Goal: Task Accomplishment & Management: Manage account settings

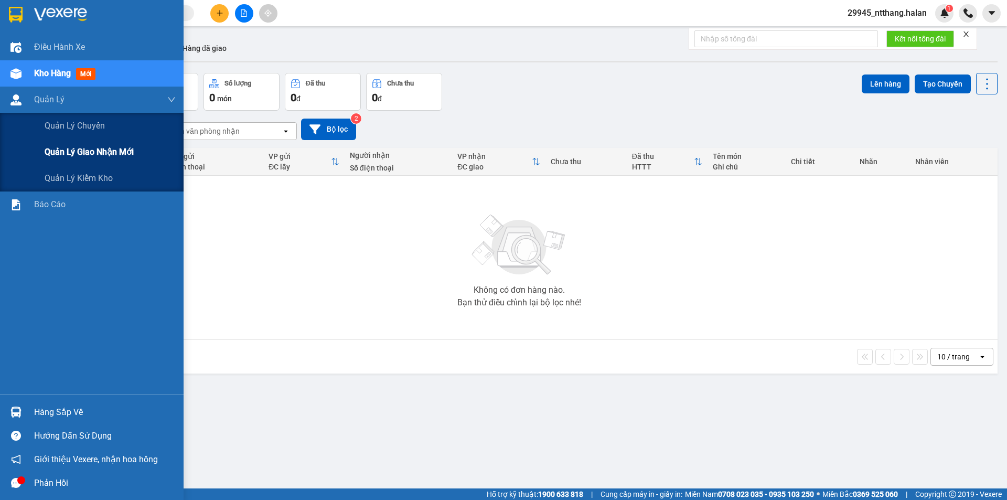
click at [90, 151] on span "Quản lý giao nhận mới" at bounding box center [89, 151] width 89 height 13
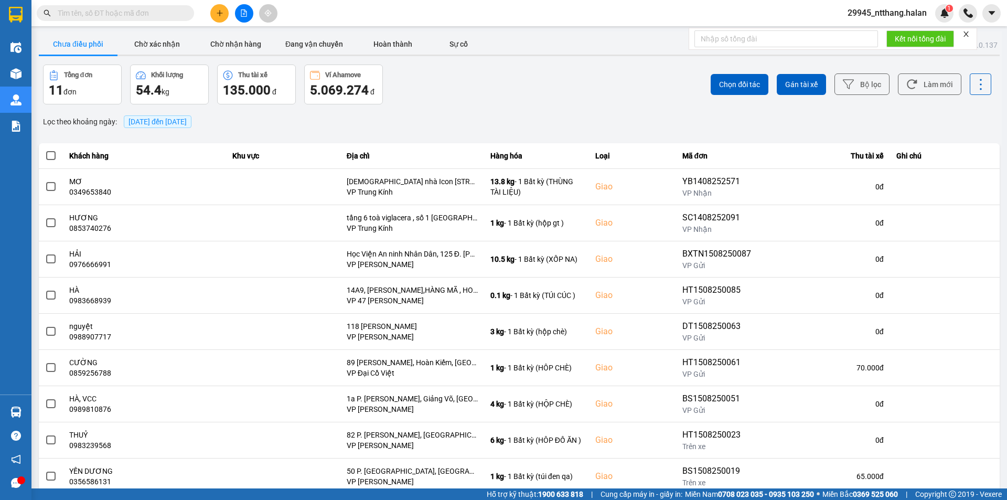
click at [173, 123] on span "[DATE] đến [DATE]" at bounding box center [158, 121] width 58 height 8
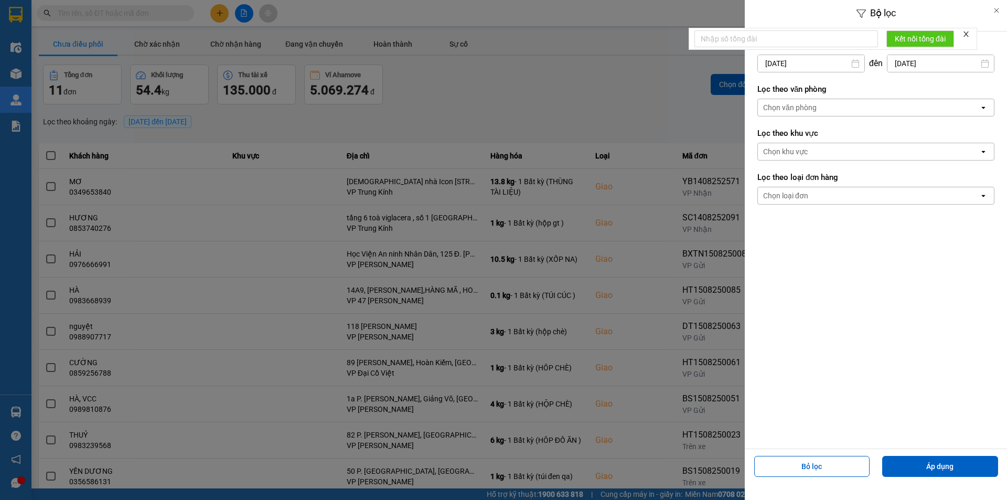
click at [816, 66] on input "[DATE]" at bounding box center [811, 63] width 106 height 17
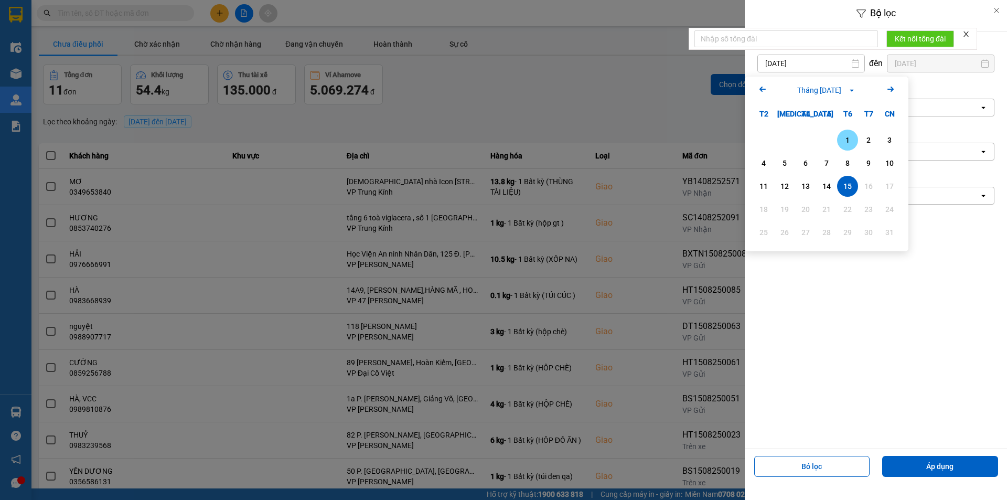
click at [845, 140] on div "1" at bounding box center [847, 140] width 15 height 13
type input "[DATE]"
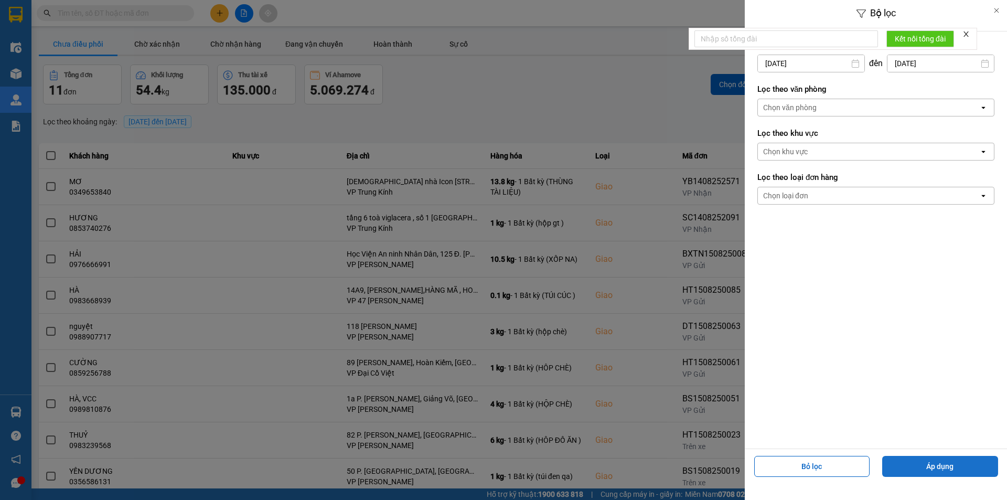
click at [937, 465] on button "Áp dụng" at bounding box center [940, 466] width 116 height 21
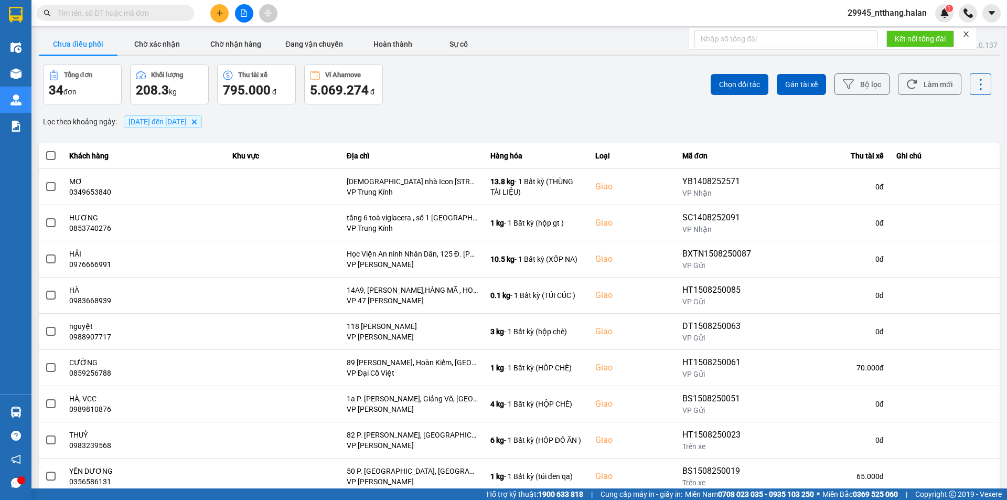
click at [517, 70] on div "Chọn đối tác Gán tài xế Bộ lọc Làm mới" at bounding box center [754, 85] width 474 height 40
click at [461, 111] on div "ver: 0.0.137 Chưa điều phối Chờ xác nhận Chờ nhận hàng Đang vận chuyển Hoàn thà…" at bounding box center [519, 290] width 965 height 518
click at [452, 84] on div "Tổng đơn 34 đơn Khối lượng 208.3 kg Thu tài xế 795.000 đ Ví Ahamove 5.069.274 đ" at bounding box center [280, 85] width 474 height 40
click at [481, 88] on div "Tổng đơn 34 đơn Khối lượng 208.3 kg Thu tài xế 795.000 đ Ví Ahamove 5.069.274 đ" at bounding box center [280, 85] width 474 height 40
click at [604, 113] on div "Lọc theo khoảng ngày : [DATE] đến [DATE] [GEOGRAPHIC_DATA]" at bounding box center [519, 122] width 961 height 18
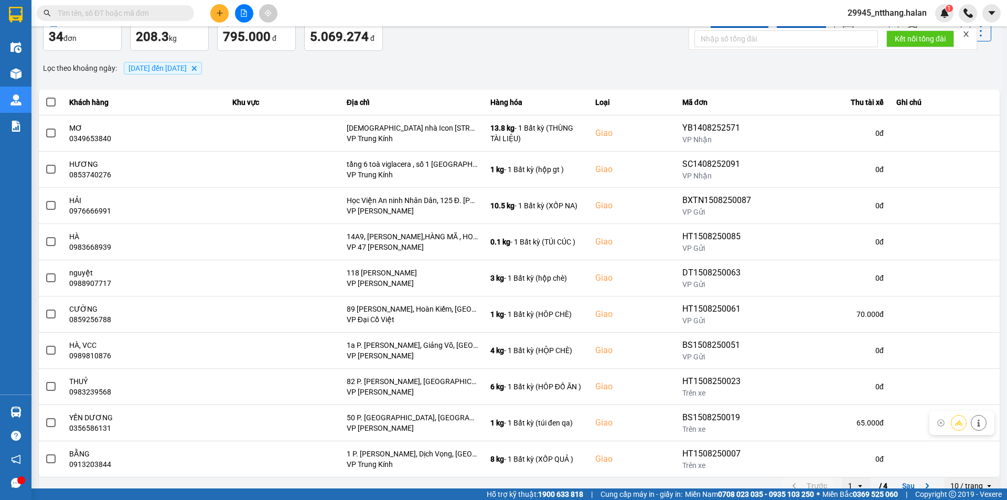
scroll to position [67, 0]
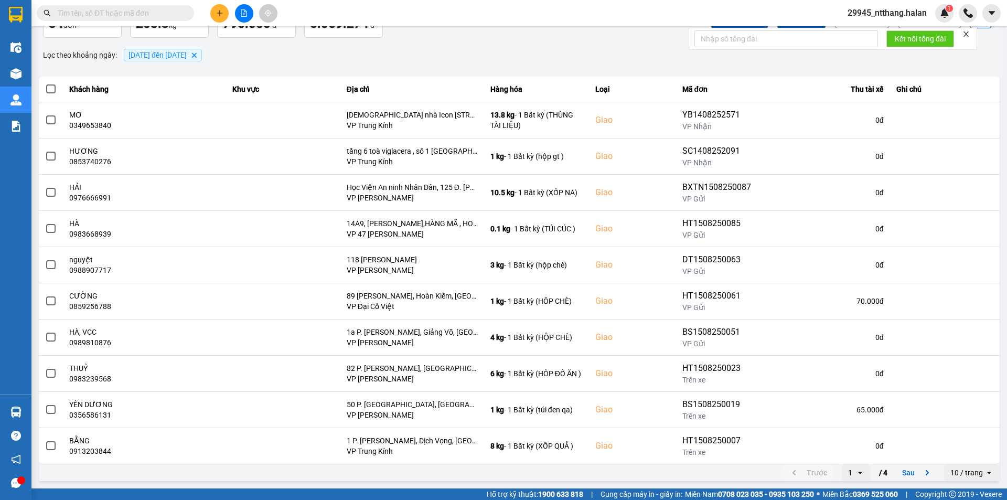
click at [157, 18] on input "text" at bounding box center [120, 13] width 124 height 12
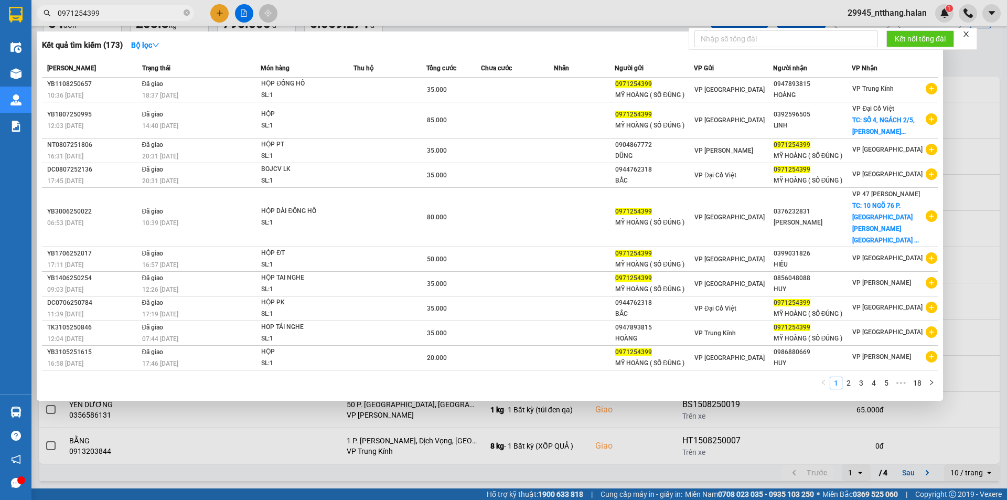
click at [151, 15] on input "0971254399" at bounding box center [120, 13] width 124 height 12
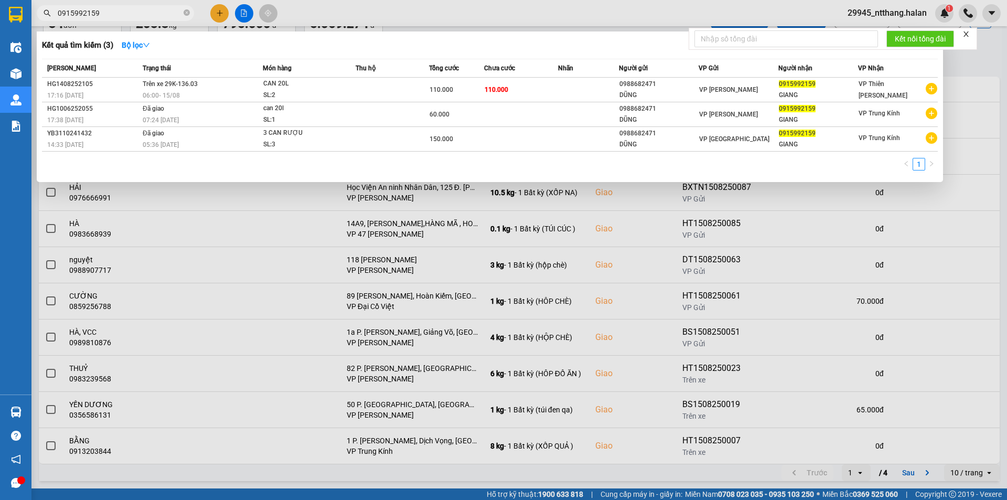
click at [966, 66] on div at bounding box center [503, 250] width 1007 height 500
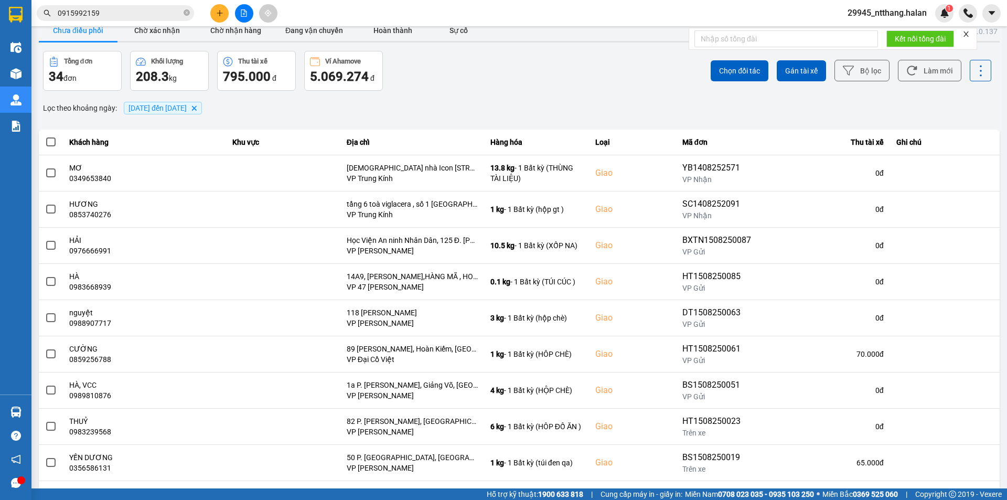
scroll to position [0, 0]
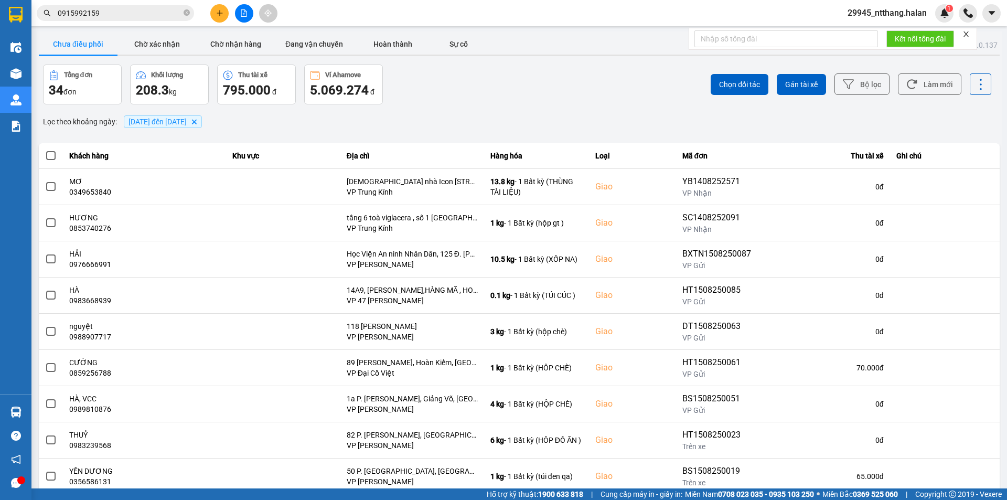
click at [858, 120] on div "Lọc theo khoảng ngày : [DATE] đến [DATE] [GEOGRAPHIC_DATA]" at bounding box center [519, 122] width 961 height 18
click at [926, 91] on button "Làm mới" at bounding box center [929, 84] width 63 height 22
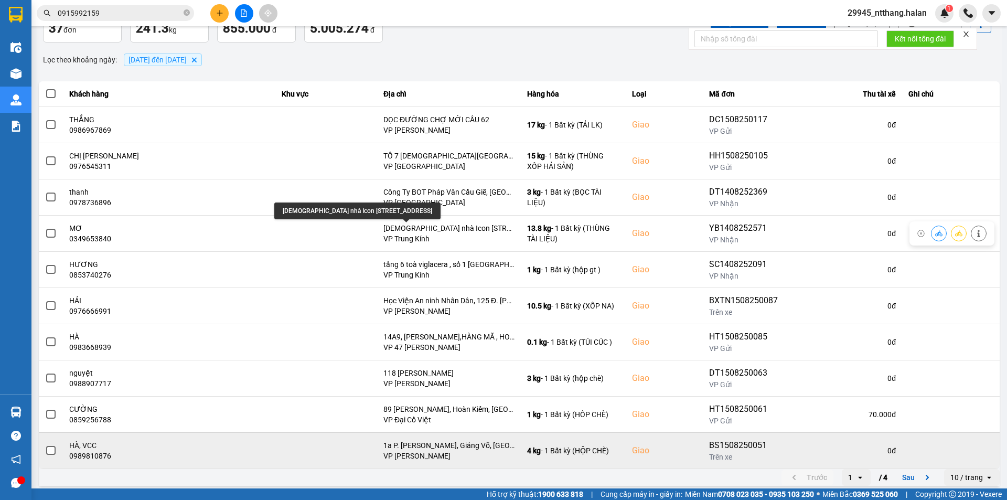
scroll to position [67, 0]
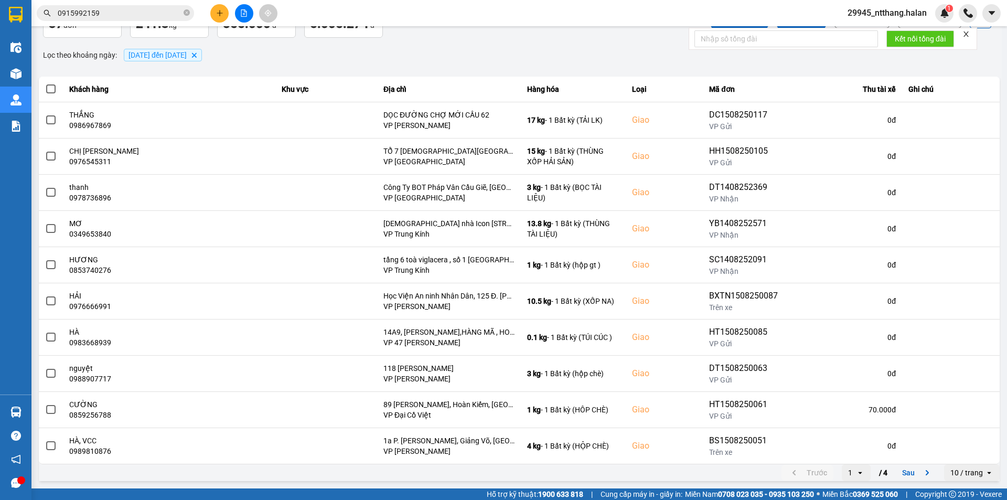
click at [302, 56] on div "Lọc theo khoảng ngày : [DATE] đến [DATE] [GEOGRAPHIC_DATA]" at bounding box center [519, 55] width 961 height 18
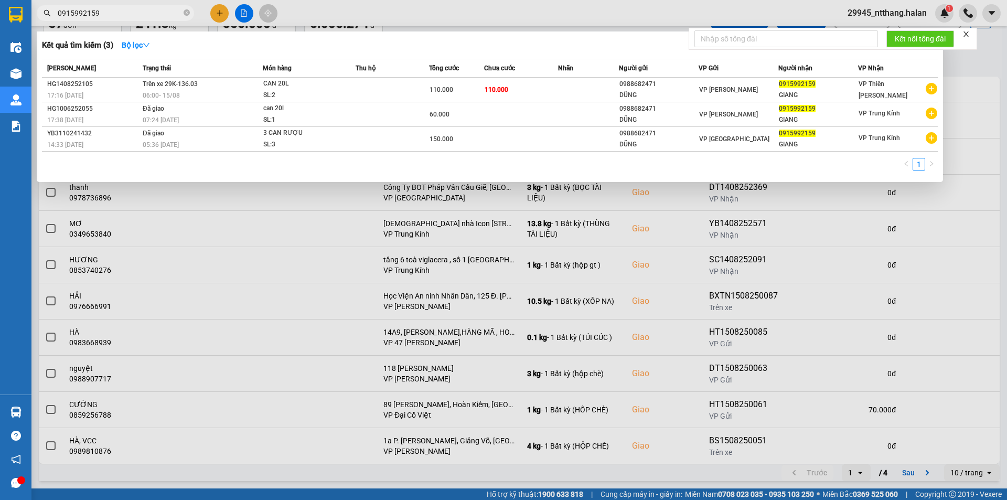
click at [173, 13] on input "0915992159" at bounding box center [120, 13] width 124 height 12
click at [976, 69] on div at bounding box center [503, 250] width 1007 height 500
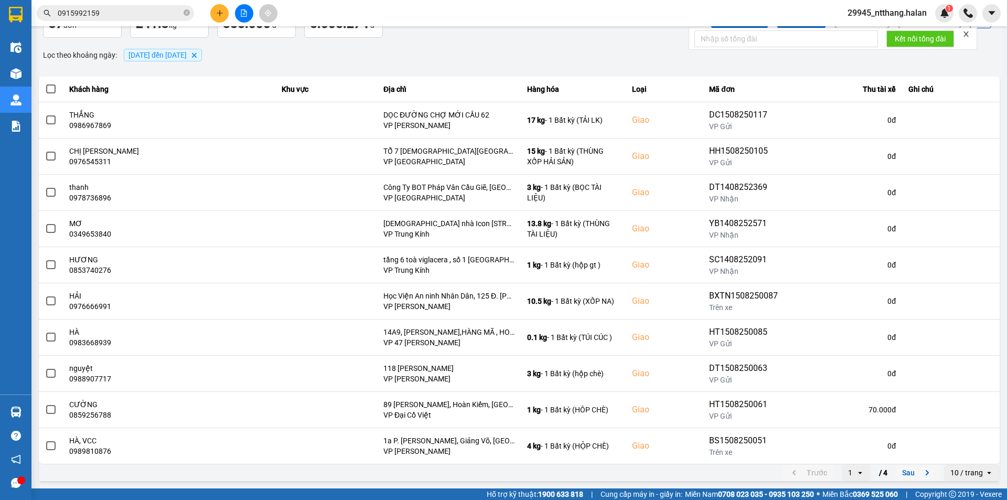
click at [900, 471] on button "Sau" at bounding box center [918, 473] width 44 height 16
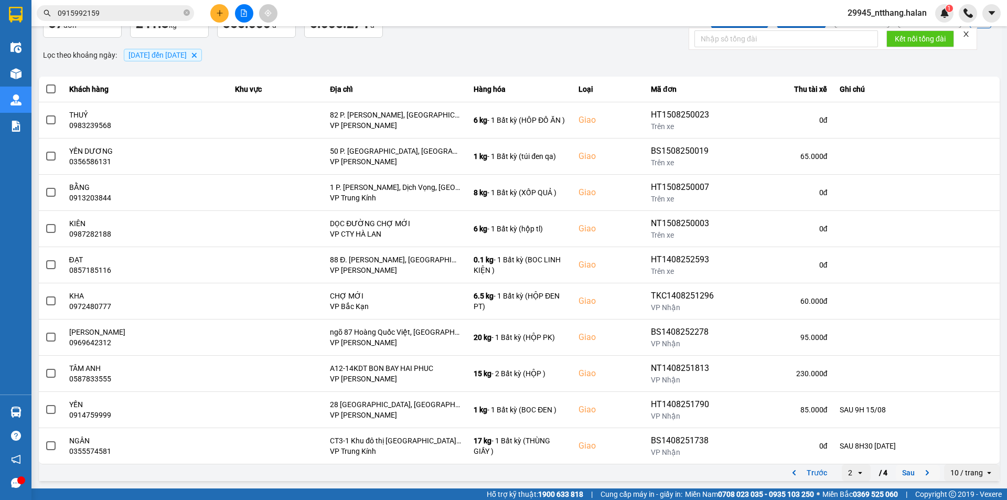
click at [896, 476] on button "Sau" at bounding box center [918, 473] width 44 height 16
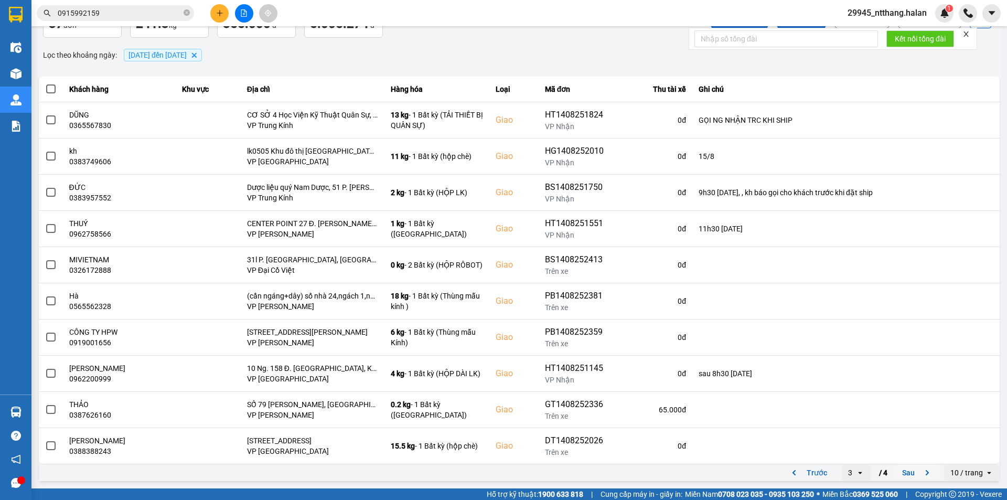
click at [906, 473] on button "Sau" at bounding box center [918, 473] width 44 height 16
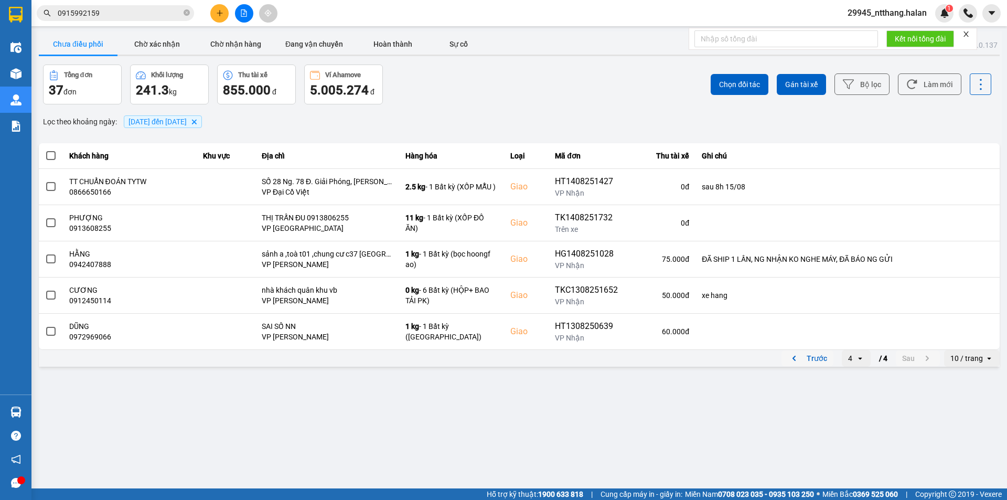
click at [818, 361] on button "Trước" at bounding box center [808, 358] width 52 height 16
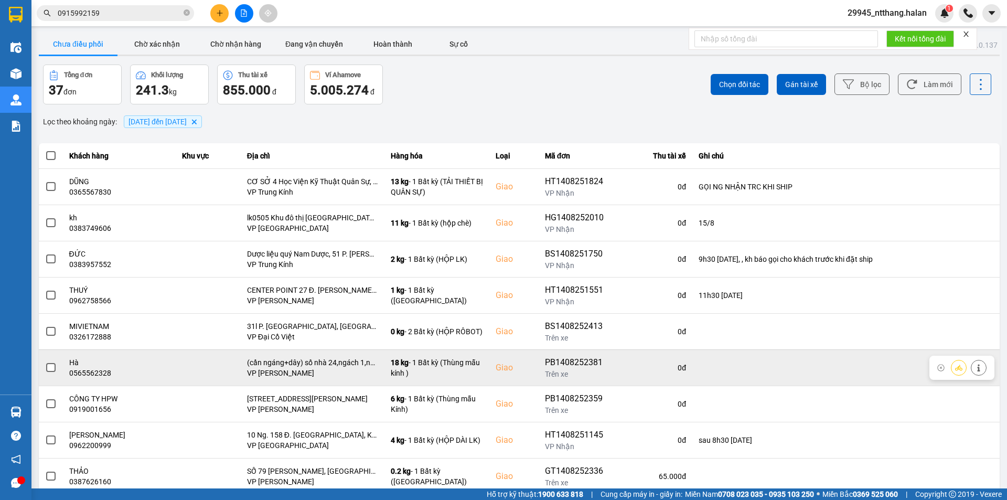
scroll to position [67, 0]
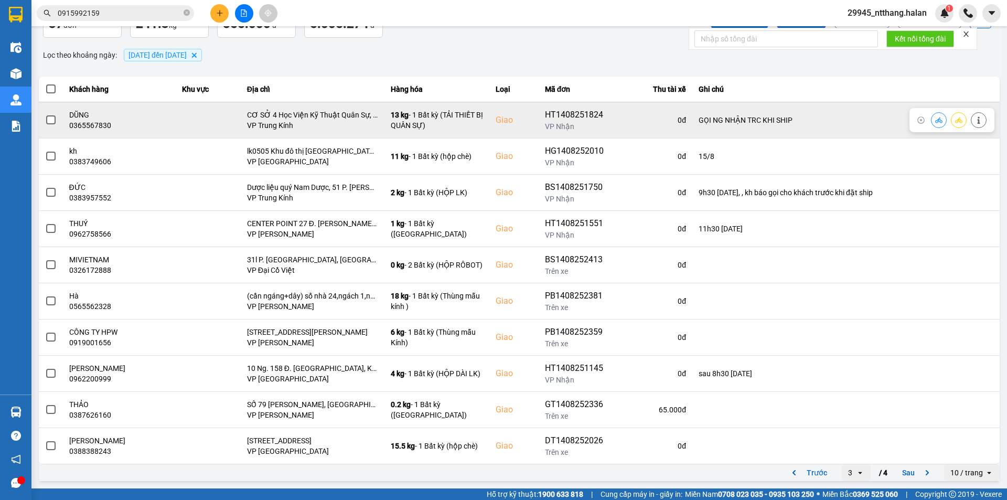
click at [72, 122] on div "0365567830" at bounding box center [119, 125] width 101 height 10
copy div "0365567830"
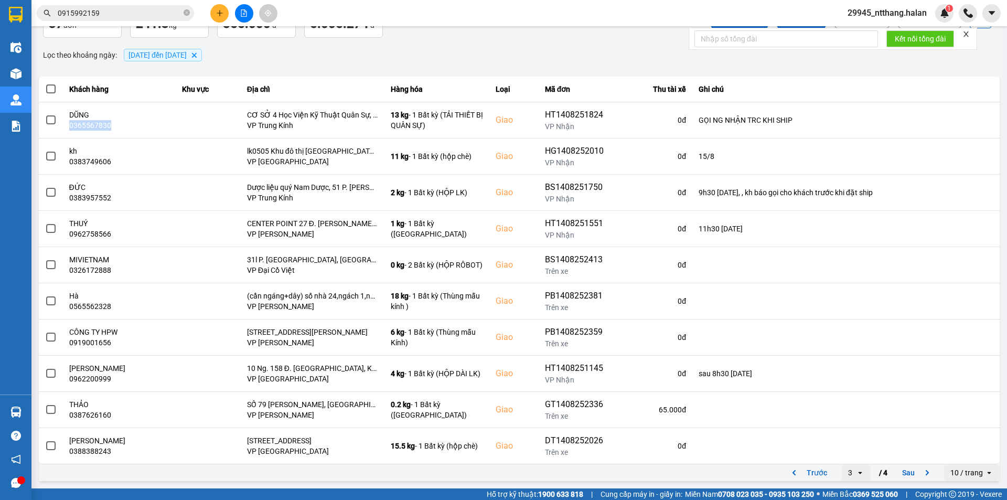
click at [164, 15] on input "0915992159" at bounding box center [120, 13] width 124 height 12
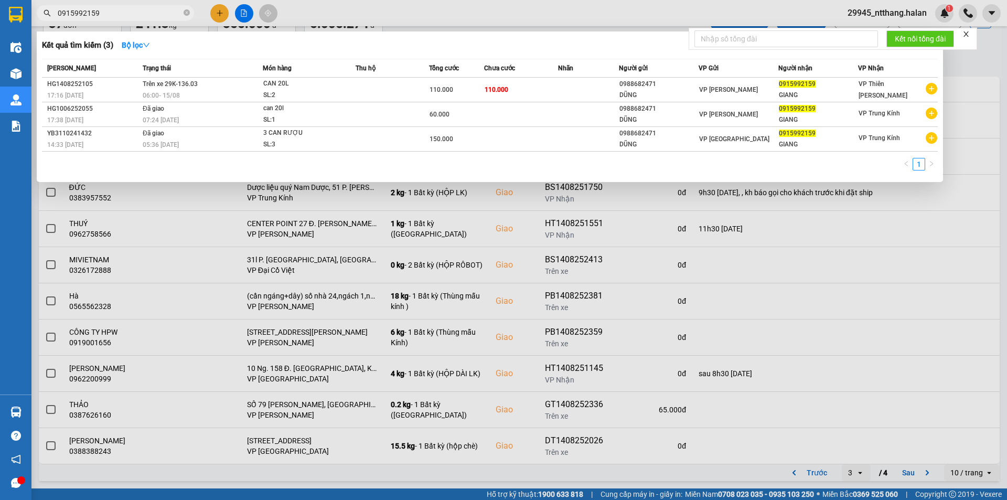
click at [164, 15] on input "0915992159" at bounding box center [120, 13] width 124 height 12
paste input "365567830"
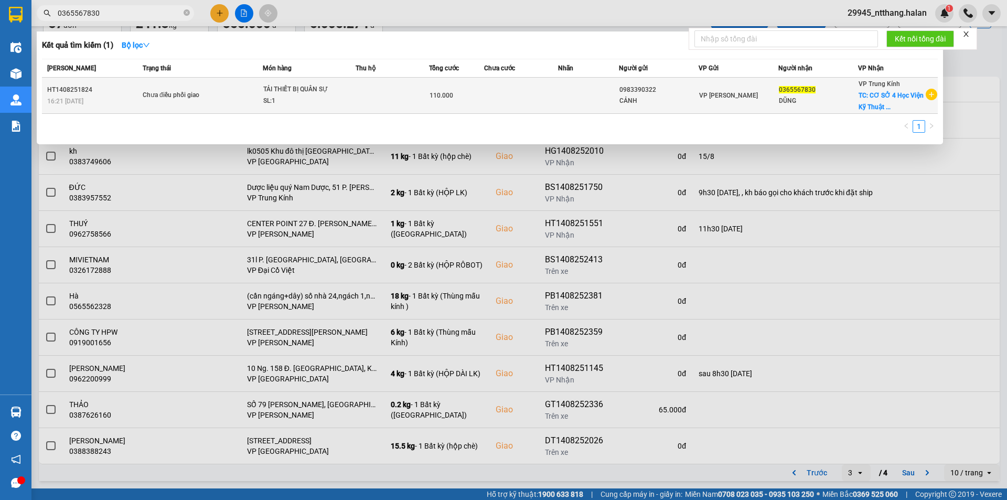
type input "0365567830"
click at [415, 101] on td at bounding box center [392, 96] width 73 height 36
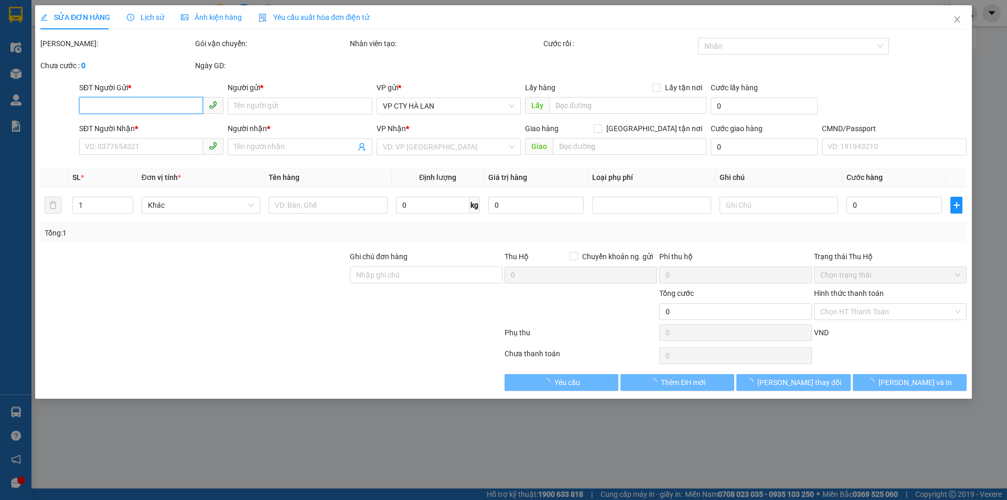
type input "0983390322"
type input "CẢNH"
type input "0365567830"
type input "DŨNG"
checkbox input "true"
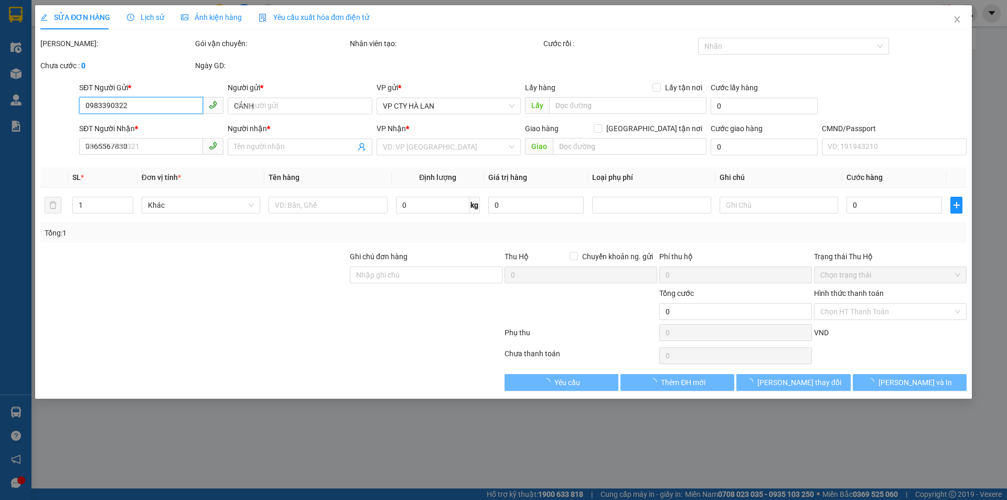
type input "CƠ SỞ 4 Học Viện Kỹ Thuật Quân Sự, [STREET_ADDRESS]"
type input "GỌI NG NHẬN TRC KHI SHIP"
type input "110.000"
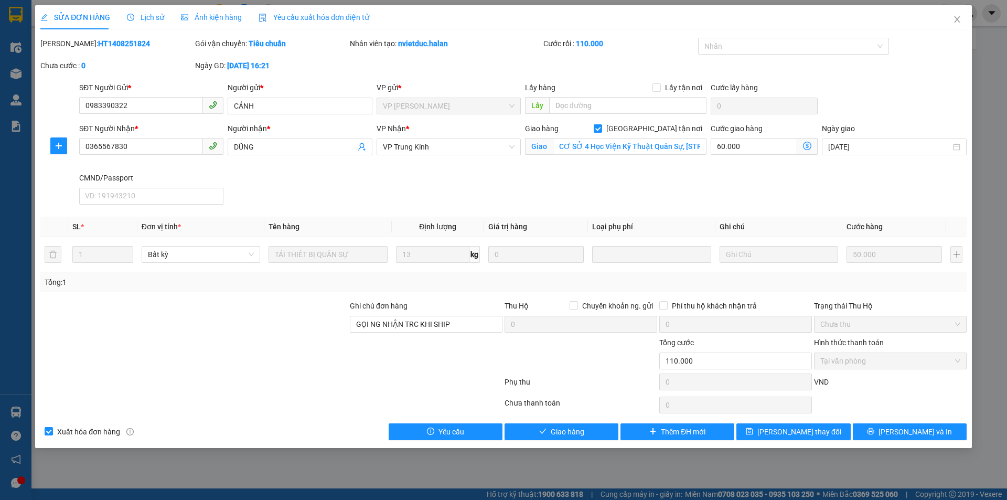
click at [810, 147] on icon "dollar-circle" at bounding box center [807, 146] width 8 height 8
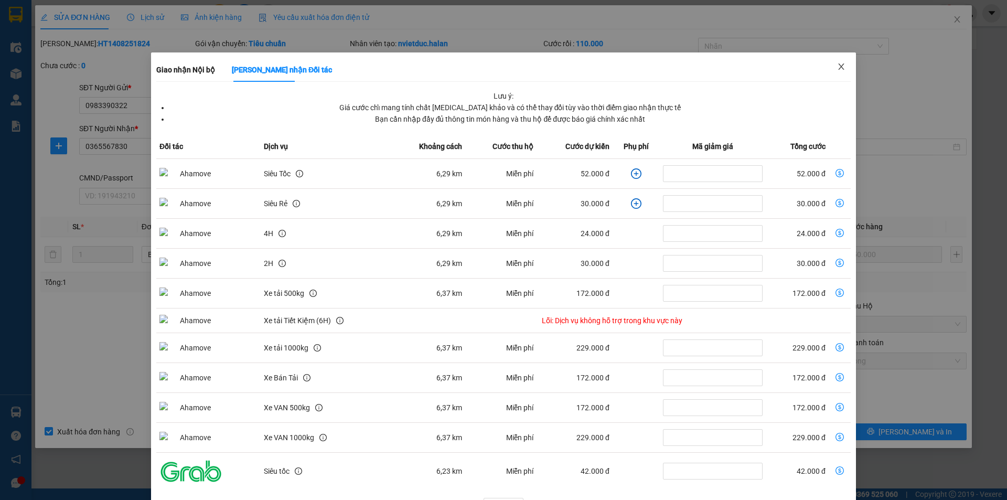
click at [834, 62] on span "Close" at bounding box center [841, 66] width 29 height 29
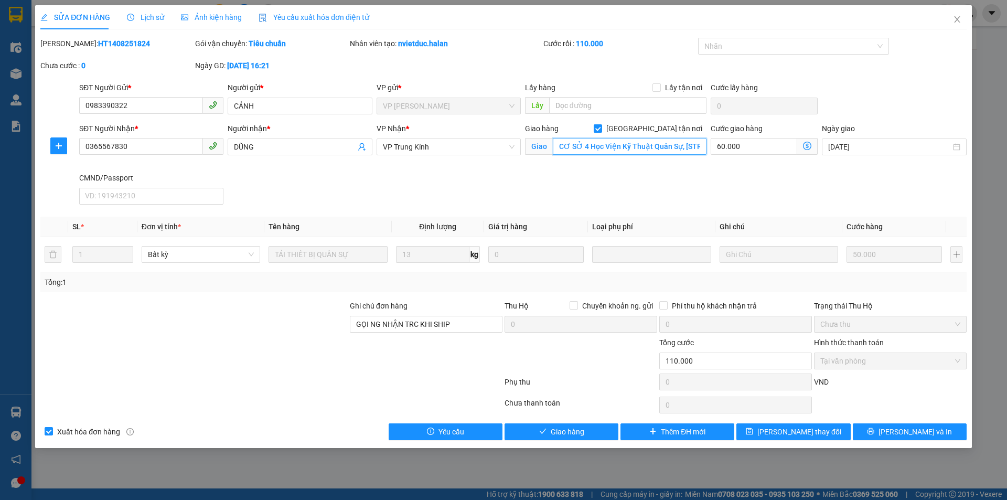
click at [656, 143] on input "CƠ SỞ 4 Học Viện Kỹ Thuật Quân Sự, [STREET_ADDRESS]" at bounding box center [630, 146] width 154 height 17
click at [803, 144] on span "Giao nhận Nội bộ Giao nhận Đối tác Lưu ý: Giá cước chỉ mang tính chất [MEDICAL_…" at bounding box center [807, 146] width 20 height 17
click at [811, 146] on icon "dollar-circle" at bounding box center [807, 146] width 8 height 8
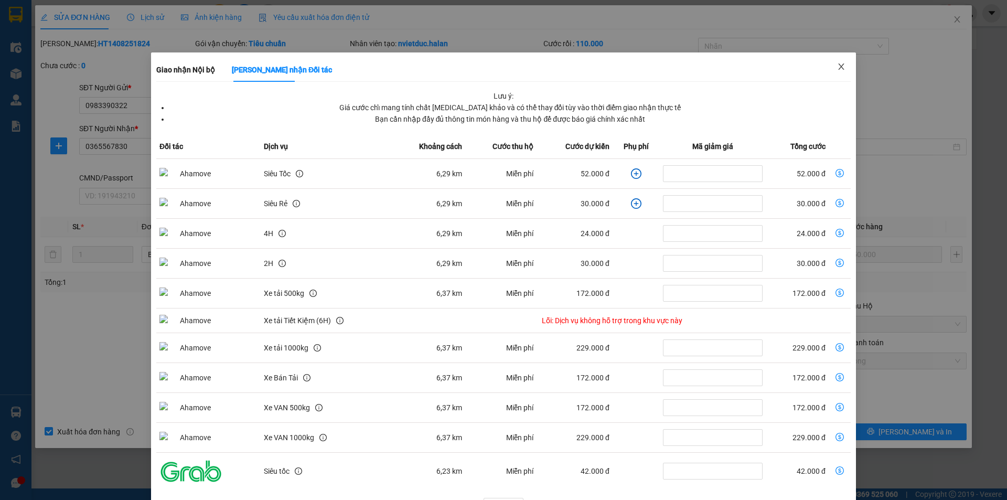
click at [838, 63] on span "Close" at bounding box center [841, 66] width 29 height 29
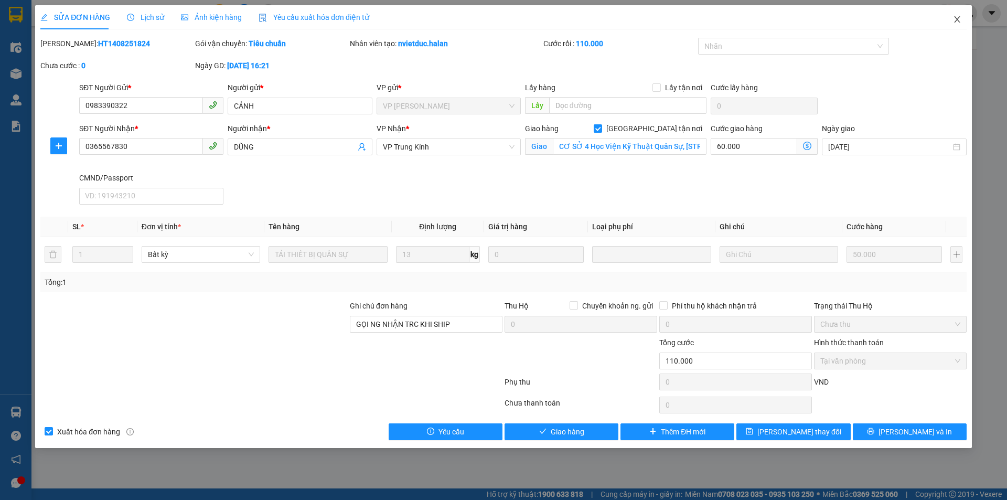
click at [963, 20] on span "Close" at bounding box center [957, 19] width 29 height 29
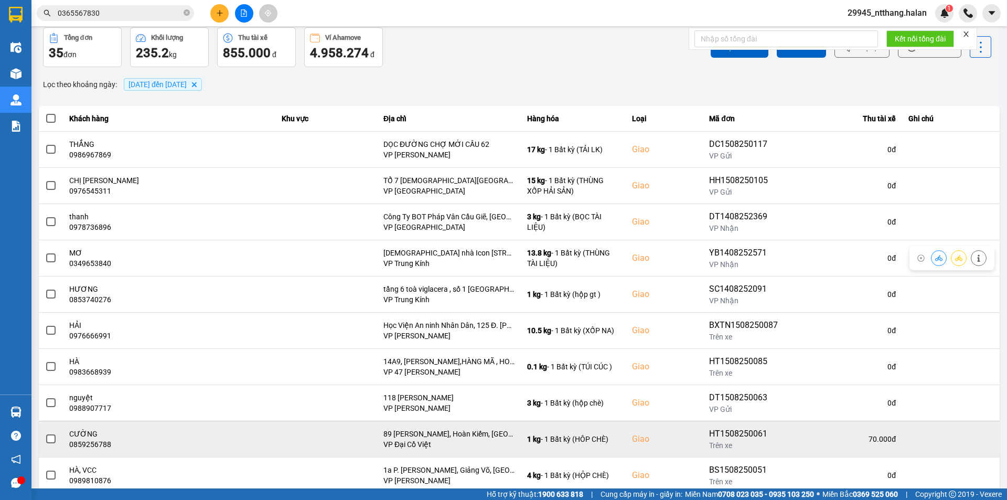
scroll to position [67, 0]
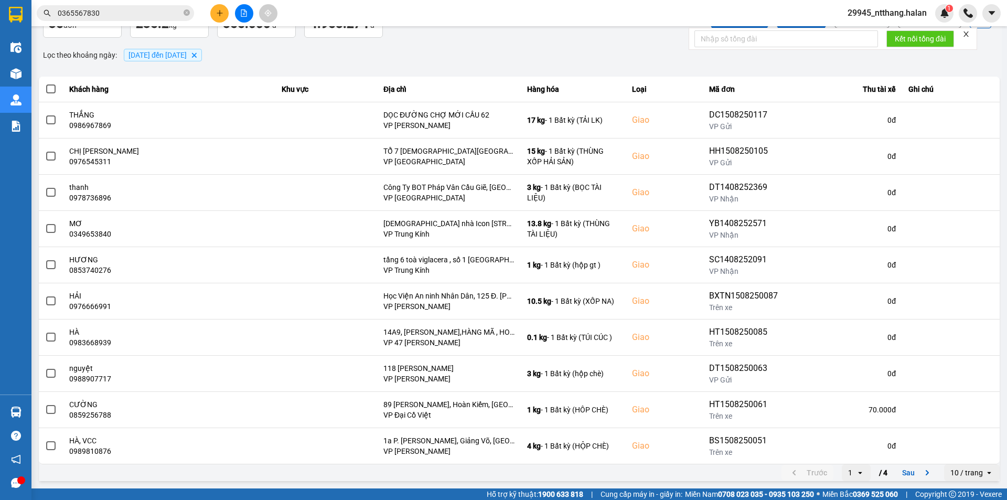
click at [856, 473] on icon "open" at bounding box center [860, 472] width 8 height 8
click at [843, 432] on div "3" at bounding box center [848, 431] width 12 height 10
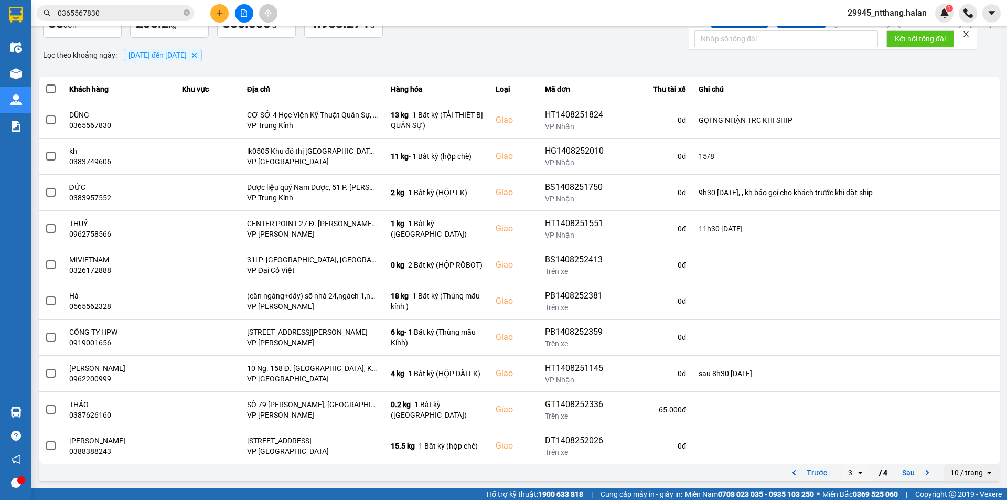
scroll to position [0, 0]
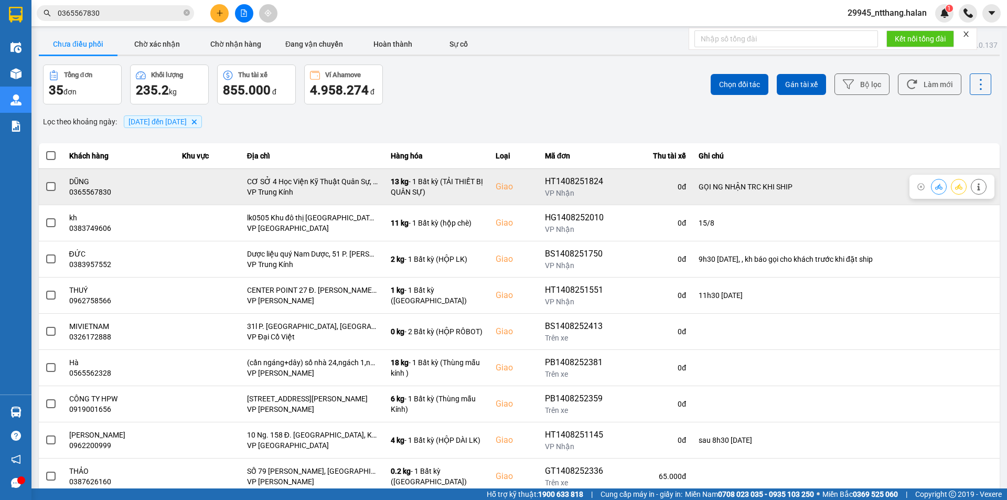
click at [52, 188] on span at bounding box center [50, 186] width 9 height 9
click at [45, 181] on input "checkbox" at bounding box center [45, 181] width 0 height 0
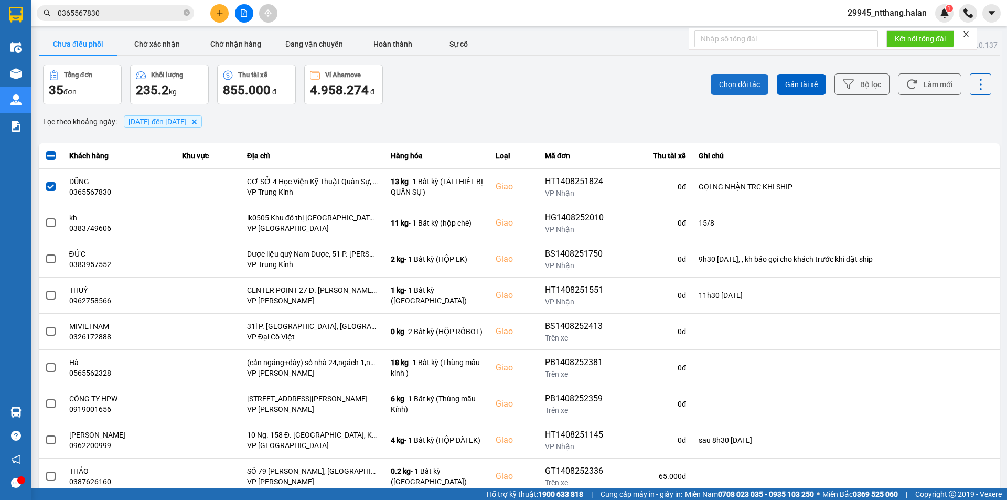
click at [721, 83] on span "Chọn đối tác" at bounding box center [739, 84] width 41 height 10
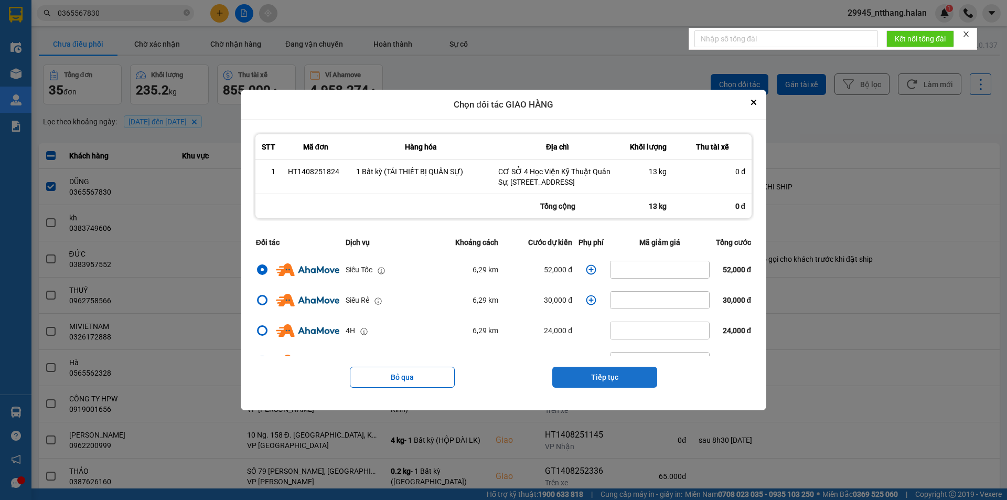
click at [628, 382] on button "Tiếp tục" at bounding box center [604, 377] width 105 height 21
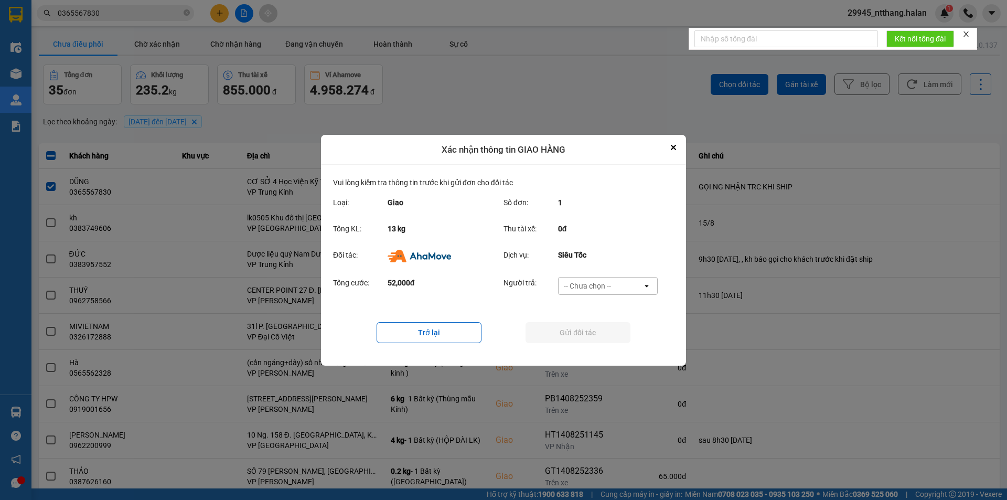
click at [623, 287] on div "-- Chưa chọn --" at bounding box center [601, 285] width 84 height 17
click at [623, 347] on div "Ví Ahamove" at bounding box center [608, 345] width 100 height 19
click at [616, 335] on button "Gửi đối tác" at bounding box center [578, 332] width 105 height 21
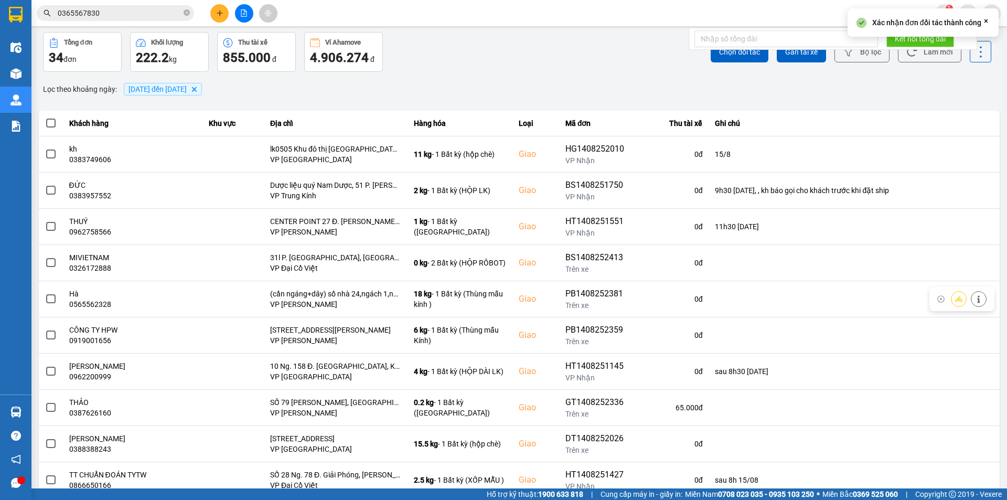
scroll to position [67, 0]
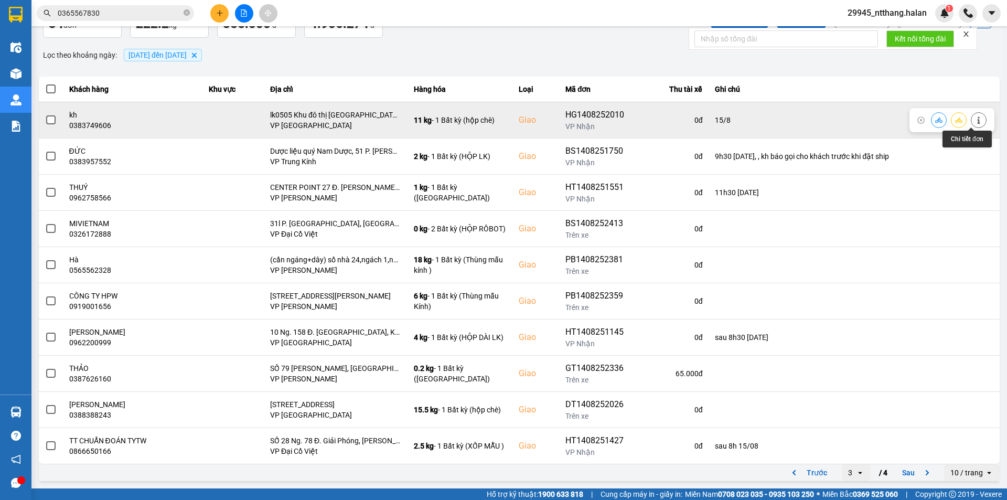
click at [975, 120] on icon at bounding box center [978, 119] width 7 height 7
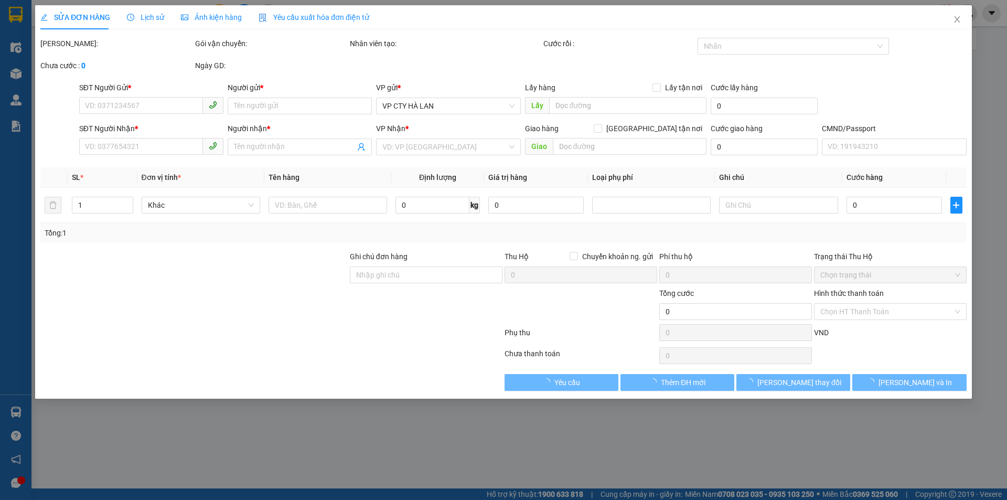
type input "0371475252"
type input "kh"
type input "0383749606"
type input "kh"
checkbox input "true"
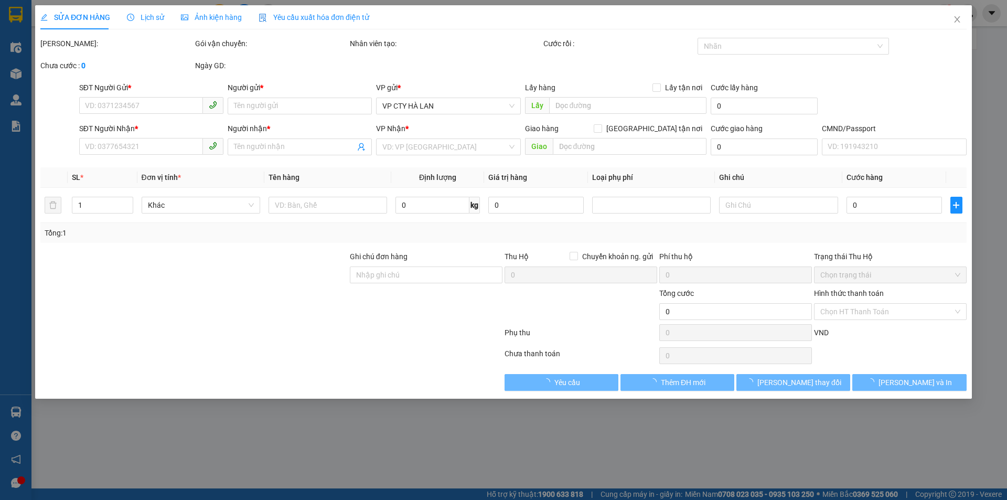
type input "lk0505 Khu đô thị [GEOGRAPHIC_DATA], [GEOGRAPHIC_DATA], [GEOGRAPHIC_DATA], [GEO…"
type input "15/8"
type input "85.000"
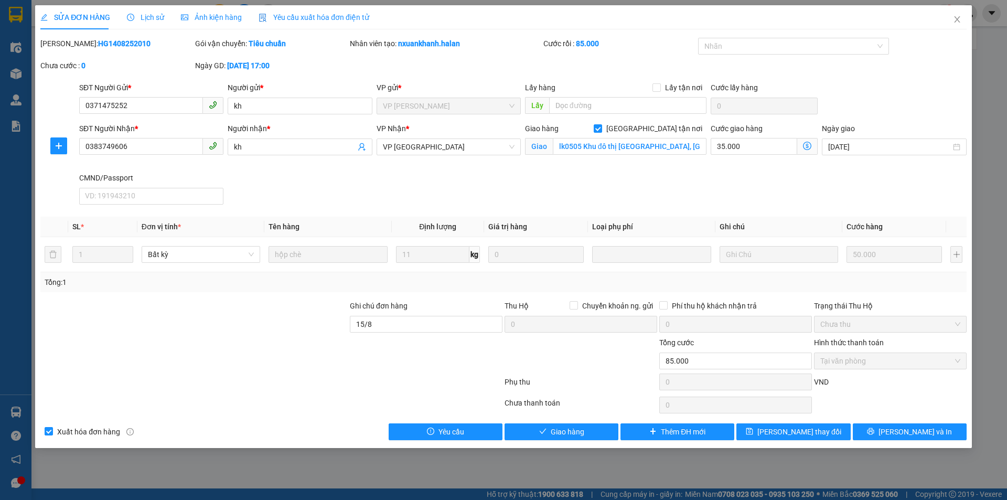
click at [154, 19] on span "Lịch sử" at bounding box center [145, 17] width 37 height 8
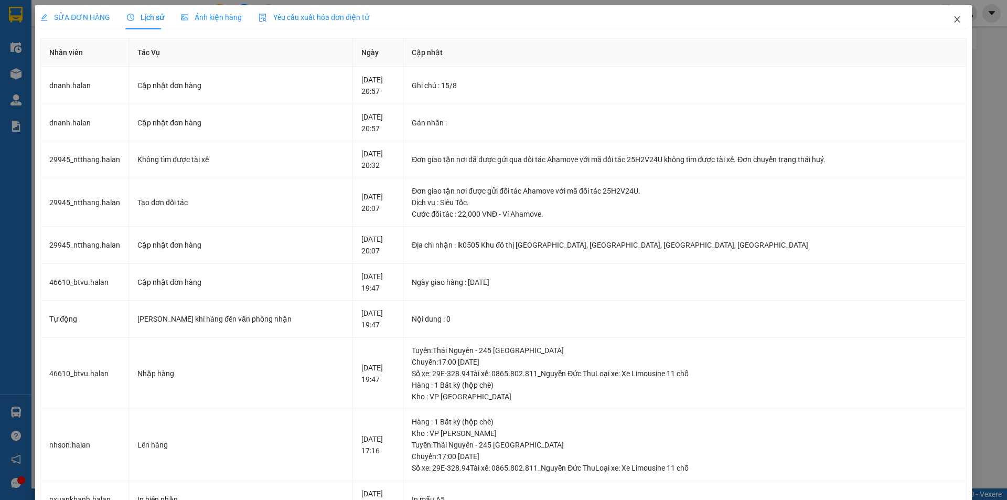
click at [954, 12] on span "Close" at bounding box center [957, 19] width 29 height 29
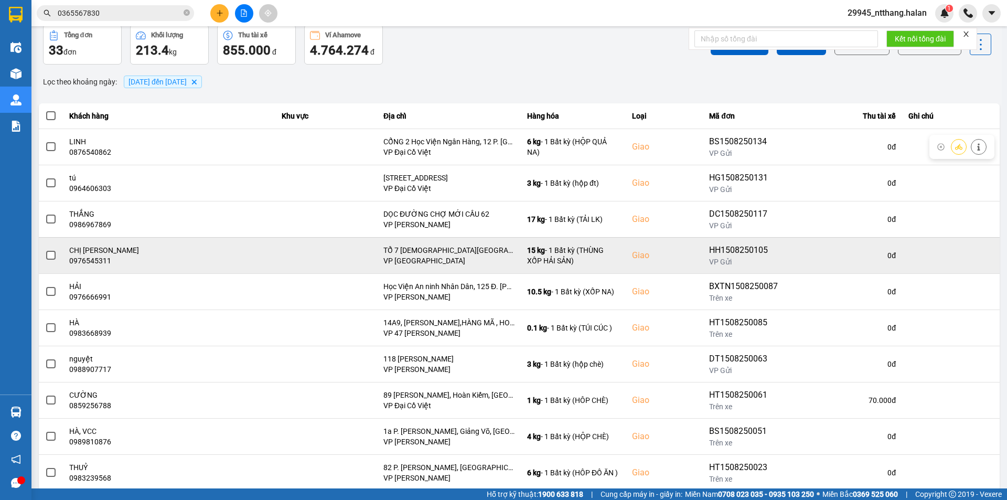
scroll to position [67, 0]
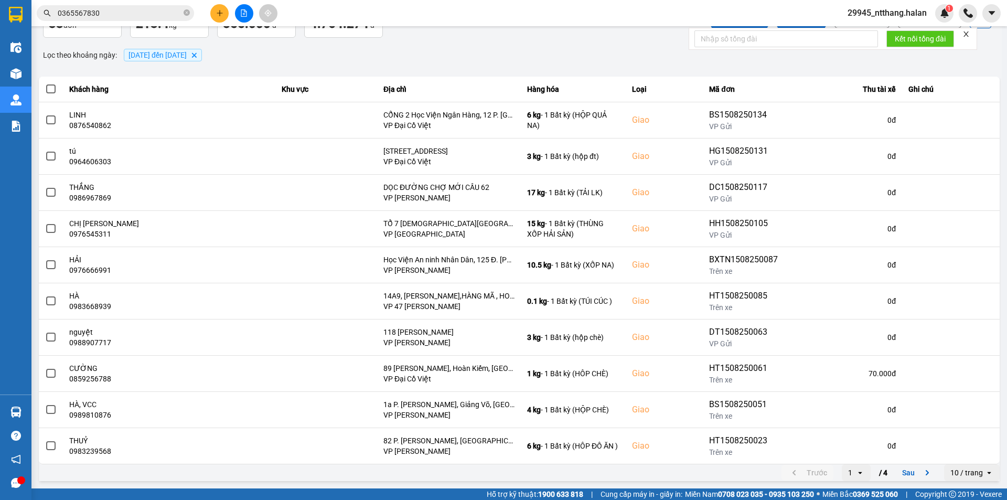
drag, startPoint x: 897, startPoint y: 471, endPoint x: 818, endPoint y: 433, distance: 87.5
click at [898, 471] on button "Sau" at bounding box center [918, 473] width 44 height 16
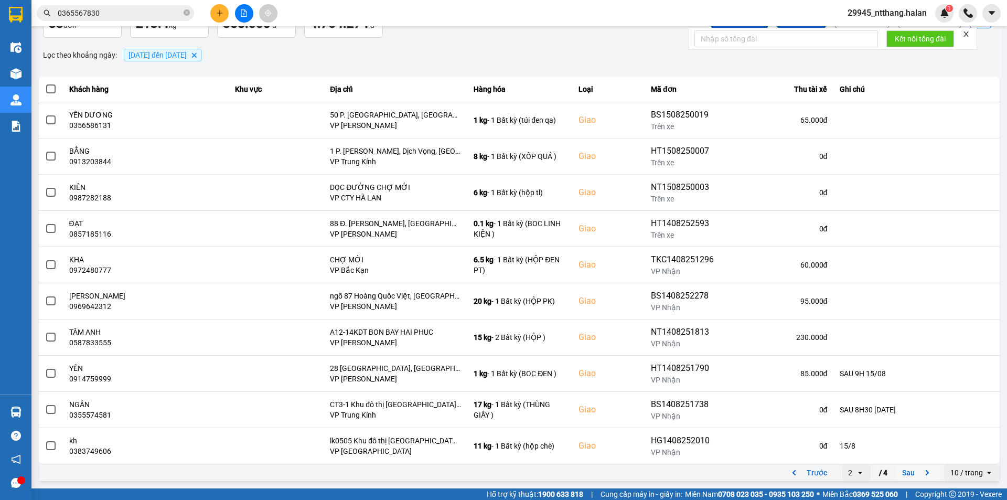
click at [906, 480] on button "Sau" at bounding box center [918, 473] width 44 height 16
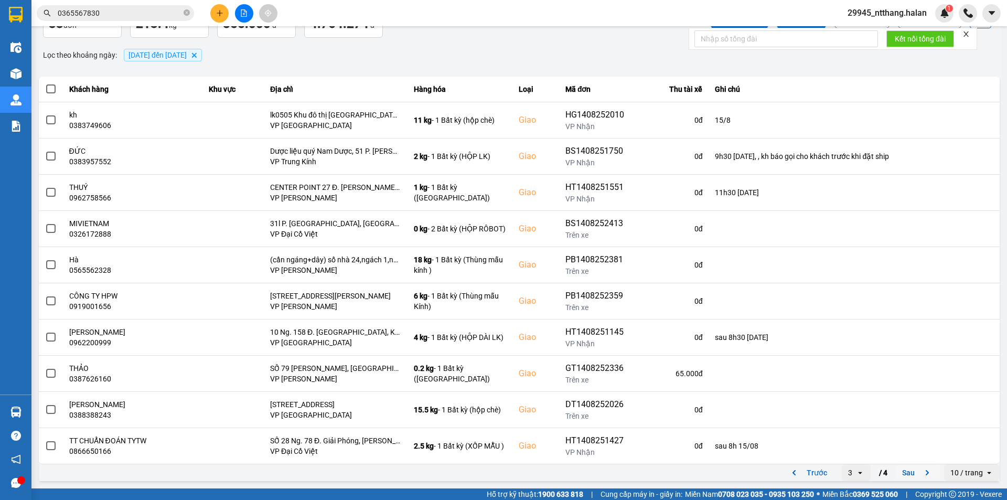
click at [898, 467] on button "Sau" at bounding box center [918, 473] width 44 height 16
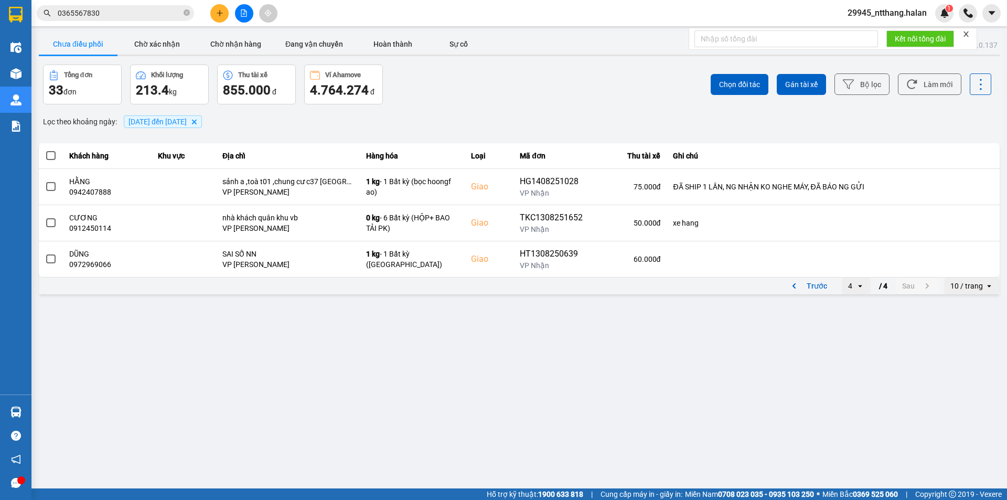
scroll to position [0, 0]
click at [828, 289] on button "Trước" at bounding box center [808, 286] width 52 height 16
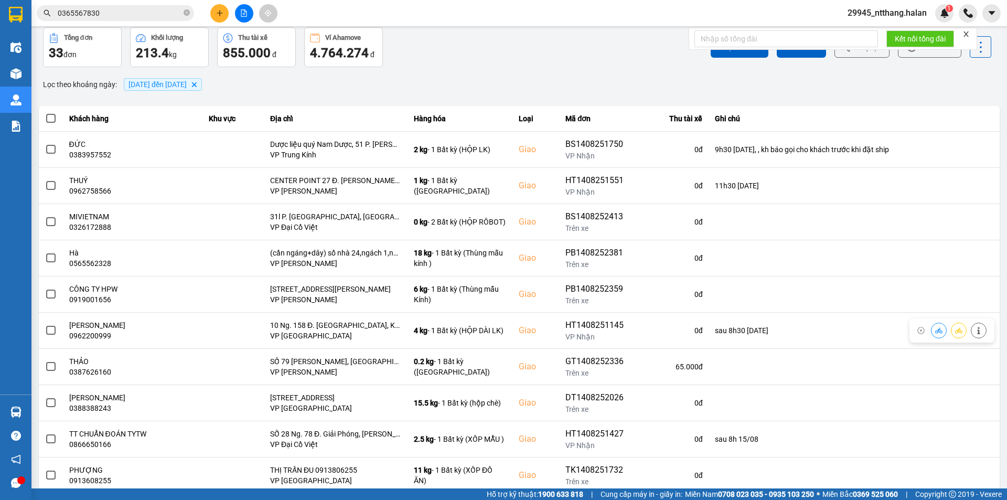
scroll to position [67, 0]
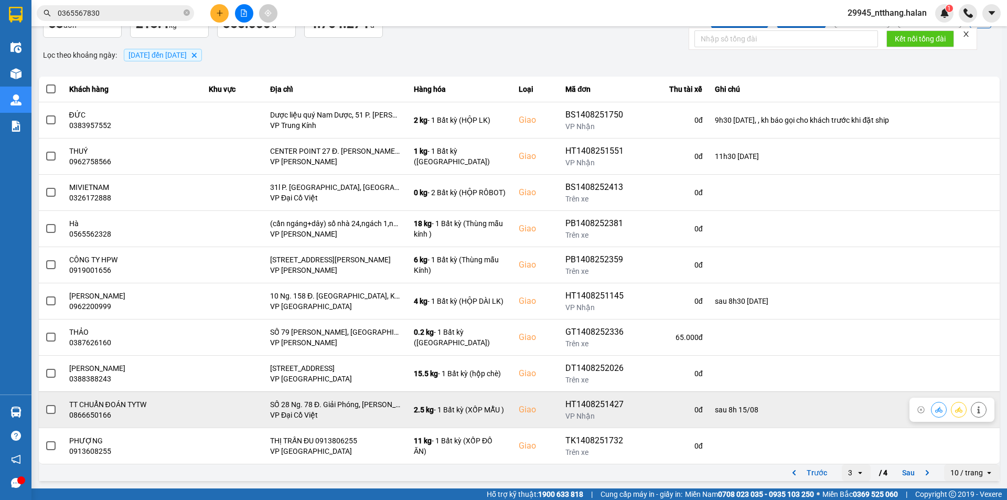
click at [50, 412] on span at bounding box center [50, 409] width 9 height 9
click at [45, 404] on input "checkbox" at bounding box center [45, 404] width 0 height 0
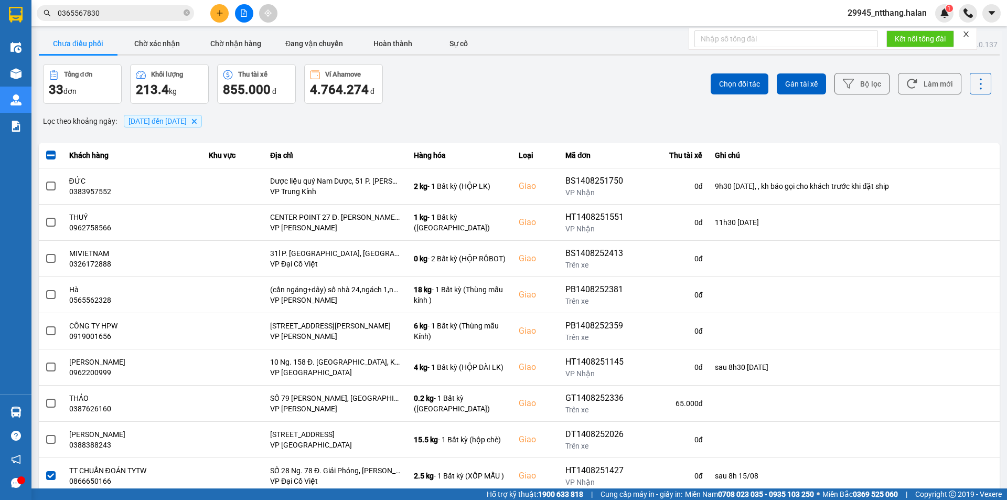
scroll to position [0, 0]
click at [719, 84] on span "Chọn đối tác" at bounding box center [739, 84] width 41 height 10
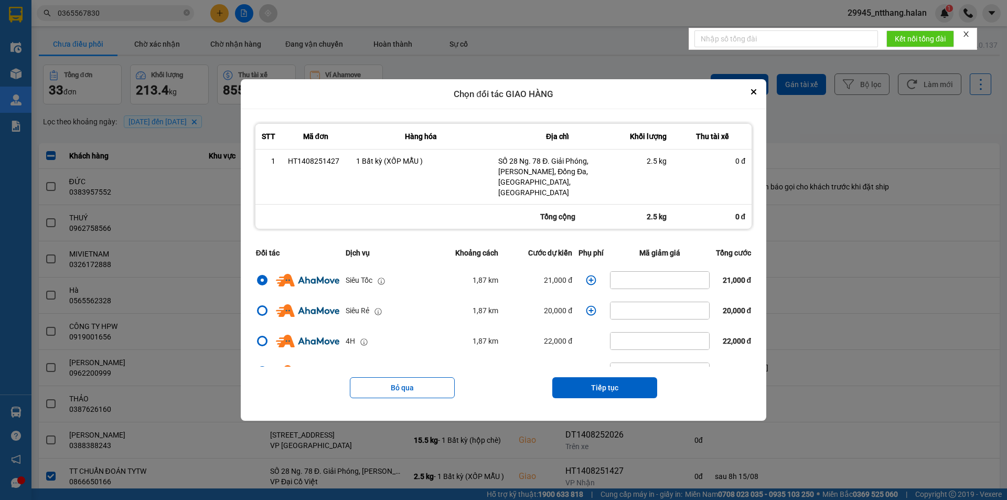
click at [589, 367] on div "Bỏ qua Tiếp tục" at bounding box center [503, 388] width 501 height 42
click at [593, 377] on button "Tiếp tục" at bounding box center [604, 387] width 105 height 21
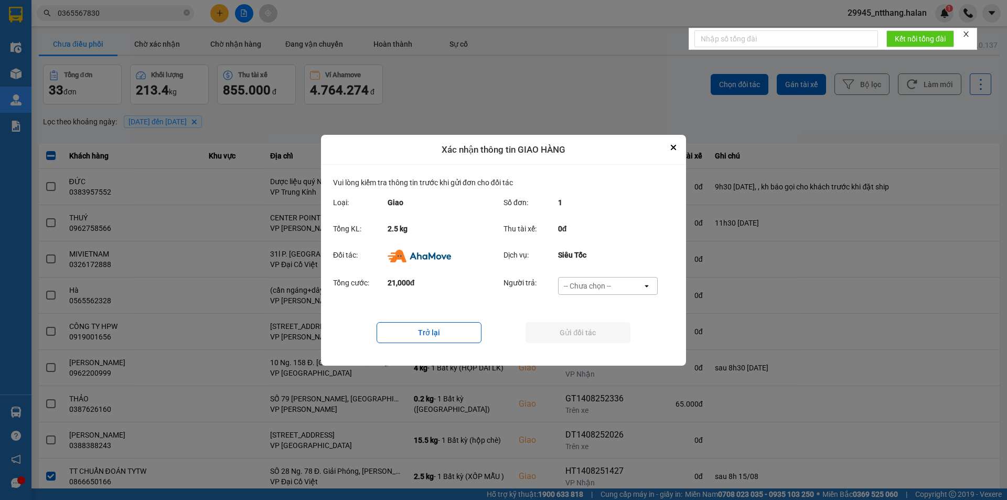
click at [593, 282] on div "-- Chưa chọn --" at bounding box center [587, 286] width 47 height 10
click at [577, 345] on span "Ví Ahamove" at bounding box center [587, 345] width 42 height 10
click at [583, 341] on button "Gửi đối tác" at bounding box center [578, 332] width 105 height 21
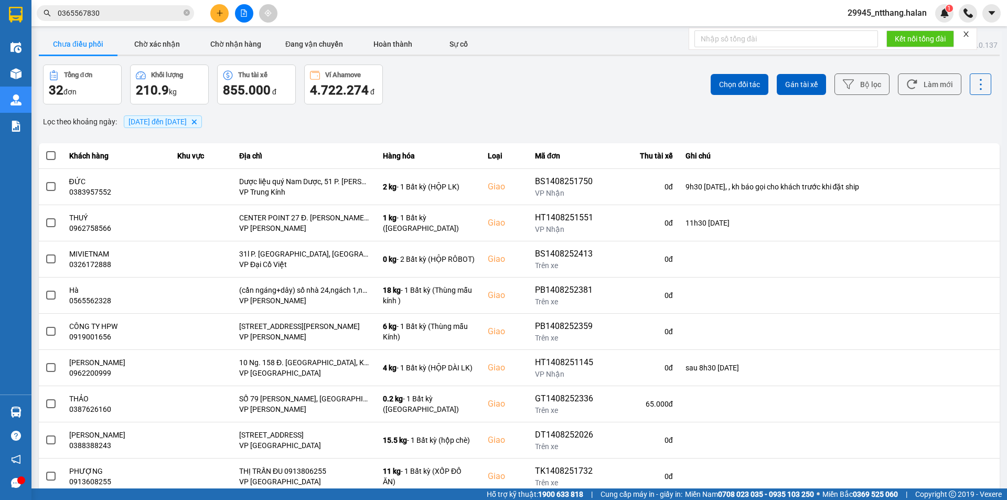
click at [154, 12] on input "0365567830" at bounding box center [120, 13] width 124 height 12
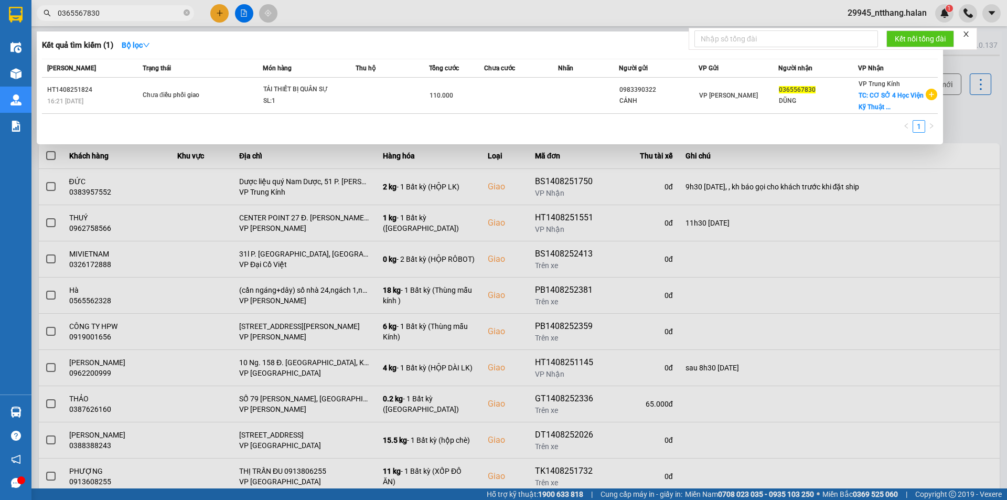
click at [154, 12] on input "0365567830" at bounding box center [120, 13] width 124 height 12
type input "9"
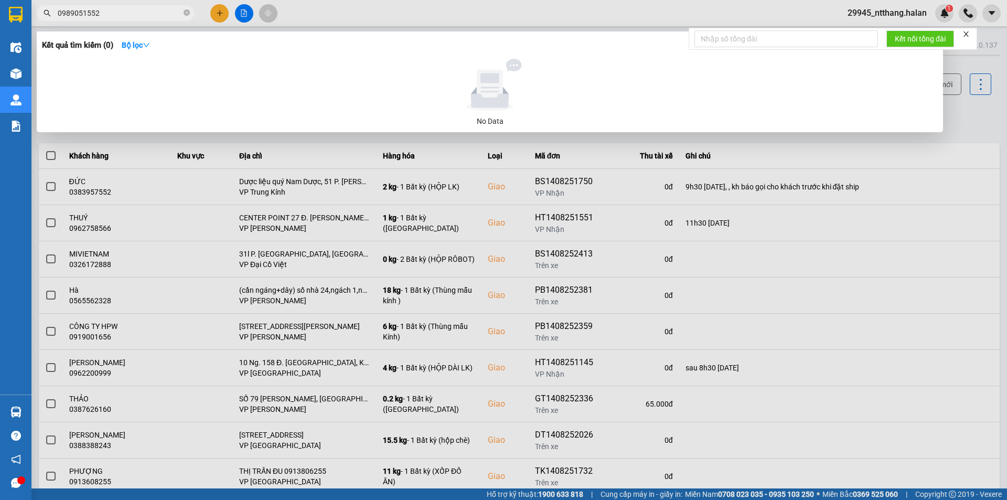
click at [156, 8] on input "0989051552" at bounding box center [120, 13] width 124 height 12
click at [155, 8] on input "0989051552" at bounding box center [120, 13] width 124 height 12
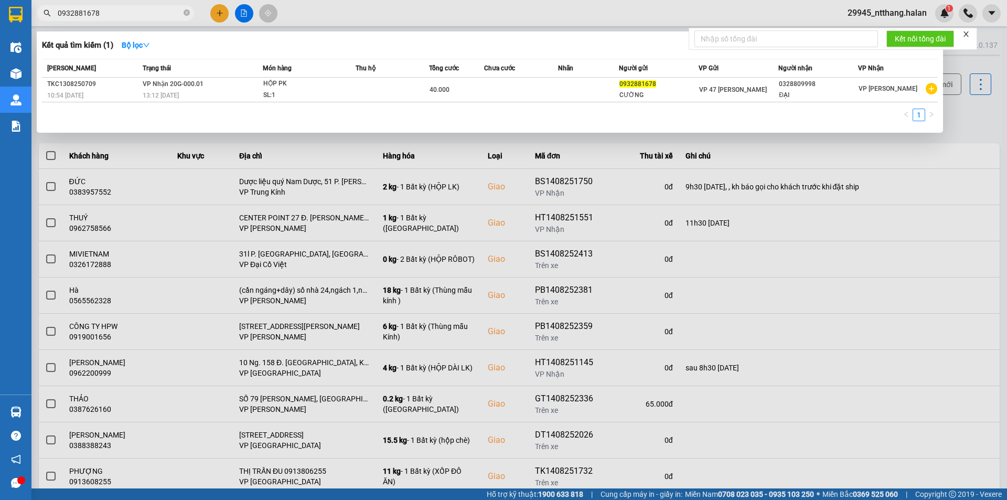
type input "0932881678"
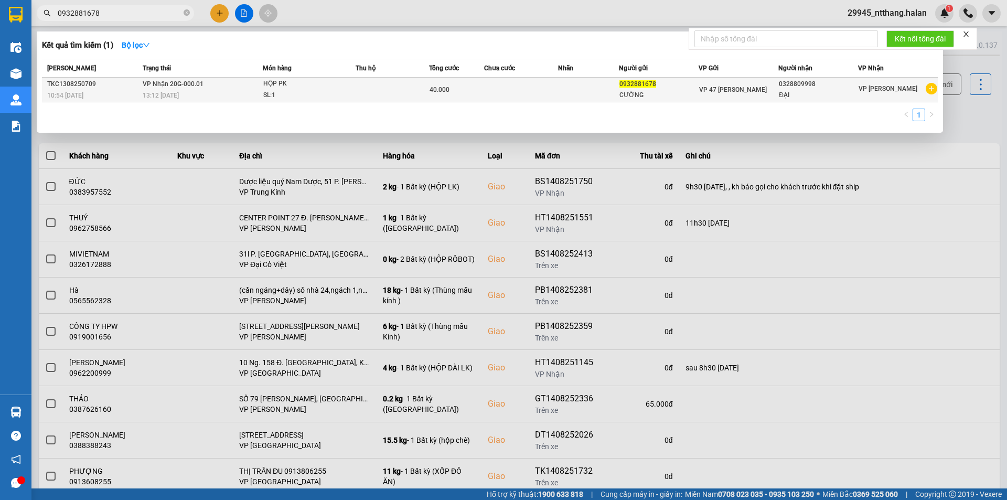
click at [652, 96] on div "CƯỜNG" at bounding box center [658, 95] width 79 height 11
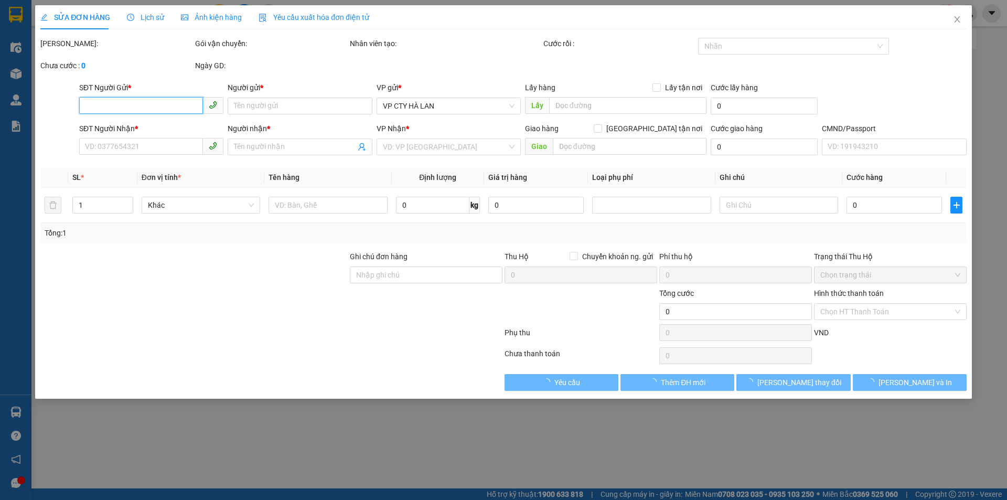
type input "0932881678"
type input "CƯỜNG"
type input "0328809998"
type input "ĐẠI"
type input "40.000"
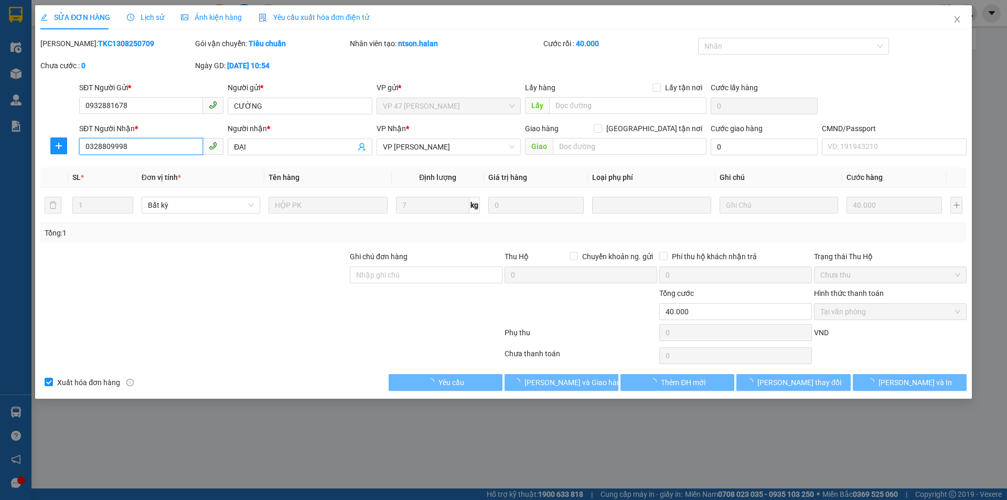
click at [157, 151] on input "0328809998" at bounding box center [141, 146] width 124 height 17
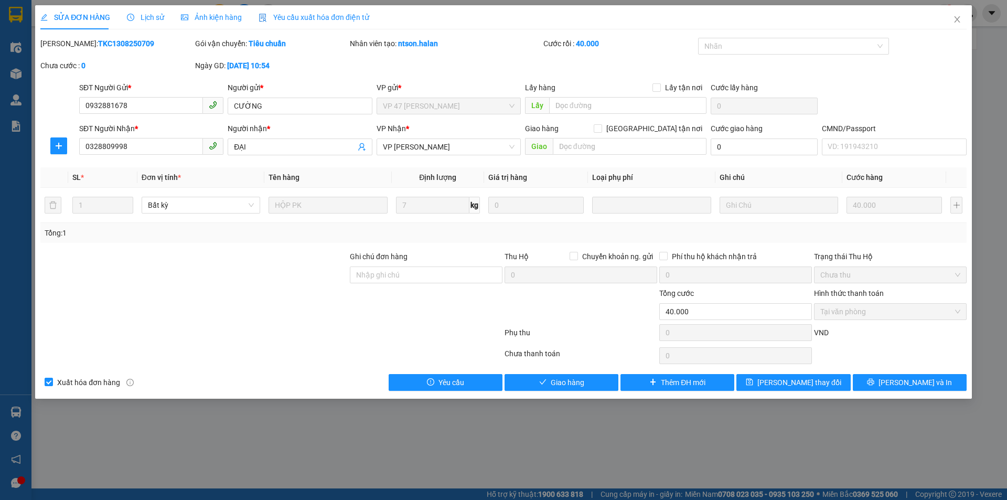
click at [155, 20] on span "Lịch sử" at bounding box center [145, 17] width 37 height 8
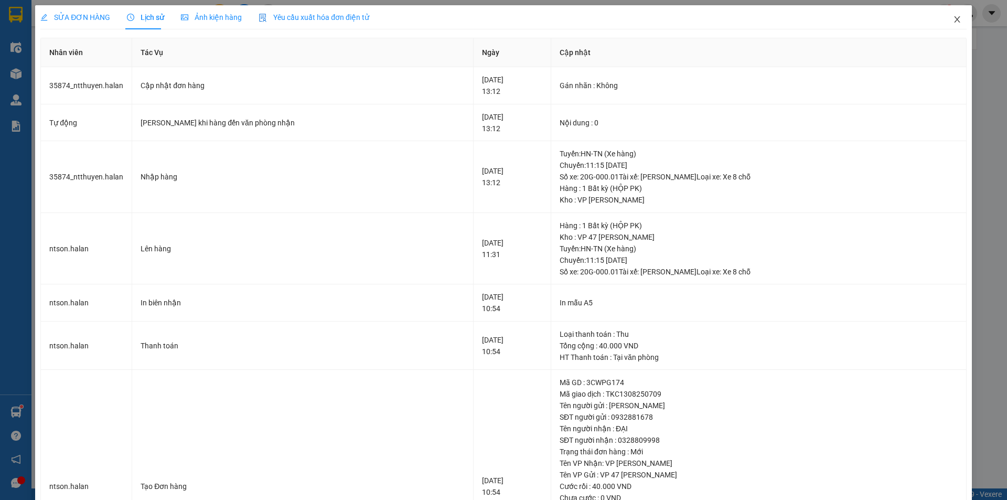
click at [953, 16] on icon "close" at bounding box center [957, 19] width 8 height 8
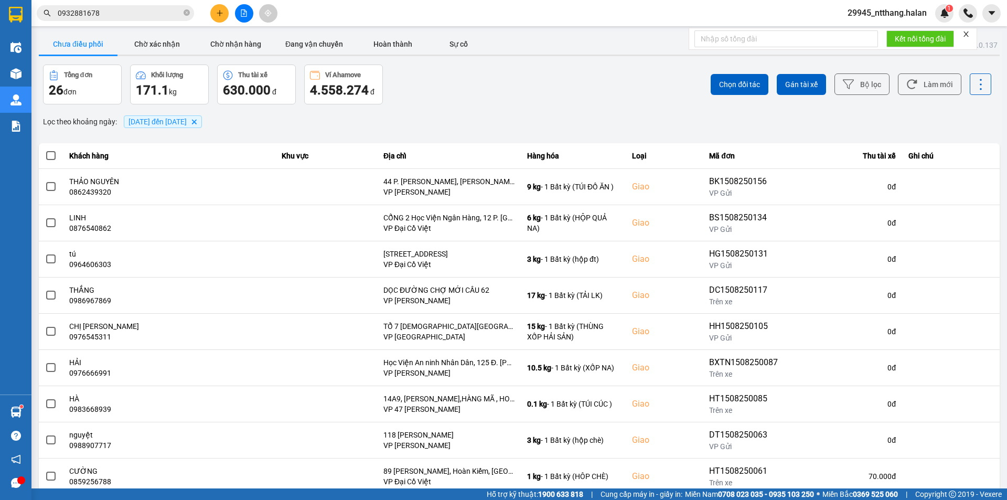
click at [215, 13] on button at bounding box center [219, 13] width 18 height 18
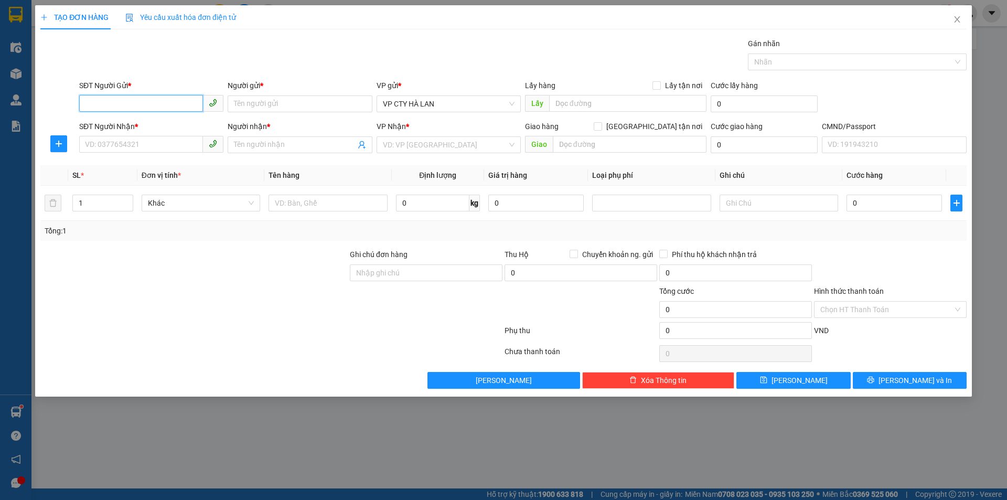
click at [151, 103] on input "SĐT Người Gửi *" at bounding box center [141, 103] width 124 height 17
click at [958, 22] on icon "close" at bounding box center [957, 19] width 8 height 8
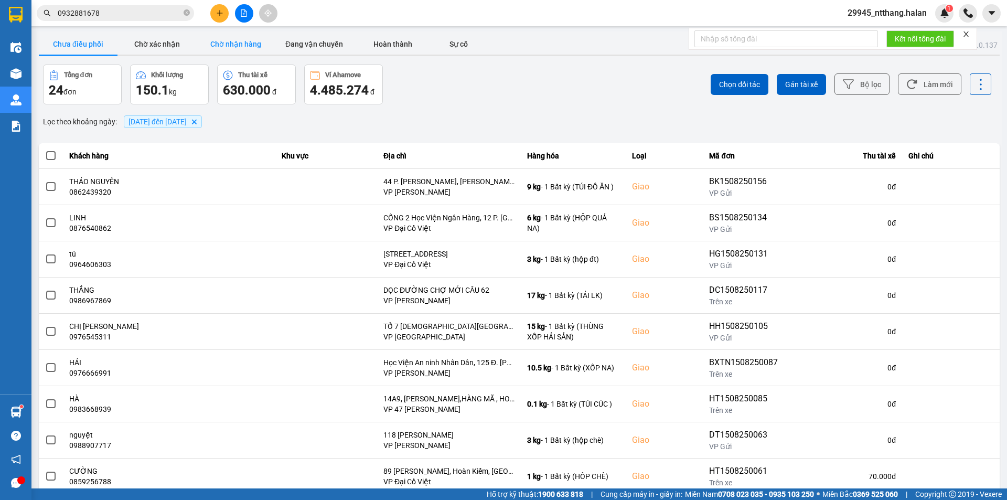
click at [226, 44] on button "Chờ nhận hàng" at bounding box center [235, 44] width 79 height 21
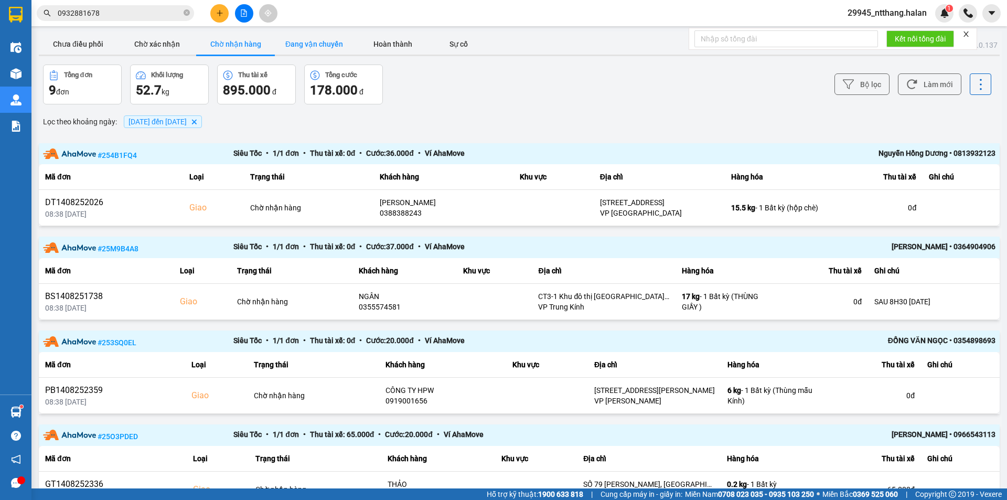
click at [300, 47] on button "Đang vận chuyển" at bounding box center [314, 44] width 79 height 21
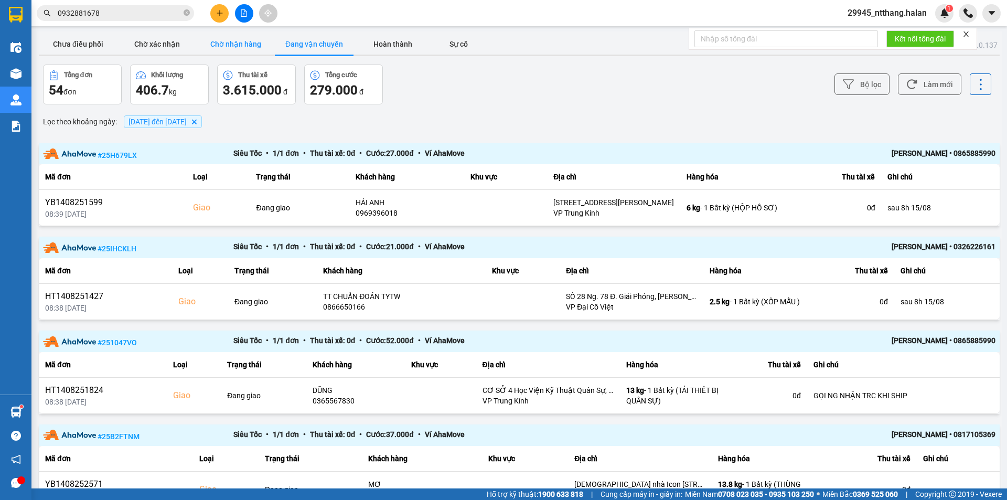
click at [238, 35] on button "Chờ nhận hàng" at bounding box center [235, 44] width 79 height 21
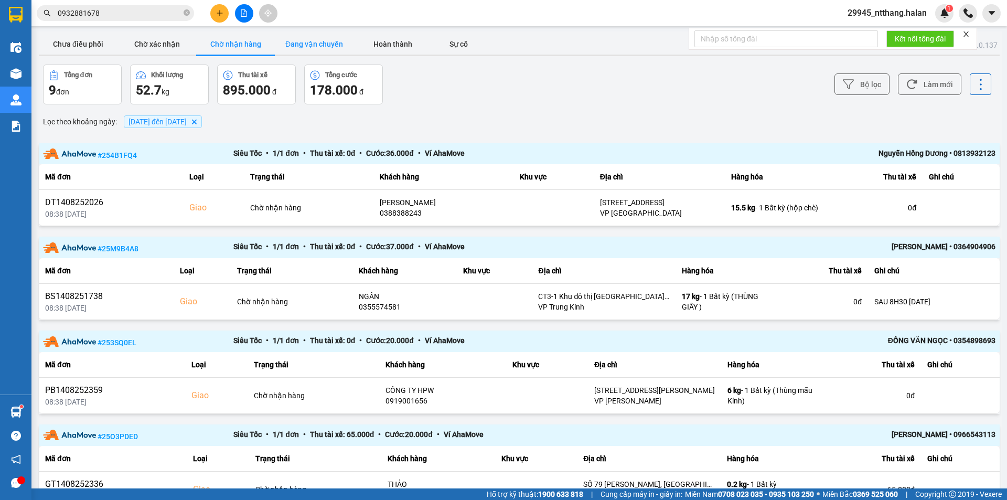
click at [328, 44] on button "Đang vận chuyển" at bounding box center [314, 44] width 79 height 21
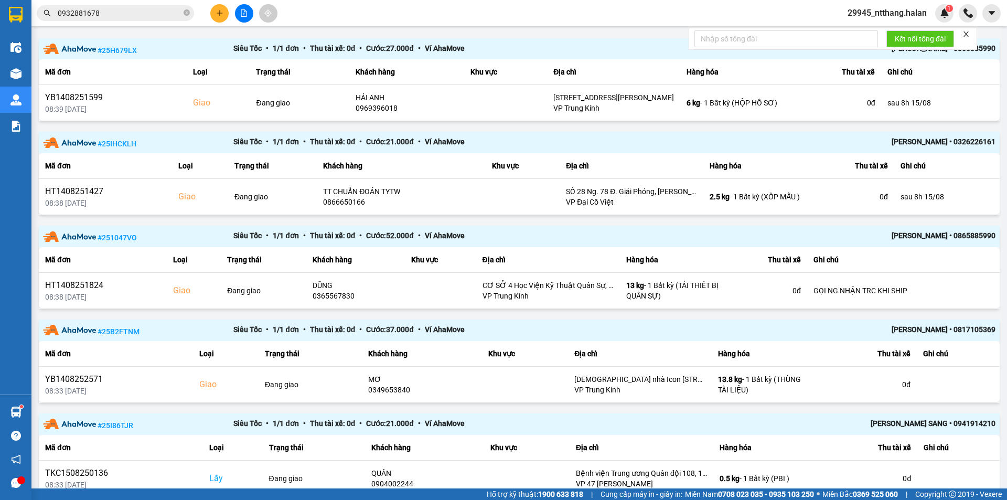
scroll to position [157, 0]
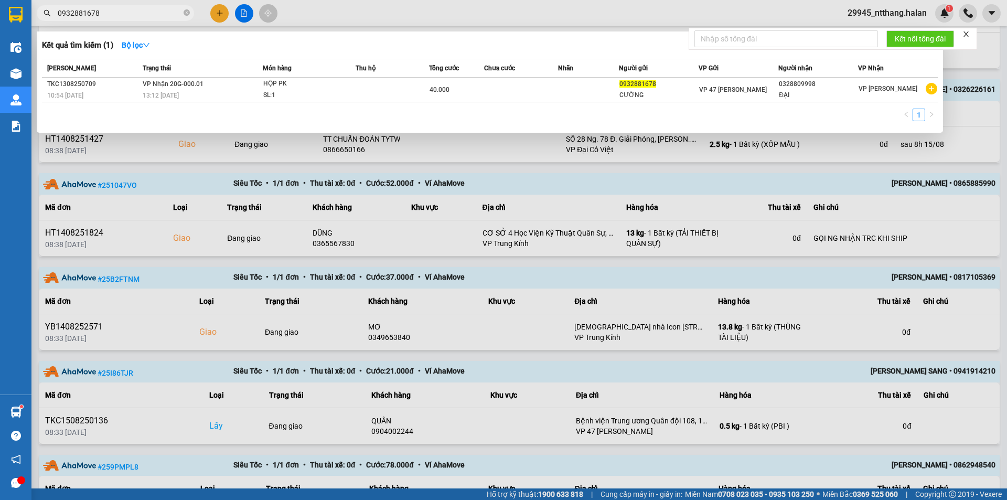
click at [123, 15] on input "0932881678" at bounding box center [120, 13] width 124 height 12
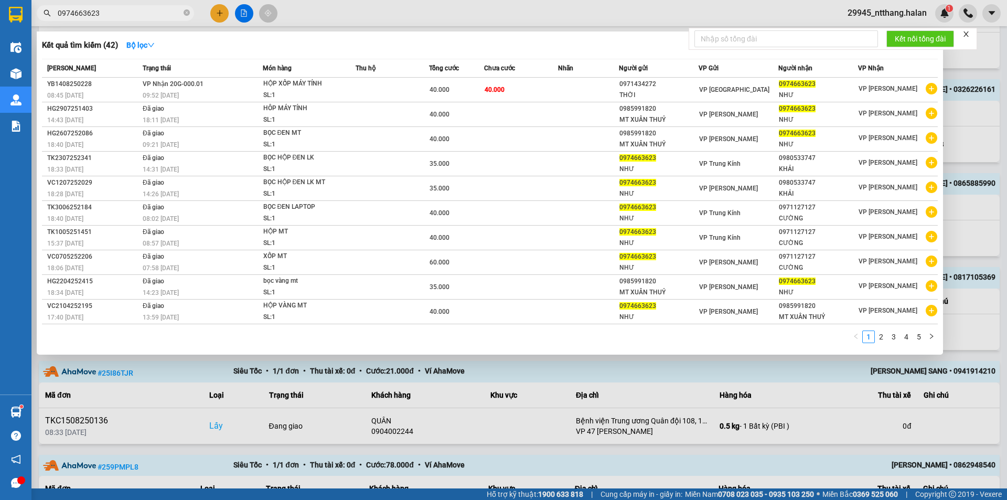
click at [133, 14] on input "0974663623" at bounding box center [120, 13] width 124 height 12
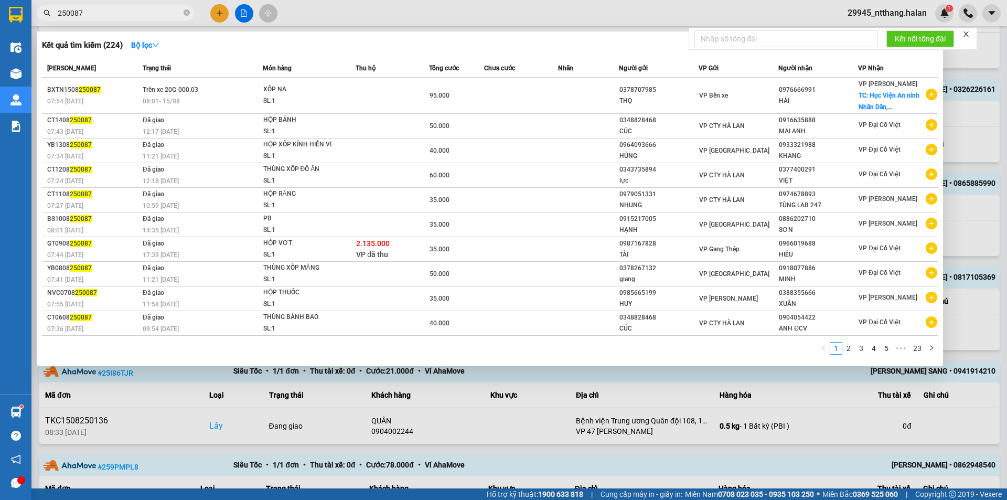
click at [141, 18] on input "250087" at bounding box center [120, 13] width 124 height 12
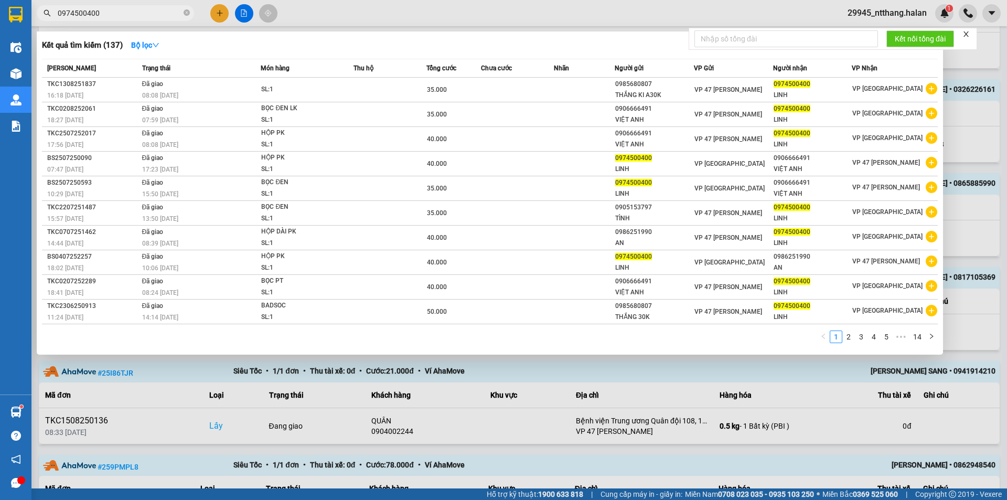
click at [172, 11] on input "0974500400" at bounding box center [120, 13] width 124 height 12
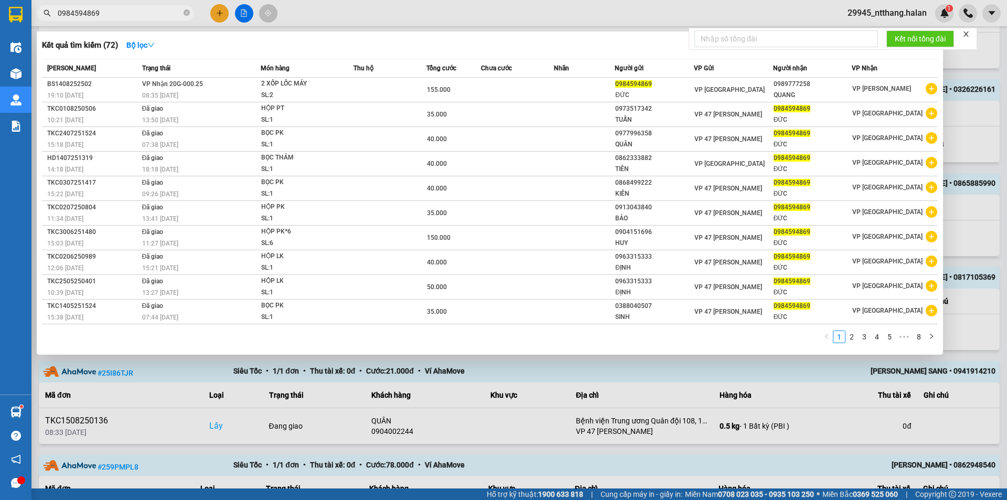
drag, startPoint x: 965, startPoint y: 68, endPoint x: 472, endPoint y: 30, distance: 494.0
click at [964, 68] on div at bounding box center [503, 250] width 1007 height 500
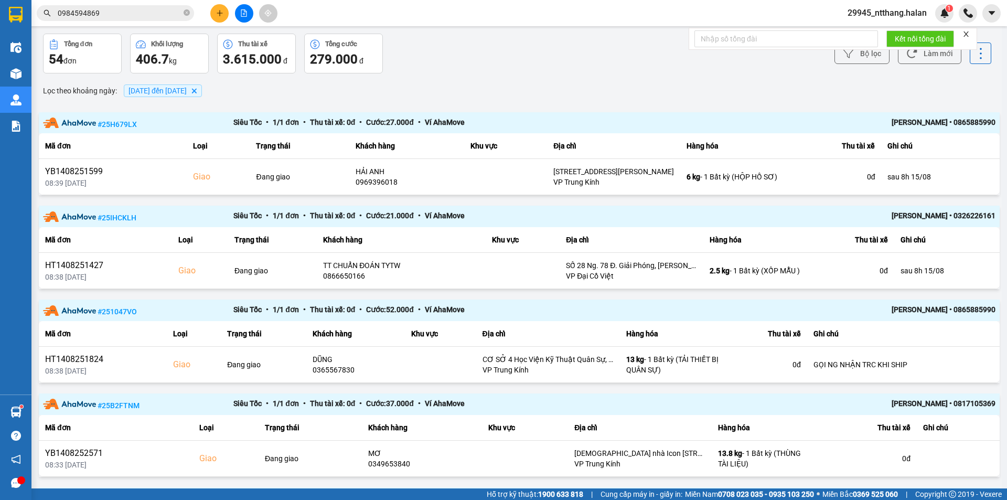
scroll to position [0, 0]
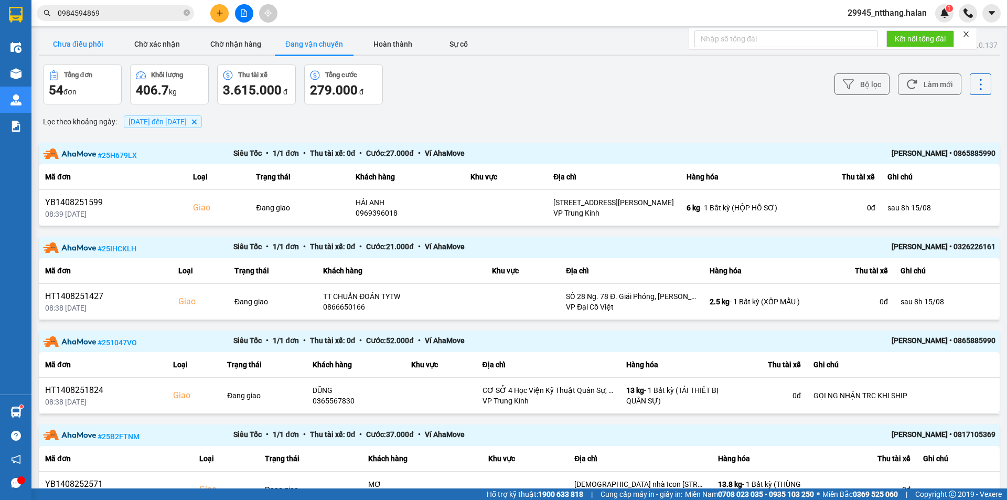
click at [80, 44] on button "Chưa điều phối" at bounding box center [78, 44] width 79 height 21
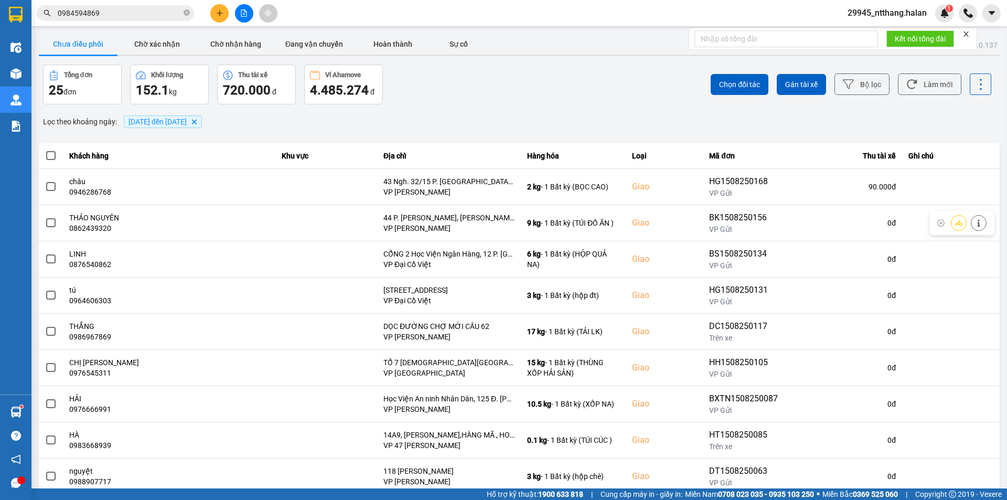
scroll to position [67, 0]
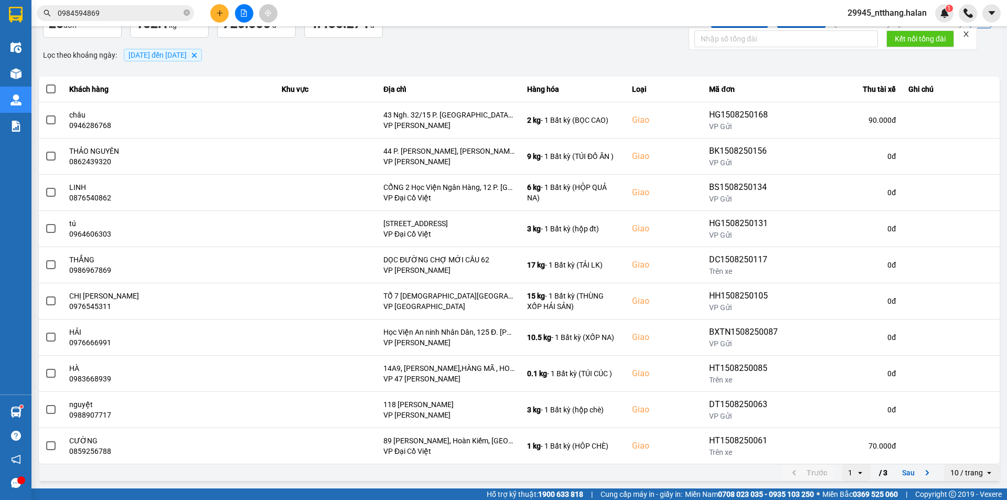
drag, startPoint x: 549, startPoint y: 66, endPoint x: 131, endPoint y: 33, distance: 418.8
click at [531, 62] on div "ver: 0.0.137 Chưa điều phối Chờ xác nhận Chờ nhận hàng Đang vận chuyển Hoàn thà…" at bounding box center [519, 224] width 965 height 518
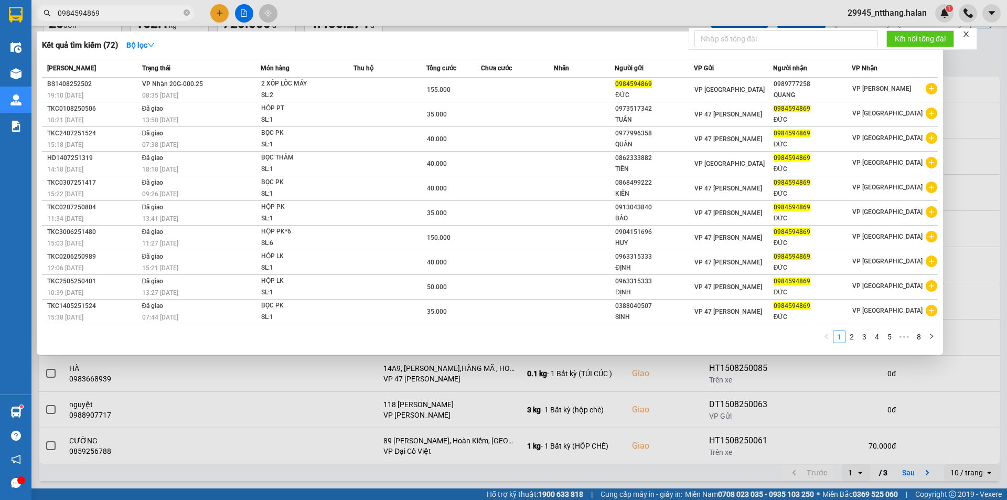
click at [110, 9] on input "0984594869" at bounding box center [120, 13] width 124 height 12
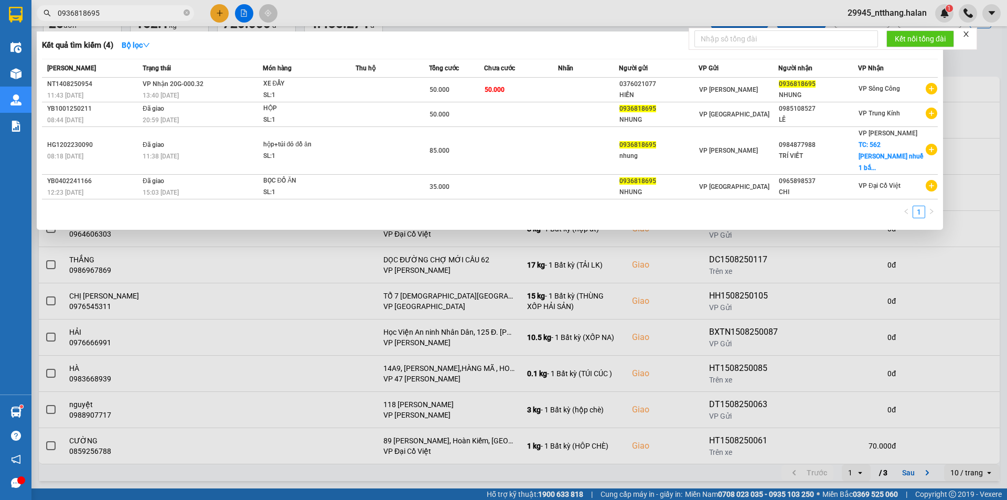
click at [146, 12] on input "0936818695" at bounding box center [120, 13] width 124 height 12
click at [570, 38] on div "Kết quả tìm kiếm ( 4 ) Bộ lọc" at bounding box center [490, 45] width 896 height 17
click at [144, 5] on span "0936818695" at bounding box center [115, 13] width 157 height 16
click at [141, 9] on input "0936818695" at bounding box center [120, 13] width 124 height 12
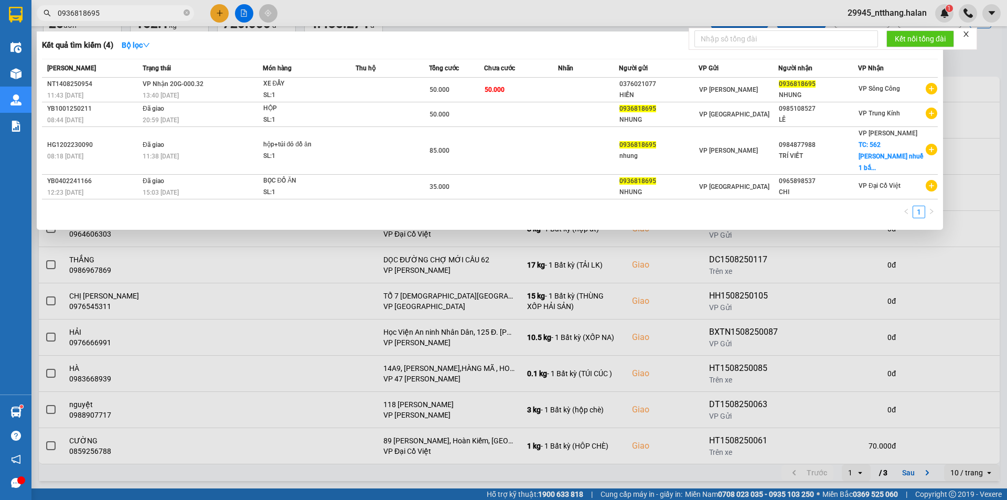
click at [141, 9] on input "0936818695" at bounding box center [120, 13] width 124 height 12
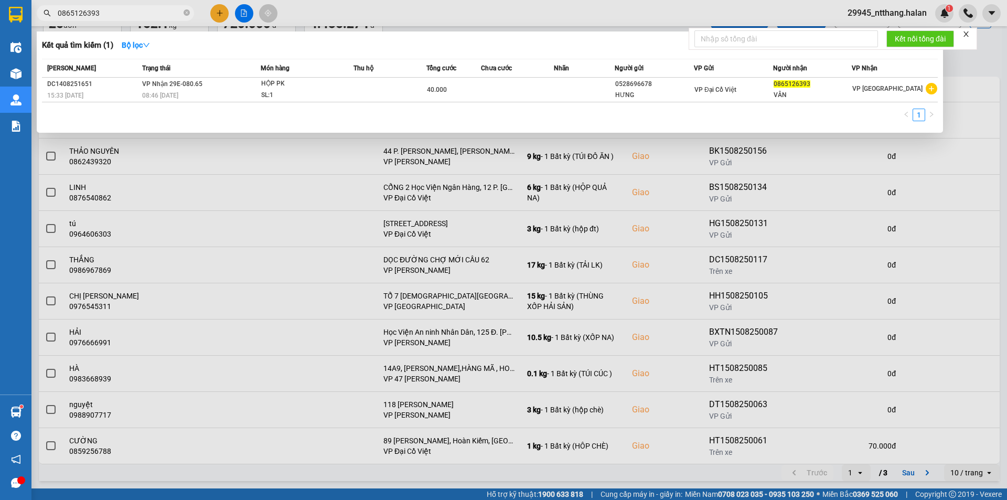
type input "0865126393"
click at [984, 67] on div at bounding box center [503, 250] width 1007 height 500
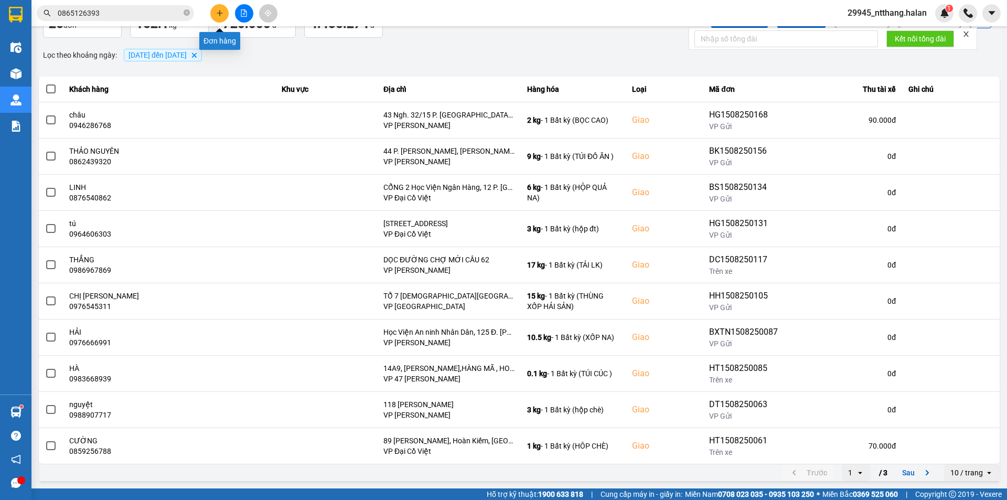
click at [219, 14] on icon "plus" at bounding box center [219, 12] width 7 height 7
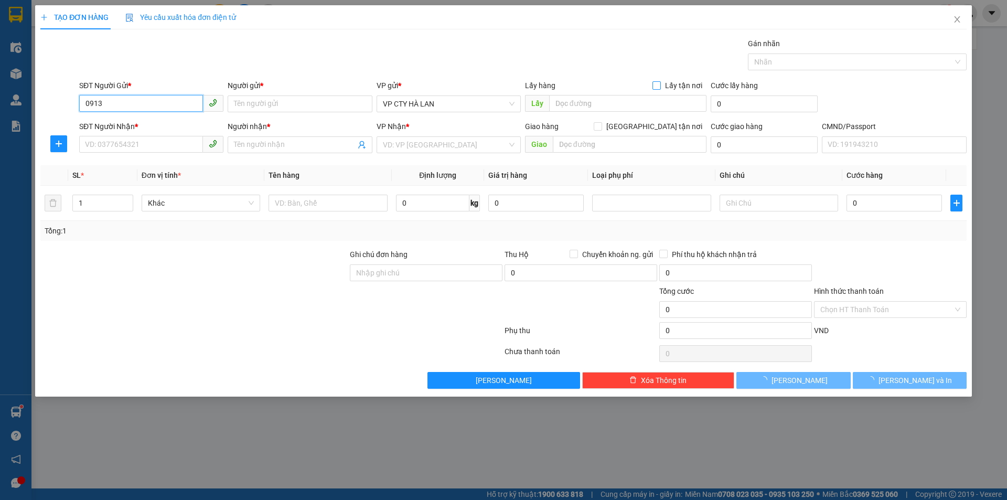
type input "0913"
click at [660, 84] on input "Lấy tận nơi" at bounding box center [656, 84] width 7 height 7
checkbox input "true"
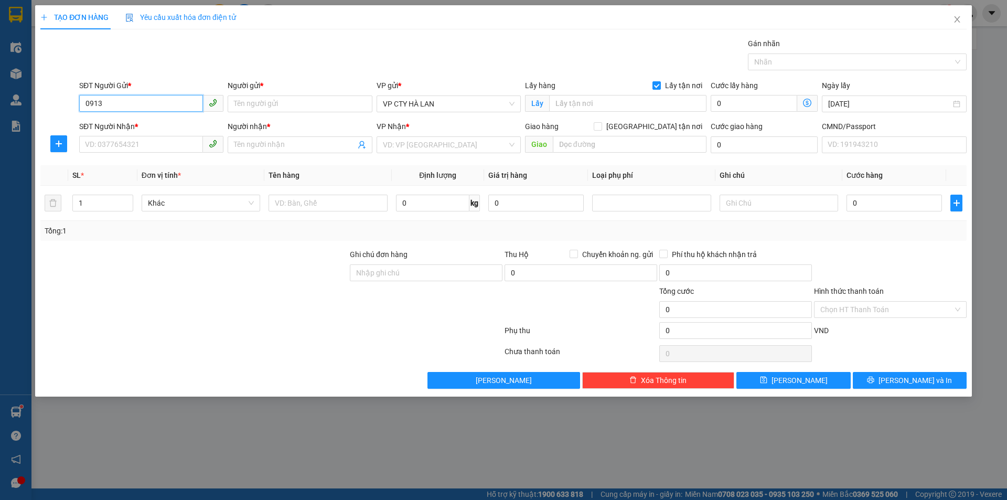
click at [125, 108] on input "0913" at bounding box center [141, 103] width 124 height 17
type input "0913067719"
click at [142, 118] on div "0913067719 - HOÀI" at bounding box center [151, 124] width 144 height 17
type input "HOÀI"
type input "49 P. [GEOGRAPHIC_DATA], [GEOGRAPHIC_DATA], [GEOGRAPHIC_DATA], [GEOGRAPHIC_DATA…"
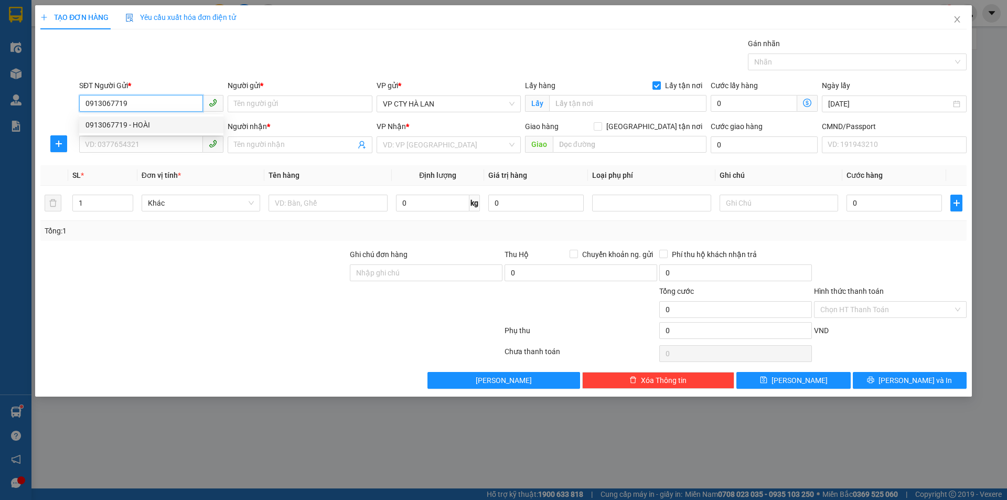
type input "35.000"
click at [432, 108] on span "VP CTY HÀ LAN" at bounding box center [449, 104] width 132 height 16
type input "0913067719"
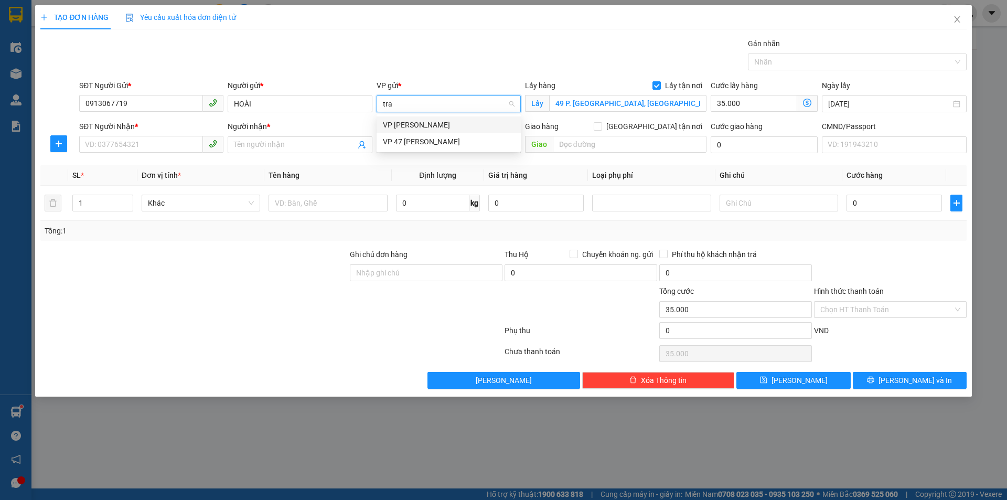
type input "tran"
click at [431, 129] on div "VP 47 [PERSON_NAME]" at bounding box center [449, 125] width 132 height 12
click at [148, 148] on input "SĐT Người Nhận *" at bounding box center [141, 144] width 124 height 17
type input "0979367668"
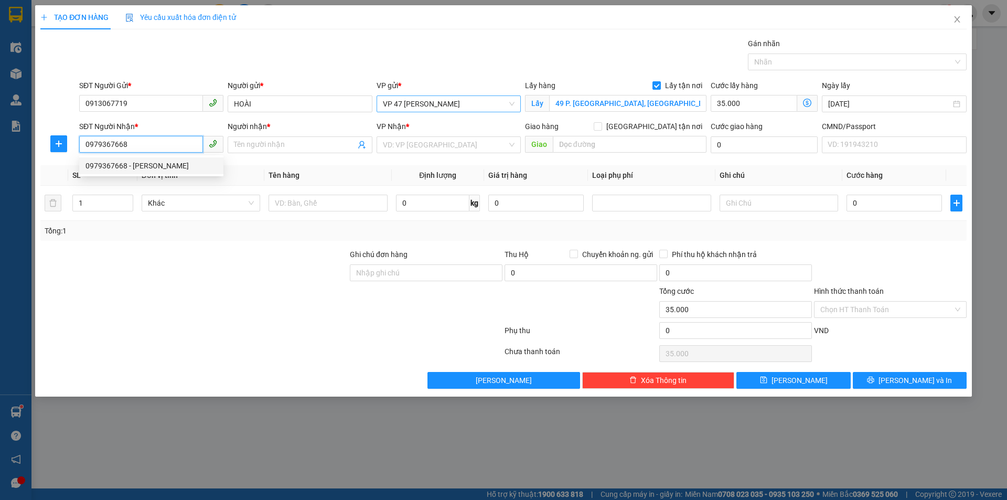
drag, startPoint x: 141, startPoint y: 161, endPoint x: 149, endPoint y: 163, distance: 9.2
click at [142, 161] on div "0979367668 - [PERSON_NAME]" at bounding box center [152, 166] width 132 height 12
type input "[PERSON_NAME]"
click at [163, 143] on input "0979367668" at bounding box center [141, 144] width 124 height 17
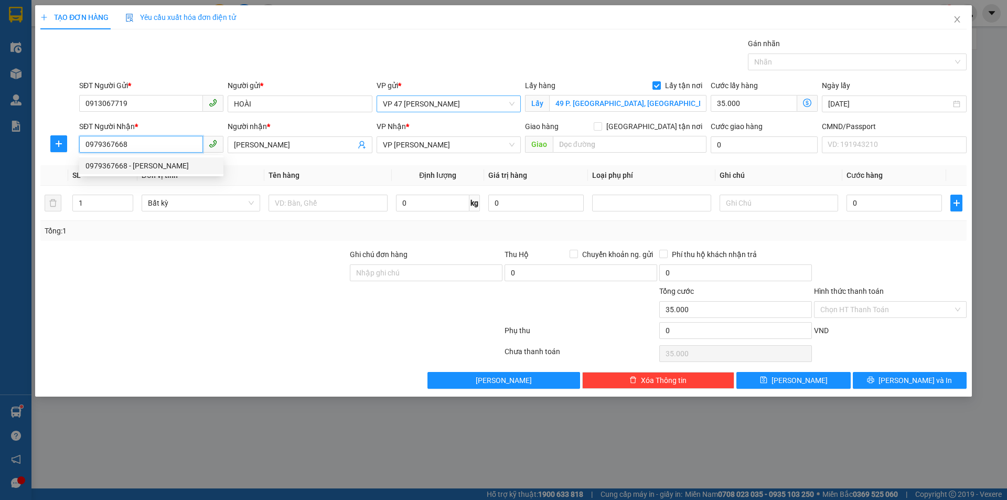
type input "0979367668"
click at [388, 241] on div "Transit Pickup Surcharge Ids Transit Deliver Surcharge Ids Transit Deliver Surc…" at bounding box center [503, 213] width 926 height 351
click at [466, 145] on span "VP [PERSON_NAME]" at bounding box center [449, 145] width 132 height 16
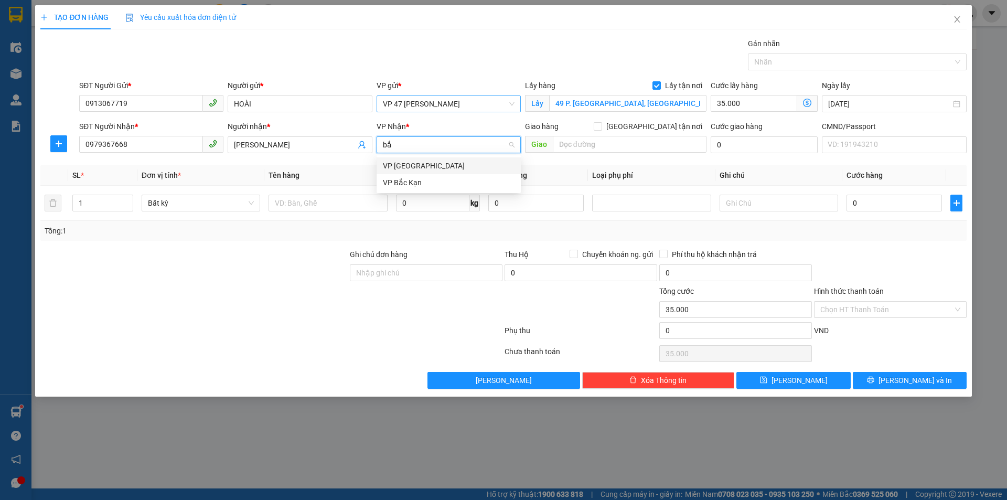
type input "bắc"
click at [431, 166] on div "VP [GEOGRAPHIC_DATA]" at bounding box center [449, 166] width 132 height 12
click at [247, 141] on input "[PERSON_NAME]" at bounding box center [294, 145] width 121 height 12
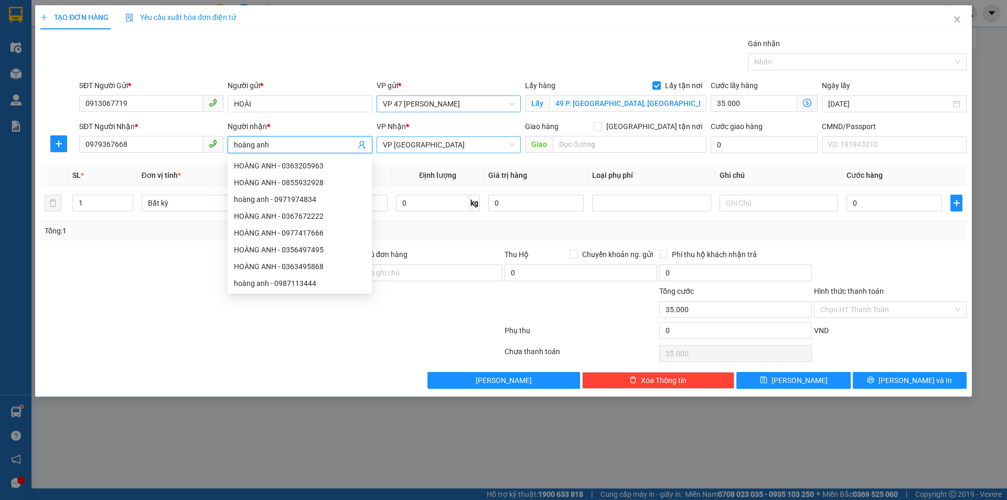
type input "hoàng anh"
click at [806, 100] on icon "dollar-circle" at bounding box center [807, 103] width 8 height 8
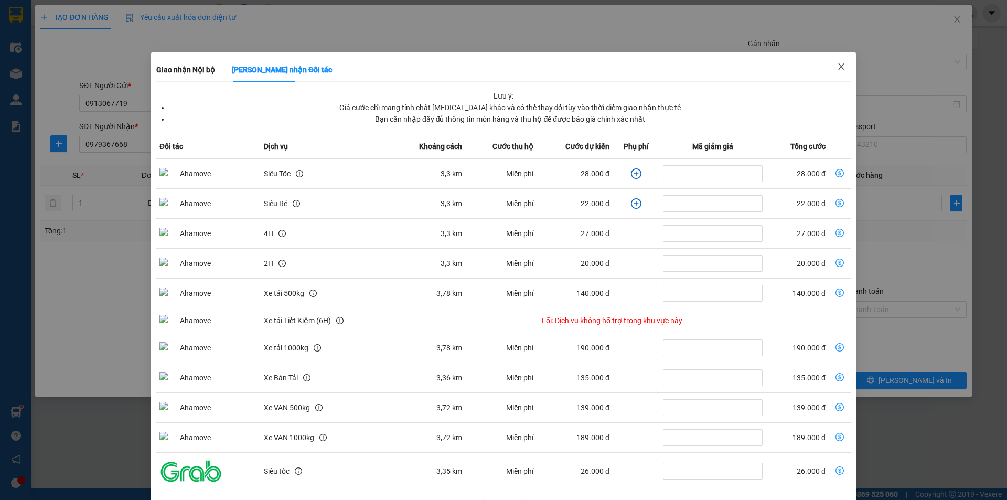
click at [844, 61] on span "Close" at bounding box center [841, 66] width 29 height 29
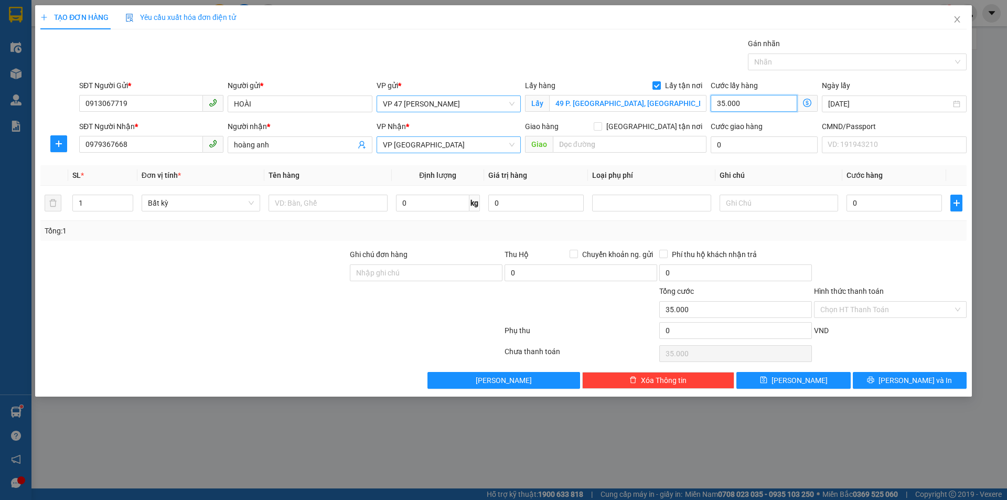
click at [765, 103] on input "35.000" at bounding box center [754, 103] width 87 height 17
type input "4"
type input "40"
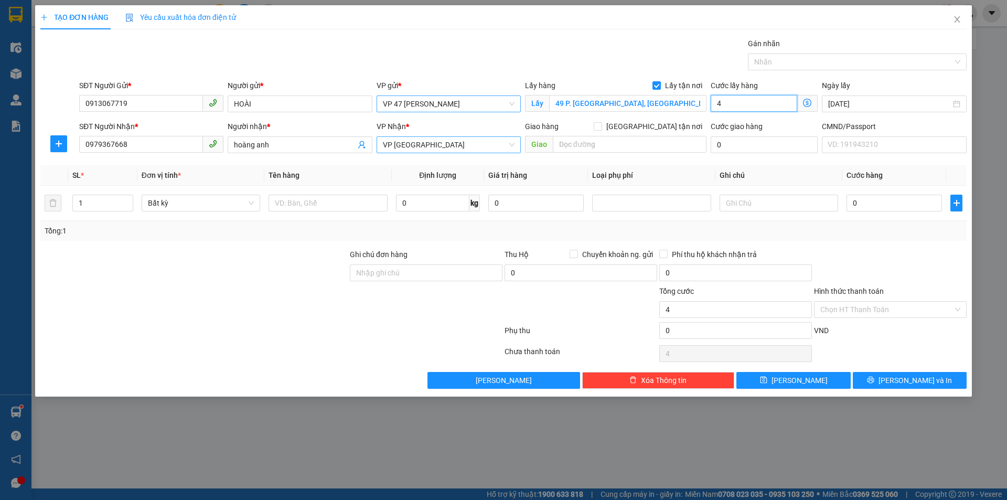
type input "40"
type input "40.000"
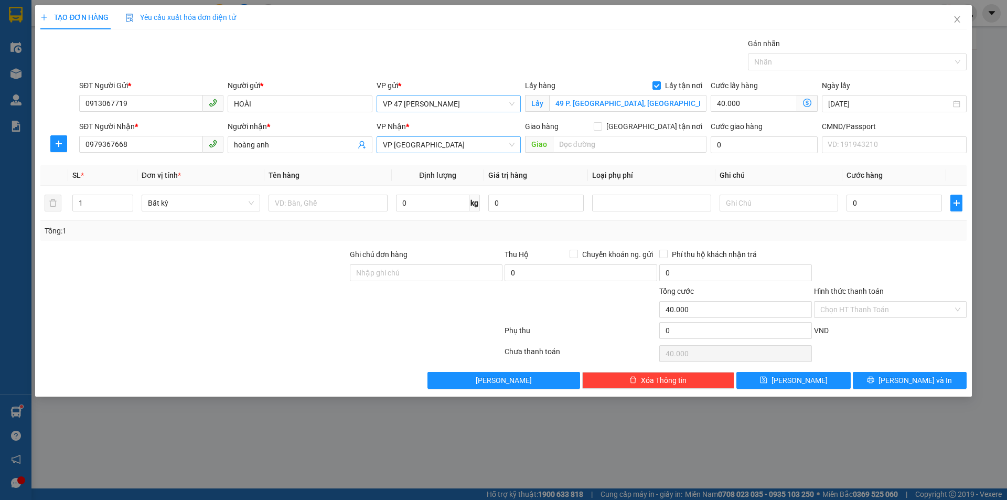
click at [717, 171] on th "Ghi chú" at bounding box center [778, 175] width 127 height 20
click at [344, 205] on input "text" at bounding box center [328, 203] width 119 height 17
type input "h"
type input "HỘP THƯỚC BỔ"
type input "1"
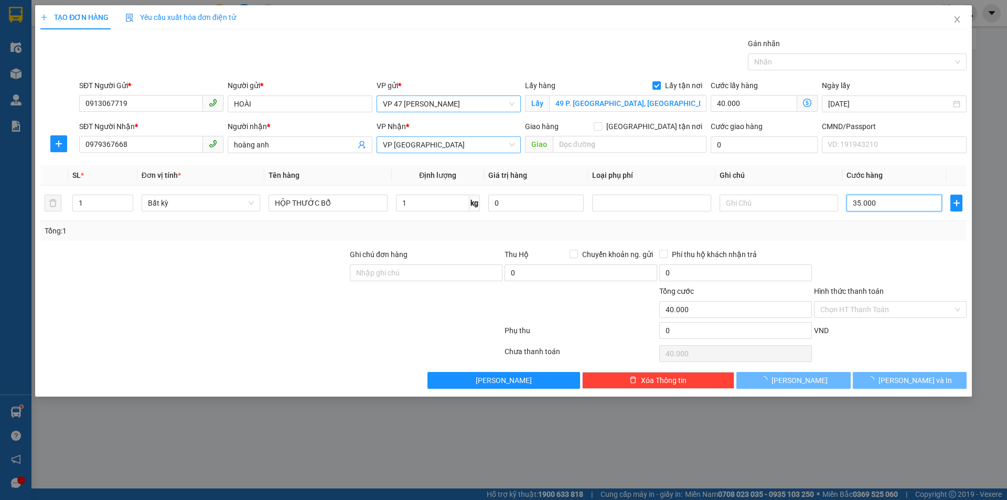
type input "35.000"
type input "75.000"
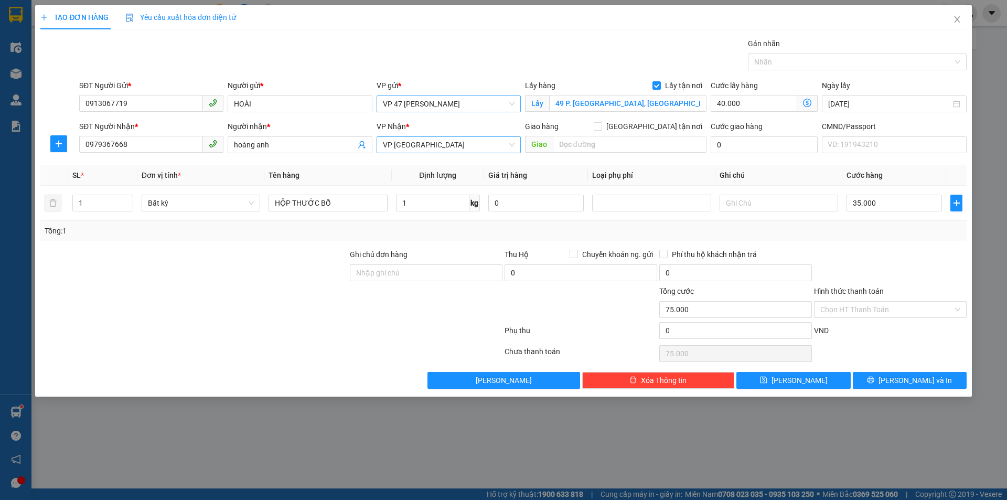
click at [808, 103] on icon "dollar-circle" at bounding box center [807, 103] width 8 height 8
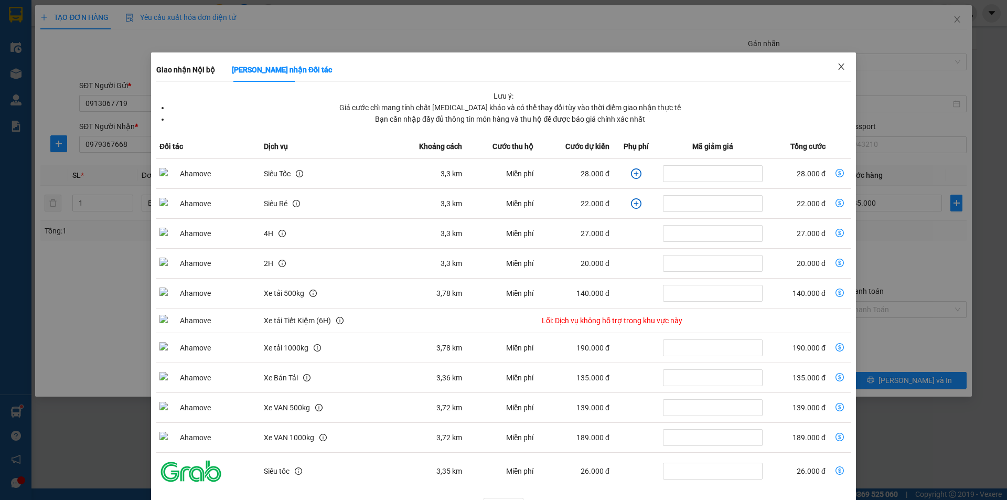
click at [835, 57] on span "Close" at bounding box center [841, 66] width 29 height 29
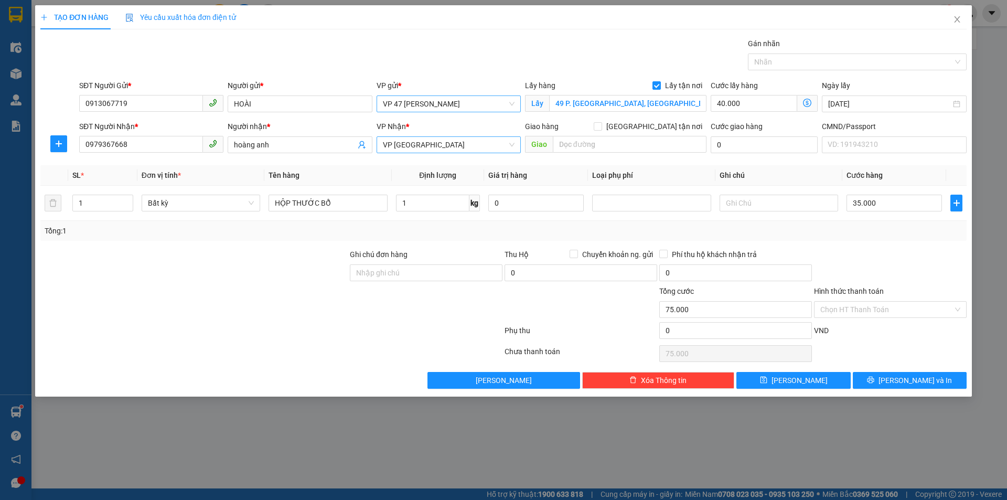
click at [472, 105] on span "VP 47 [PERSON_NAME]" at bounding box center [449, 104] width 132 height 16
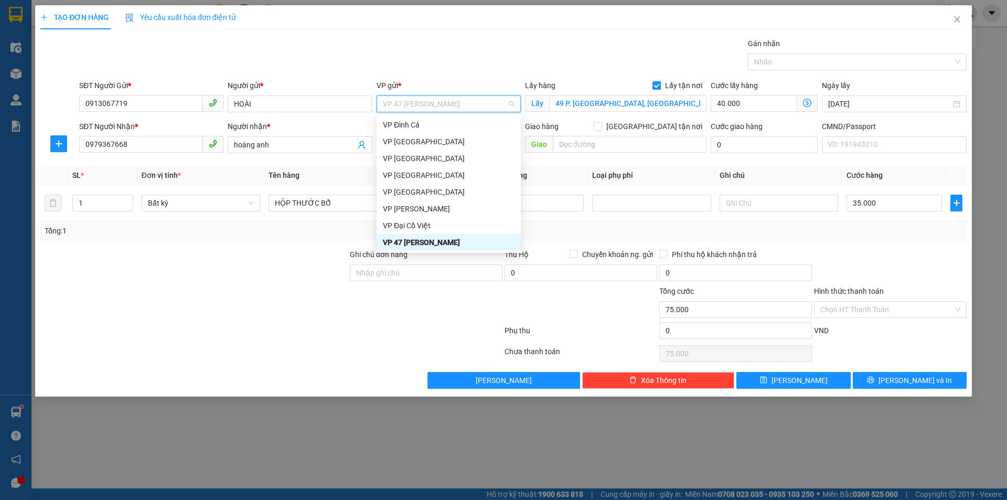
type input "F"
type input "D"
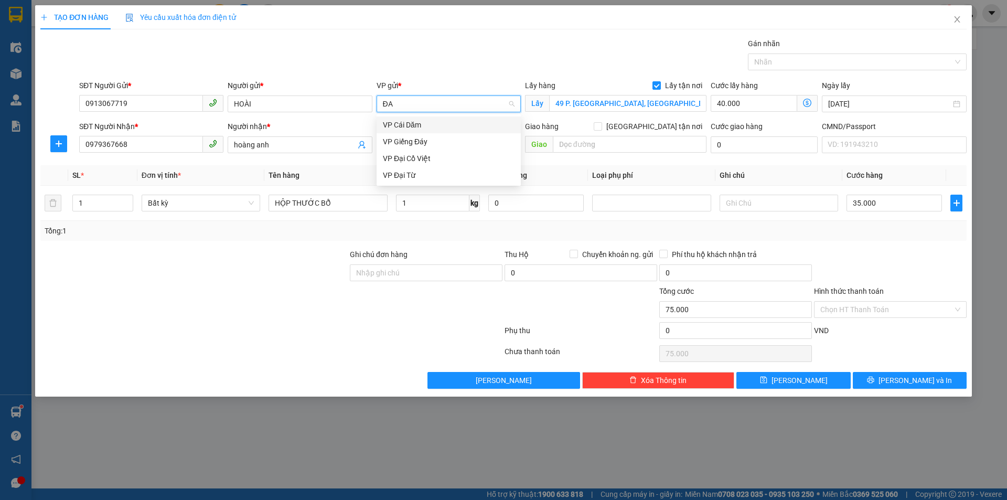
scroll to position [0, 0]
type input "ĐẠI"
click at [478, 124] on div "VP Đại Cồ Việt" at bounding box center [449, 125] width 132 height 12
click at [808, 101] on icon "dollar-circle" at bounding box center [807, 103] width 8 height 8
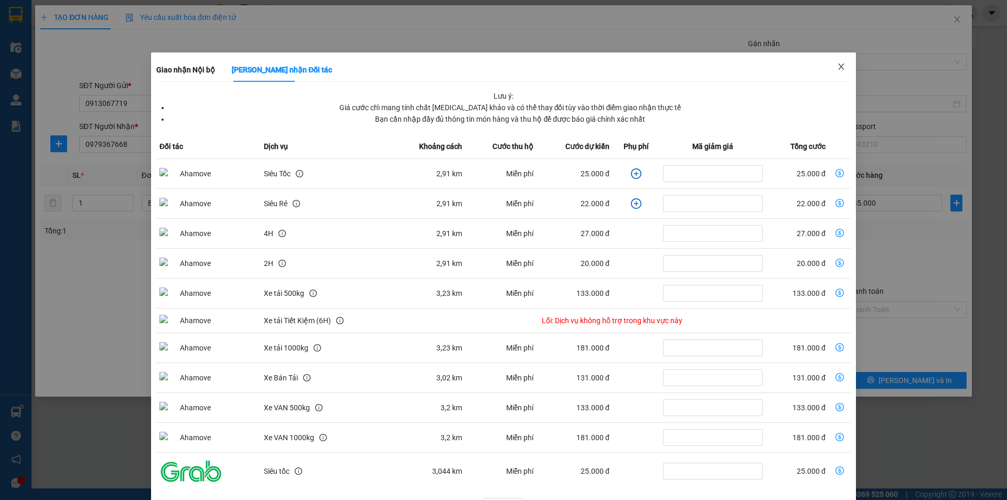
click at [832, 60] on span "Close" at bounding box center [841, 66] width 29 height 29
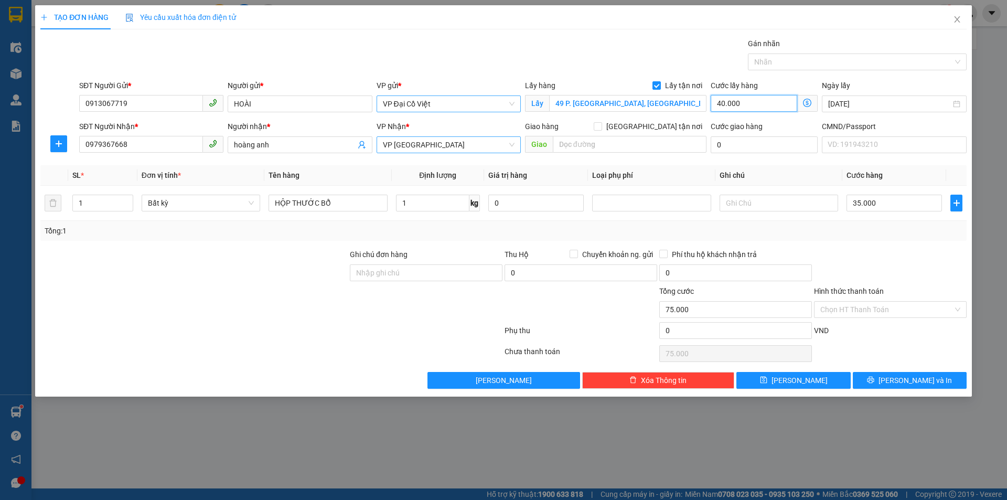
click at [734, 103] on input "40.000" at bounding box center [754, 103] width 87 height 17
type input "35.003"
type input "3"
type input "35.035"
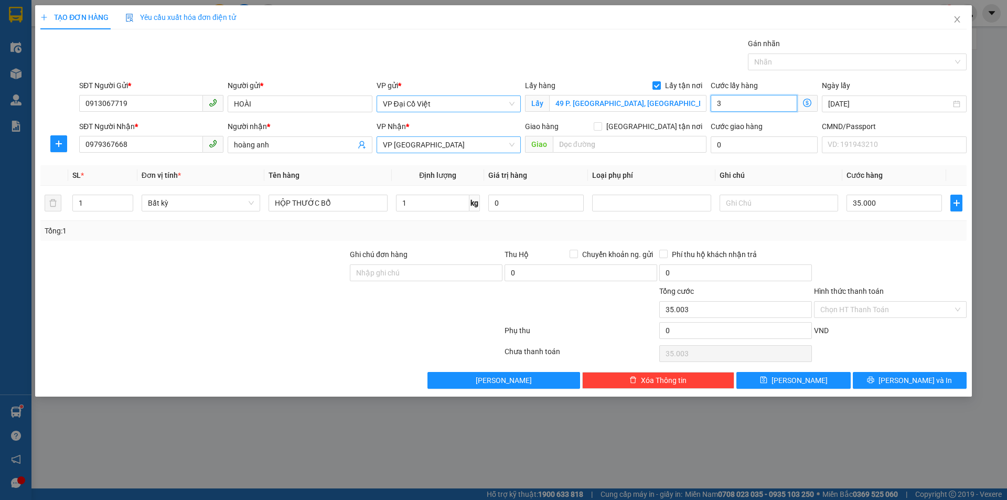
type input "35.035"
type input "35"
type input "70.000"
type input "35.000"
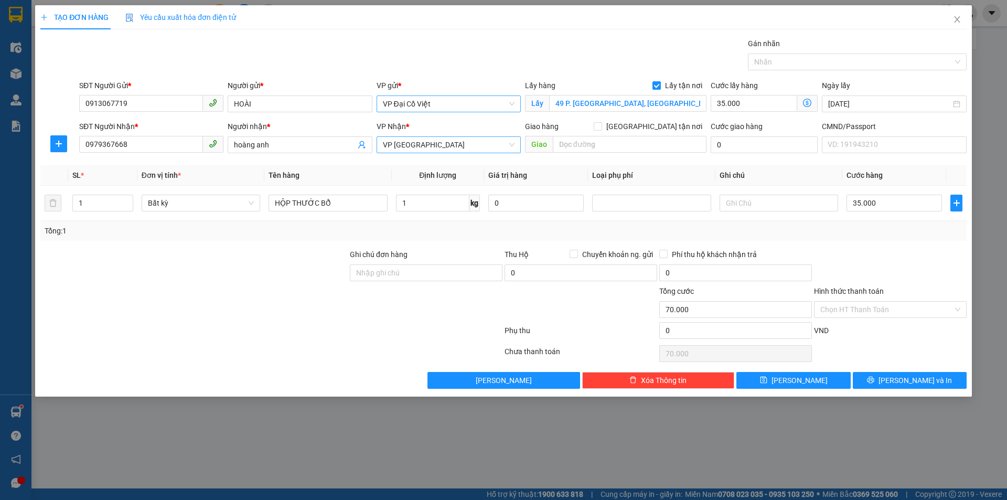
click at [678, 175] on th "Loại phụ phí" at bounding box center [651, 175] width 127 height 20
click at [393, 274] on input "Ghi chú đơn hàng" at bounding box center [426, 272] width 153 height 17
type input "LẤY HÀNG CHO BẠN HOÀNG ANH VÀ NHỜ SHIP THU HỘ 70K VỀ VP [GEOGRAPHIC_DATA]"
click at [900, 381] on button "[PERSON_NAME] và In" at bounding box center [910, 380] width 114 height 17
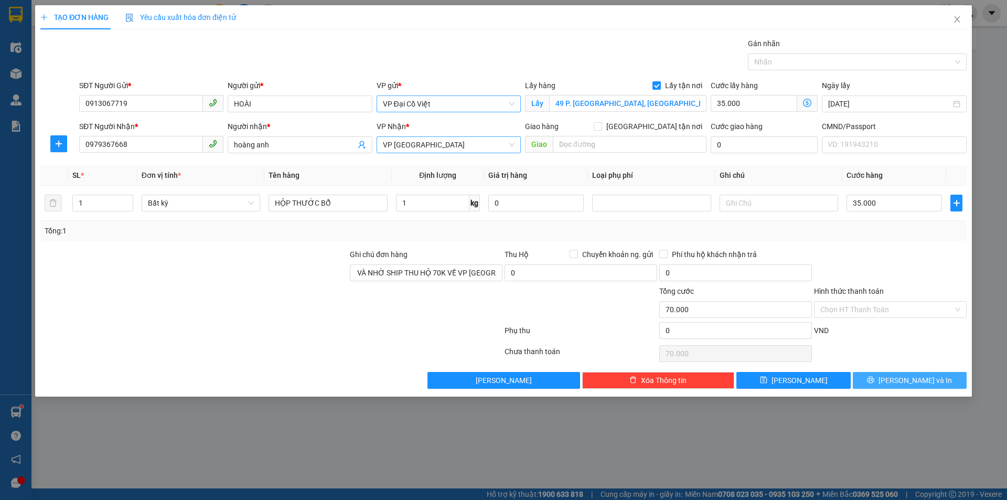
scroll to position [0, 0]
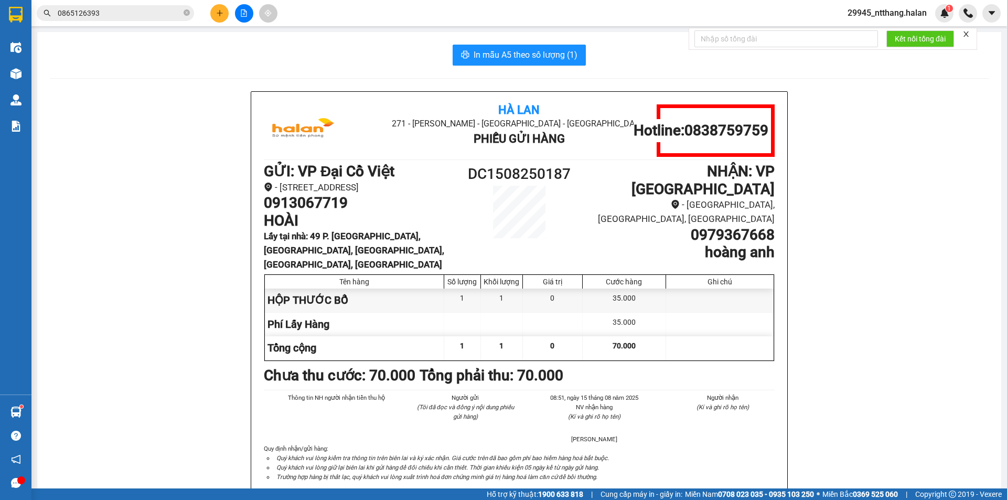
click at [101, 10] on input "0865126393" at bounding box center [120, 13] width 124 height 12
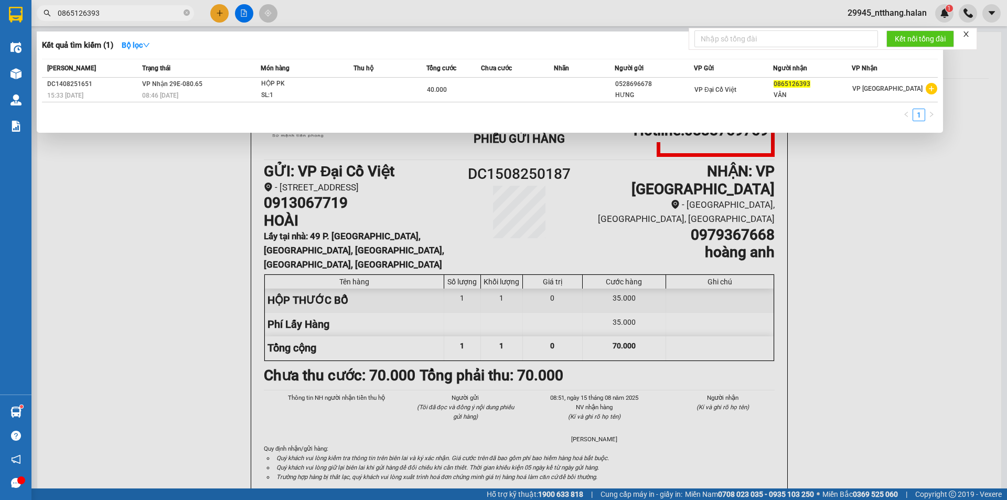
click at [101, 10] on input "0865126393" at bounding box center [120, 13] width 124 height 12
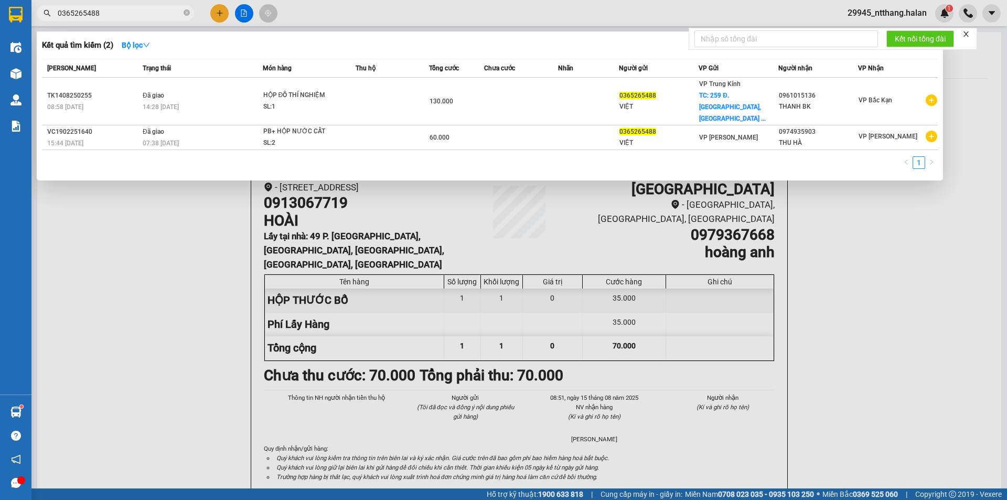
click at [309, 333] on div at bounding box center [503, 250] width 1007 height 500
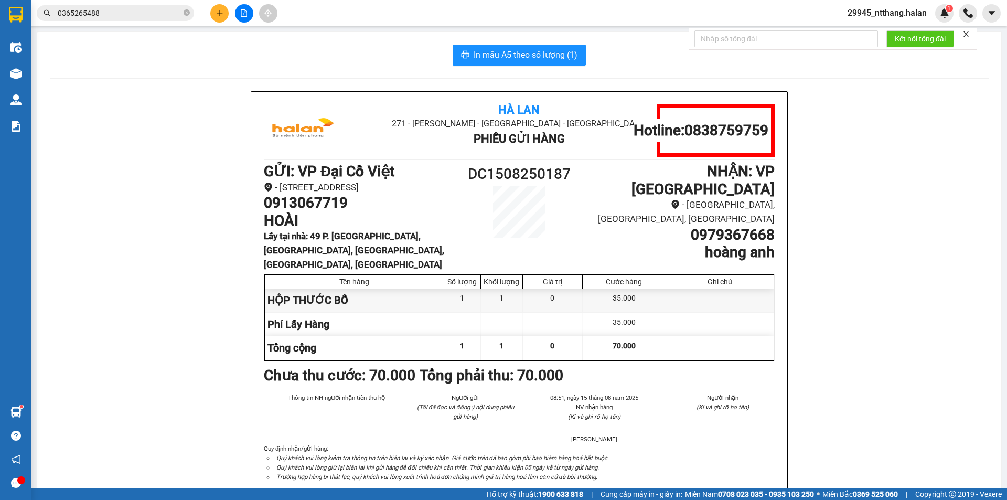
click at [324, 212] on h1 "0913067719" at bounding box center [359, 203] width 191 height 18
copy h1 "0913067719"
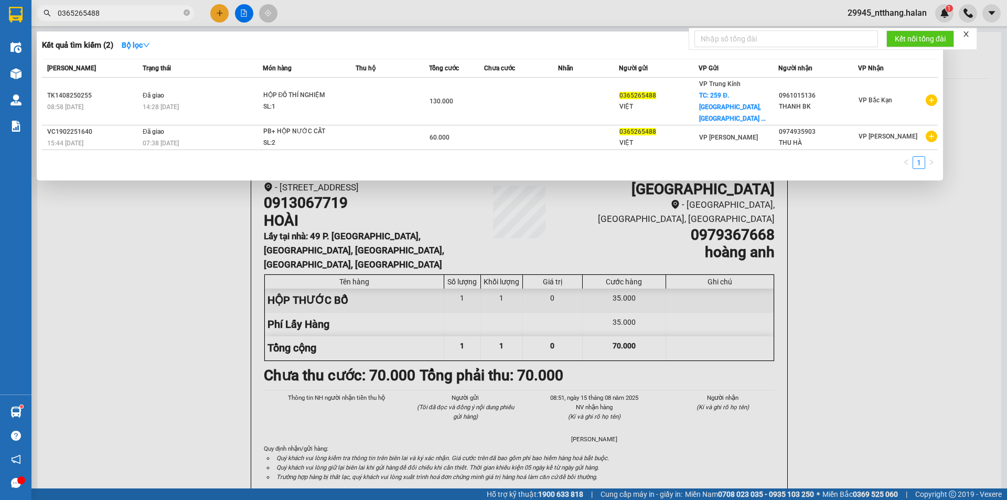
click at [149, 16] on input "0365265488" at bounding box center [120, 13] width 124 height 12
paste input "913067719"
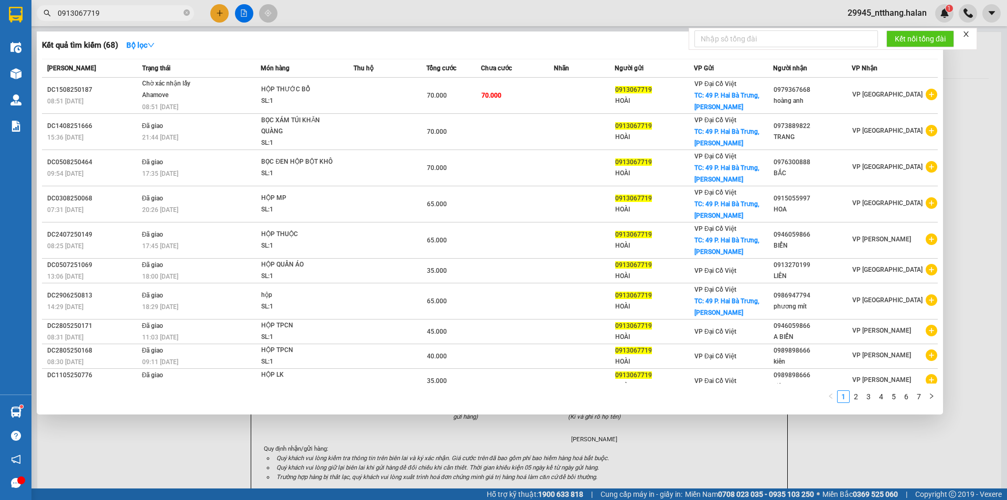
click at [552, 445] on div at bounding box center [503, 250] width 1007 height 500
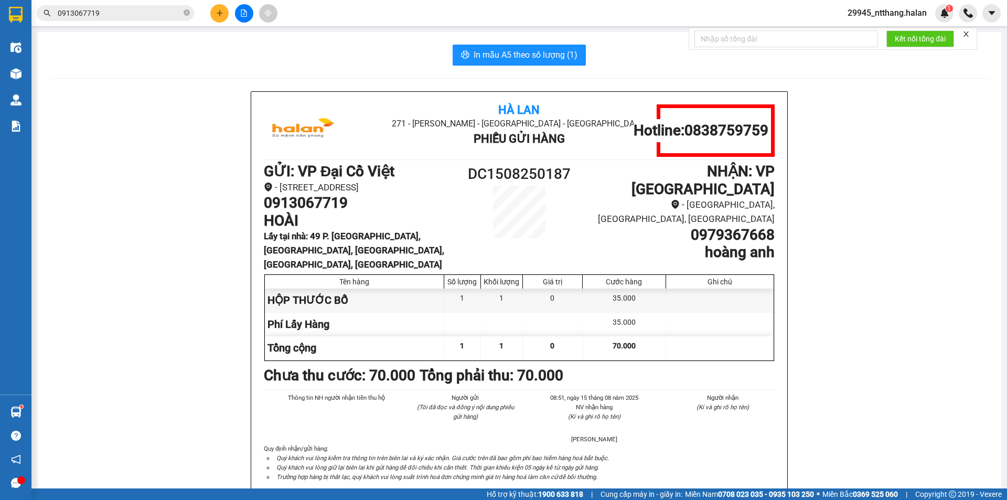
click at [706, 226] on h1 "0979367668" at bounding box center [678, 235] width 191 height 18
copy h1 "0979367668"
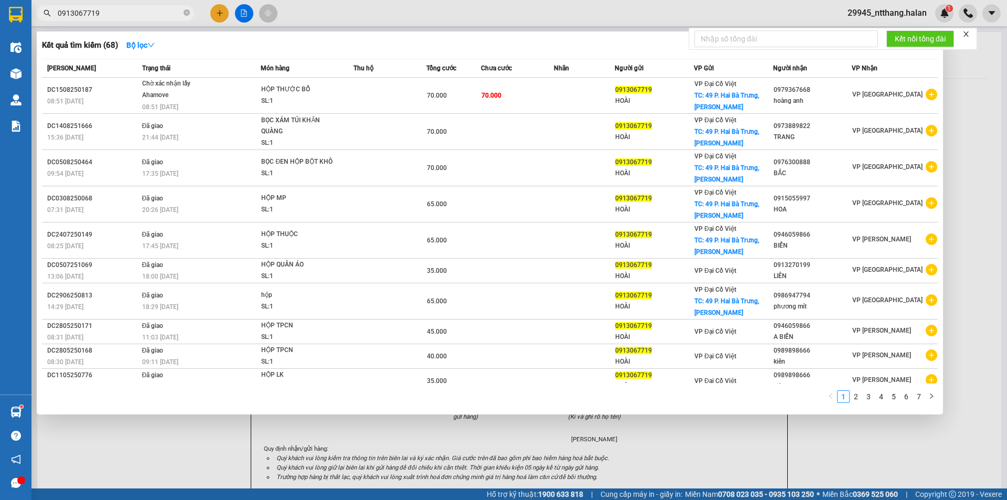
click at [113, 14] on input "0913067719" at bounding box center [120, 13] width 124 height 12
paste input "79367668"
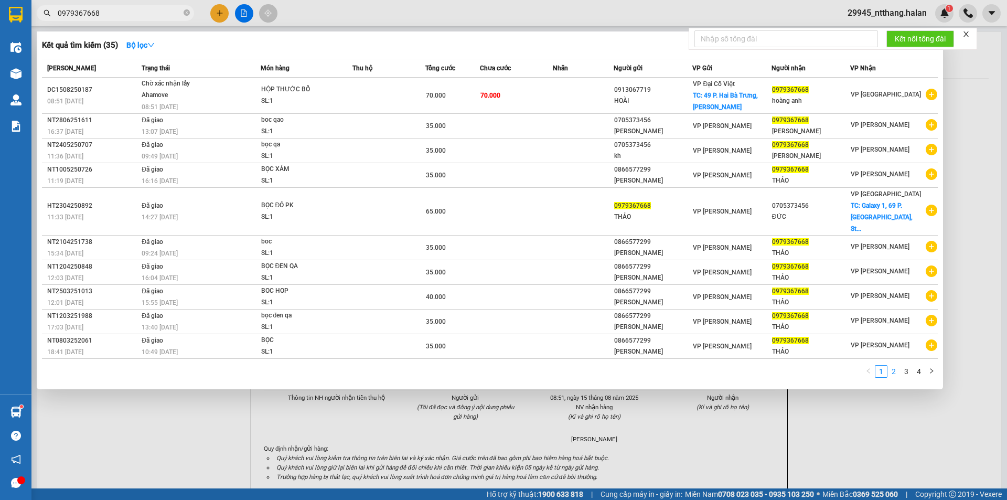
type input "0979367668"
click at [893, 366] on link "2" at bounding box center [894, 372] width 12 height 12
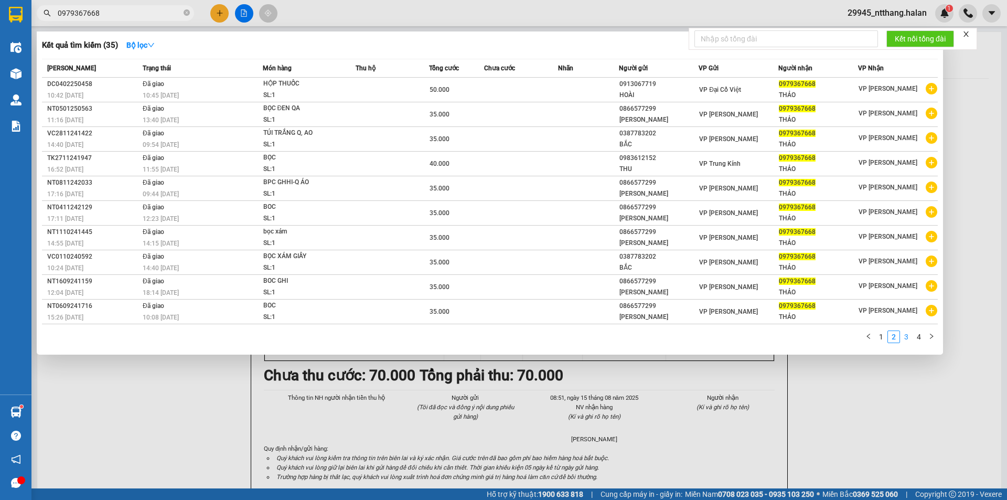
click at [909, 340] on link "3" at bounding box center [907, 337] width 12 height 12
click at [920, 340] on link "4" at bounding box center [919, 337] width 12 height 12
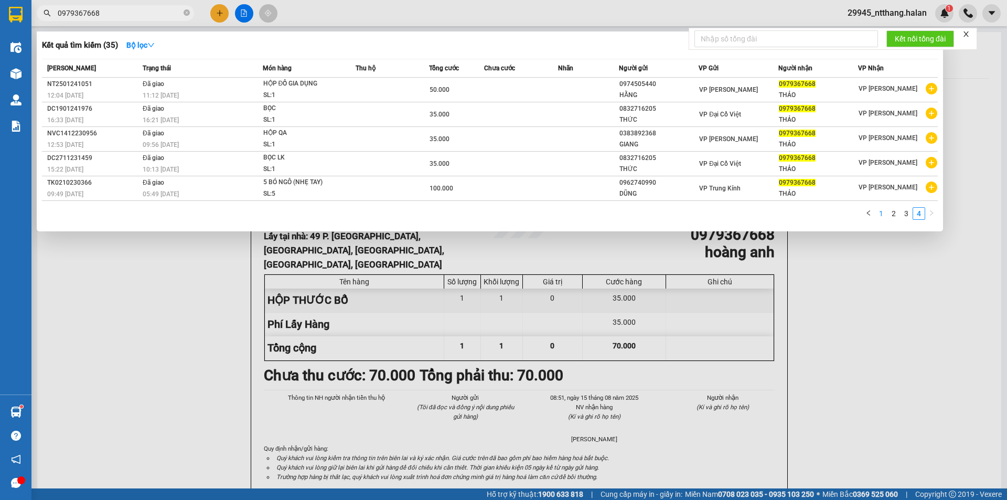
click at [885, 215] on link "1" at bounding box center [881, 214] width 12 height 12
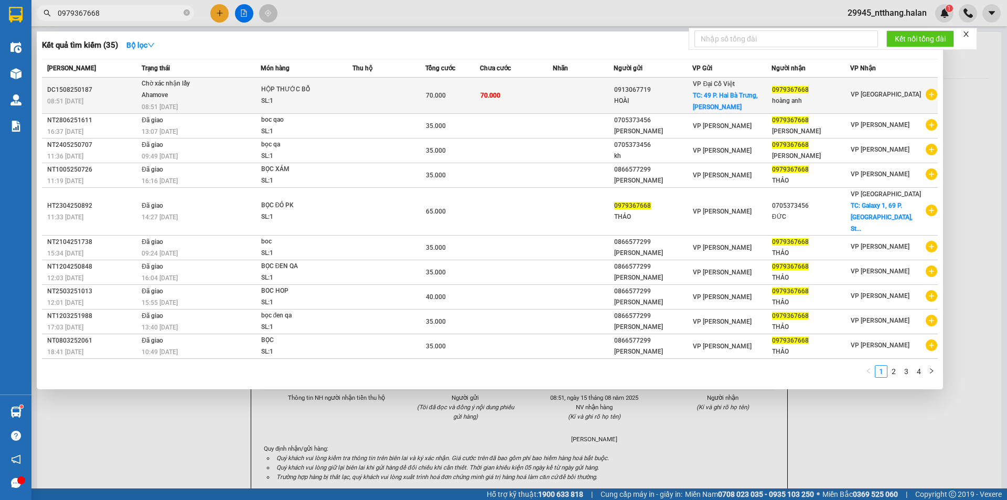
click at [384, 90] on td at bounding box center [388, 96] width 73 height 36
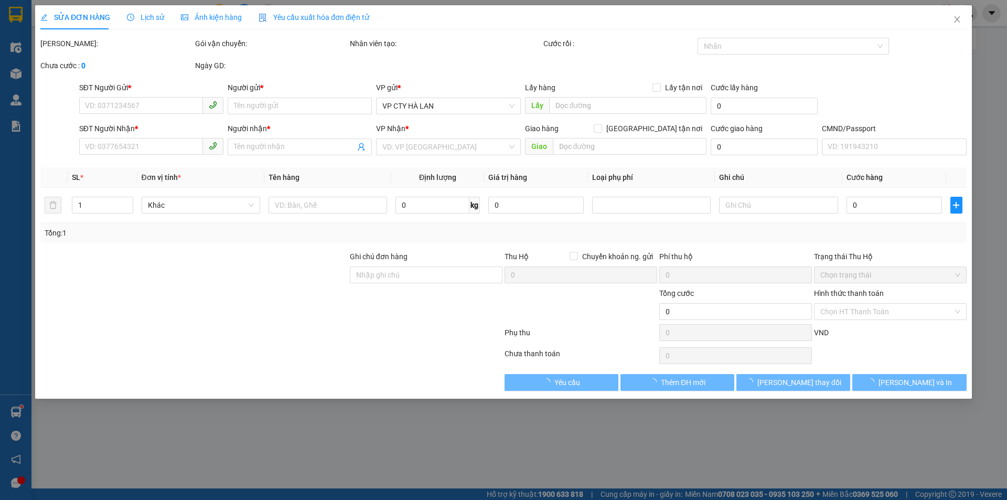
type input "0913067719"
type input "HOÀI"
checkbox input "true"
type input "49 P. [GEOGRAPHIC_DATA], [GEOGRAPHIC_DATA], [GEOGRAPHIC_DATA], [GEOGRAPHIC_DATA…"
type input "0979367668"
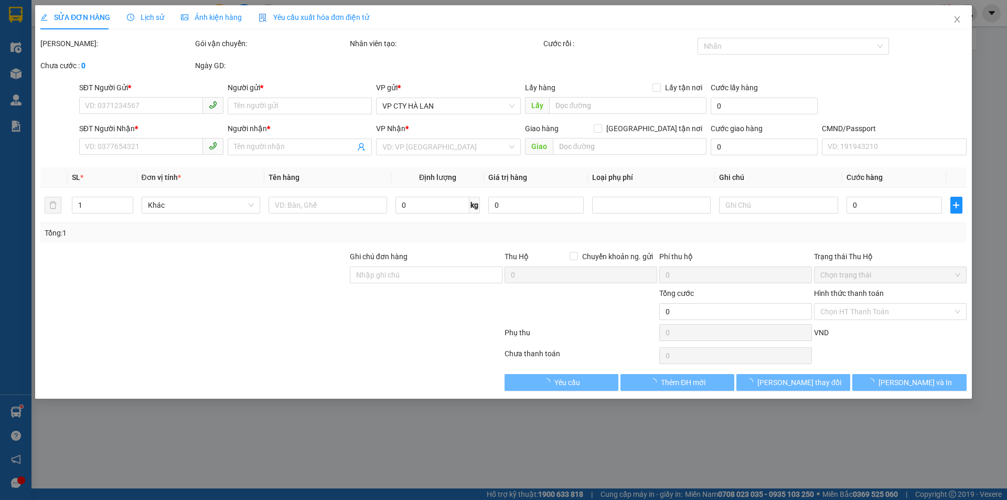
type input "hoàng anh"
type input "LẤY HÀNG CHO BẠN HOÀNG ANH VÀ NHỜ SHIP THU HỘ 70K VỀ VP [GEOGRAPHIC_DATA]"
type input "70.000"
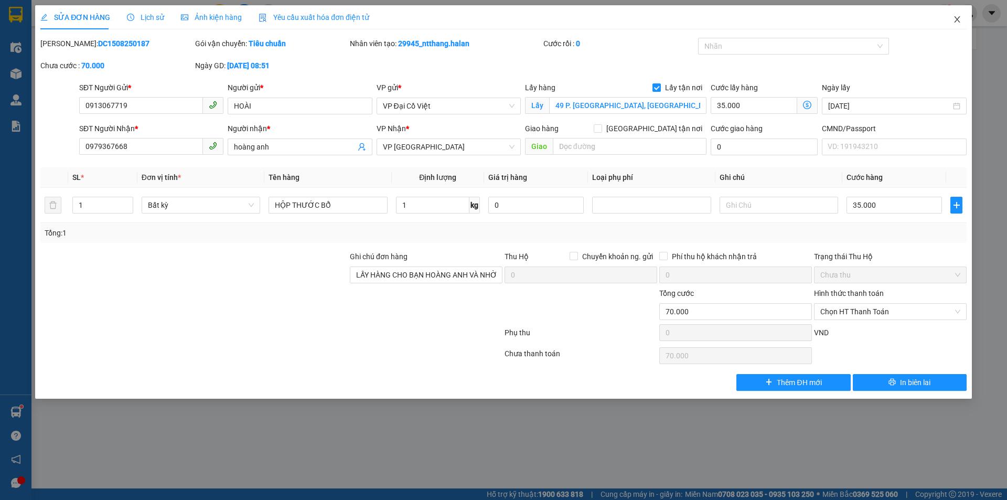
click at [960, 9] on span "Close" at bounding box center [957, 19] width 29 height 29
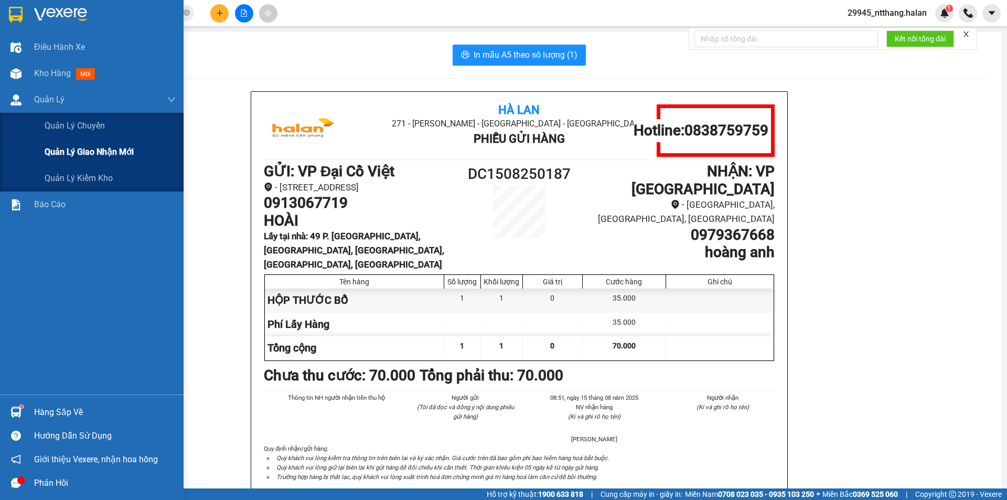
click at [80, 148] on span "Quản lý giao nhận mới" at bounding box center [89, 151] width 89 height 13
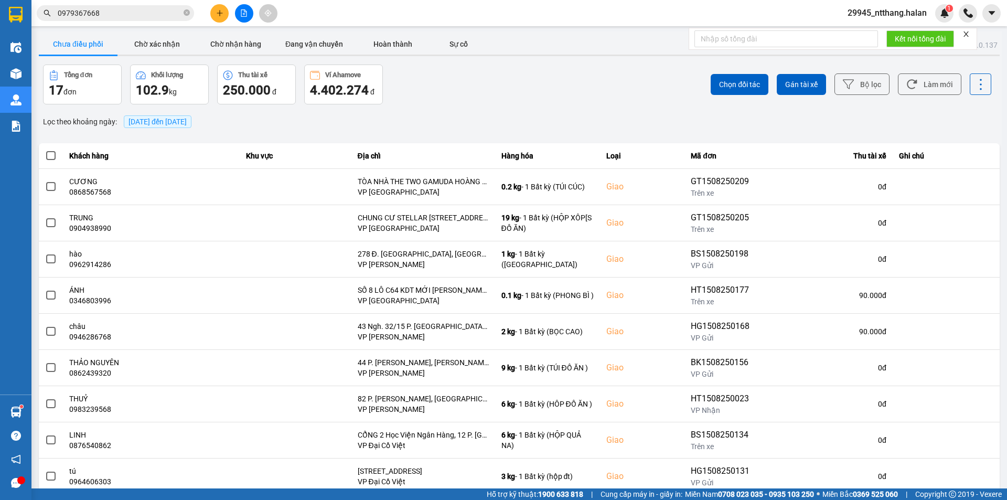
click at [607, 69] on div "Chọn đối tác Gán tài xế Bộ lọc Làm mới" at bounding box center [754, 85] width 474 height 40
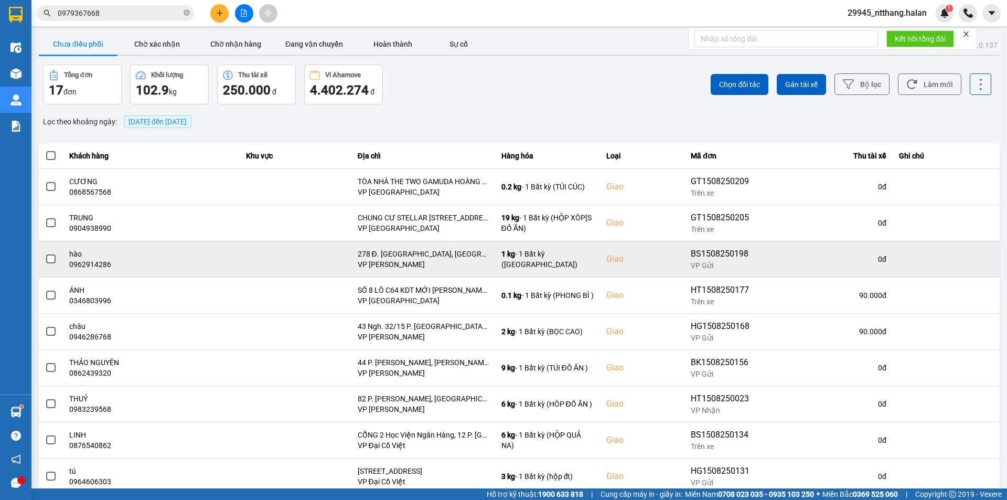
scroll to position [67, 0]
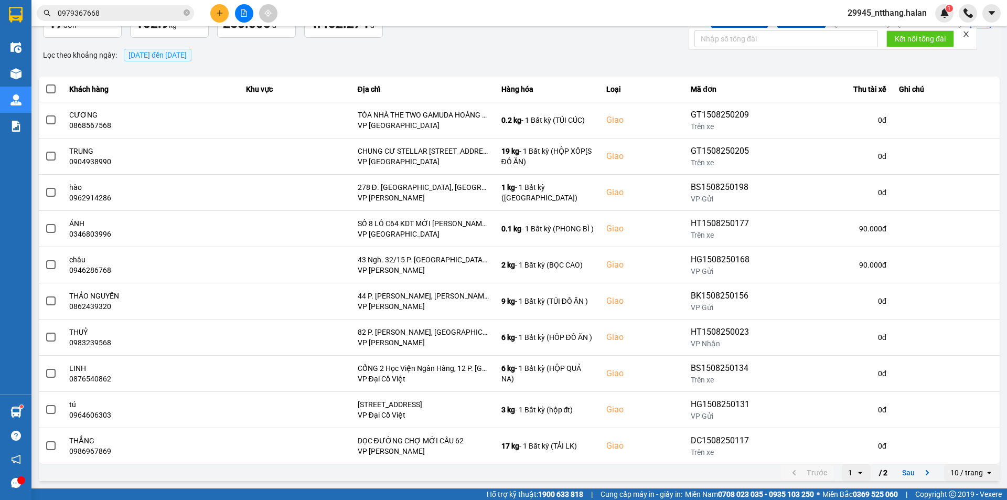
click at [141, 58] on span "[DATE] đến [DATE]" at bounding box center [158, 55] width 58 height 8
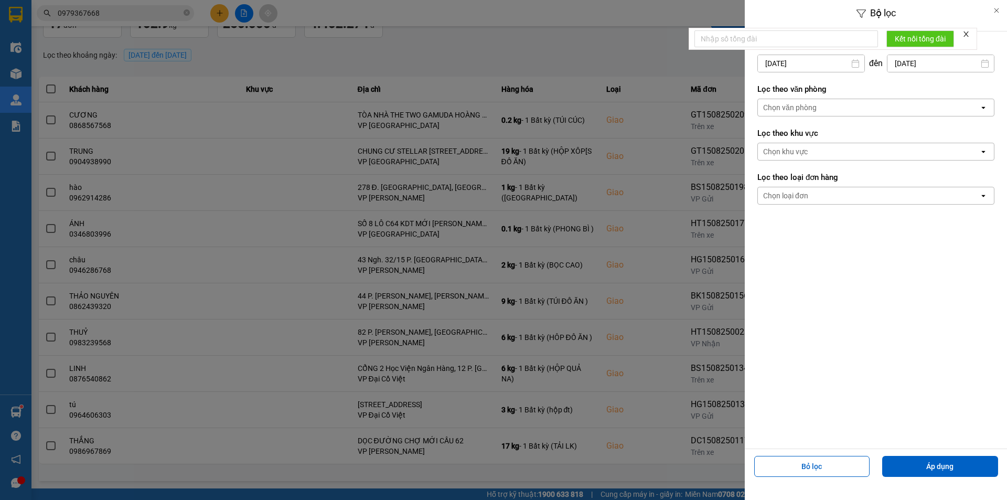
click at [843, 66] on input "[DATE]" at bounding box center [811, 63] width 106 height 17
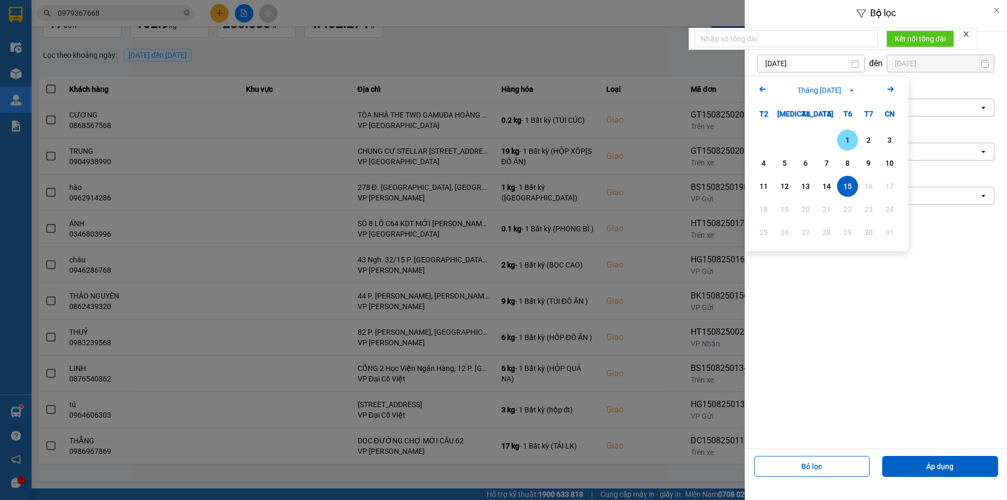
drag, startPoint x: 846, startPoint y: 137, endPoint x: 882, endPoint y: 370, distance: 235.7
click at [846, 139] on div "1" at bounding box center [847, 140] width 15 height 13
type input "[DATE]"
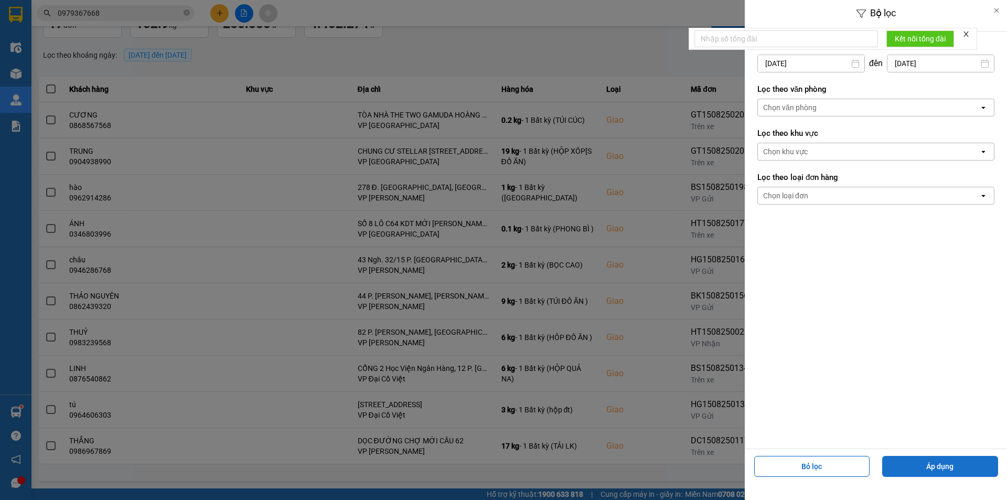
click at [898, 466] on button "Áp dụng" at bounding box center [940, 466] width 116 height 21
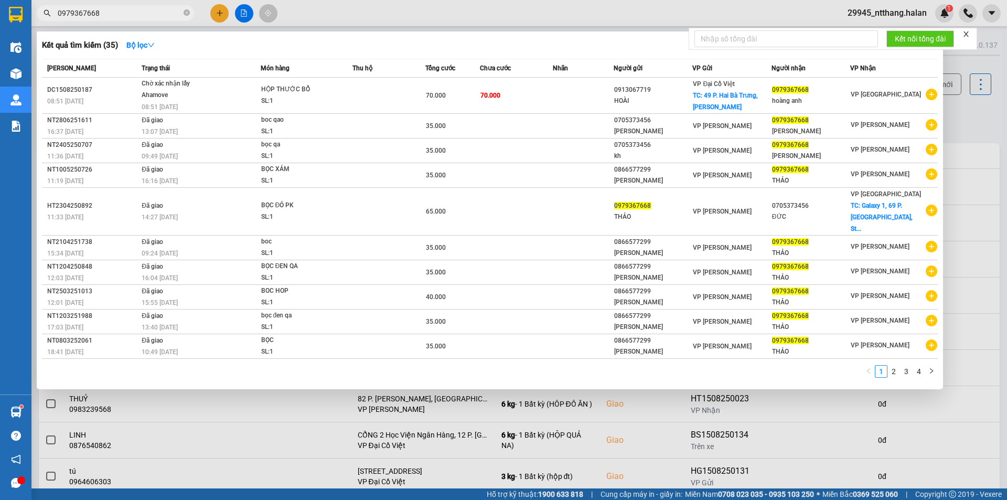
click at [151, 14] on input "0979367668" at bounding box center [120, 13] width 124 height 12
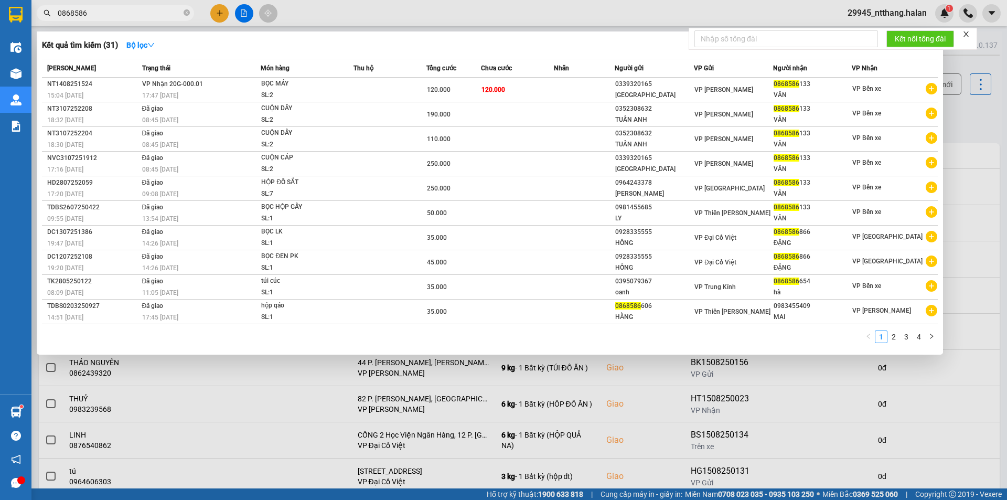
click at [968, 111] on div at bounding box center [503, 250] width 1007 height 500
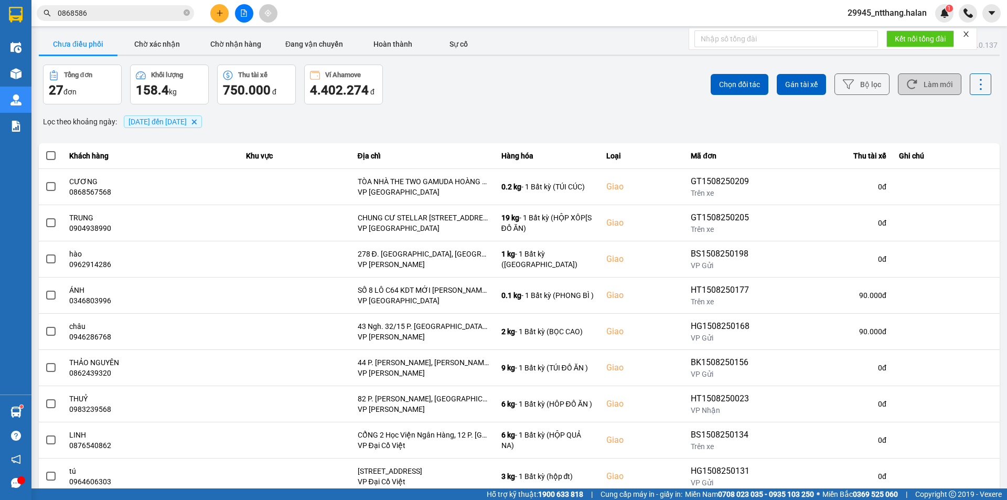
click at [925, 76] on button "Làm mới" at bounding box center [929, 84] width 63 height 22
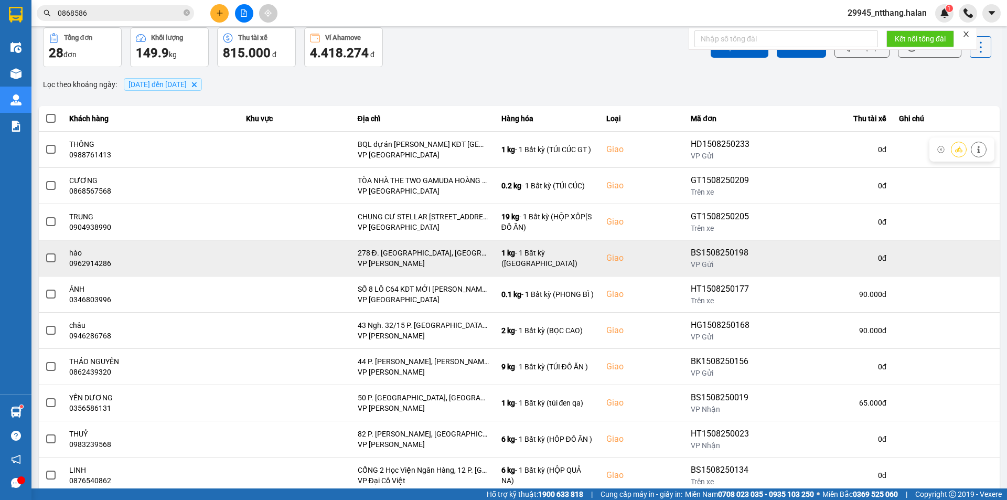
scroll to position [67, 0]
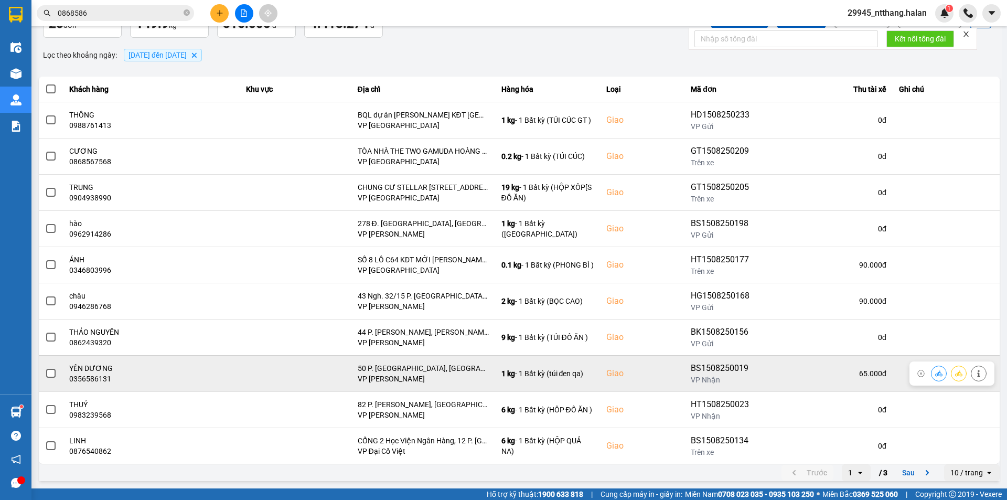
click at [53, 372] on span at bounding box center [50, 373] width 9 height 9
click at [45, 368] on input "checkbox" at bounding box center [45, 368] width 0 height 0
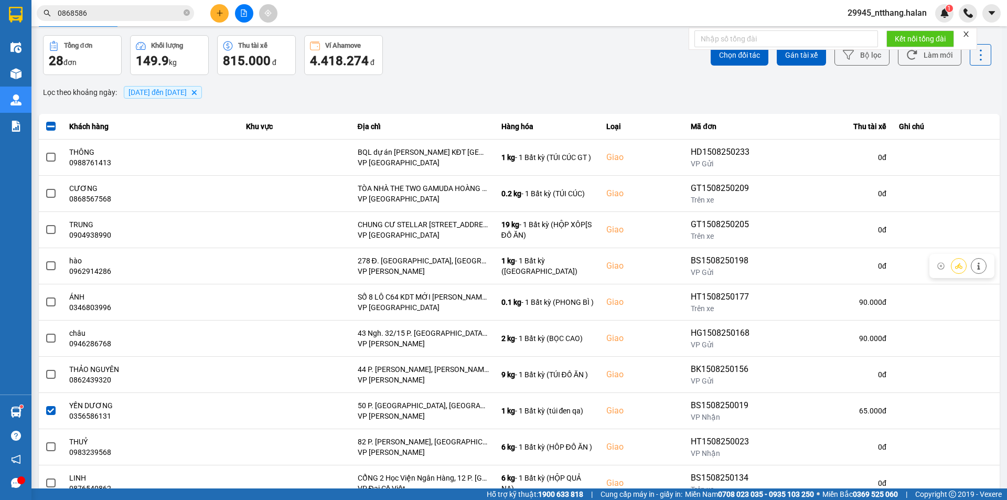
scroll to position [0, 0]
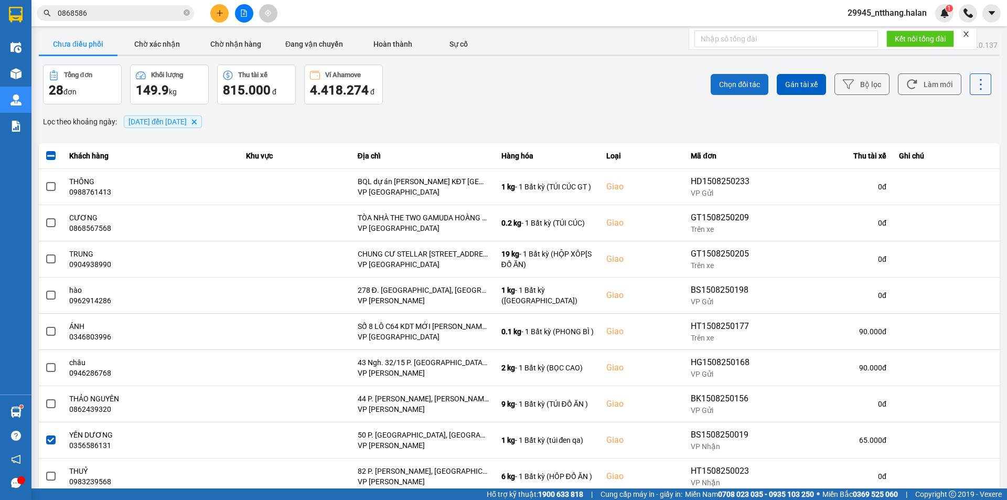
click at [724, 93] on button "Chọn đối tác" at bounding box center [740, 84] width 58 height 21
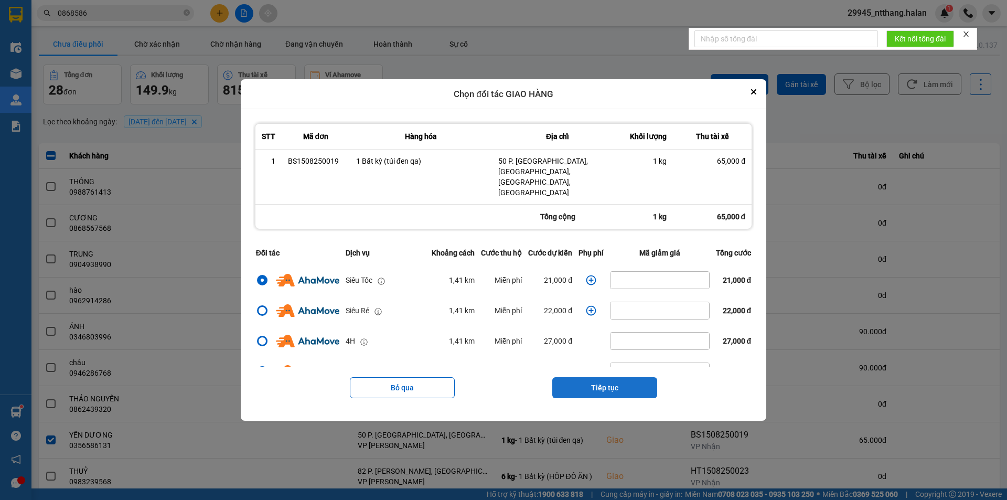
click at [611, 377] on button "Tiếp tục" at bounding box center [604, 387] width 105 height 21
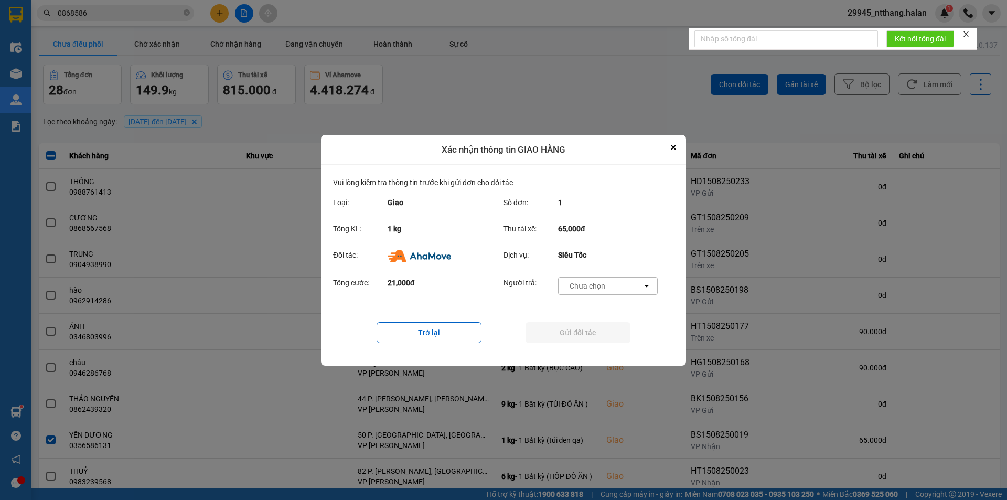
click at [581, 287] on div "-- Chưa chọn --" at bounding box center [587, 286] width 47 height 10
click at [562, 349] on div "Ví Ahamove" at bounding box center [608, 345] width 100 height 19
click at [585, 341] on button "Gửi đối tác" at bounding box center [578, 332] width 105 height 21
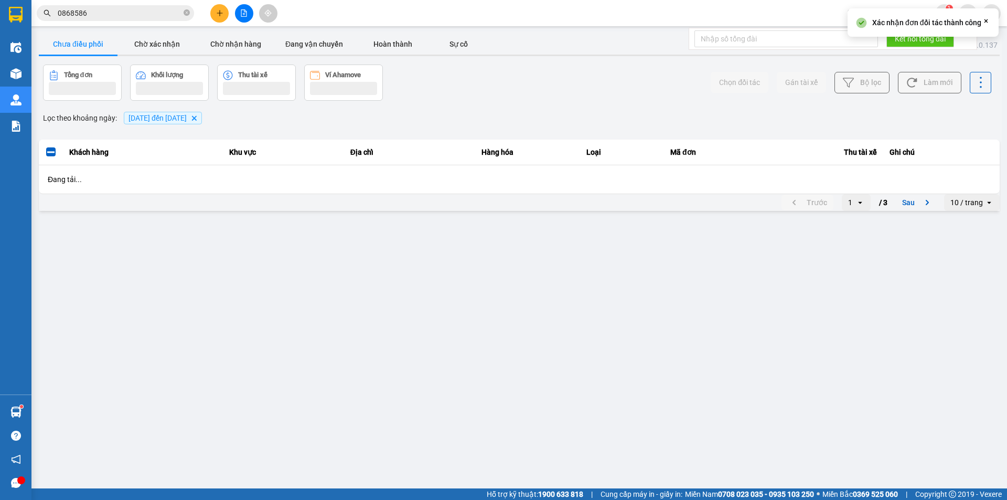
click at [125, 15] on input "0868586" at bounding box center [120, 13] width 124 height 12
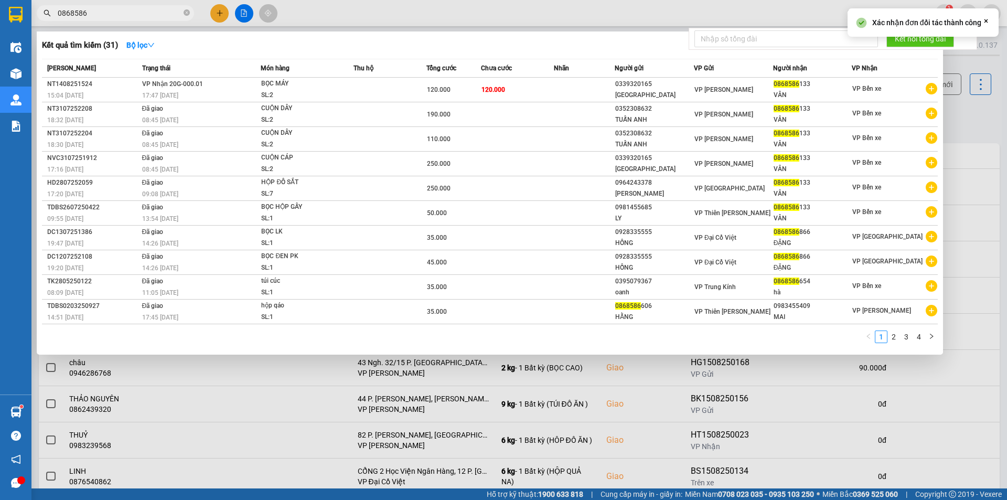
click at [125, 15] on input "0868586" at bounding box center [120, 13] width 124 height 12
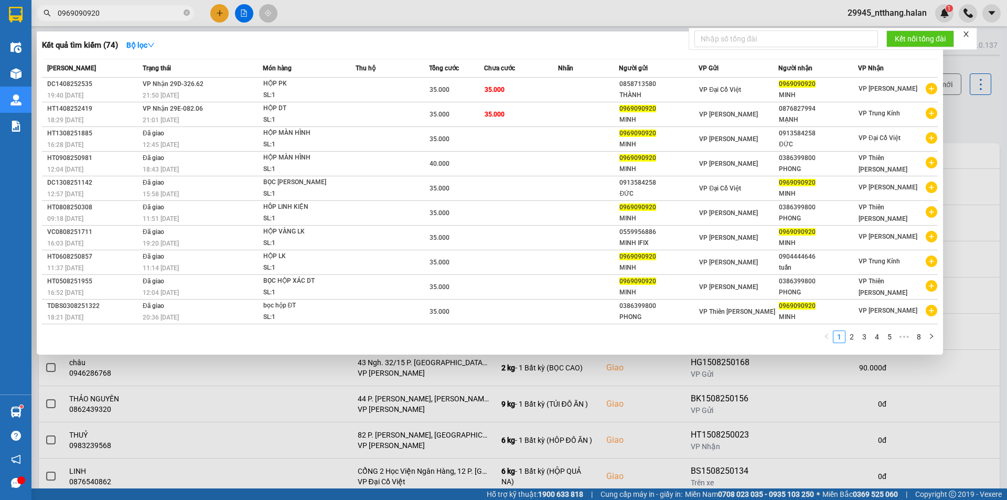
click at [967, 134] on div at bounding box center [503, 250] width 1007 height 500
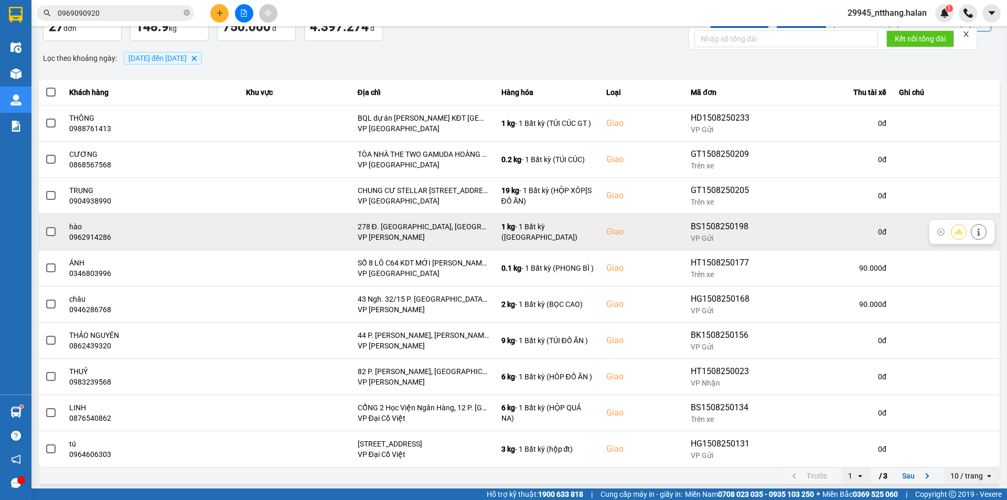
scroll to position [67, 0]
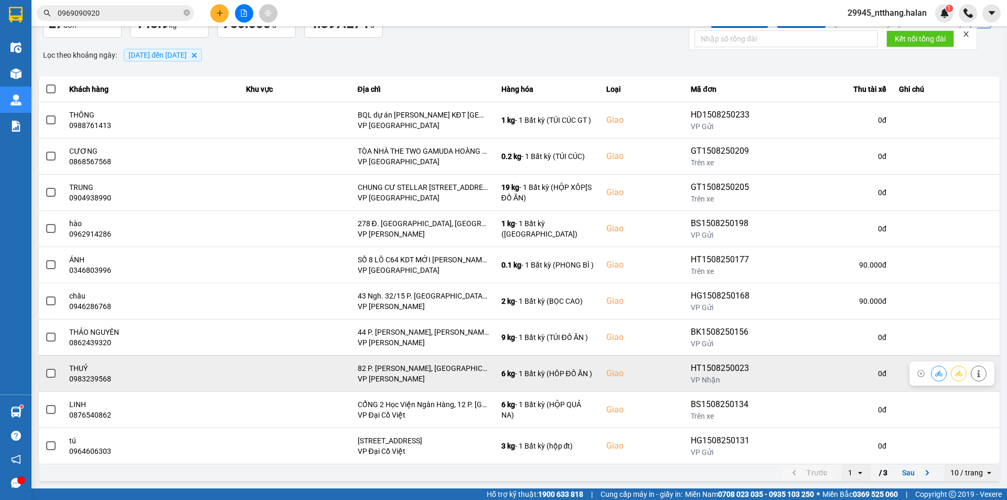
click at [47, 374] on span at bounding box center [50, 373] width 9 height 9
click at [45, 368] on input "checkbox" at bounding box center [45, 368] width 0 height 0
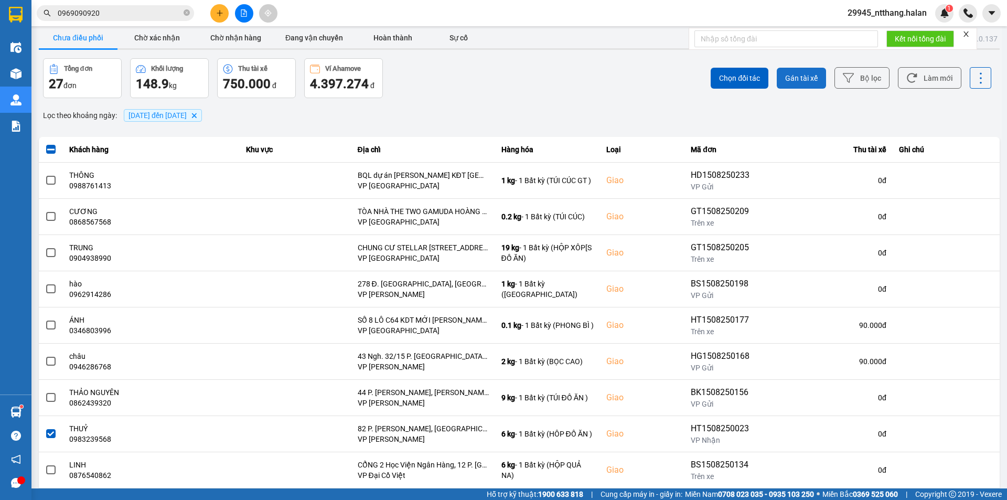
scroll to position [0, 0]
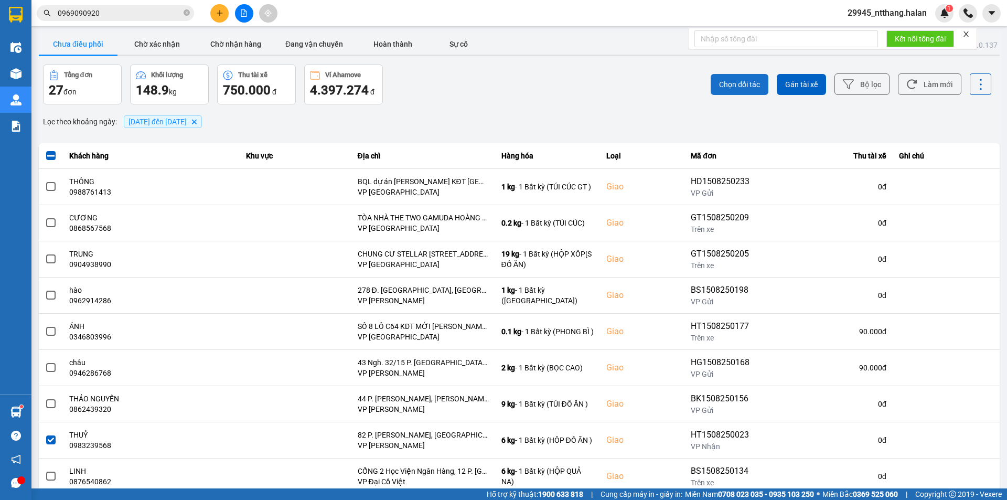
click at [740, 93] on button "Chọn đối tác" at bounding box center [740, 84] width 58 height 21
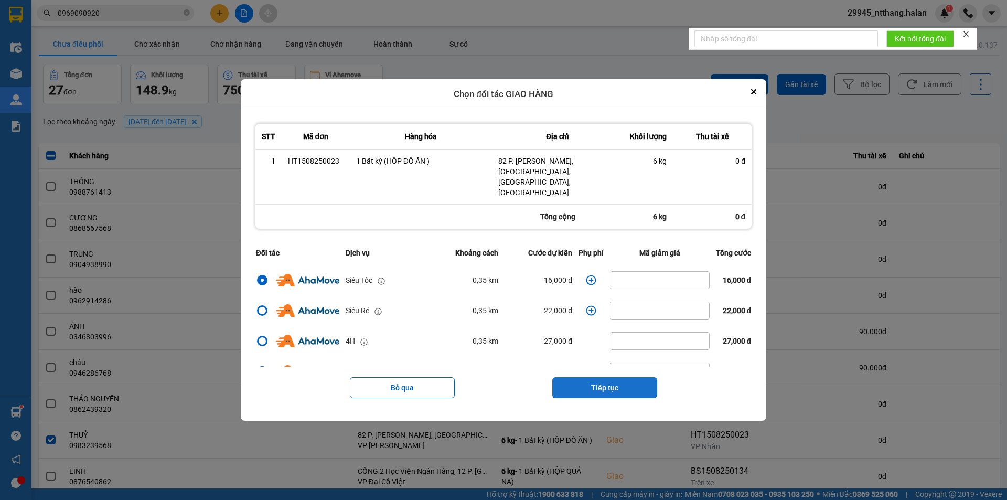
click at [562, 377] on button "Tiếp tục" at bounding box center [604, 387] width 105 height 21
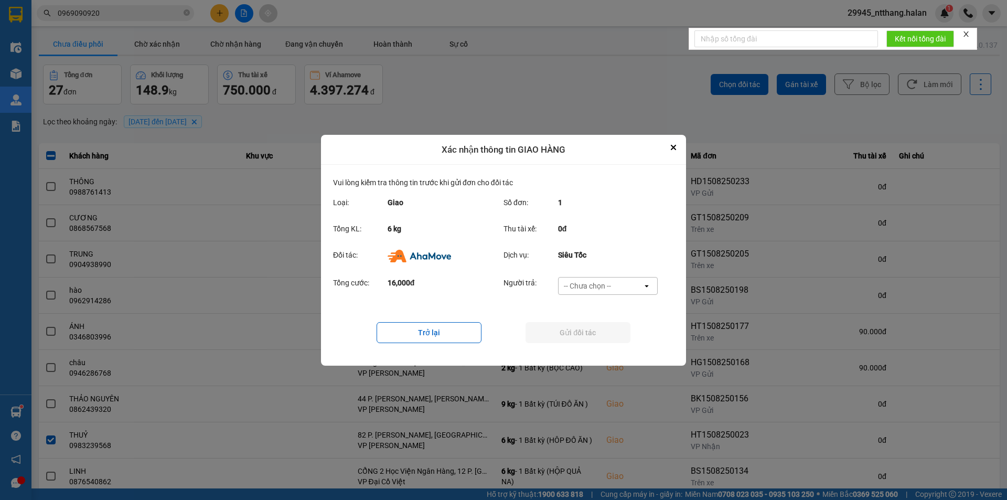
click at [604, 279] on div "-- Chưa chọn --" at bounding box center [601, 285] width 84 height 17
click at [598, 345] on span "Ví Ahamove" at bounding box center [587, 345] width 42 height 10
click at [603, 340] on button "Gửi đối tác" at bounding box center [578, 332] width 105 height 21
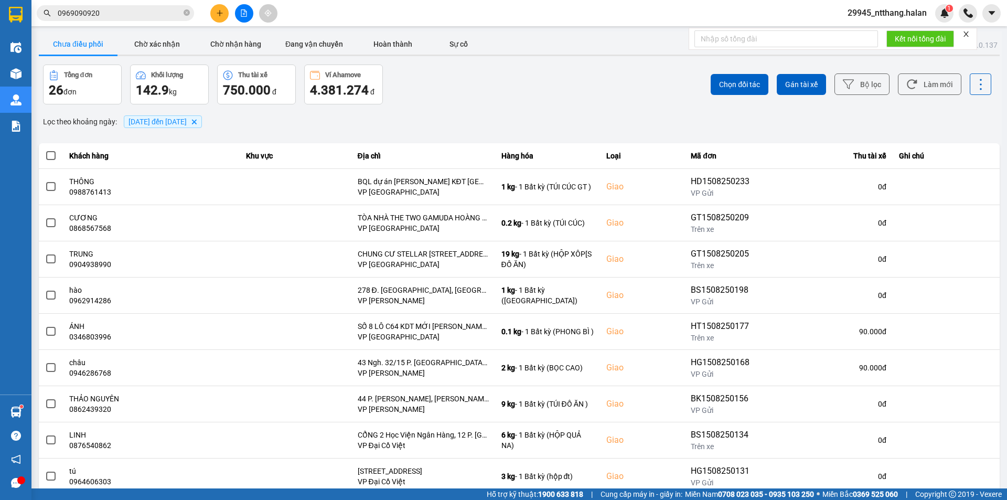
click at [631, 86] on div "Chọn đối tác Gán tài xế Bộ lọc Làm mới" at bounding box center [754, 85] width 474 height 40
click at [935, 73] on button "Làm mới" at bounding box center [929, 84] width 63 height 22
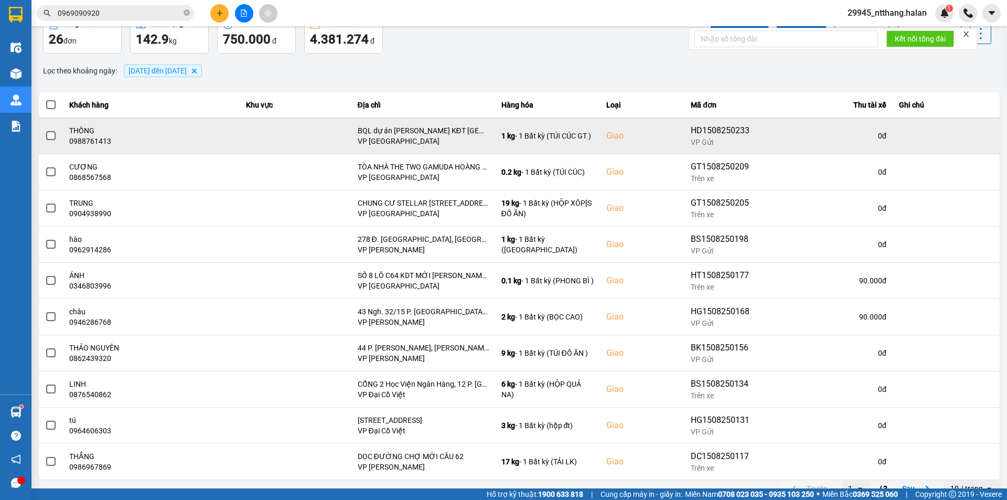
scroll to position [67, 0]
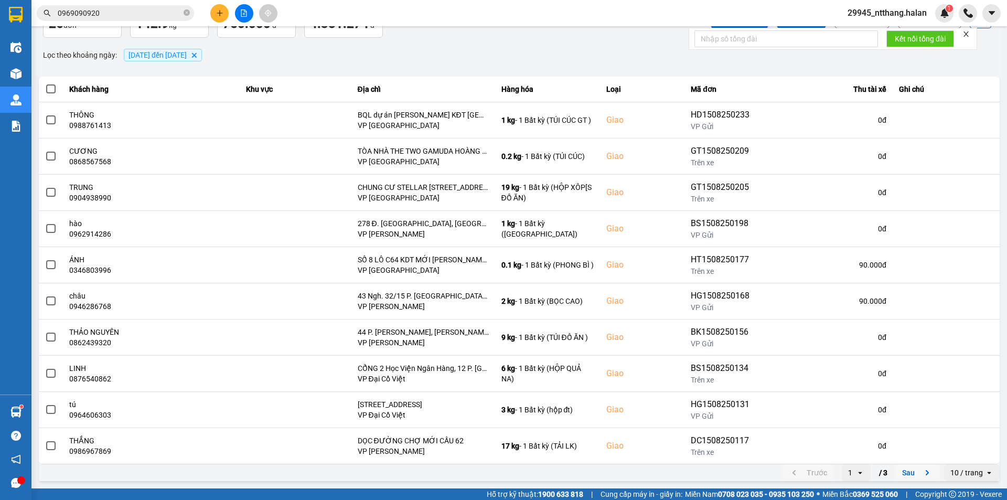
click at [907, 475] on button "Sau" at bounding box center [918, 473] width 44 height 16
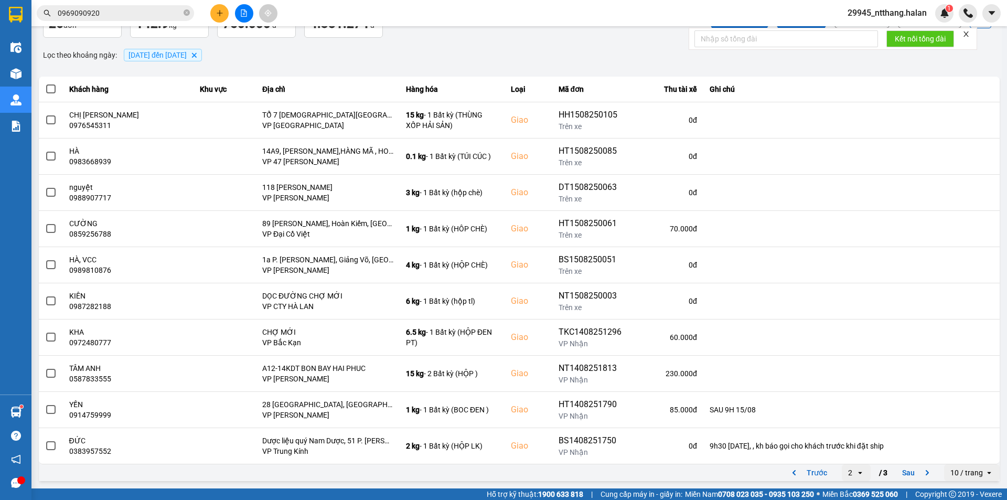
click at [119, 15] on input "0969090920" at bounding box center [120, 13] width 124 height 12
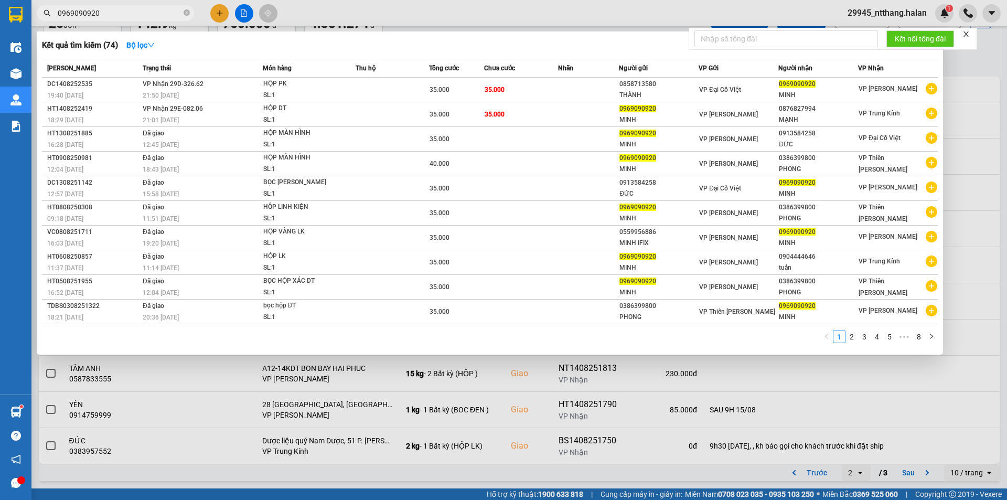
click at [119, 15] on input "0969090920" at bounding box center [120, 13] width 124 height 12
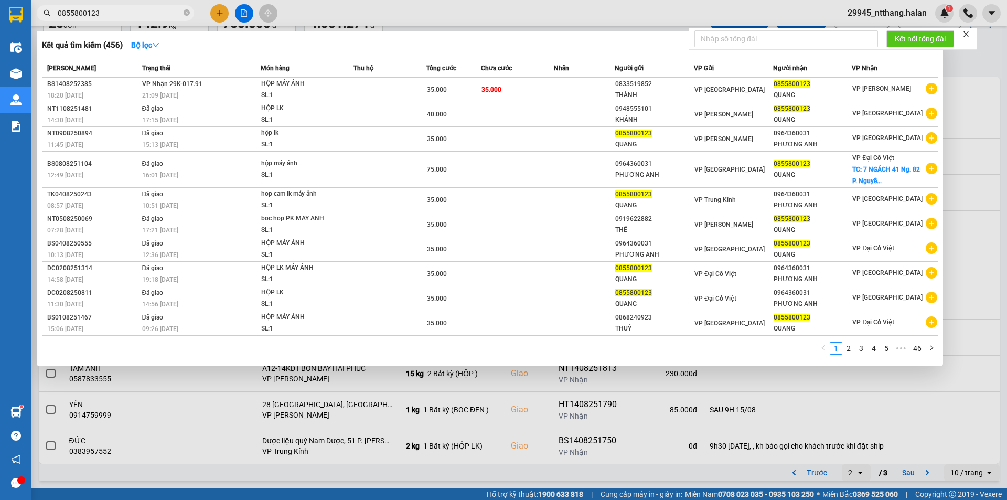
type input "0855800123"
click at [512, 83] on td "35.000" at bounding box center [517, 90] width 73 height 25
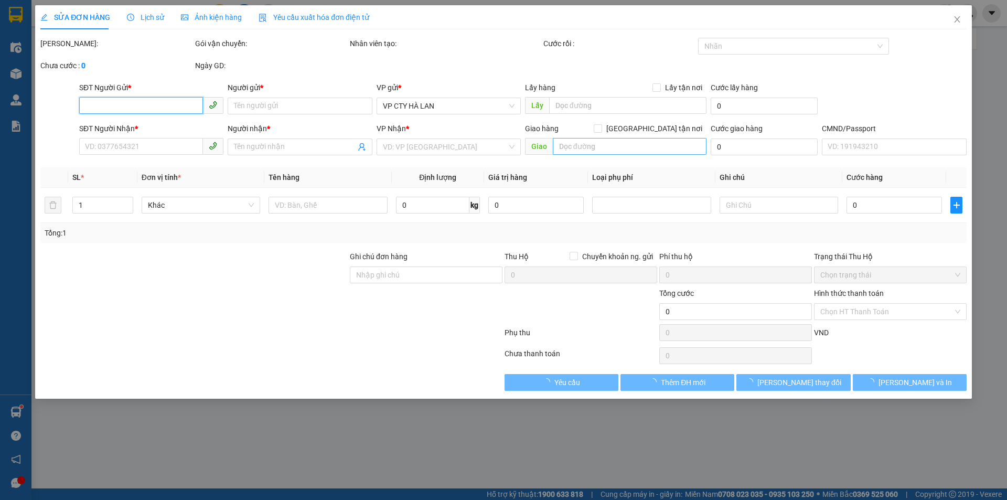
type input "0833519852"
type input "THÀNH"
type input "0855800123"
type input "QUANG"
type input "35.000"
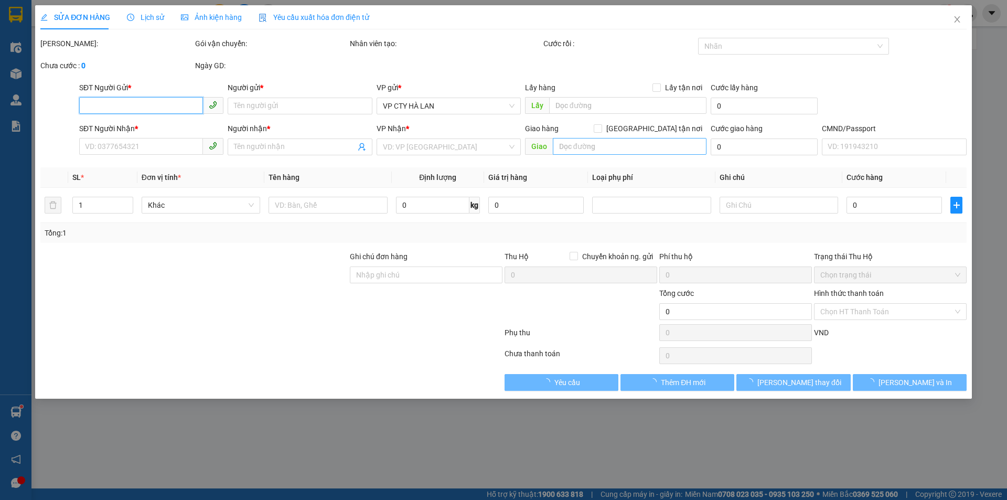
type input "35.000"
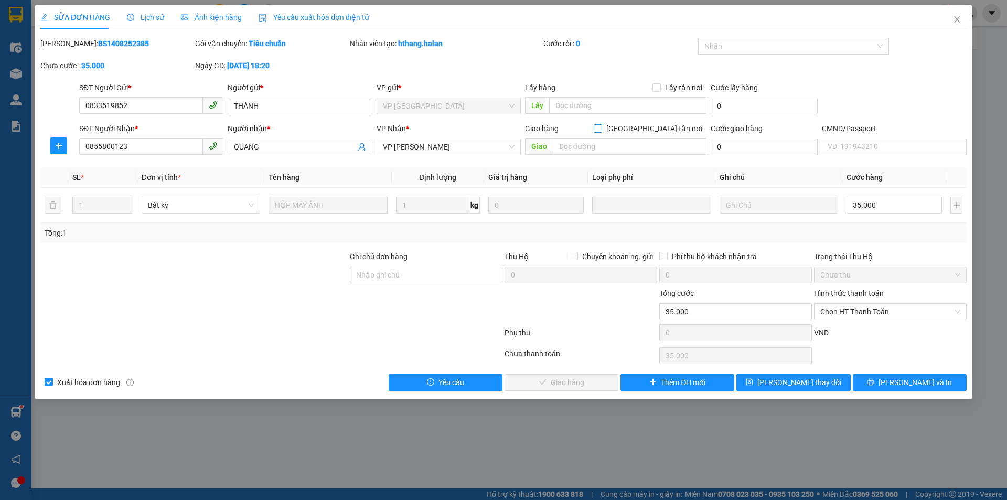
click at [601, 129] on input "[GEOGRAPHIC_DATA] tận nơi" at bounding box center [597, 127] width 7 height 7
checkbox input "true"
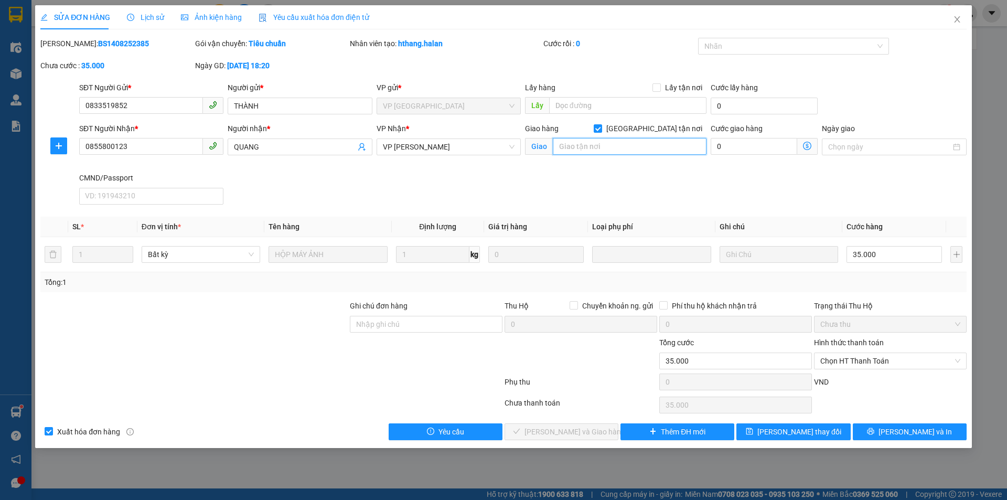
click at [598, 141] on input "text" at bounding box center [630, 146] width 154 height 17
click at [458, 329] on input "Ghi chú đơn hàng" at bounding box center [426, 324] width 153 height 17
type input "ship liên hệ giao hàng"
click at [646, 147] on input "text" at bounding box center [630, 146] width 154 height 17
click at [607, 149] on input "135" at bounding box center [630, 146] width 154 height 17
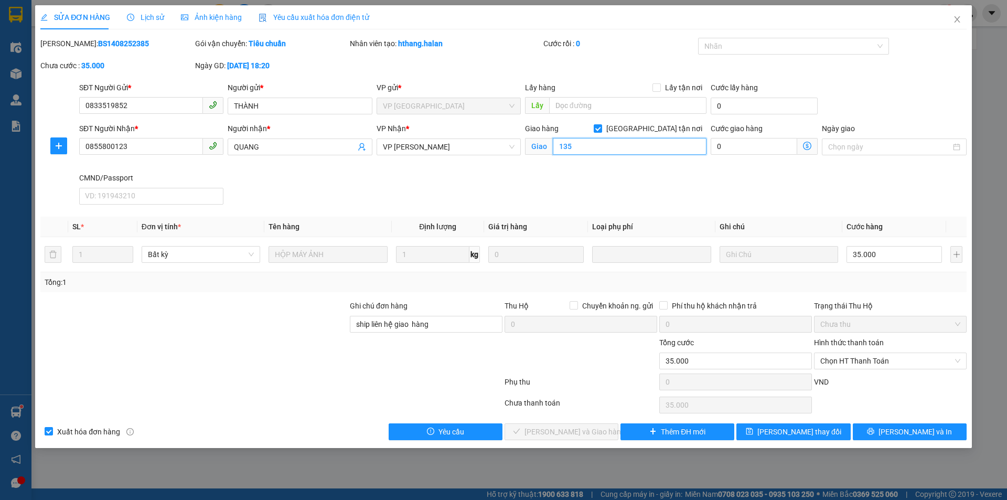
click at [607, 148] on input "135" at bounding box center [630, 146] width 154 height 17
paste input "đường phú diễn, [GEOGRAPHIC_DATA], [GEOGRAPHIC_DATA], [GEOGRAPHIC_DATA]"
type input "[STREET_ADDRESS]"
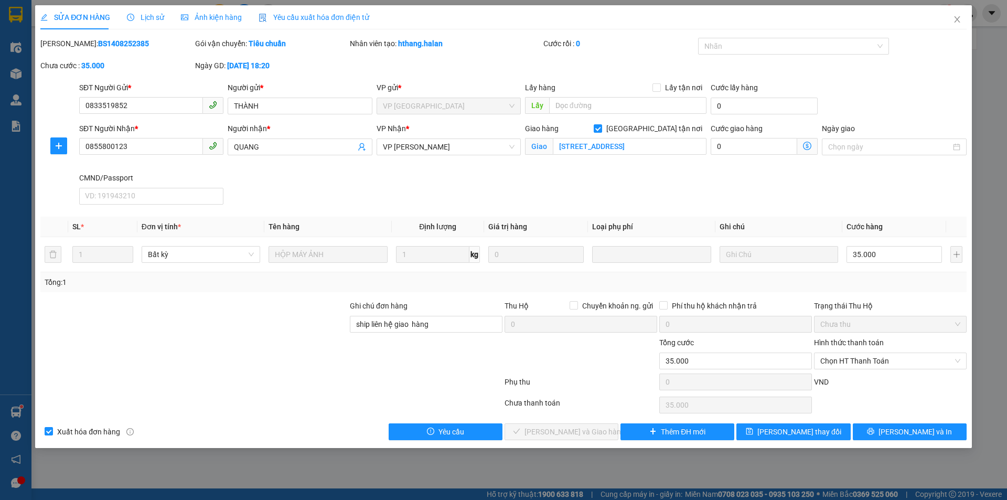
scroll to position [0, 0]
click at [808, 145] on icon "dollar-circle" at bounding box center [807, 146] width 8 height 8
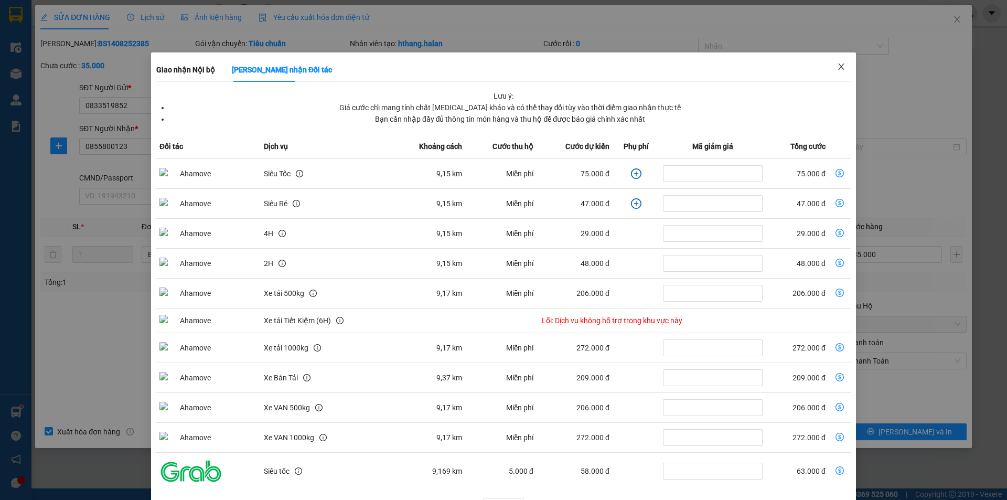
click at [837, 63] on icon "close" at bounding box center [841, 66] width 8 height 8
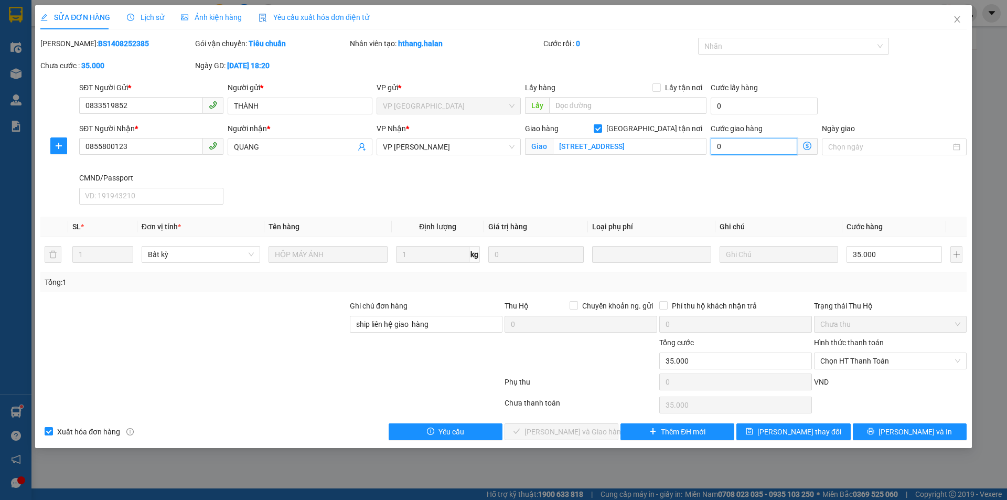
click at [760, 147] on input "0" at bounding box center [754, 146] width 87 height 17
type input "35.009"
type input "9"
type input "35.090"
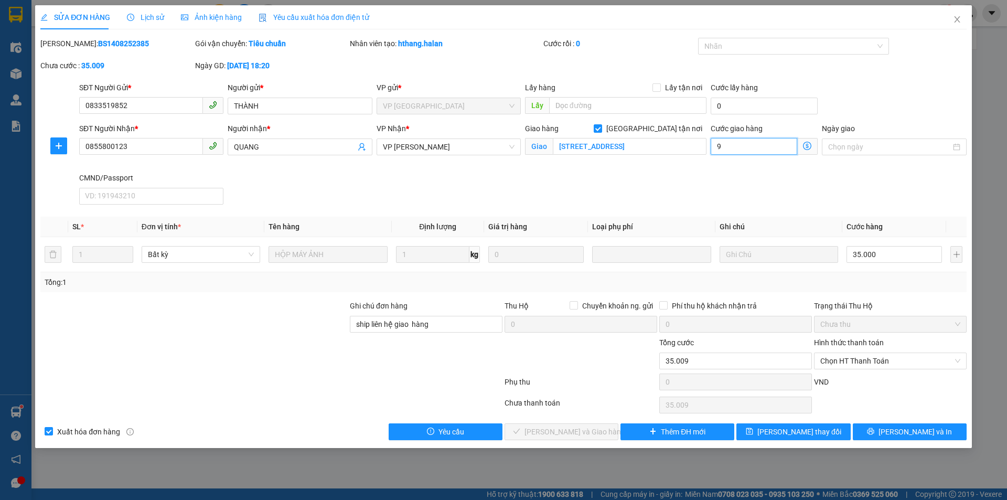
type input "35.090"
type input "90"
type input "125.000"
click at [647, 203] on div "SĐT Người Nhận * 0855800123 Người nhận * QUANG VP Nhận * VP [PERSON_NAME] Giao …" at bounding box center [523, 166] width 892 height 86
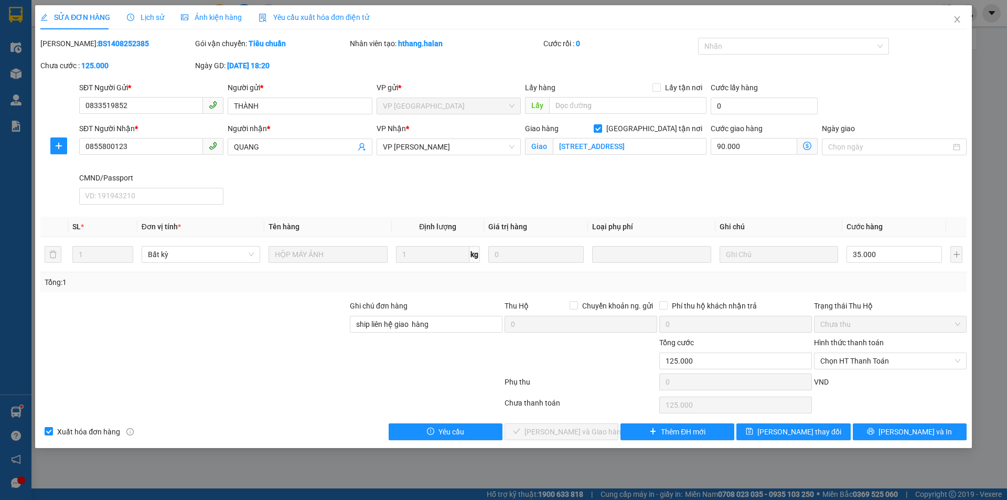
click at [809, 146] on icon "dollar-circle" at bounding box center [807, 146] width 8 height 8
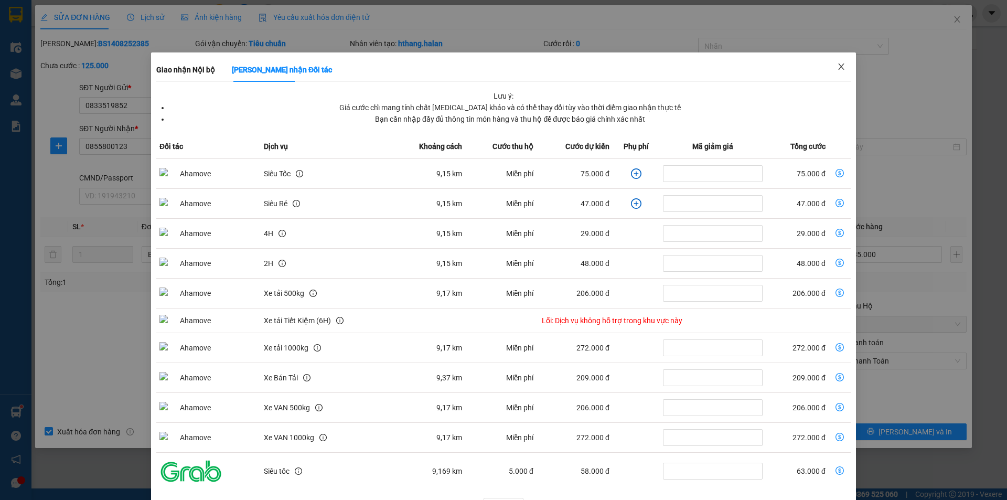
click at [837, 68] on icon "close" at bounding box center [841, 66] width 8 height 8
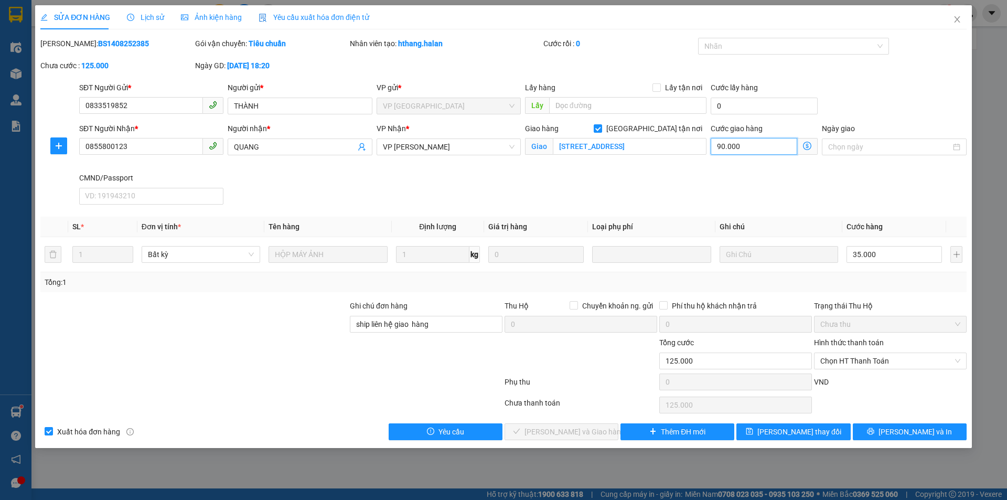
click at [747, 142] on input "90.000" at bounding box center [754, 146] width 87 height 17
type input "8"
type input "35.008"
type input "35.085"
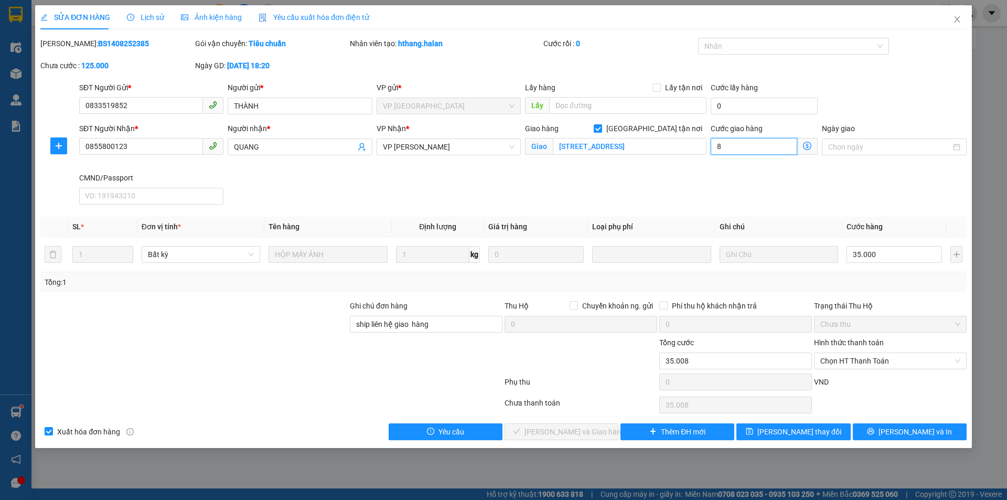
type input "35.085"
type input "85"
type input "120.000"
type input "85.000"
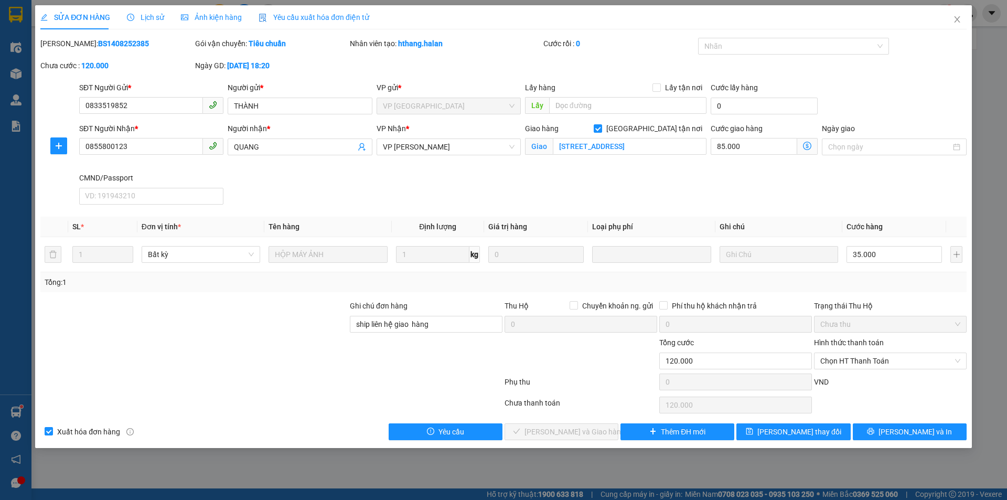
click at [706, 192] on div "SĐT Người Nhận * 0855800123 Người nhận * QUANG VP Nhận * VP [PERSON_NAME] Giao …" at bounding box center [523, 166] width 892 height 86
click at [412, 327] on input "ship liên hệ giao hàng" at bounding box center [426, 324] width 153 height 17
click at [437, 325] on input "ship liên hệ giao hàng" at bounding box center [426, 324] width 153 height 17
type input "ship liên hệ giao hàng 0878972888 - trang"
click at [811, 426] on span "[PERSON_NAME] thay đổi" at bounding box center [799, 432] width 84 height 12
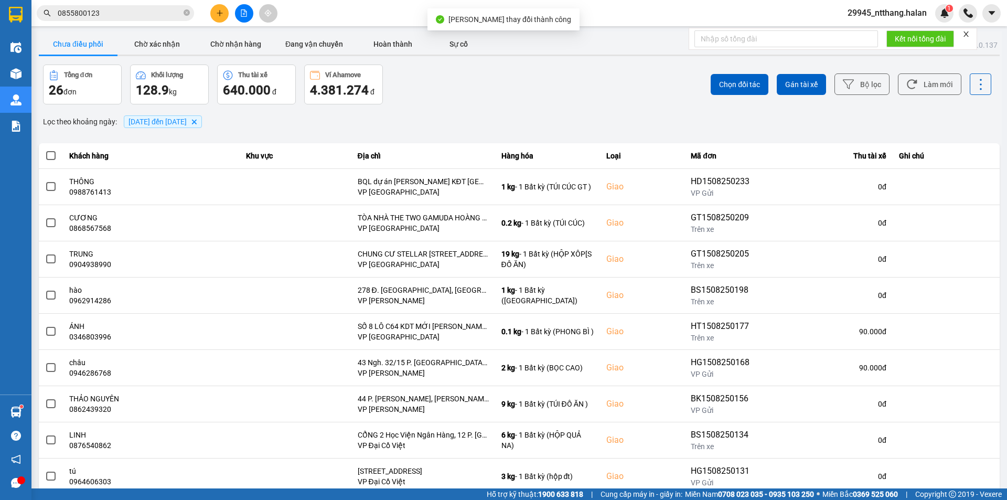
click at [124, 16] on input "0855800123" at bounding box center [120, 13] width 124 height 12
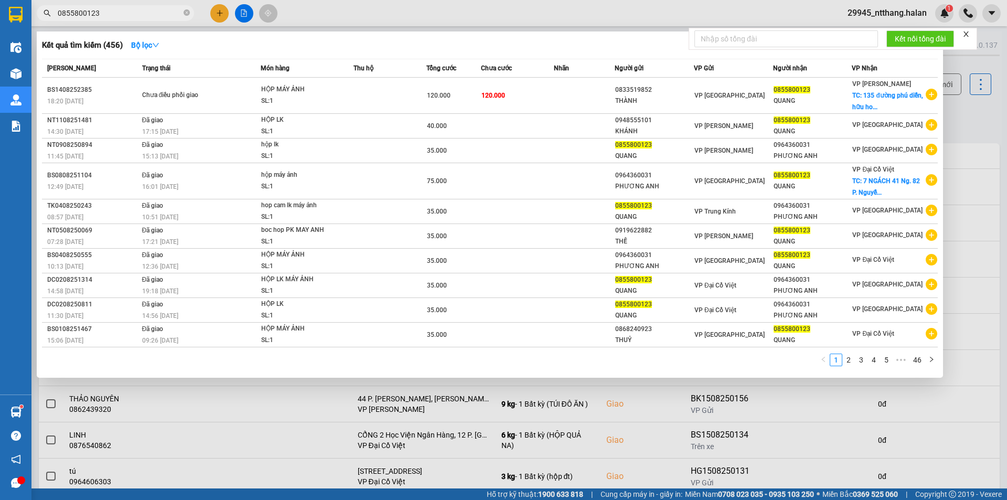
click at [974, 124] on div at bounding box center [503, 250] width 1007 height 500
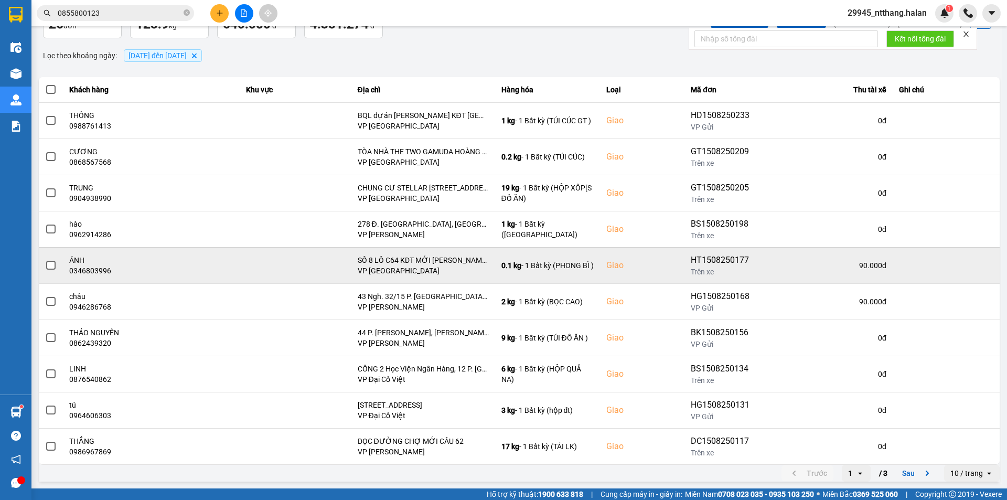
scroll to position [67, 0]
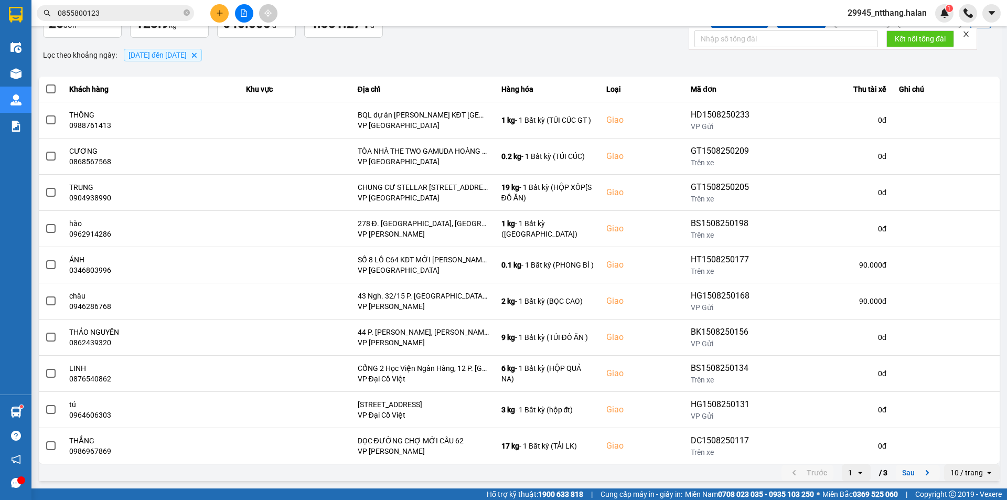
click at [900, 472] on button "Sau" at bounding box center [918, 473] width 44 height 16
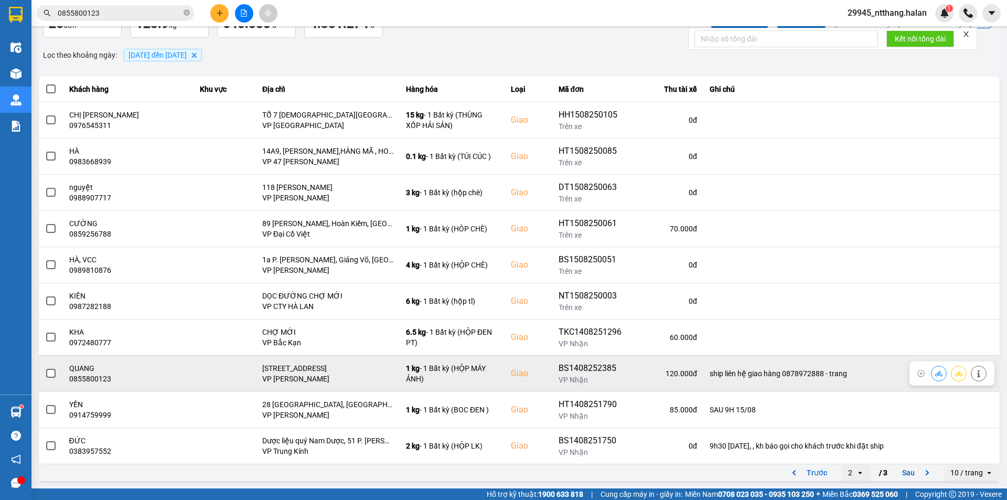
click at [52, 378] on span at bounding box center [50, 373] width 9 height 9
click at [45, 368] on input "checkbox" at bounding box center [45, 368] width 0 height 0
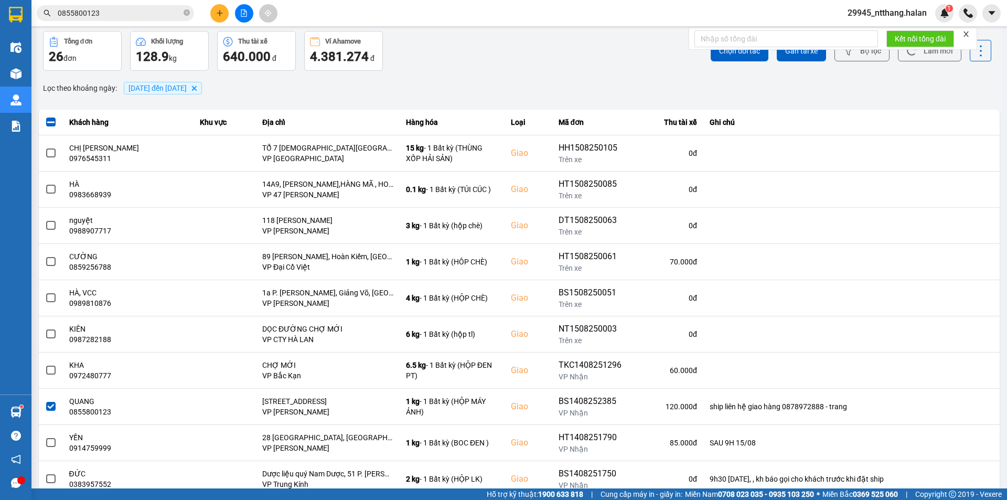
scroll to position [0, 0]
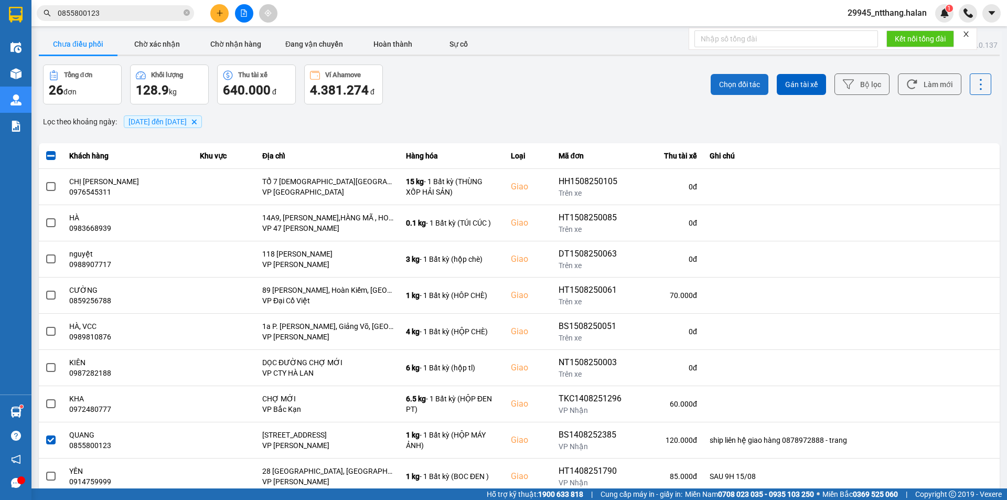
click at [733, 81] on span "Chọn đối tác" at bounding box center [739, 84] width 41 height 10
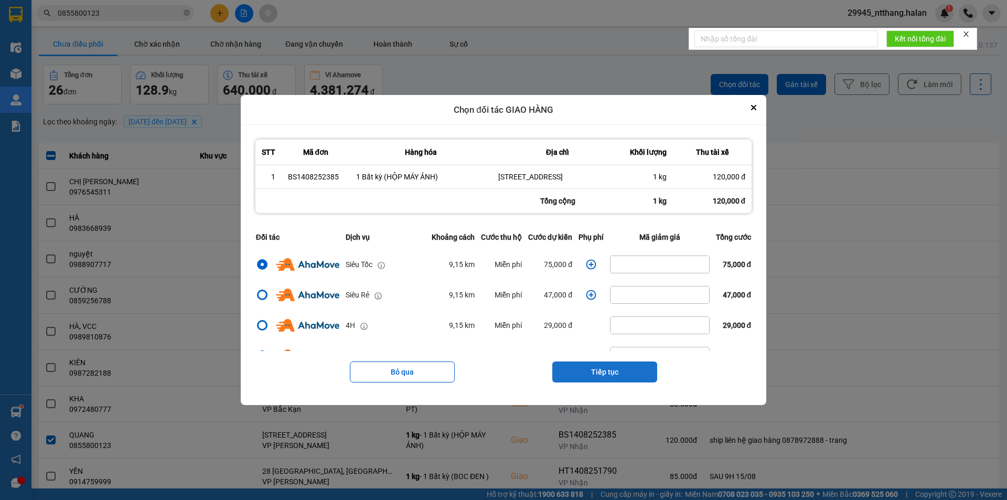
click at [578, 381] on button "Tiếp tục" at bounding box center [604, 371] width 105 height 21
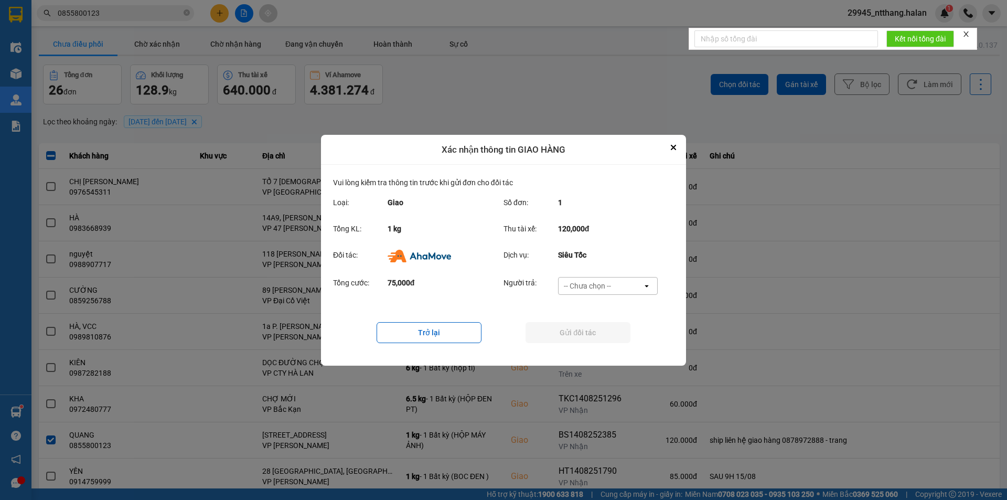
click at [603, 286] on div "-- Chưa chọn --" at bounding box center [587, 286] width 47 height 10
click at [596, 345] on span "Ví Ahamove" at bounding box center [587, 345] width 42 height 10
click at [592, 337] on button "Gửi đối tác" at bounding box center [578, 332] width 105 height 21
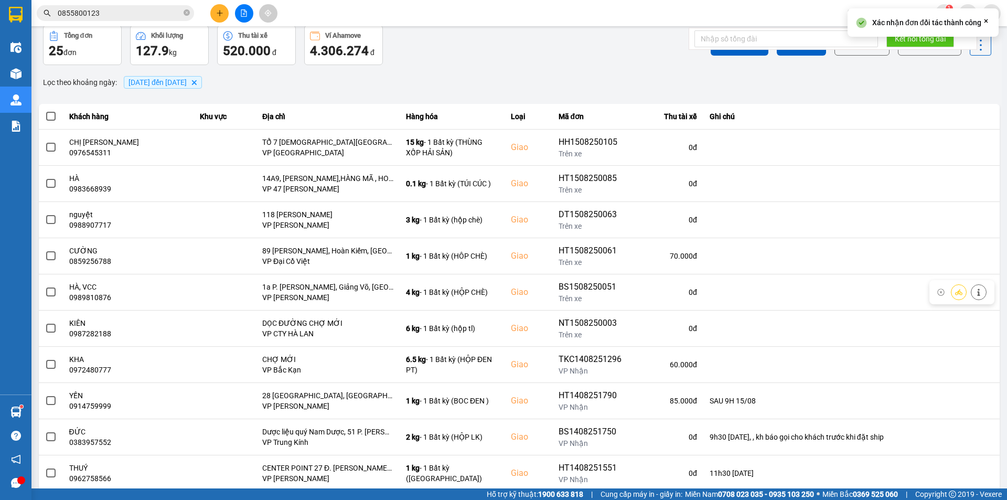
scroll to position [67, 0]
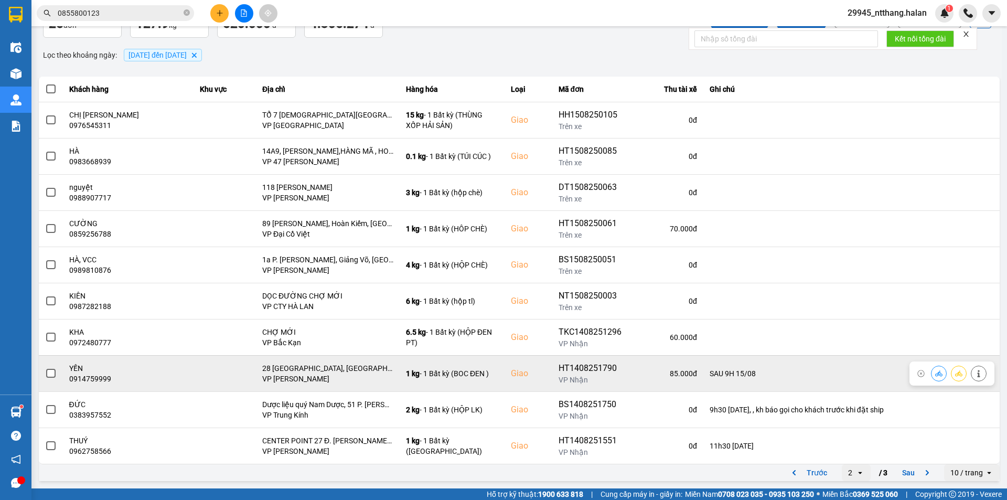
click at [56, 374] on label at bounding box center [51, 374] width 12 height 12
click at [45, 368] on input "checkbox" at bounding box center [45, 368] width 0 height 0
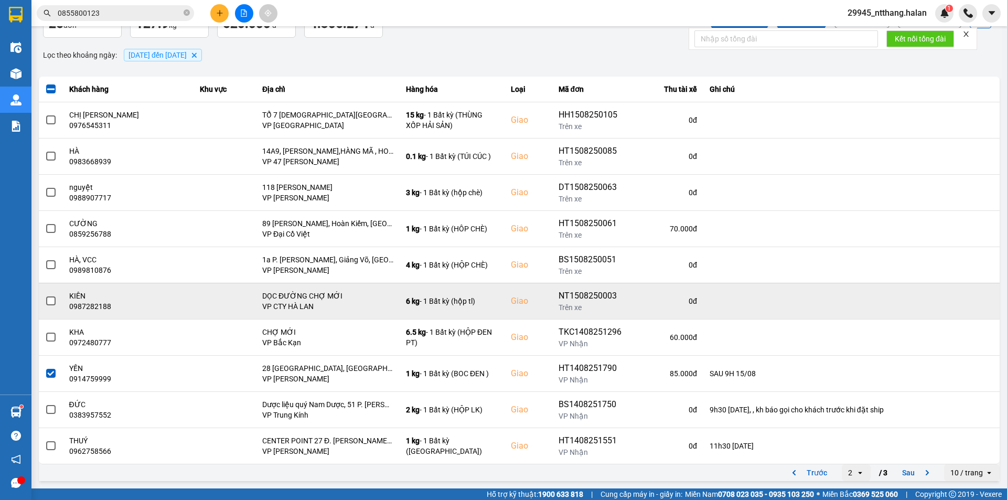
scroll to position [0, 0]
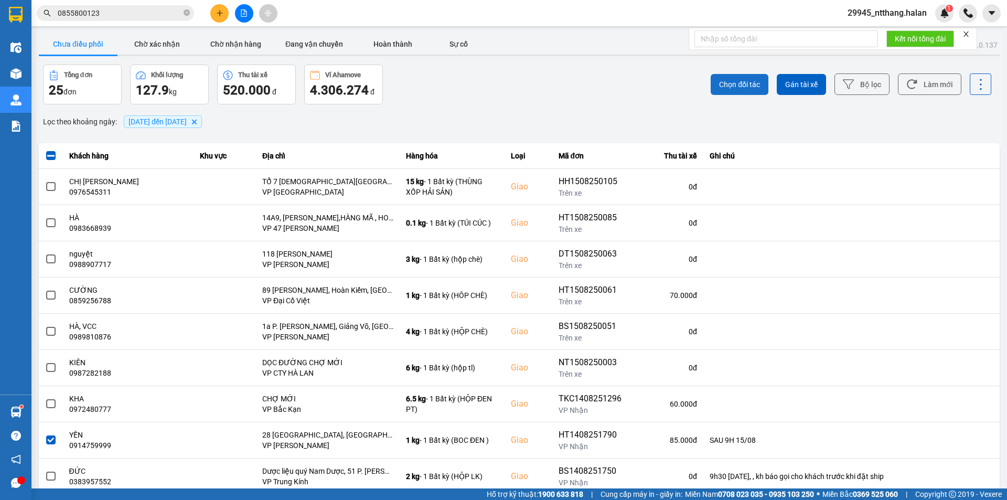
click at [730, 86] on span "Chọn đối tác" at bounding box center [739, 84] width 41 height 10
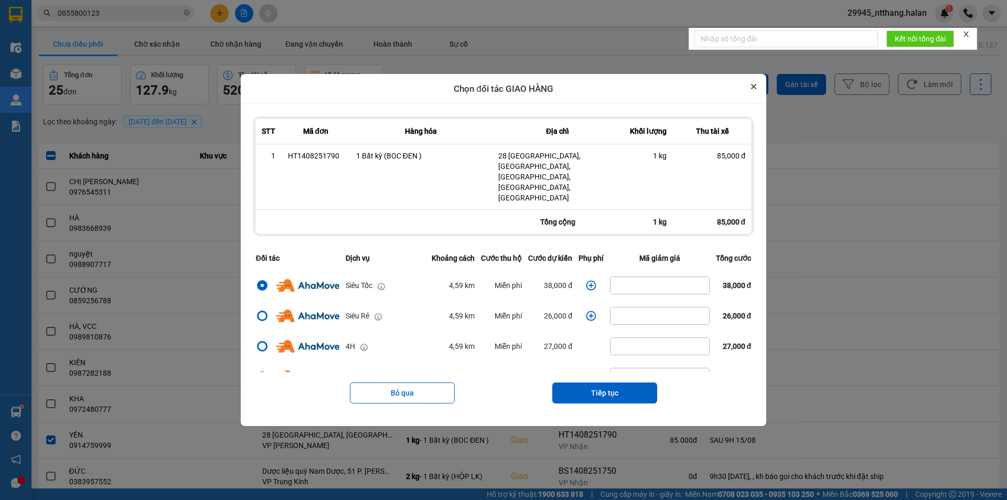
click at [760, 93] on button "Close" at bounding box center [753, 86] width 13 height 13
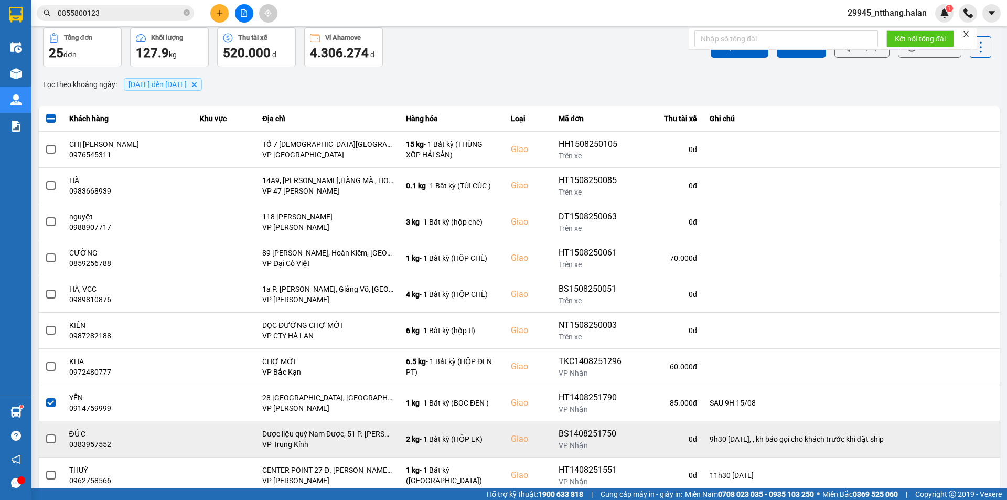
scroll to position [67, 0]
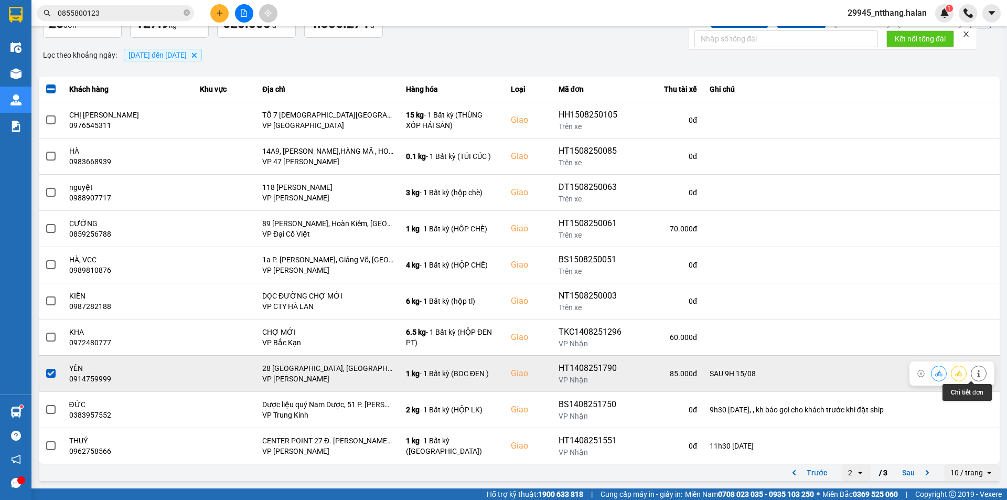
click at [975, 372] on icon at bounding box center [978, 373] width 7 height 7
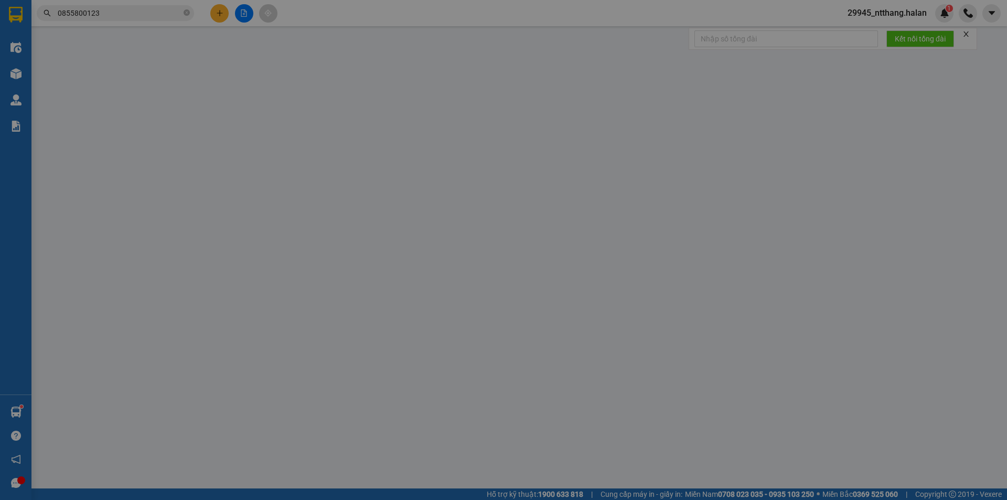
type input "0585011999"
type input "TRANG"
checkbox input "true"
type input "81 HN"
type input "0914759999"
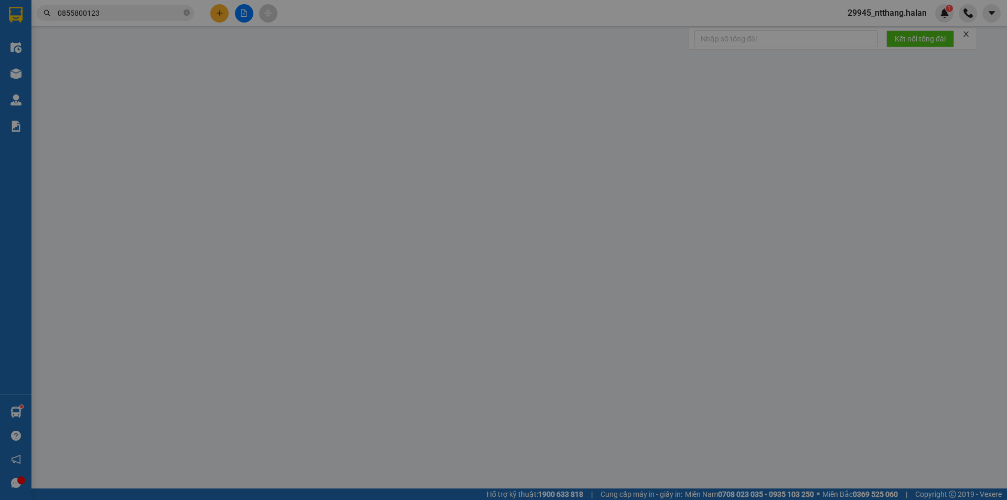
type input "YẾN"
checkbox input "true"
type input "28 [GEOGRAPHIC_DATA], [GEOGRAPHIC_DATA], [GEOGRAPHIC_DATA], [GEOGRAPHIC_DATA], …"
type input "SAU 9H 15/08"
type input "85.000"
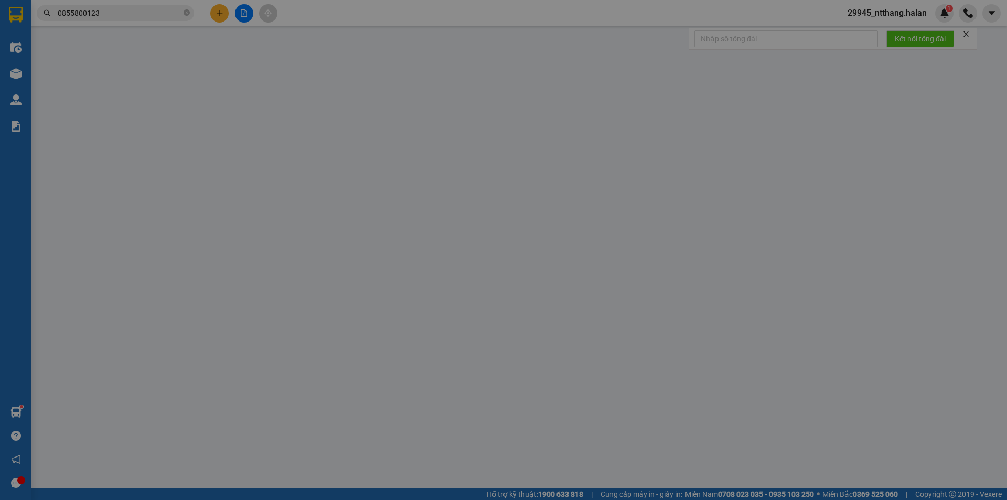
type input "85.000"
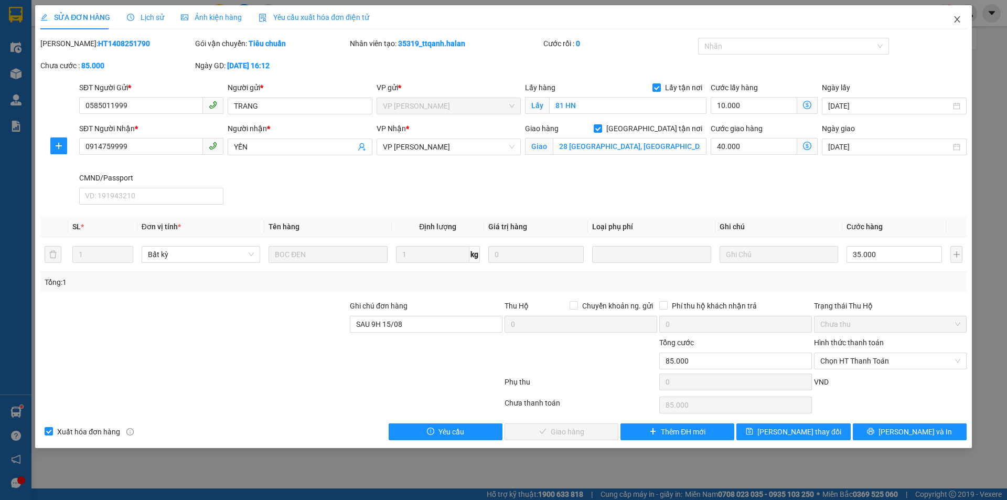
click at [956, 20] on icon "close" at bounding box center [957, 19] width 8 height 8
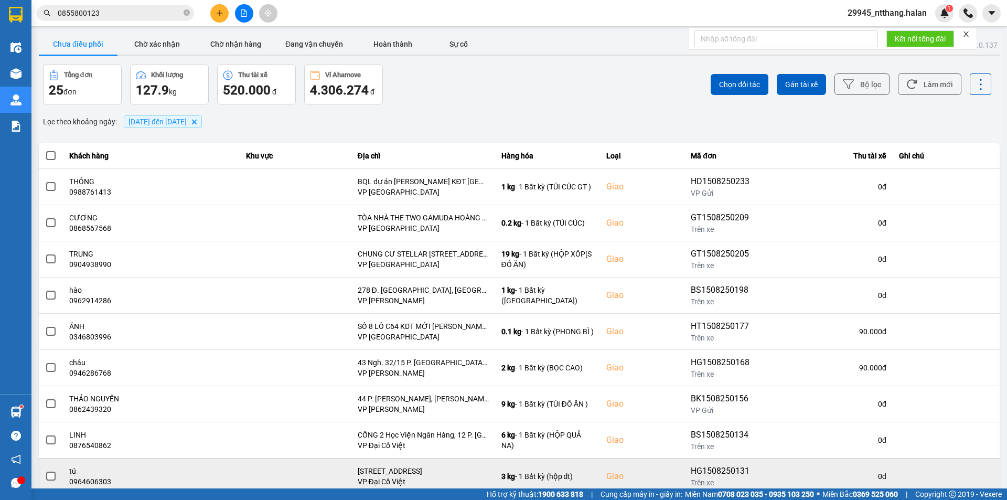
scroll to position [67, 0]
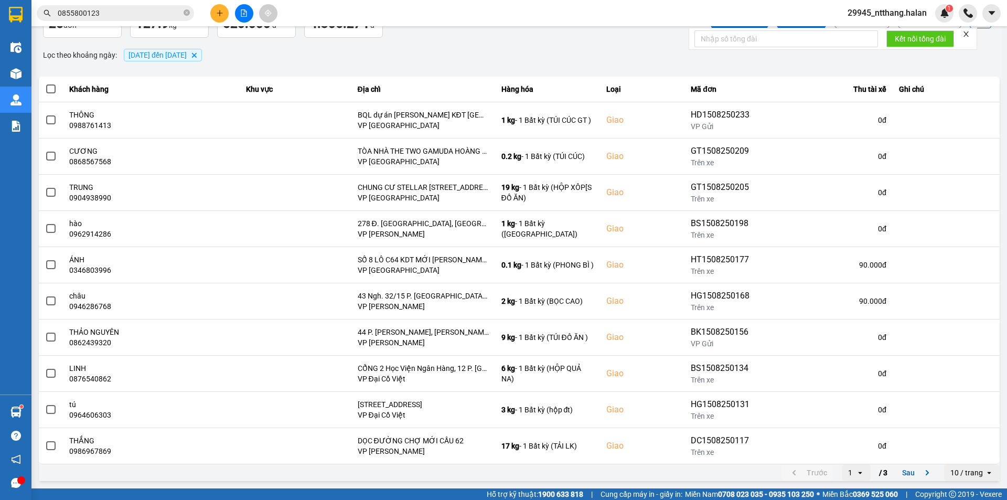
click at [856, 470] on icon "open" at bounding box center [860, 472] width 8 height 8
click at [845, 445] on div "3" at bounding box center [848, 450] width 12 height 10
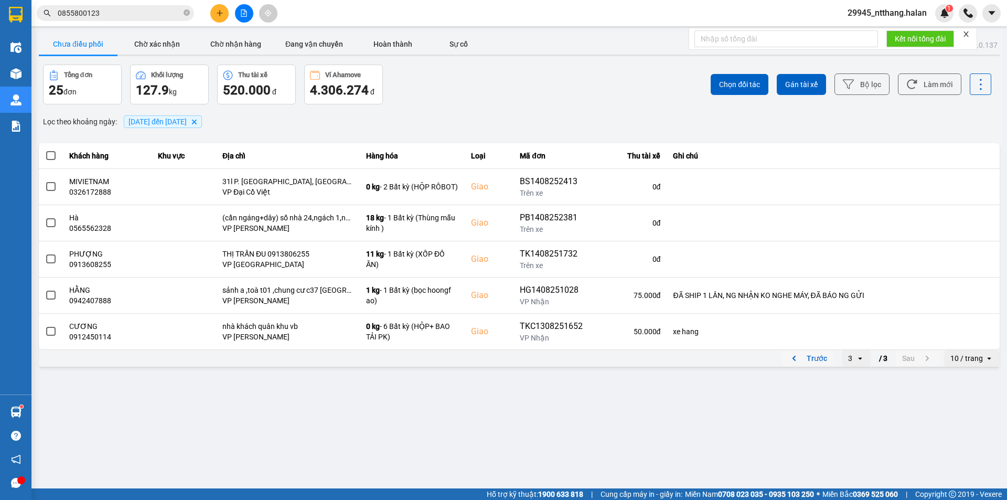
click at [807, 359] on button "Trước" at bounding box center [808, 358] width 52 height 16
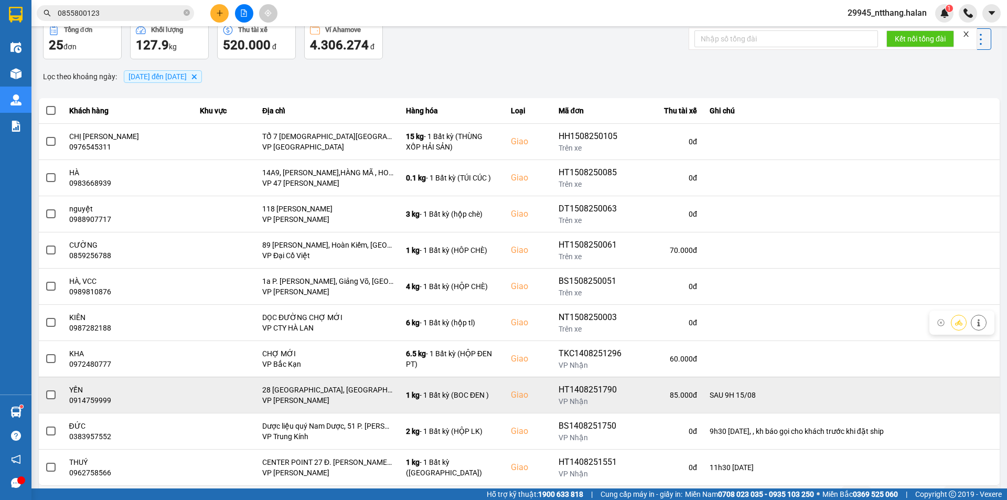
scroll to position [67, 0]
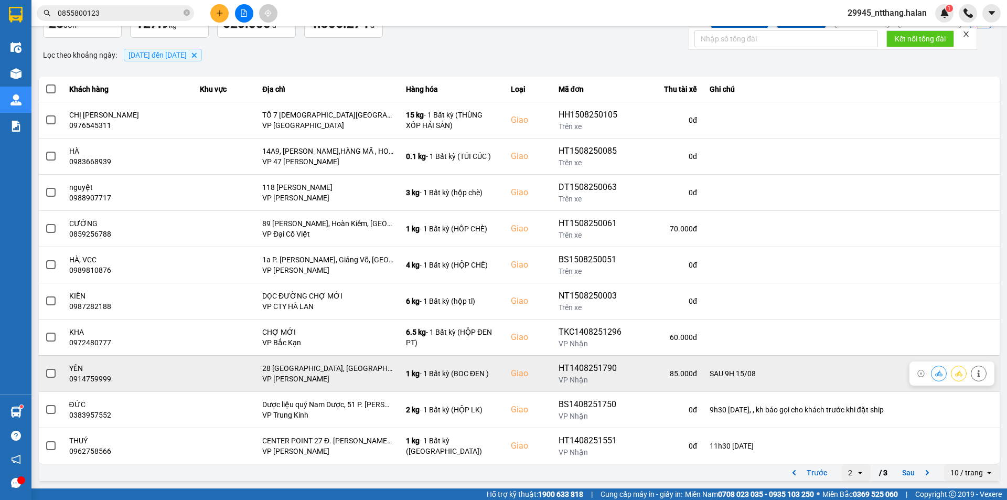
click at [51, 369] on span at bounding box center [50, 373] width 9 height 9
click at [45, 368] on input "checkbox" at bounding box center [45, 368] width 0 height 0
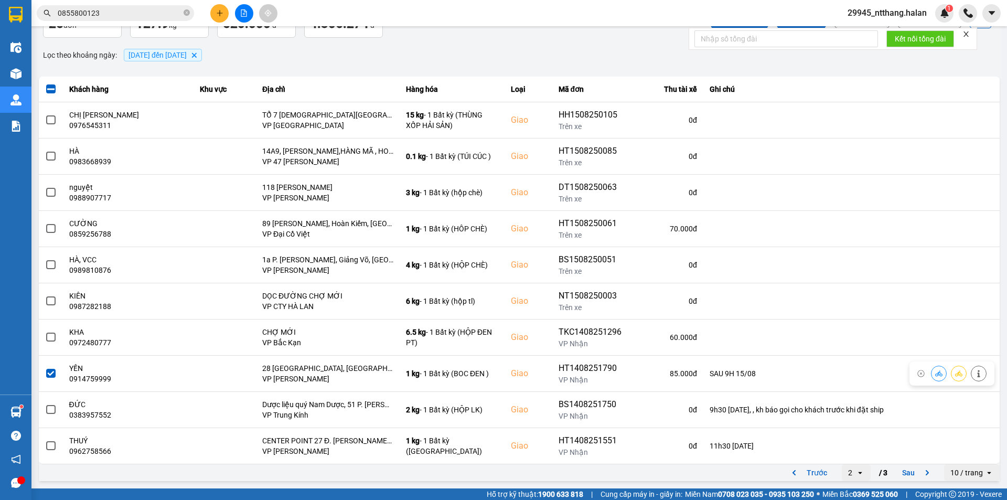
scroll to position [0, 0]
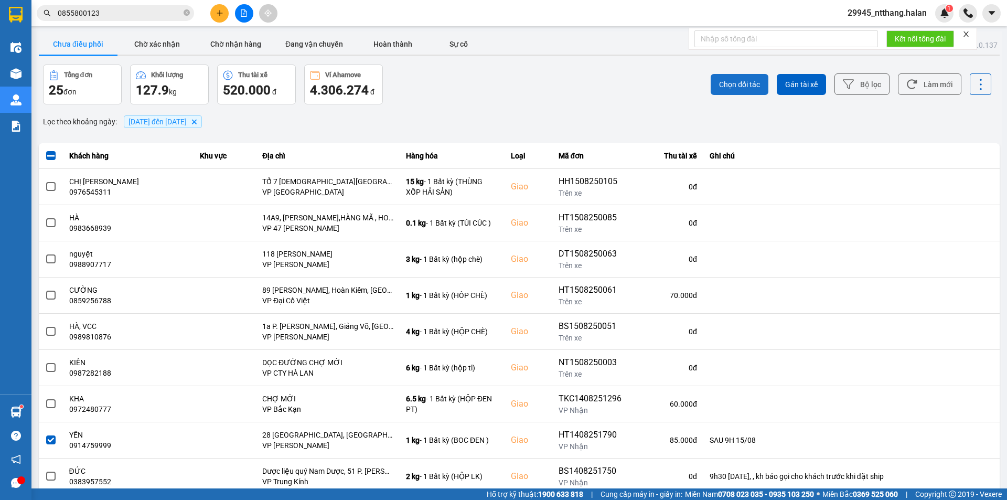
click at [729, 86] on span "Chọn đối tác" at bounding box center [739, 84] width 41 height 10
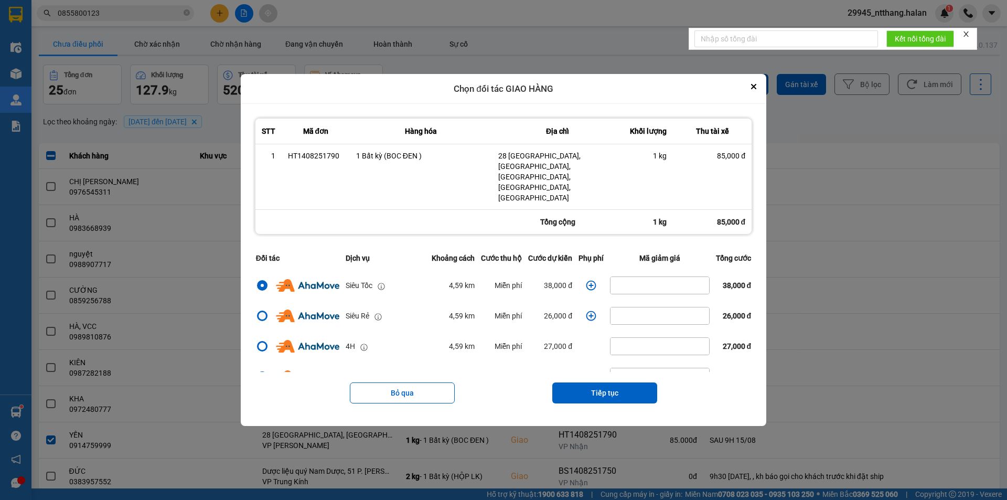
click at [259, 312] on div "dialog" at bounding box center [262, 315] width 7 height 7
click at [256, 316] on input "dialog" at bounding box center [256, 316] width 0 height 0
click at [586, 311] on icon "dialog" at bounding box center [591, 316] width 10 height 10
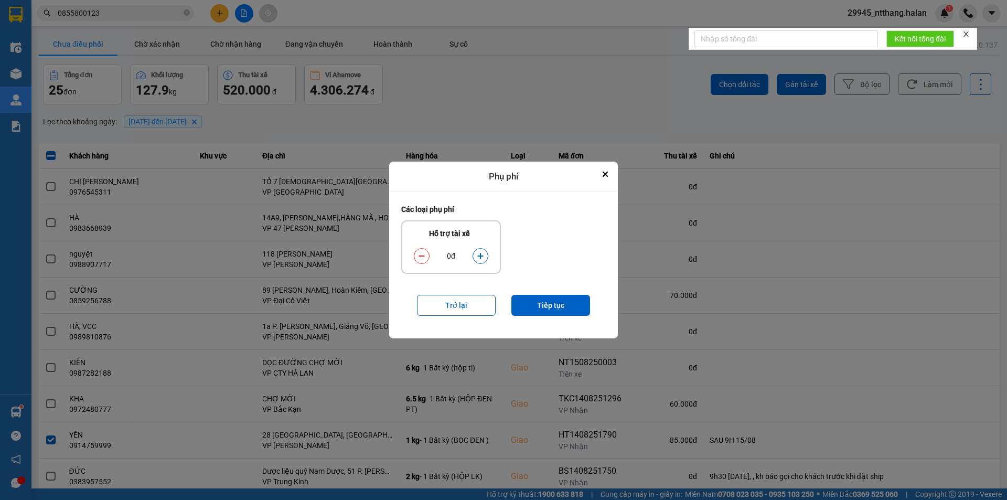
click at [484, 255] on icon "dialog" at bounding box center [480, 255] width 7 height 7
click at [567, 302] on button "Tiếp tục" at bounding box center [550, 305] width 79 height 21
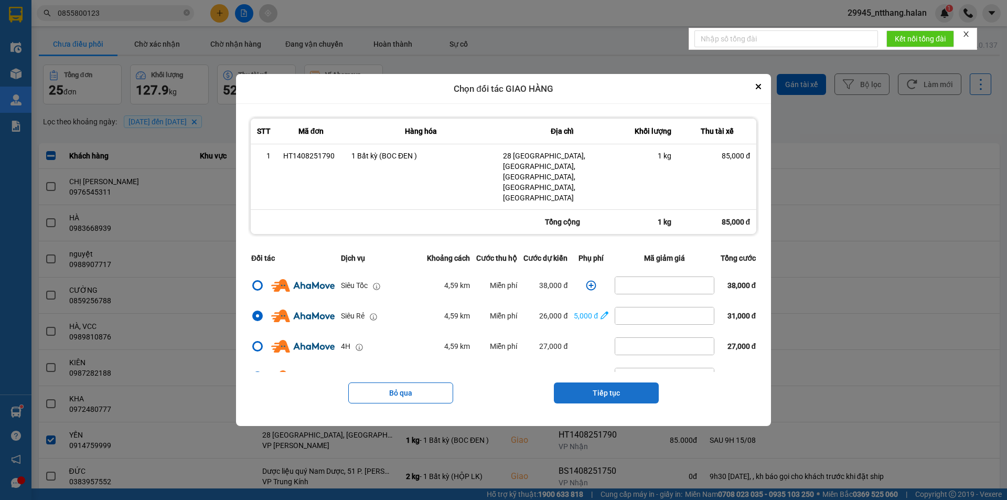
click at [599, 382] on button "Tiếp tục" at bounding box center [606, 392] width 105 height 21
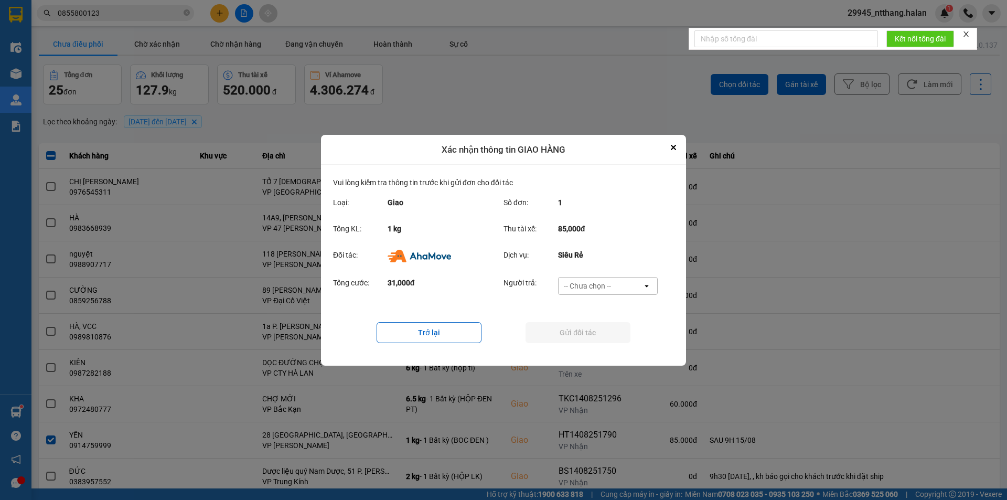
click at [599, 292] on div "-- Chưa chọn --" at bounding box center [601, 285] width 84 height 17
click at [601, 347] on span "Ví Ahamove" at bounding box center [587, 345] width 42 height 10
click at [595, 337] on button "Gửi đối tác" at bounding box center [578, 332] width 105 height 21
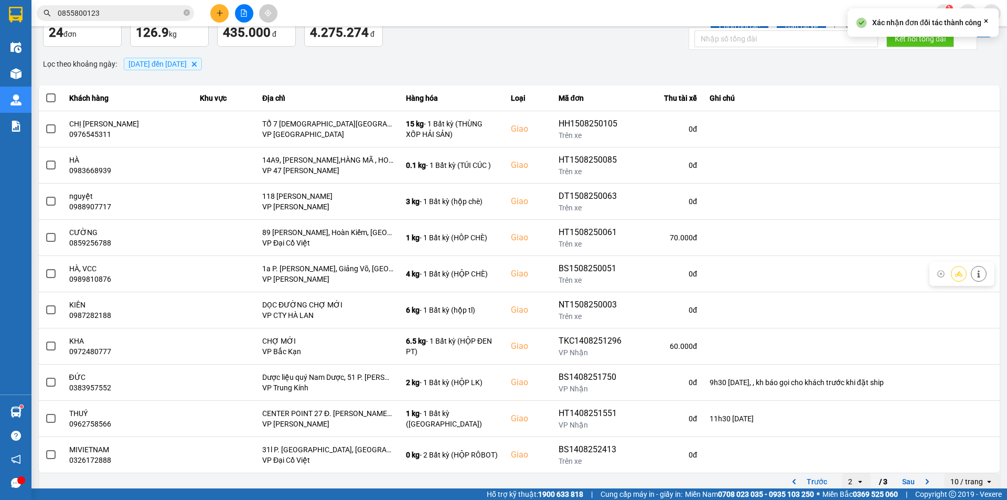
scroll to position [67, 0]
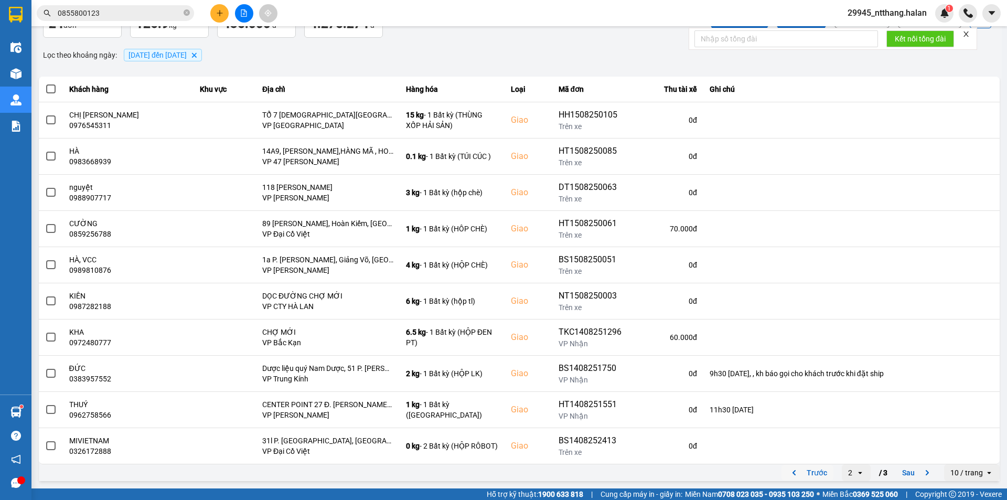
click at [811, 471] on button "Trước" at bounding box center [808, 473] width 52 height 16
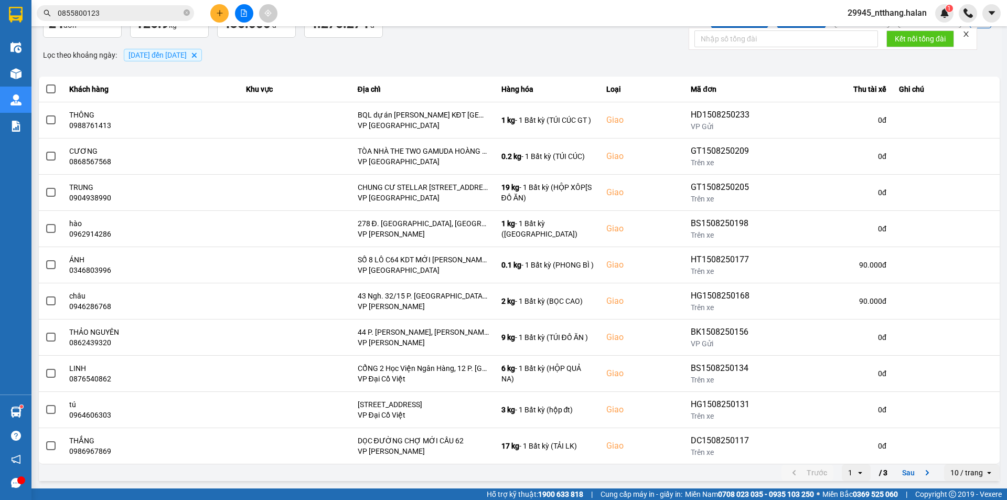
click at [167, 8] on input "0855800123" at bounding box center [120, 13] width 124 height 12
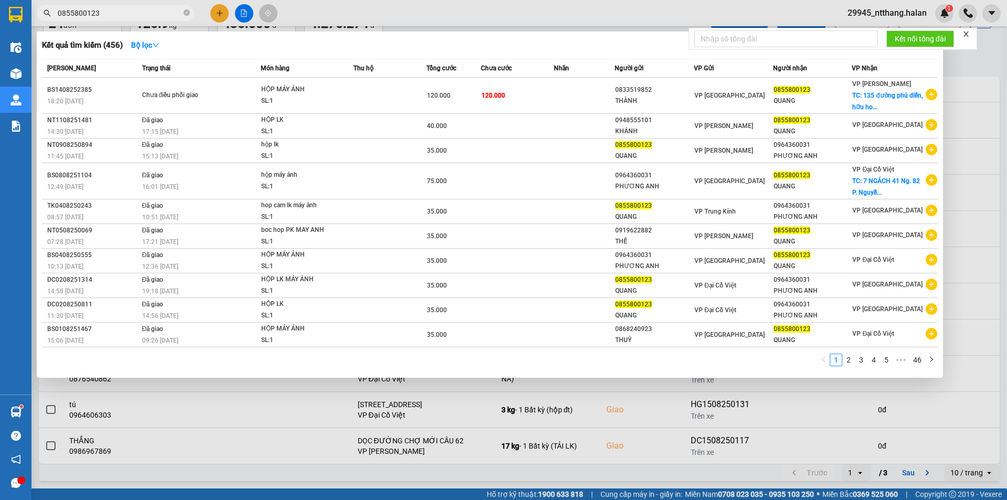
click at [167, 8] on input "0855800123" at bounding box center [120, 13] width 124 height 12
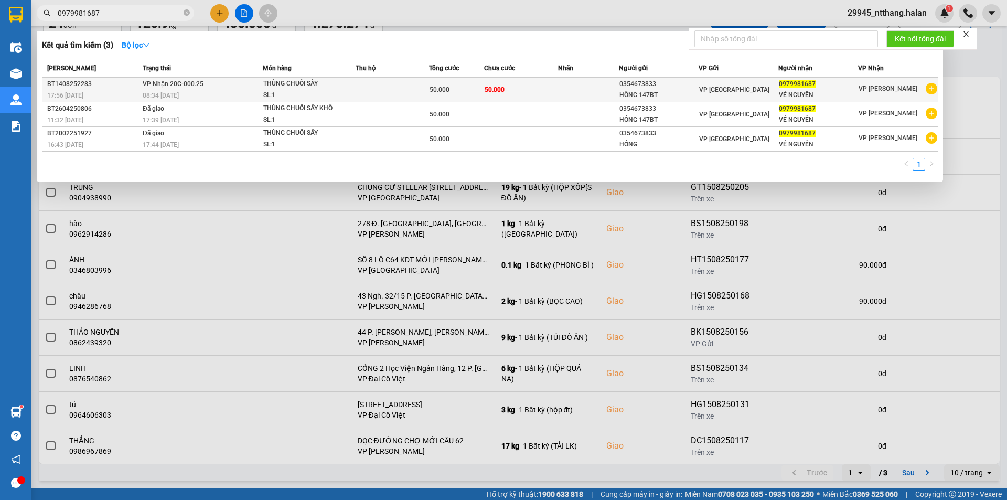
type input "0979981687"
click at [442, 90] on span "50.000" at bounding box center [440, 89] width 20 height 7
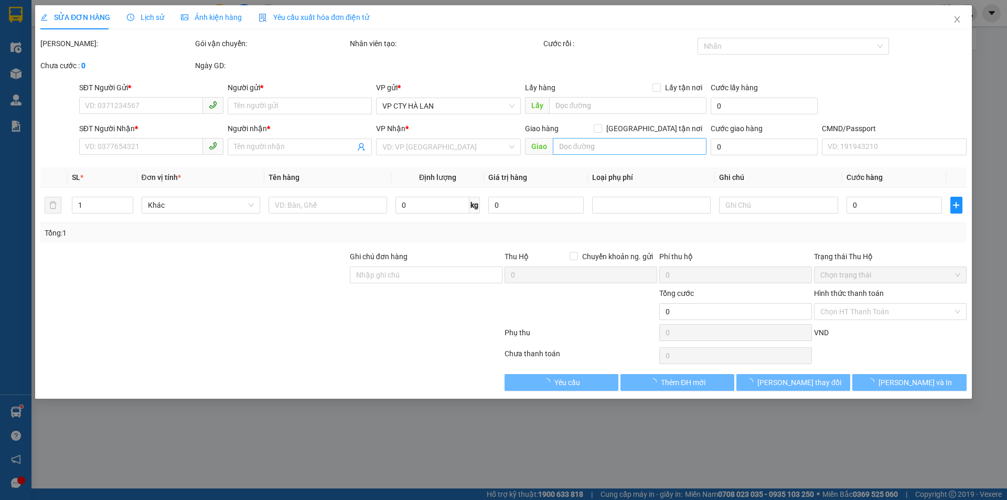
type input "0354673833"
type input "HỒNG 147BT"
type input "0979981687"
type input "VẺ NGUYỄN"
type input "50.000"
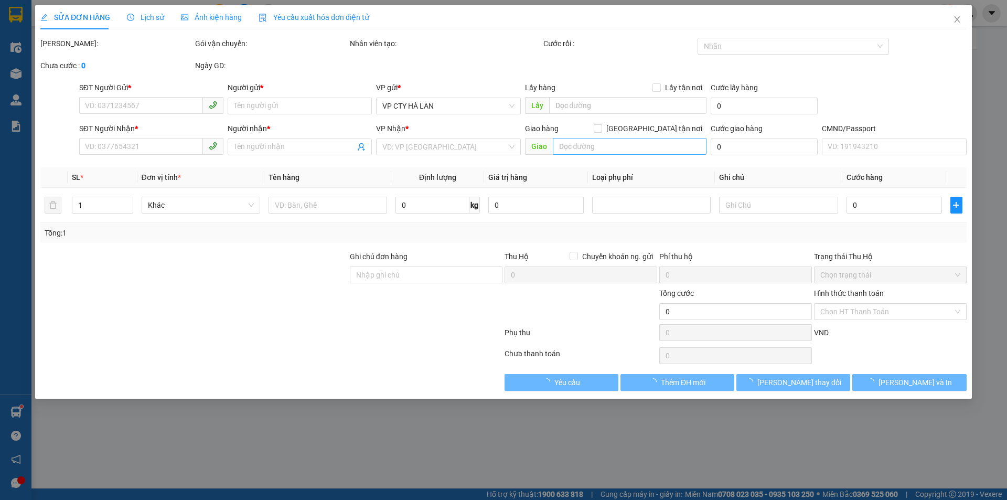
type input "50.000"
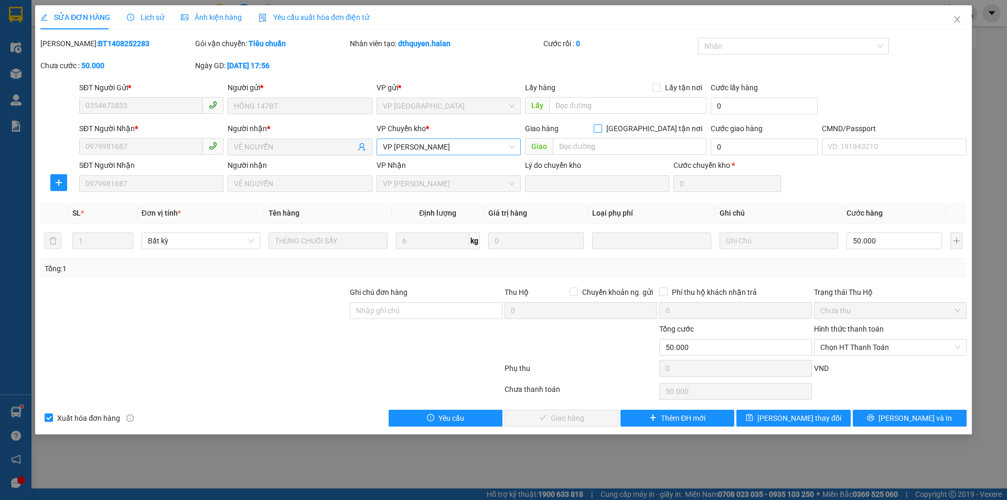
drag, startPoint x: 656, startPoint y: 129, endPoint x: 487, endPoint y: 154, distance: 170.3
click at [601, 128] on input "[GEOGRAPHIC_DATA] tận nơi" at bounding box center [597, 127] width 7 height 7
checkbox input "true"
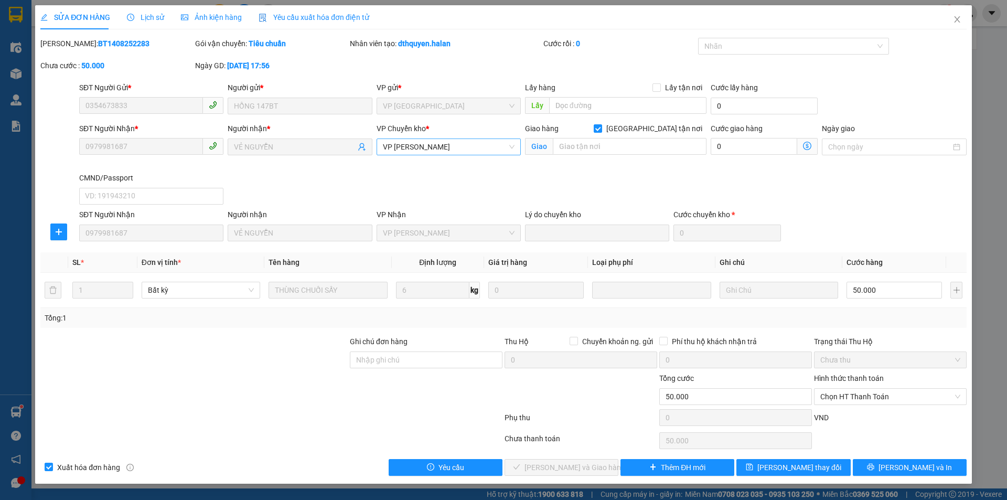
click at [462, 147] on span "VP [PERSON_NAME]" at bounding box center [449, 147] width 132 height 16
type input "võ"
drag, startPoint x: 437, startPoint y: 166, endPoint x: 246, endPoint y: 1, distance: 252.9
click at [434, 166] on div "VP [PERSON_NAME]" at bounding box center [449, 168] width 132 height 12
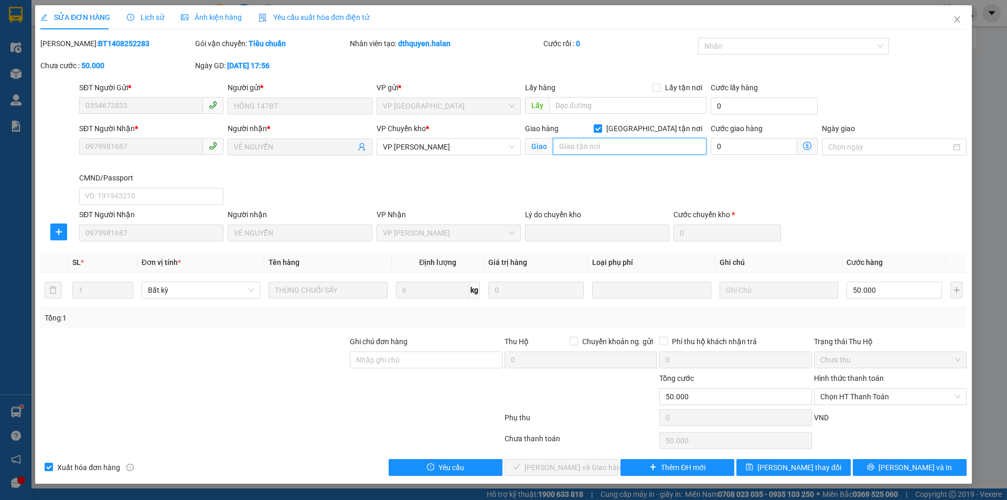
click at [619, 144] on input "text" at bounding box center [630, 146] width 154 height 17
paste input "12 ngách 35/17 ngõ 35 [PERSON_NAME], [GEOGRAPHIC_DATA], [GEOGRAPHIC_DATA], [GEO…"
type input "12 ngách 35/17 ngõ 35 [PERSON_NAME], [GEOGRAPHIC_DATA], [GEOGRAPHIC_DATA], [GEO…"
click at [808, 148] on icon "dollar-circle" at bounding box center [807, 146] width 8 height 8
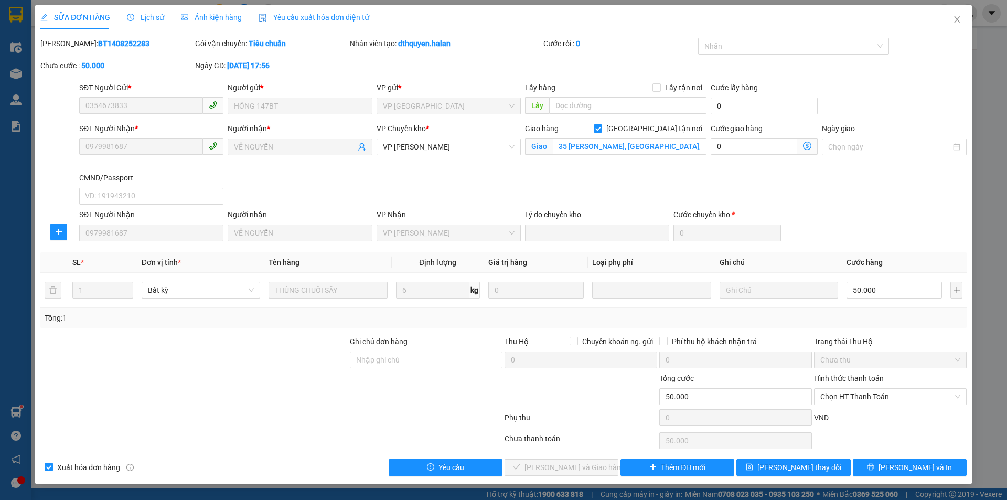
scroll to position [0, 0]
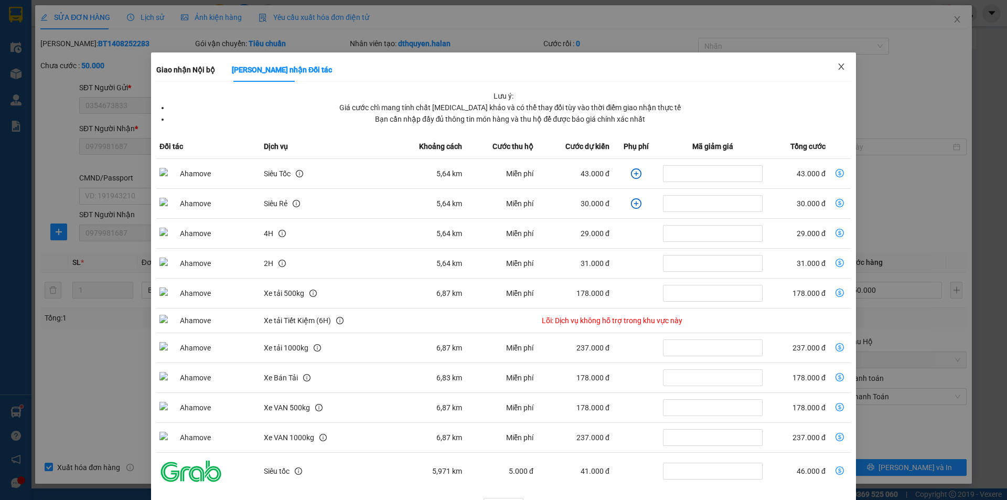
click at [837, 68] on icon "close" at bounding box center [841, 66] width 8 height 8
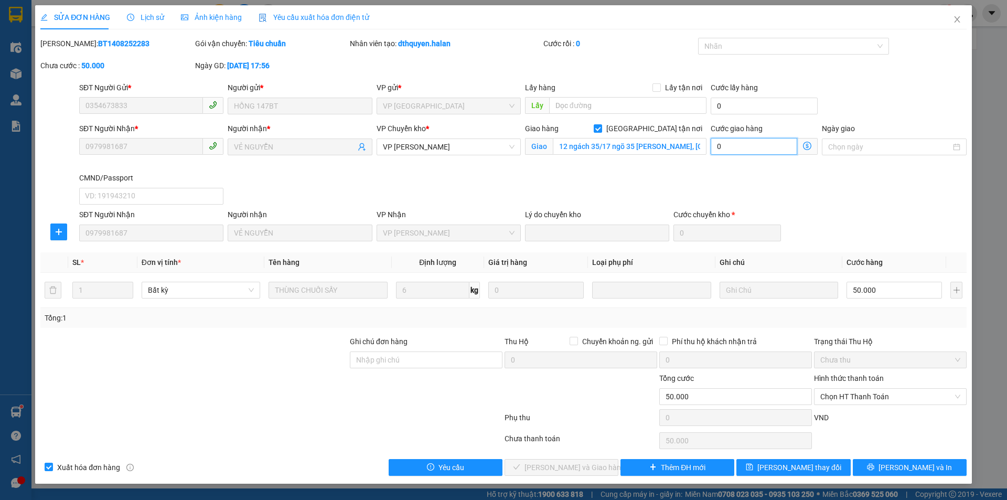
click at [741, 148] on input "0" at bounding box center [754, 146] width 87 height 17
type input "50.005"
type input "5"
type input "50.055"
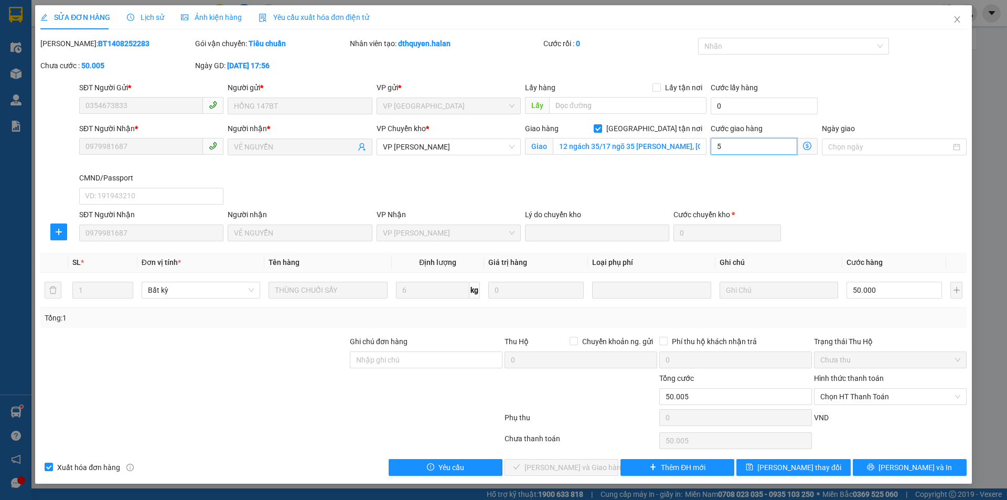
type input "50.055"
type input "55"
type input "105.000"
type input "55.000"
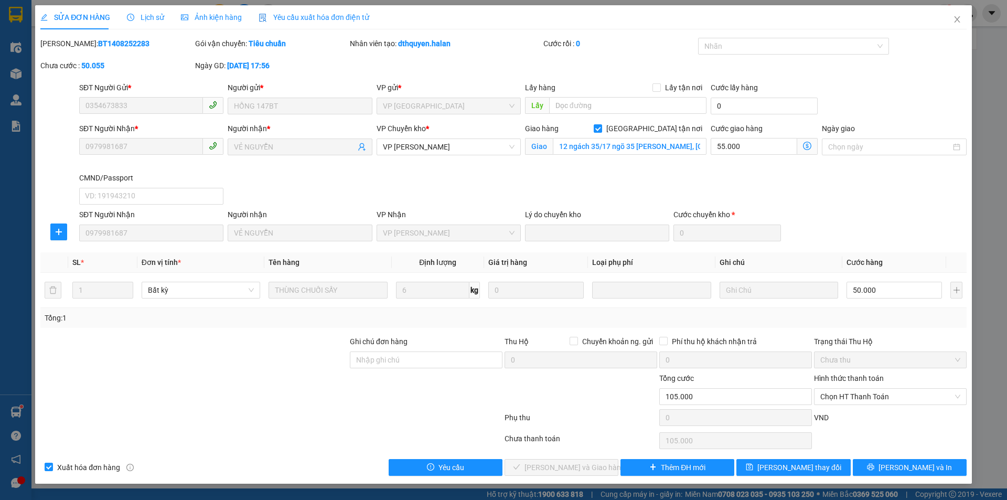
click at [648, 166] on div "Giao hàng Giao tận nơi Giao 12 ngách 35/17 ngõ 35 [PERSON_NAME], [GEOGRAPHIC_DA…" at bounding box center [616, 147] width 186 height 49
click at [665, 169] on div "Giao hàng Giao tận nơi Giao 12 ngách 35/17 ngõ 35 [PERSON_NAME], [GEOGRAPHIC_DA…" at bounding box center [616, 147] width 186 height 49
click at [795, 462] on span "[PERSON_NAME] thay đổi" at bounding box center [799, 468] width 84 height 12
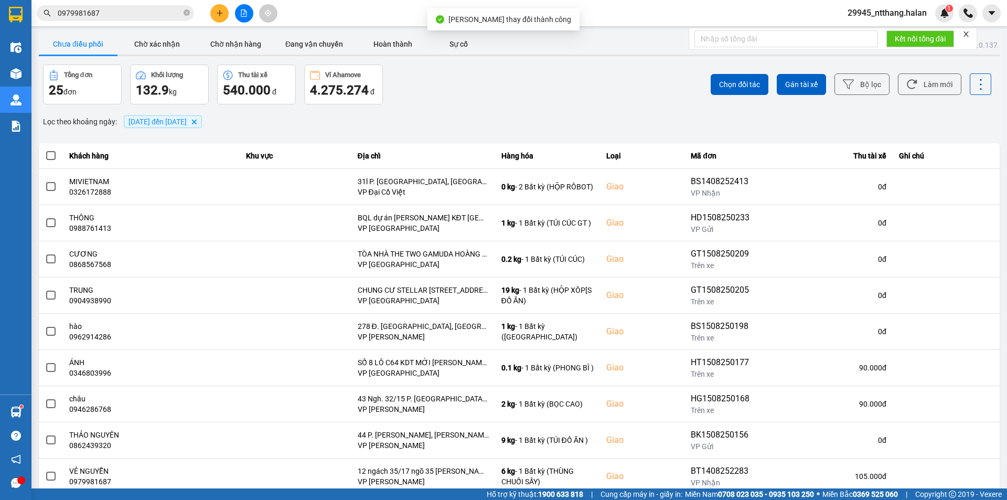
click at [626, 121] on div "Lọc theo khoảng ngày : [DATE] đến [DATE] [GEOGRAPHIC_DATA]" at bounding box center [519, 122] width 961 height 18
click at [924, 77] on button "Làm mới" at bounding box center [929, 84] width 63 height 22
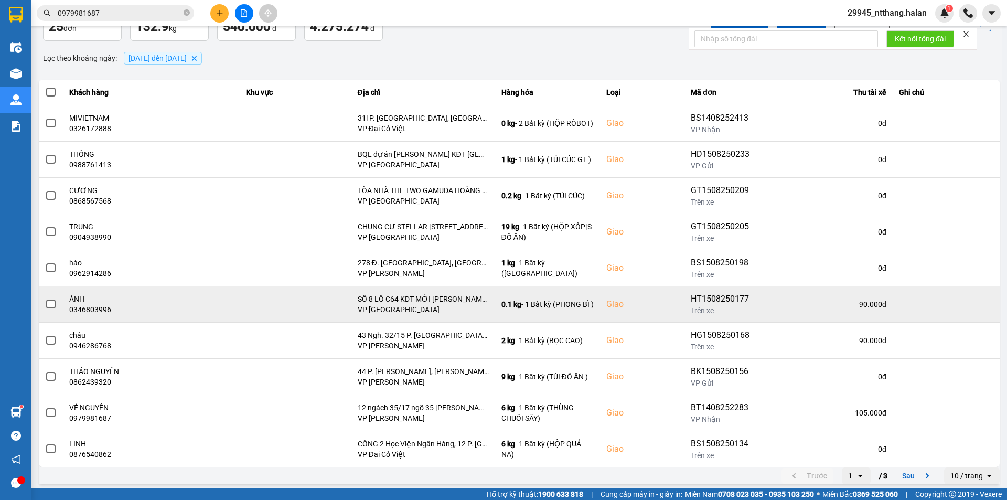
scroll to position [67, 0]
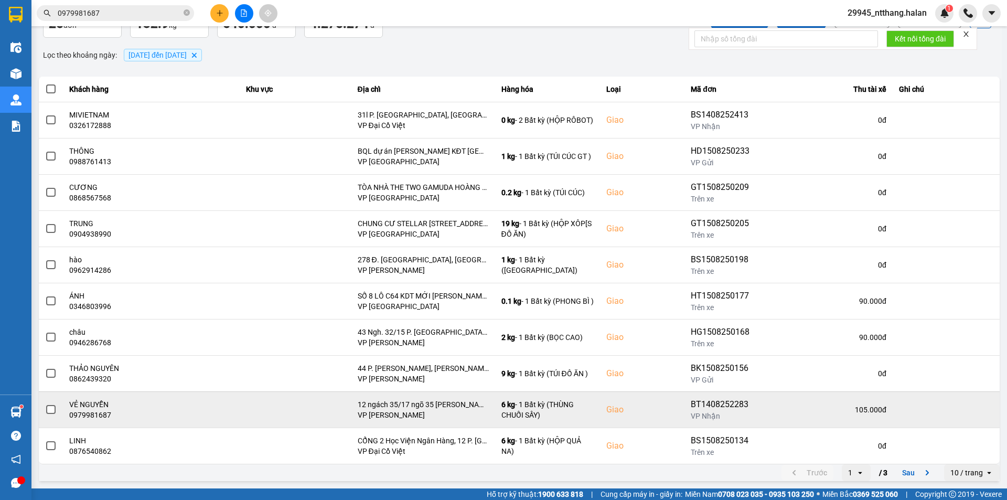
click at [51, 410] on span at bounding box center [50, 409] width 9 height 9
click at [45, 404] on input "checkbox" at bounding box center [45, 404] width 0 height 0
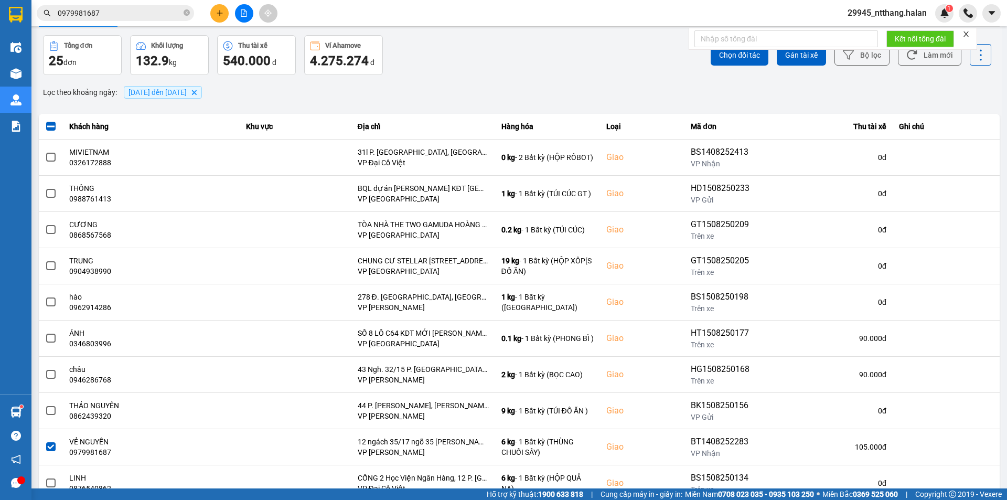
scroll to position [0, 0]
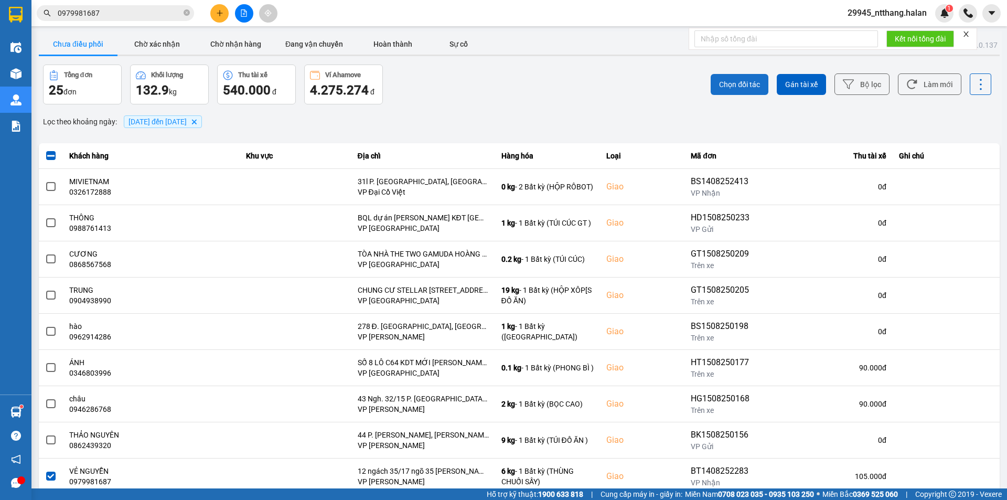
click at [724, 82] on span "Chọn đối tác" at bounding box center [739, 84] width 41 height 10
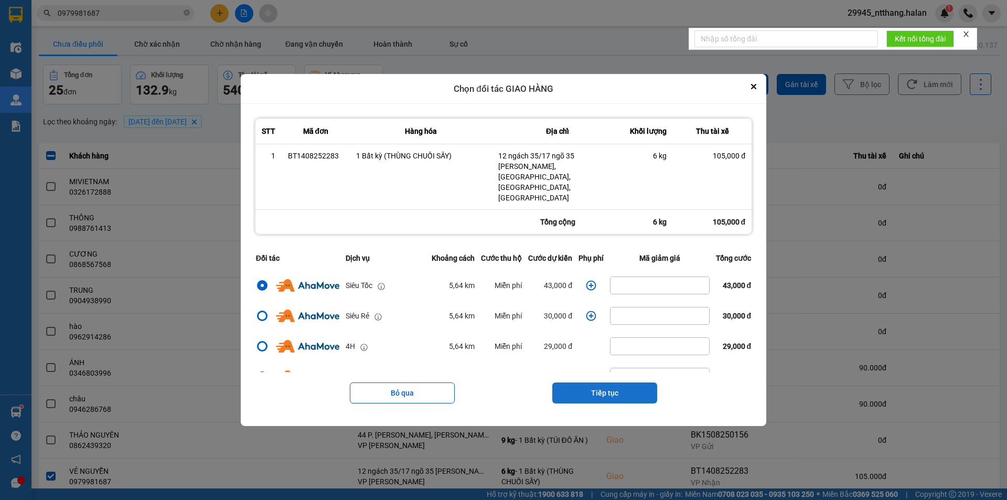
click at [614, 382] on button "Tiếp tục" at bounding box center [604, 392] width 105 height 21
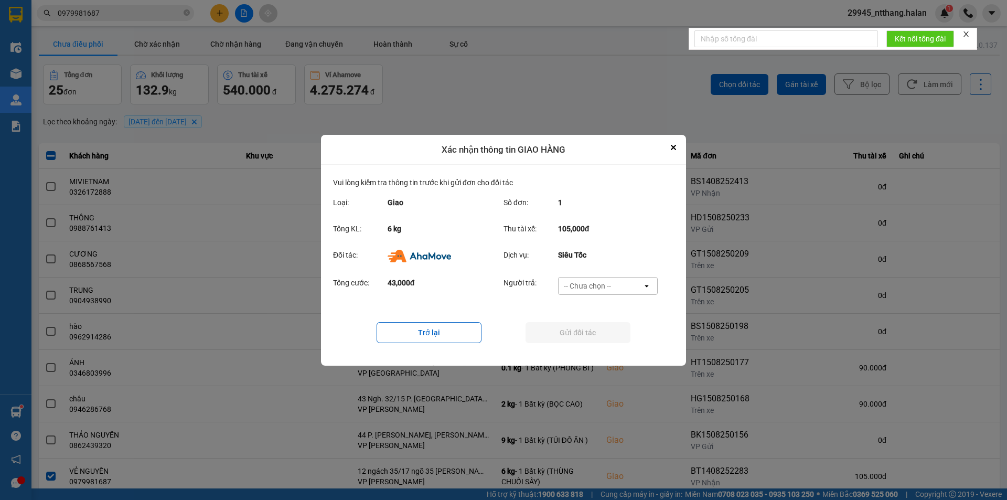
click at [607, 286] on div "-- Chưa chọn --" at bounding box center [587, 286] width 47 height 10
click at [608, 348] on div "Ví Ahamove" at bounding box center [608, 345] width 100 height 19
click at [613, 336] on button "Gửi đối tác" at bounding box center [578, 332] width 105 height 21
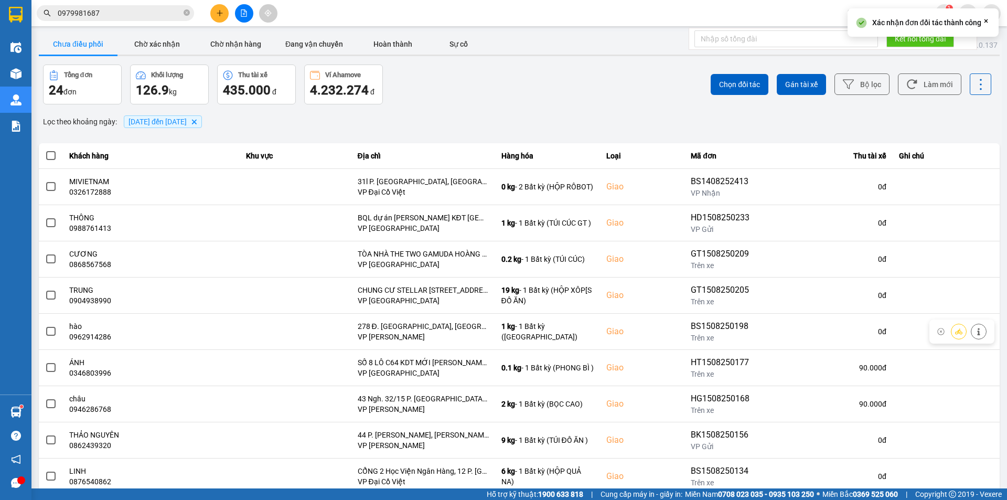
scroll to position [67, 0]
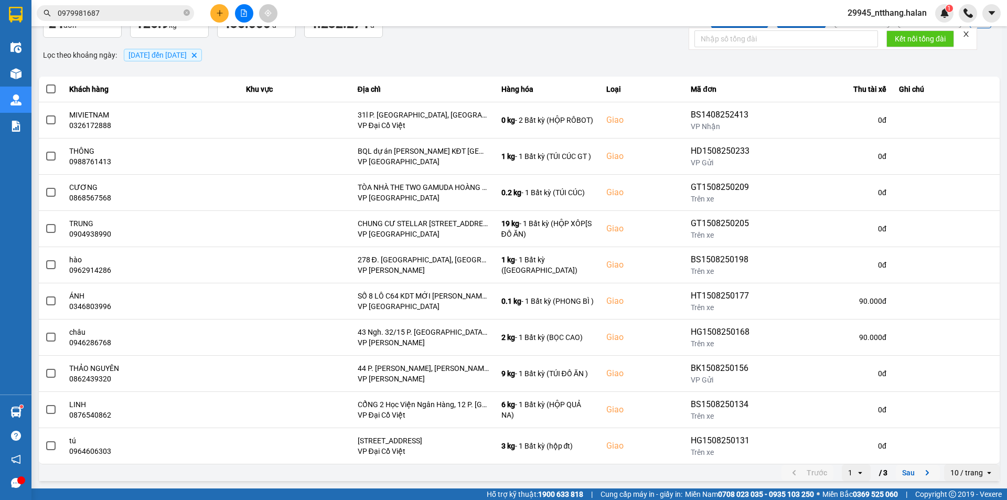
click at [901, 475] on button "Sau" at bounding box center [918, 473] width 44 height 16
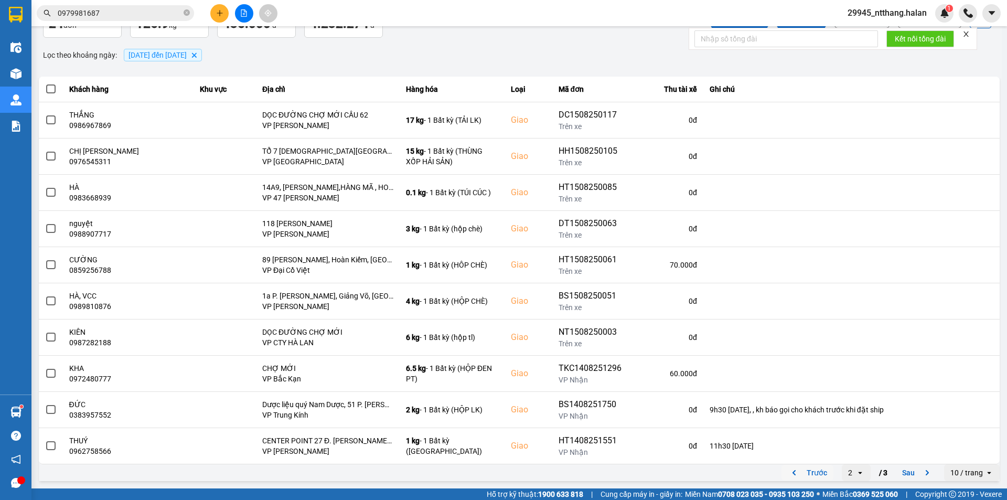
click at [808, 467] on button "Trước" at bounding box center [808, 473] width 52 height 16
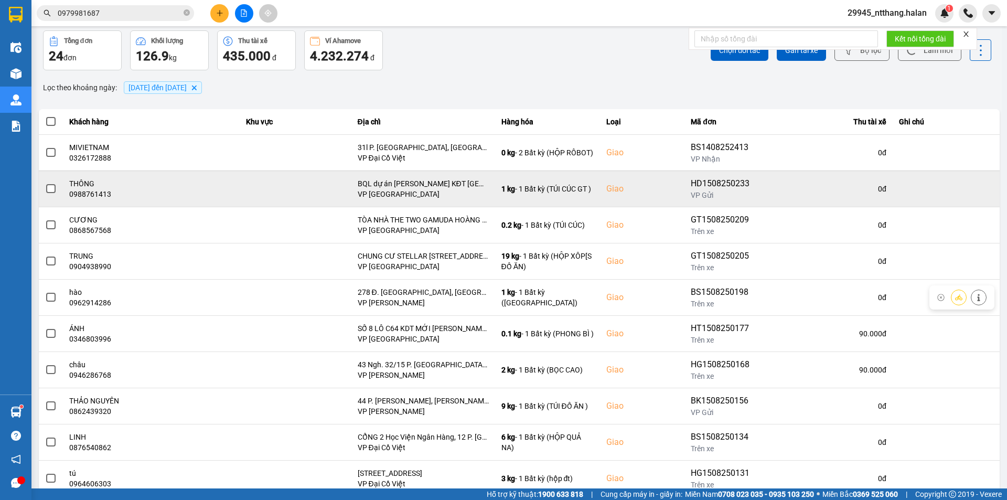
scroll to position [0, 0]
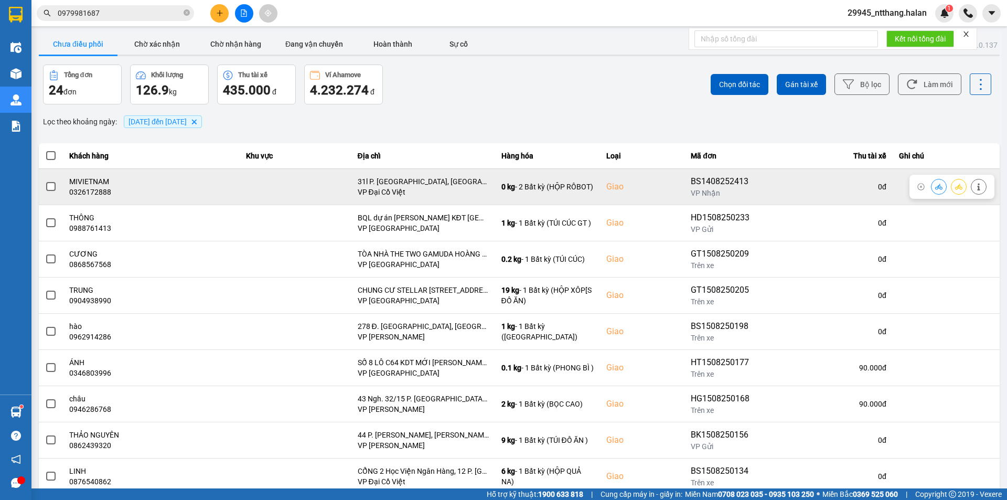
click at [52, 190] on span at bounding box center [50, 186] width 9 height 9
click at [45, 181] on input "checkbox" at bounding box center [45, 181] width 0 height 0
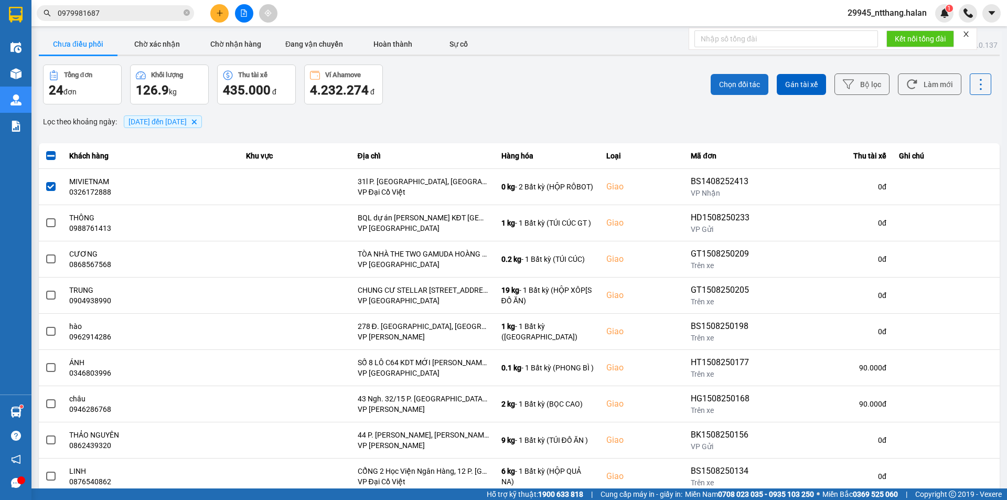
click at [724, 90] on button "Chọn đối tác" at bounding box center [740, 84] width 58 height 21
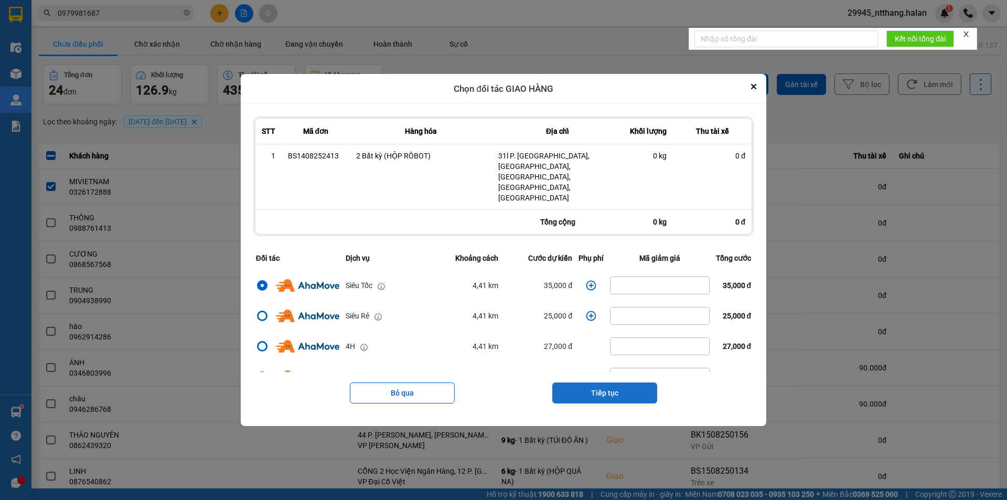
click at [617, 382] on button "Tiếp tục" at bounding box center [604, 392] width 105 height 21
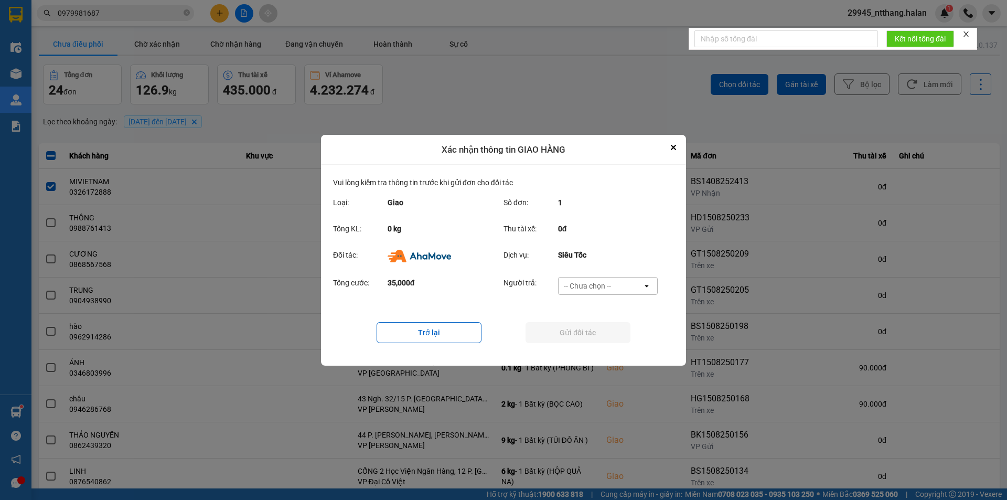
click at [631, 281] on div "-- Chưa chọn --" at bounding box center [601, 285] width 84 height 17
click at [622, 341] on div "Ví Ahamove" at bounding box center [608, 345] width 100 height 19
drag, startPoint x: 589, startPoint y: 335, endPoint x: 353, endPoint y: 229, distance: 258.5
click at [588, 335] on button "Gửi đối tác" at bounding box center [578, 332] width 105 height 21
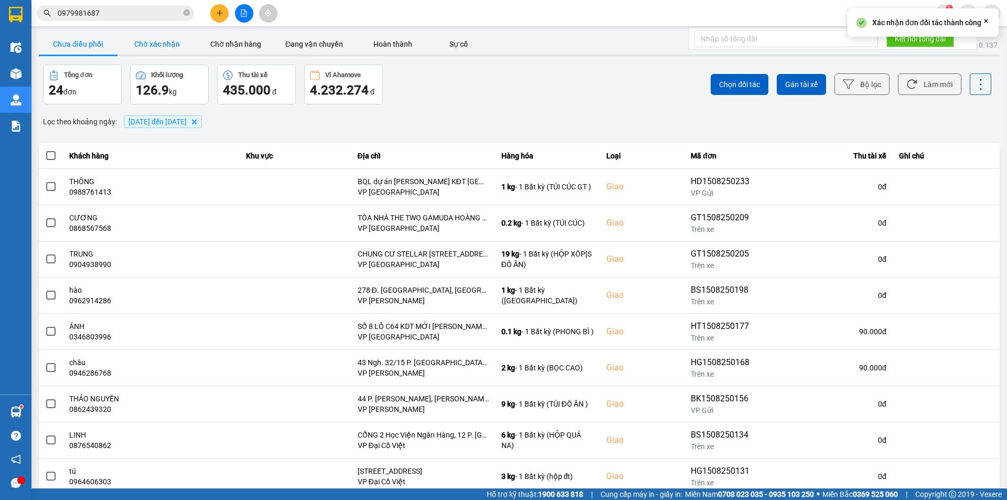
click at [159, 42] on button "Chờ xác nhận" at bounding box center [156, 44] width 79 height 21
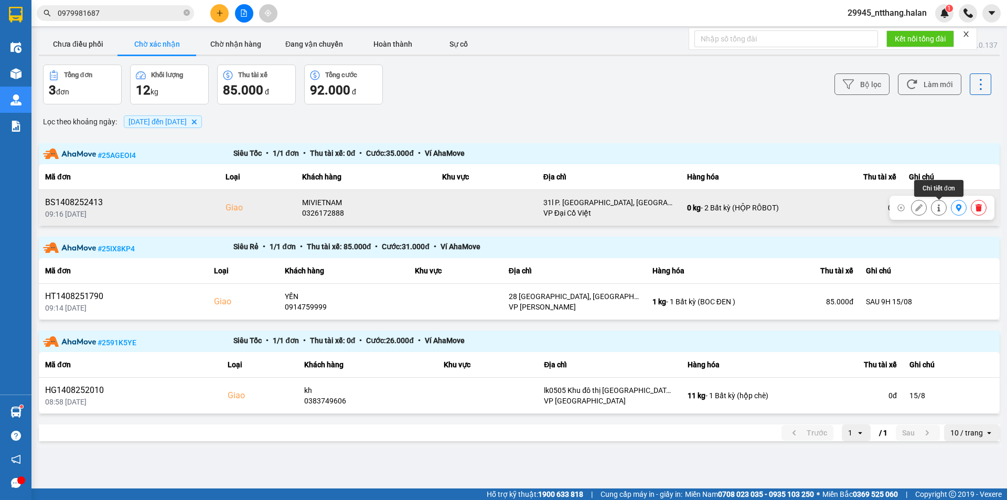
click at [938, 210] on icon at bounding box center [938, 208] width 3 height 7
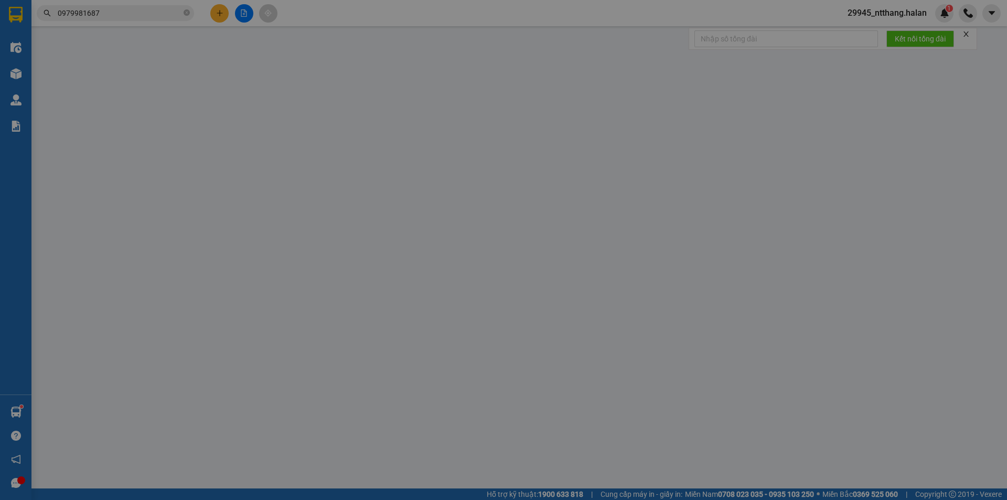
type input "0972487525"
type input "HẰNG"
type input "0326172888"
type input "MIVIETNAM"
checkbox input "true"
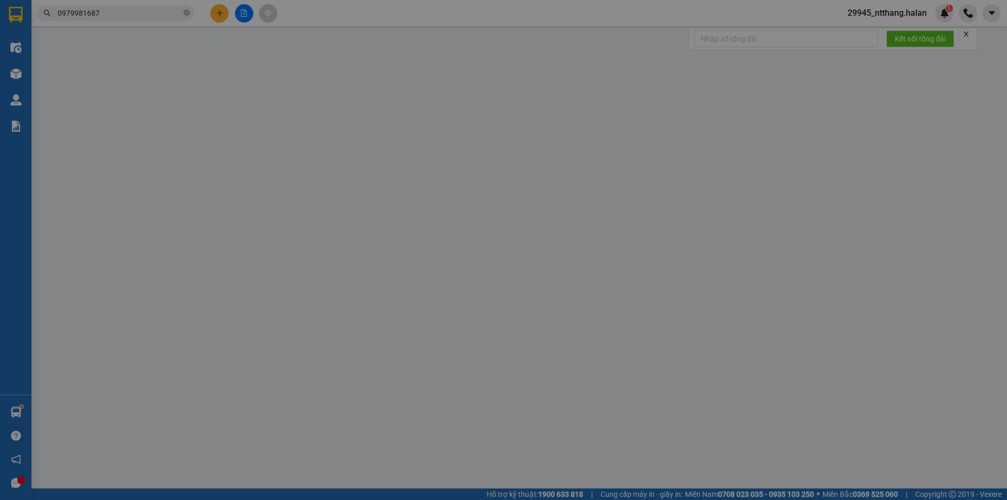
type input "31l P. [GEOGRAPHIC_DATA], [GEOGRAPHIC_DATA], [GEOGRAPHIC_DATA], [GEOGRAPHIC_DAT…"
type input "170.000"
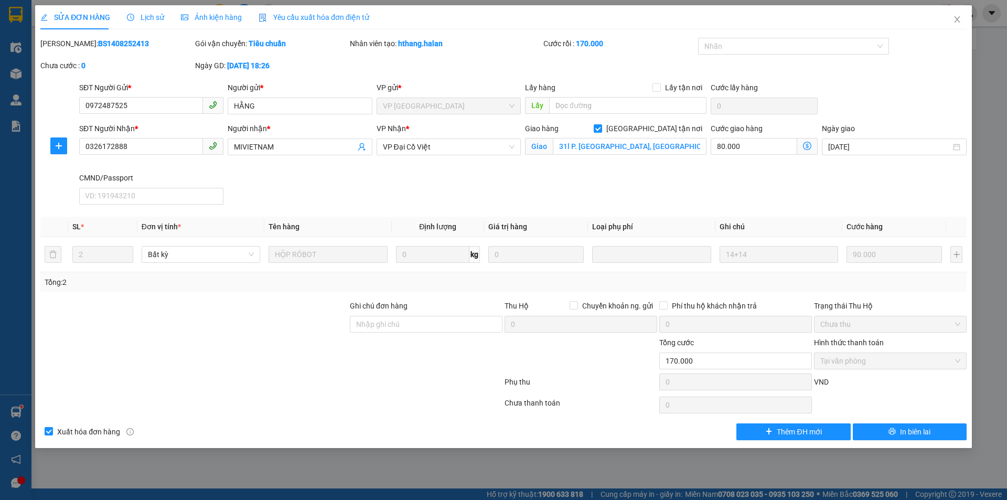
click at [973, 10] on div "SỬA ĐƠN HÀNG Lịch sử Ảnh kiện hàng Yêu cầu xuất hóa đơn điện tử Total Paid Fee …" at bounding box center [503, 250] width 1007 height 500
click at [964, 12] on span "Close" at bounding box center [957, 19] width 29 height 29
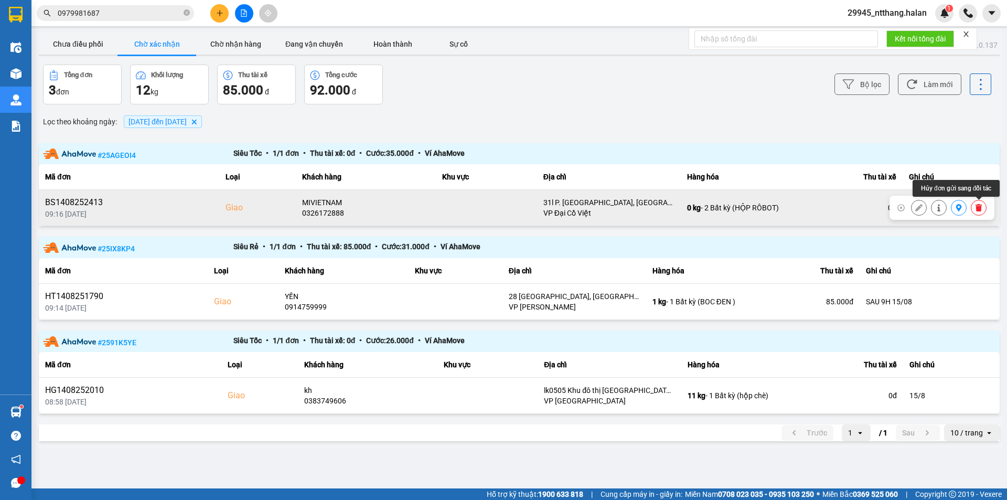
click at [975, 210] on icon at bounding box center [978, 207] width 7 height 7
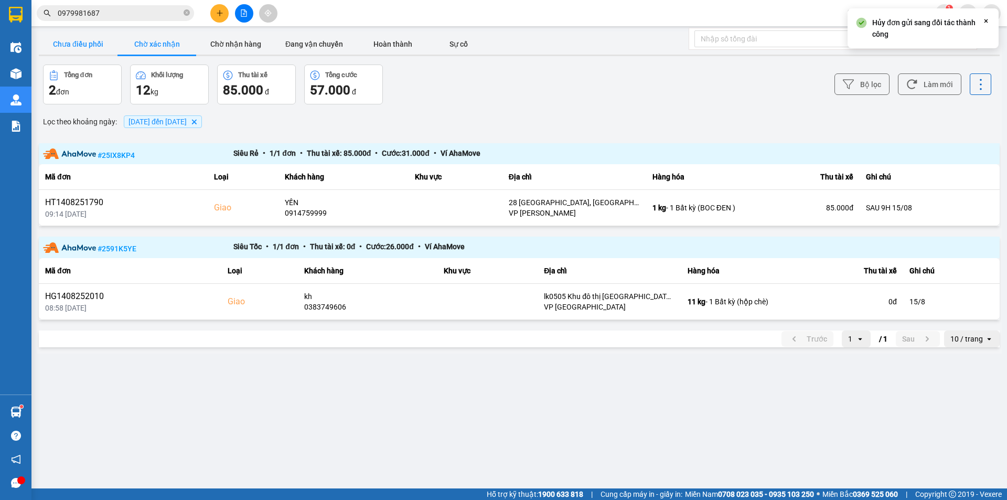
click at [97, 37] on button "Chưa điều phối" at bounding box center [78, 44] width 79 height 21
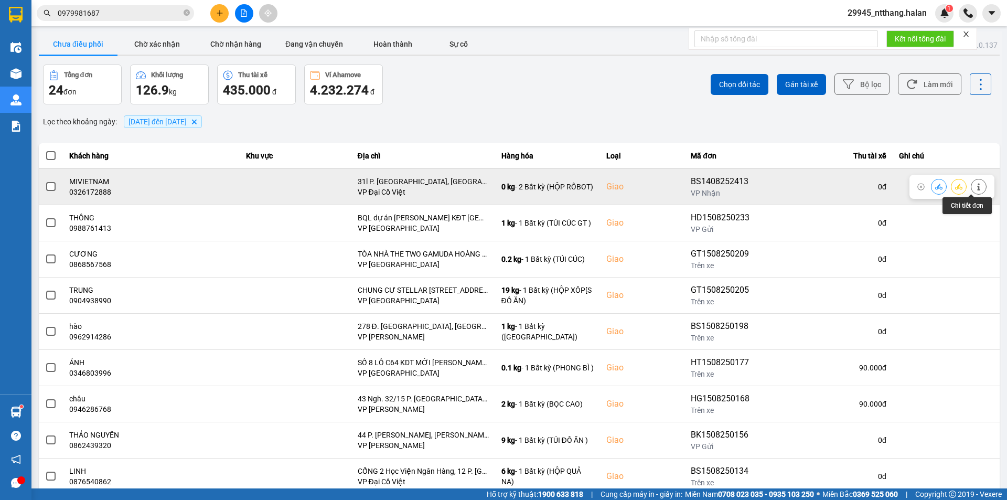
click at [975, 188] on icon at bounding box center [978, 186] width 7 height 7
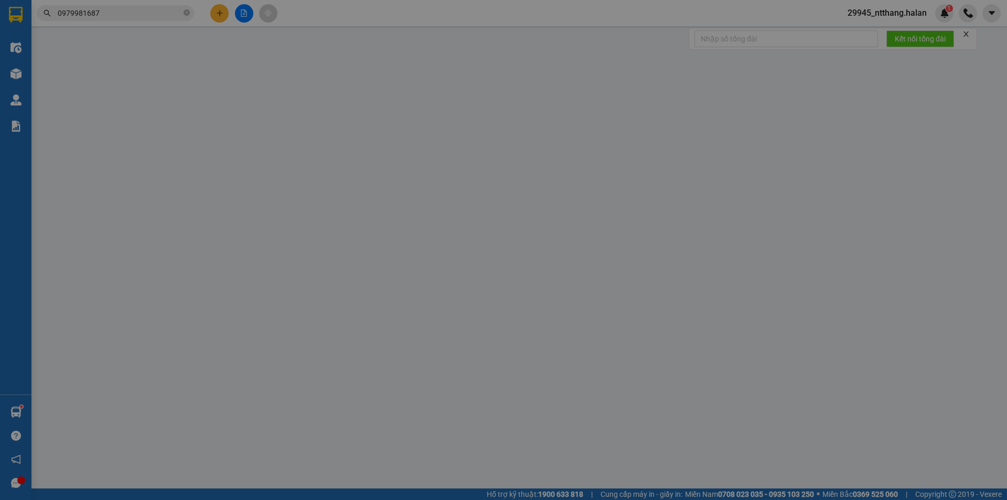
type input "0972487525"
type input "HẰNG"
type input "0326172888"
type input "MIVIETNAM"
checkbox input "true"
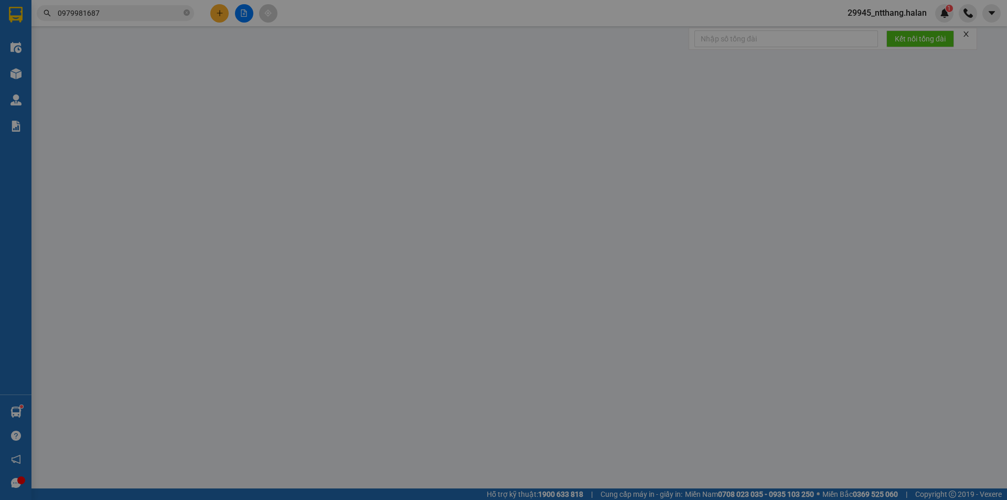
type input "31l P. [GEOGRAPHIC_DATA], [GEOGRAPHIC_DATA], [GEOGRAPHIC_DATA], [GEOGRAPHIC_DAT…"
type input "170.000"
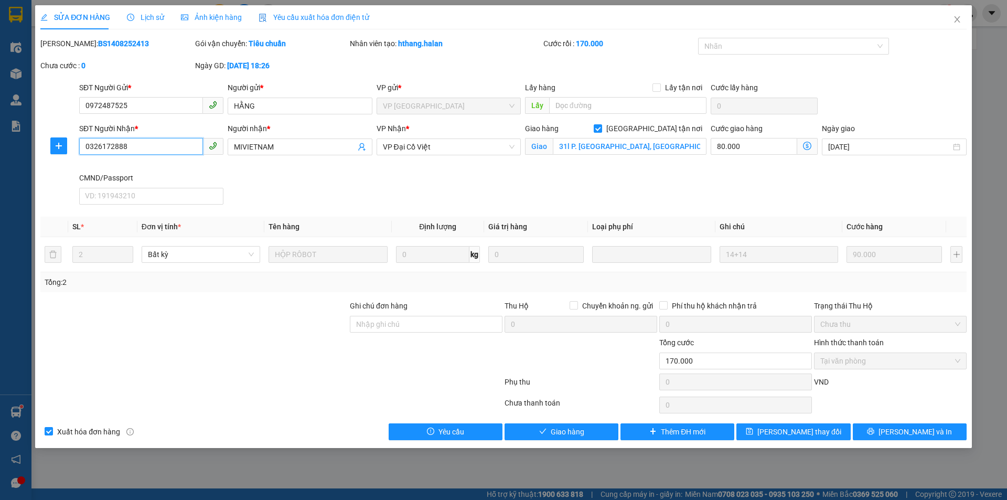
click at [136, 146] on input "0326172888" at bounding box center [141, 146] width 124 height 17
drag, startPoint x: 958, startPoint y: 21, endPoint x: 318, endPoint y: 58, distance: 641.0
click at [940, 16] on div "SỬA ĐƠN HÀNG Lịch sử Ảnh kiện hàng Yêu cầu xuất hóa đơn điện tử Total Paid Fee …" at bounding box center [503, 226] width 937 height 443
click at [953, 15] on span "Close" at bounding box center [957, 19] width 29 height 29
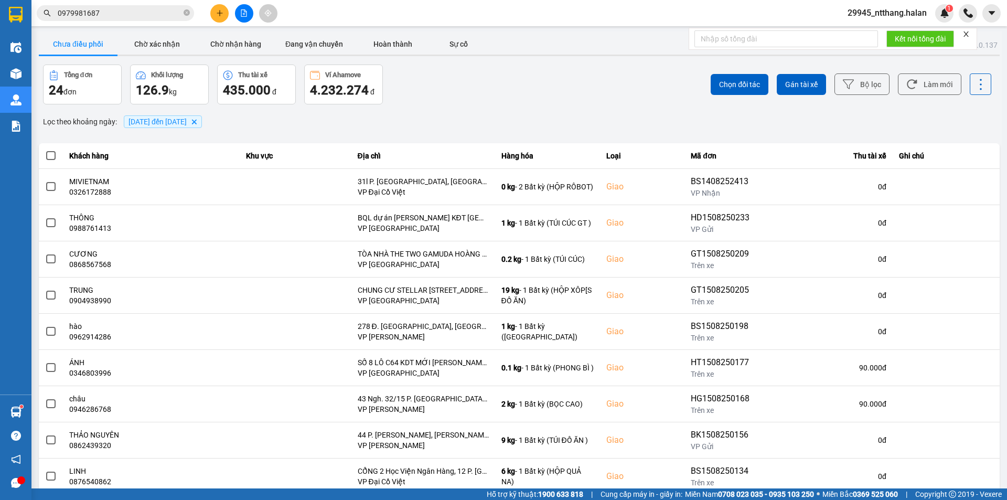
click at [146, 13] on input "0979981687" at bounding box center [120, 13] width 124 height 12
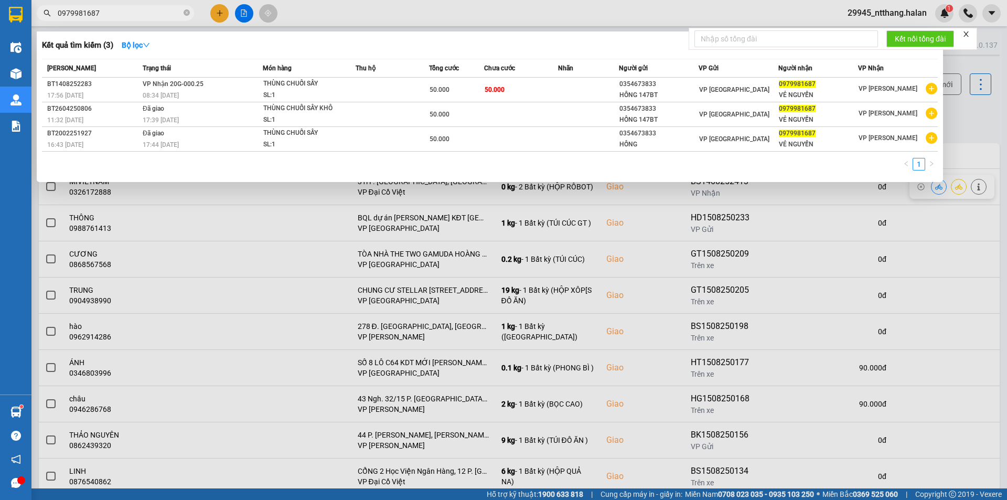
click at [146, 13] on input "0979981687" at bounding box center [120, 13] width 124 height 12
paste input "326172888"
type input "0326172888"
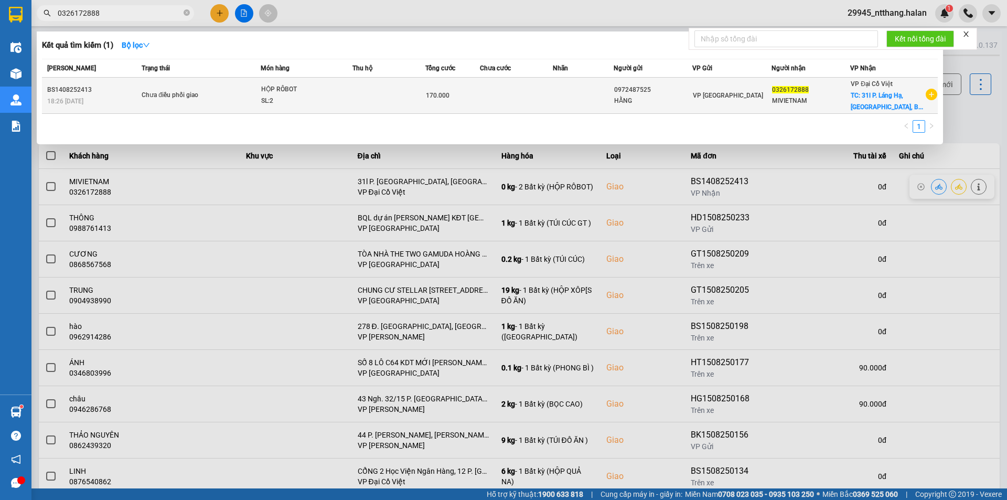
click at [369, 80] on td at bounding box center [388, 96] width 73 height 36
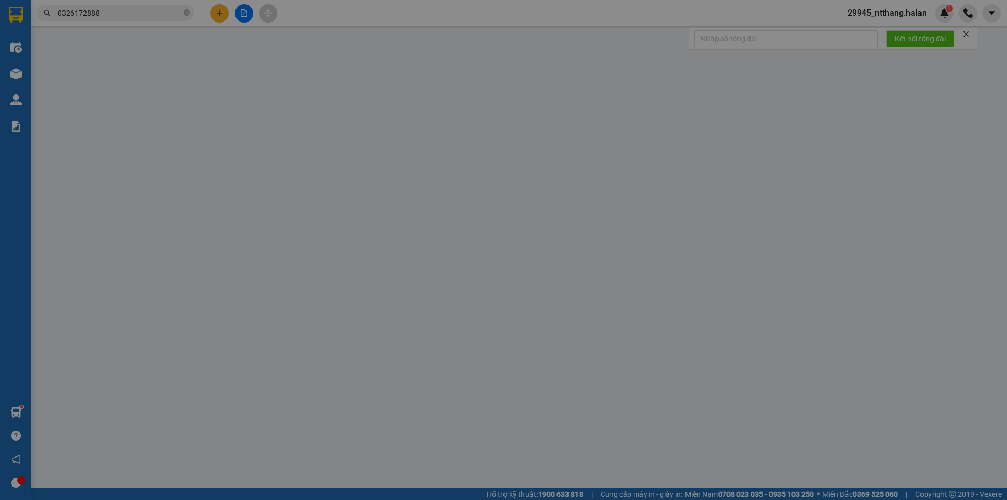
type input "0972487525"
type input "HẰNG"
type input "0326172888"
type input "MIVIETNAM"
checkbox input "true"
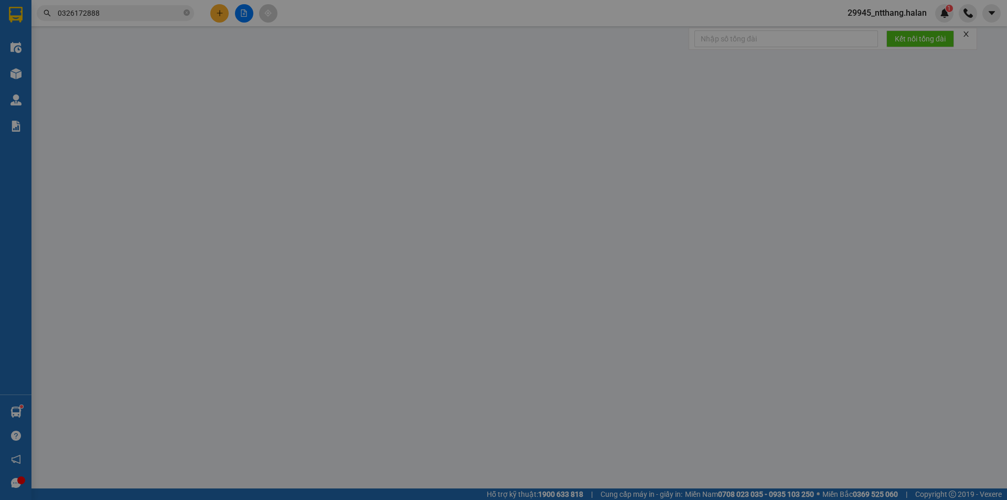
type input "31l P. [GEOGRAPHIC_DATA], [GEOGRAPHIC_DATA], [GEOGRAPHIC_DATA], [GEOGRAPHIC_DAT…"
type input "170.000"
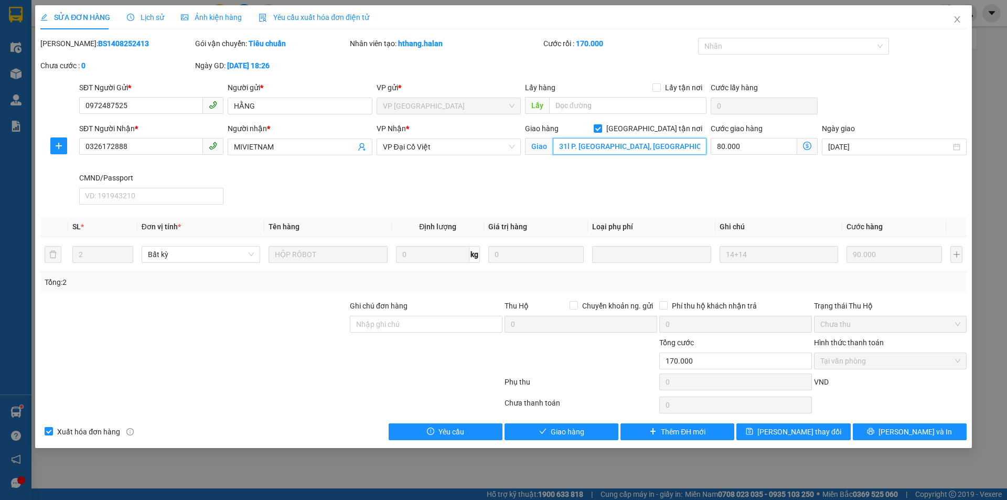
click at [561, 148] on input "31l P. [GEOGRAPHIC_DATA], [GEOGRAPHIC_DATA], [GEOGRAPHIC_DATA], [GEOGRAPHIC_DAT…" at bounding box center [630, 146] width 154 height 17
type input "(cần ngáng+dây) 31l P. [GEOGRAPHIC_DATA], [GEOGRAPHIC_DATA], [GEOGRAPHIC_DATA],…"
click at [810, 145] on icon "dollar-circle" at bounding box center [807, 146] width 8 height 8
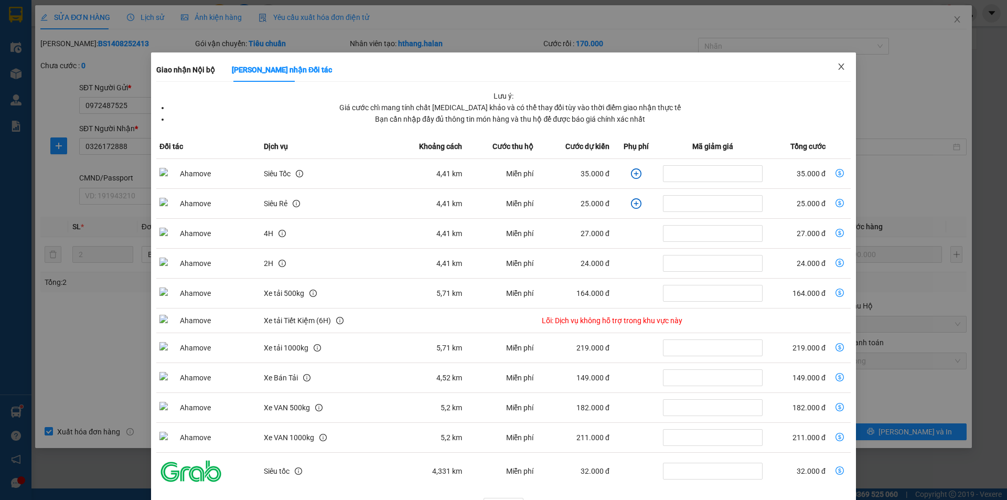
click at [840, 67] on span "Close" at bounding box center [841, 66] width 29 height 29
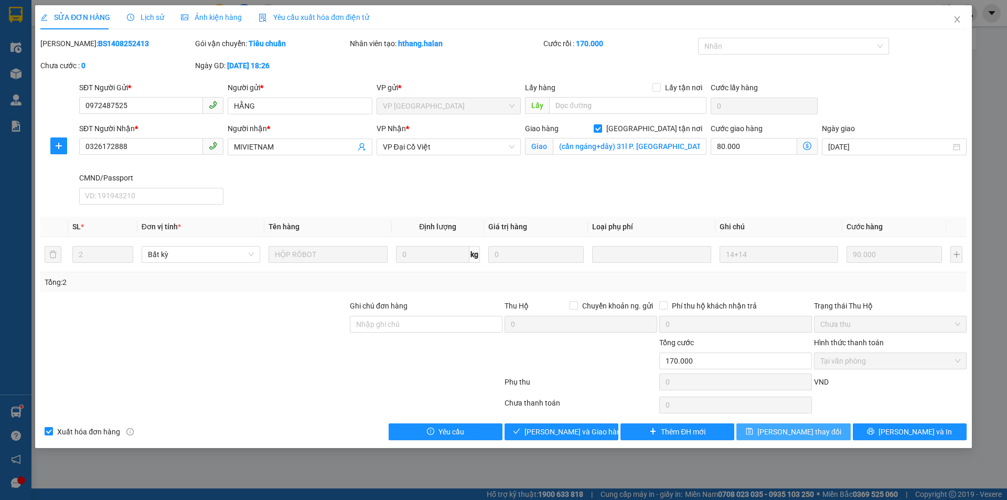
click at [811, 429] on span "[PERSON_NAME] thay đổi" at bounding box center [799, 432] width 84 height 12
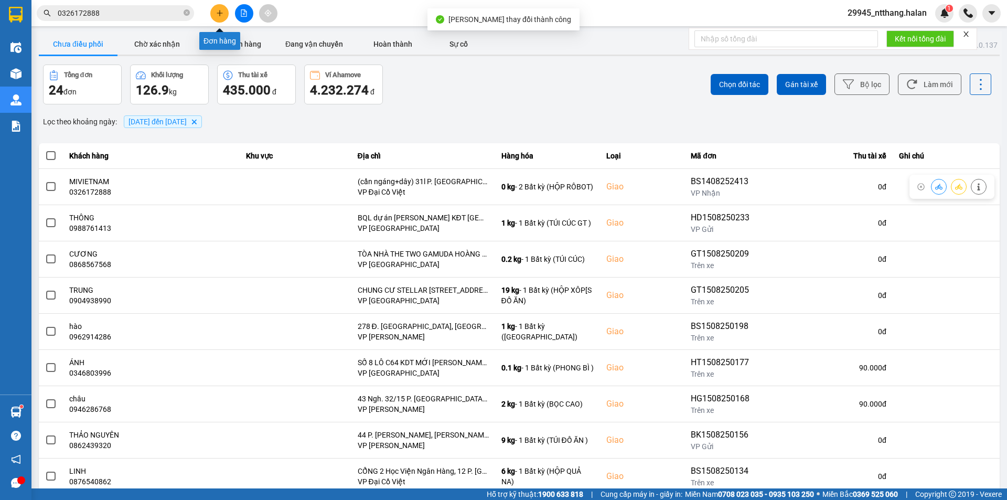
click at [216, 14] on icon "plus" at bounding box center [219, 12] width 7 height 7
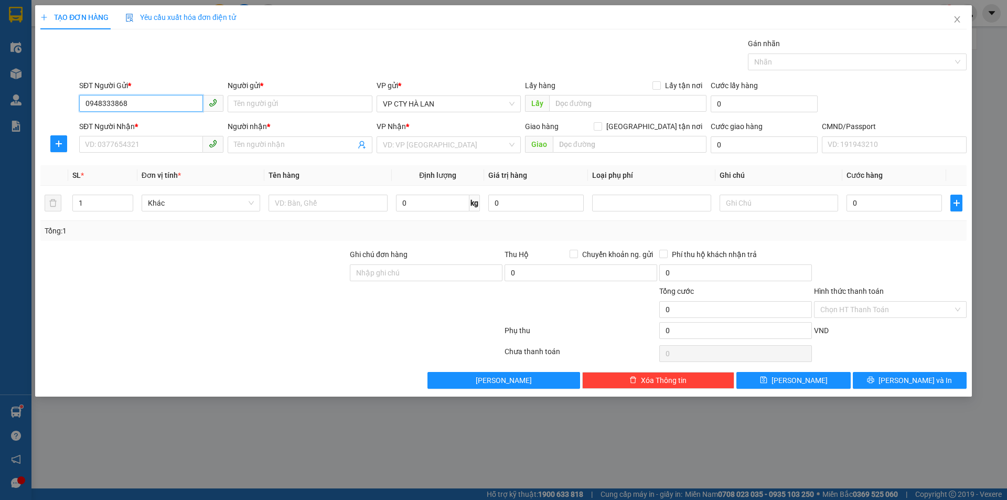
type input "094833386"
drag, startPoint x: 137, startPoint y: 100, endPoint x: 0, endPoint y: 106, distance: 137.6
click at [0, 106] on div "TẠO ĐƠN HÀNG Yêu cầu xuất hóa đơn điện tử Transit Pickup Surcharge Ids Transit …" at bounding box center [503, 250] width 1007 height 500
drag, startPoint x: 379, startPoint y: 277, endPoint x: 372, endPoint y: 275, distance: 7.1
click at [379, 277] on input "Ghi chú đơn hàng" at bounding box center [426, 272] width 153 height 17
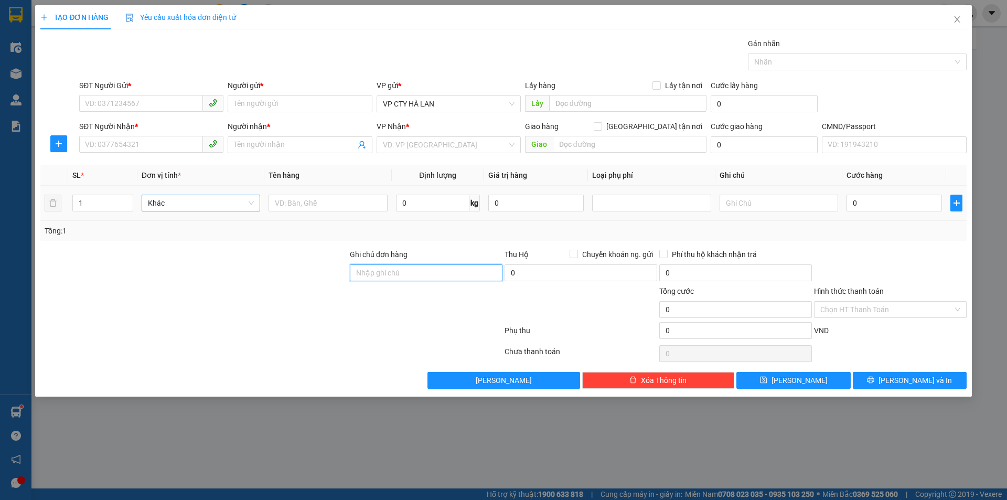
paste input "094833386"
type input "094833386"
click at [114, 104] on input "SĐT Người Gửi *" at bounding box center [141, 103] width 124 height 17
click at [98, 101] on input "0384566111" at bounding box center [141, 103] width 124 height 17
click at [114, 105] on input "0384566111" at bounding box center [141, 103] width 124 height 17
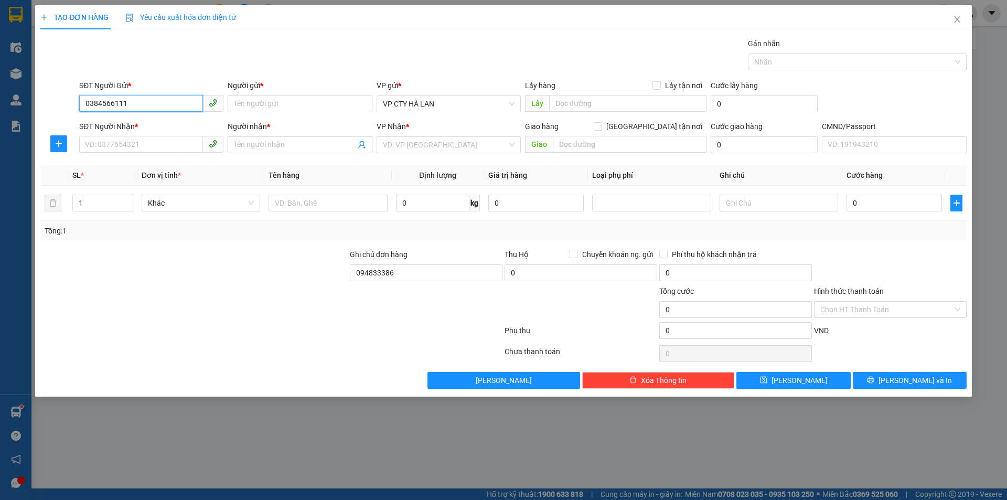
click at [101, 106] on input "0384566111" at bounding box center [141, 103] width 124 height 17
type input "0384566111"
click at [394, 278] on input "094833386" at bounding box center [426, 272] width 153 height 17
type input "0948333866"
click at [286, 109] on input "Người gửi *" at bounding box center [300, 103] width 144 height 17
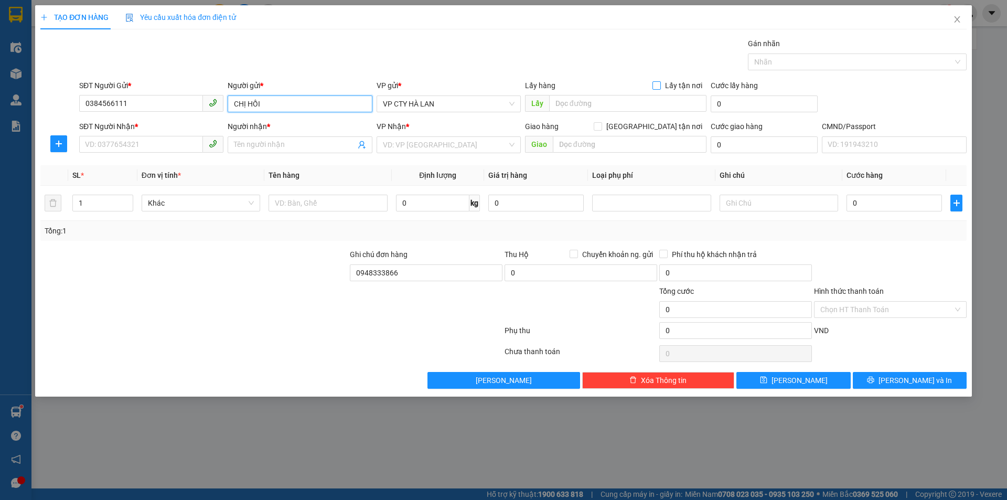
type input "CHỊ HỒI"
click at [661, 82] on span at bounding box center [657, 85] width 8 height 8
click at [660, 82] on input "Lấy tận nơi" at bounding box center [656, 84] width 7 height 7
checkbox input "true"
click at [565, 112] on div "Lấy hàng Lấy tận nơi Lấy" at bounding box center [615, 98] width 181 height 37
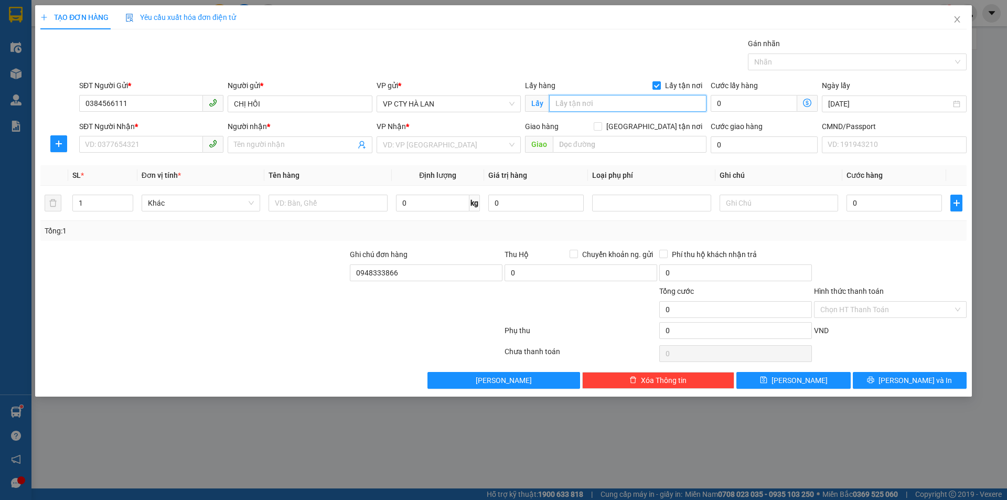
click at [572, 107] on input "text" at bounding box center [627, 103] width 157 height 17
paste input "372 Đ. [PERSON_NAME], [PERSON_NAME], [GEOGRAPHIC_DATA], [GEOGRAPHIC_DATA], [GEO…"
click at [465, 96] on span "VP CTY HÀ LAN" at bounding box center [449, 104] width 132 height 16
type input "372 Đ. [PERSON_NAME], [PERSON_NAME], [GEOGRAPHIC_DATA], [GEOGRAPHIC_DATA], [GEO…"
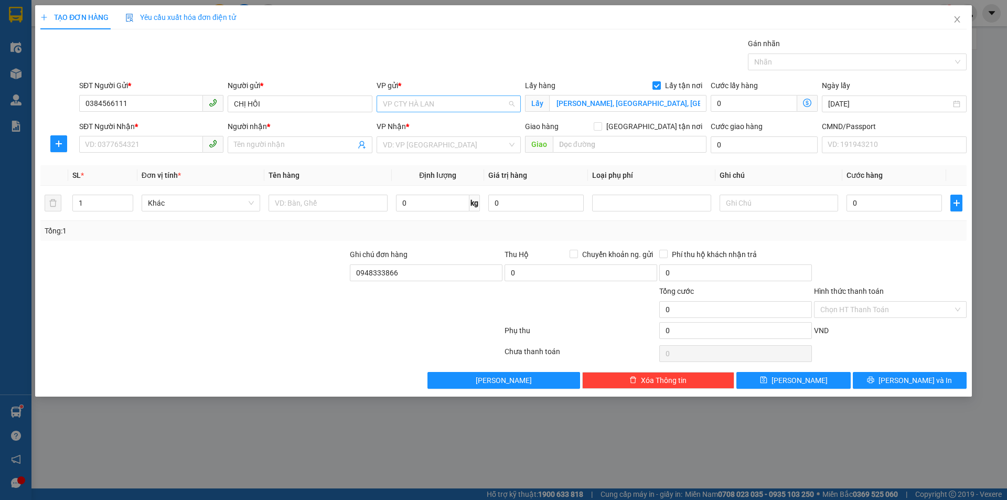
scroll to position [0, 0]
type input "TRAN"
click at [443, 119] on div "VP 47 [PERSON_NAME]" at bounding box center [449, 124] width 144 height 17
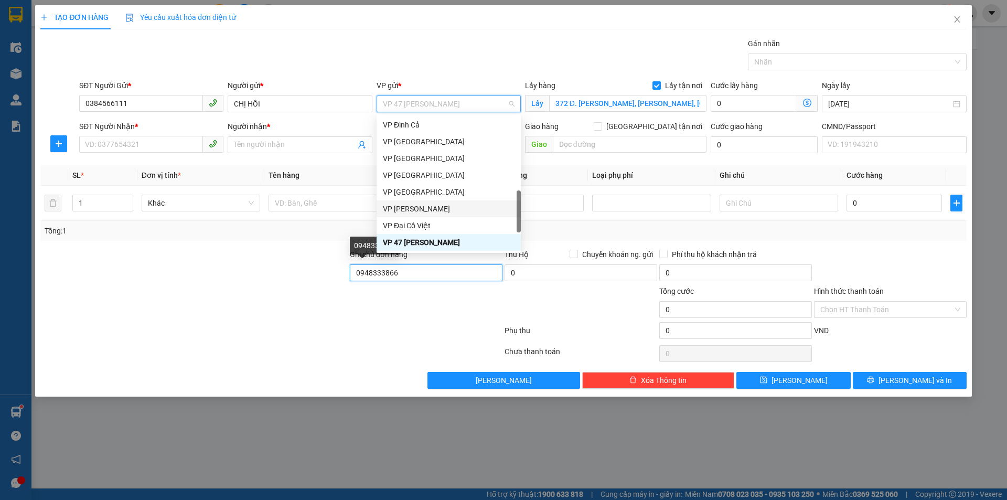
click at [378, 278] on input "0948333866" at bounding box center [426, 272] width 153 height 17
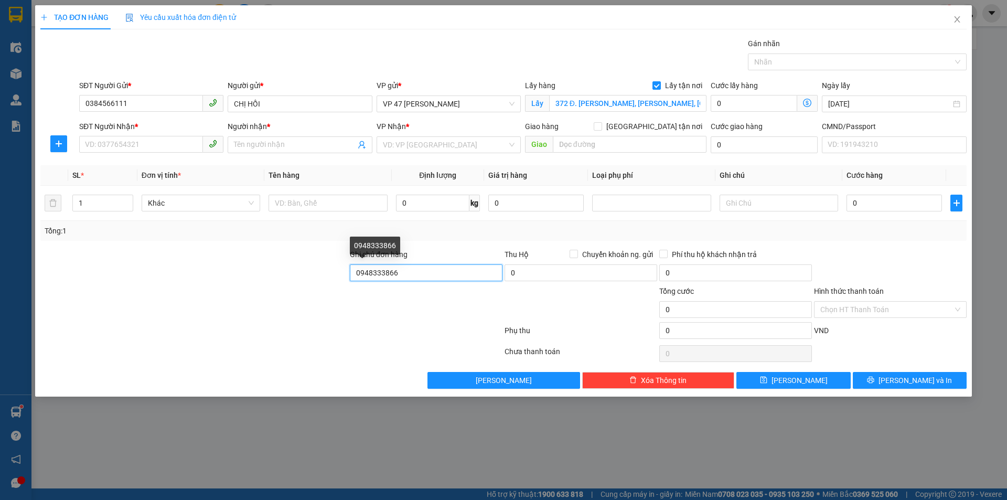
click at [423, 274] on input "0948333866" at bounding box center [426, 272] width 153 height 17
click at [183, 140] on input "SĐT Người Nhận *" at bounding box center [141, 144] width 124 height 17
click at [305, 141] on input "Người nhận *" at bounding box center [294, 145] width 121 height 12
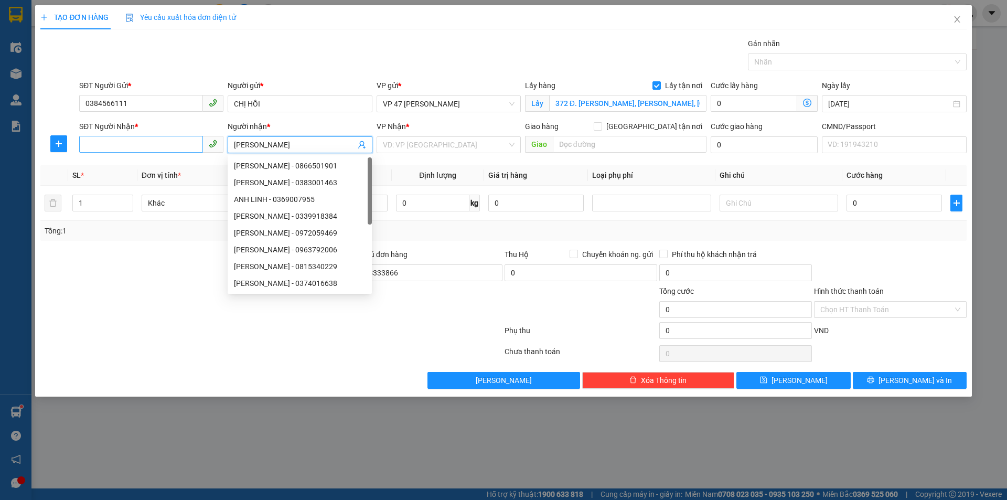
type input "[PERSON_NAME]"
click at [174, 151] on input "SĐT Người Nhận *" at bounding box center [141, 144] width 124 height 17
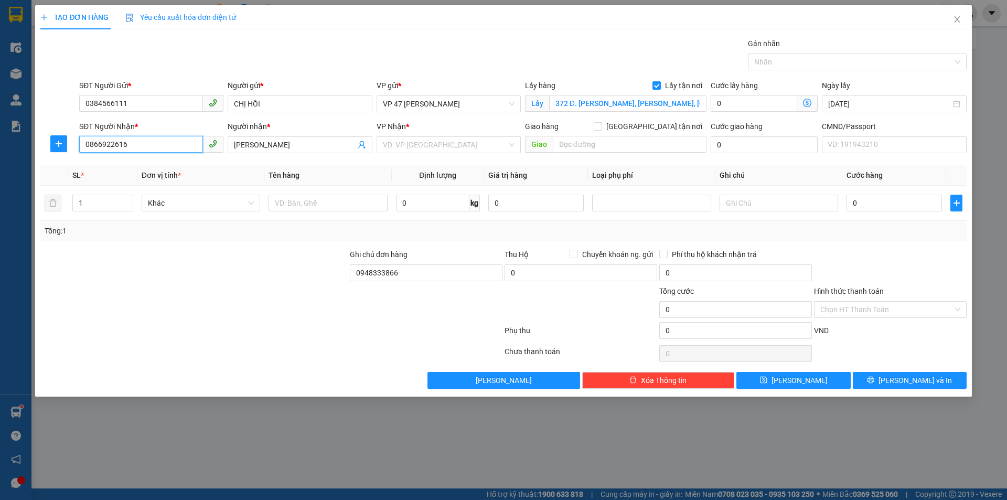
click at [152, 148] on input "0866922616" at bounding box center [141, 144] width 124 height 17
type input "0866922616"
click at [248, 250] on div at bounding box center [193, 267] width 309 height 37
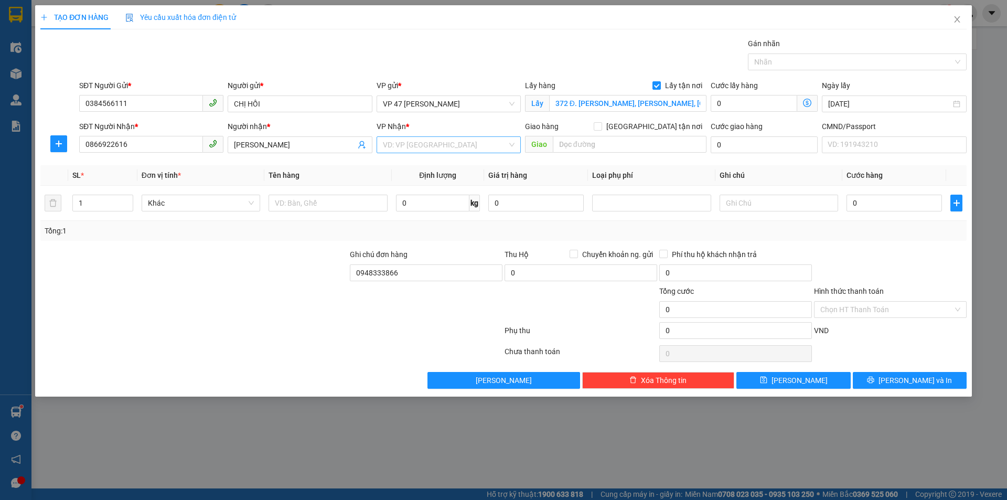
click at [424, 140] on input "search" at bounding box center [445, 145] width 124 height 16
click at [602, 130] on span at bounding box center [598, 126] width 8 height 8
click at [601, 130] on input "[GEOGRAPHIC_DATA] tận nơi" at bounding box center [597, 125] width 7 height 7
checkbox input "true"
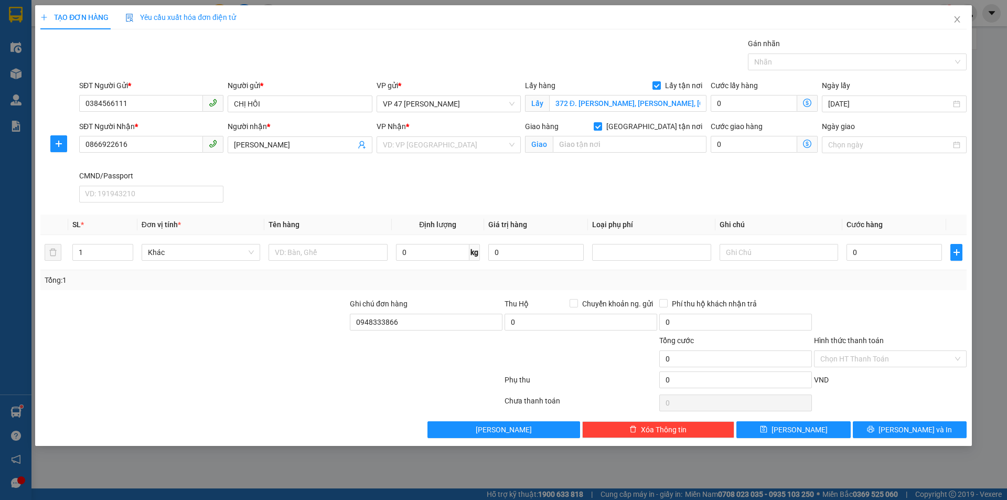
click at [623, 162] on div "Giao hàng [GEOGRAPHIC_DATA] tận nơi [GEOGRAPHIC_DATA]" at bounding box center [616, 145] width 186 height 49
click at [605, 143] on input "text" at bounding box center [630, 144] width 154 height 17
type input "TÔ 11 CHÙA HANG"
click at [454, 143] on input "search" at bounding box center [445, 145] width 124 height 16
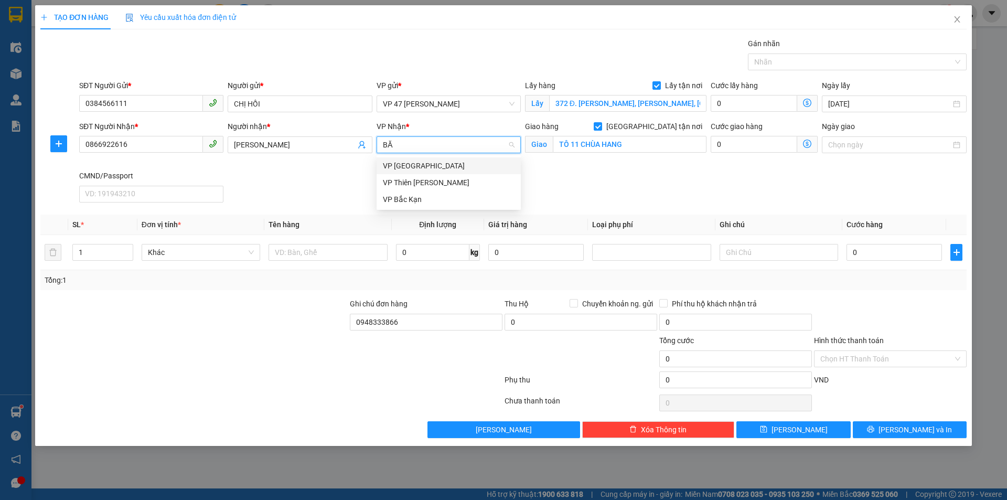
type input "BẮC"
click at [437, 169] on div "VP [GEOGRAPHIC_DATA]" at bounding box center [449, 166] width 132 height 12
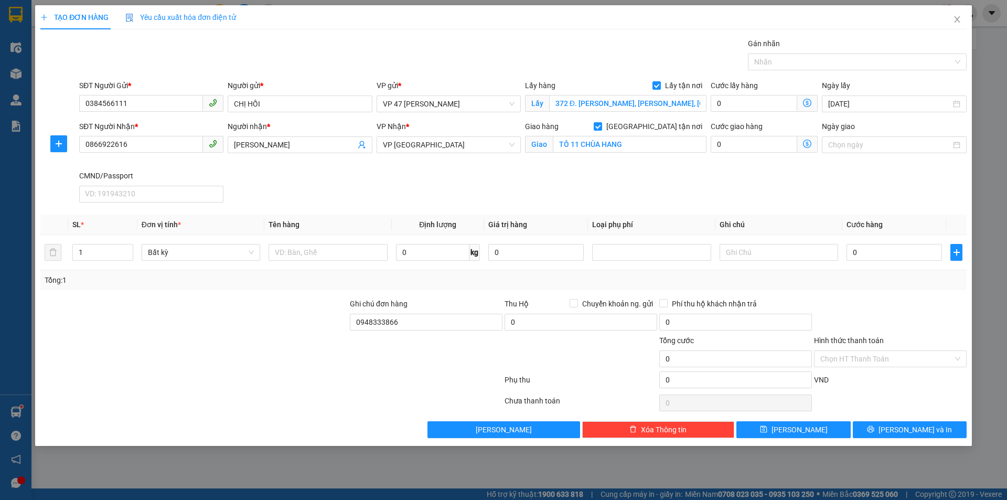
click at [726, 164] on div "Cước giao hàng 0" at bounding box center [764, 145] width 111 height 49
click at [346, 251] on input "text" at bounding box center [328, 252] width 119 height 17
click at [729, 144] on input "0" at bounding box center [754, 144] width 87 height 17
type input "3"
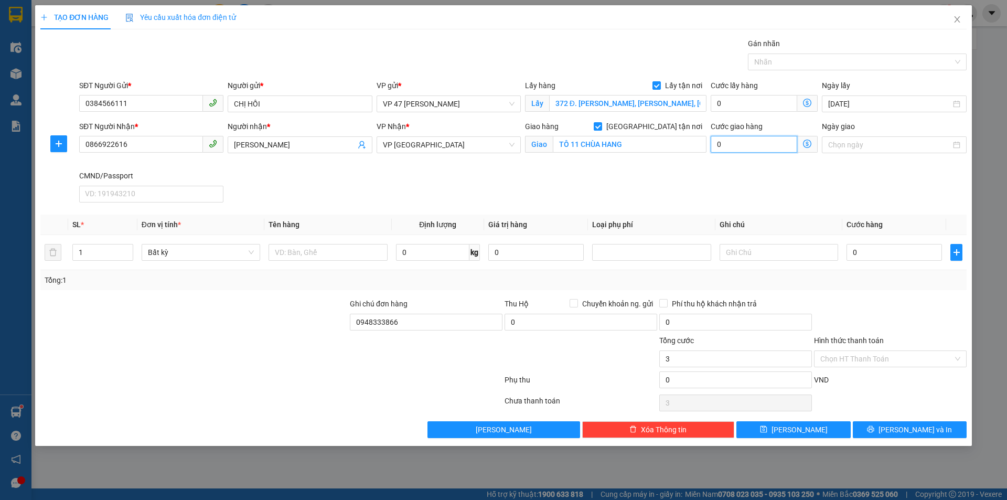
type input "3"
type input "30"
type input "30.000"
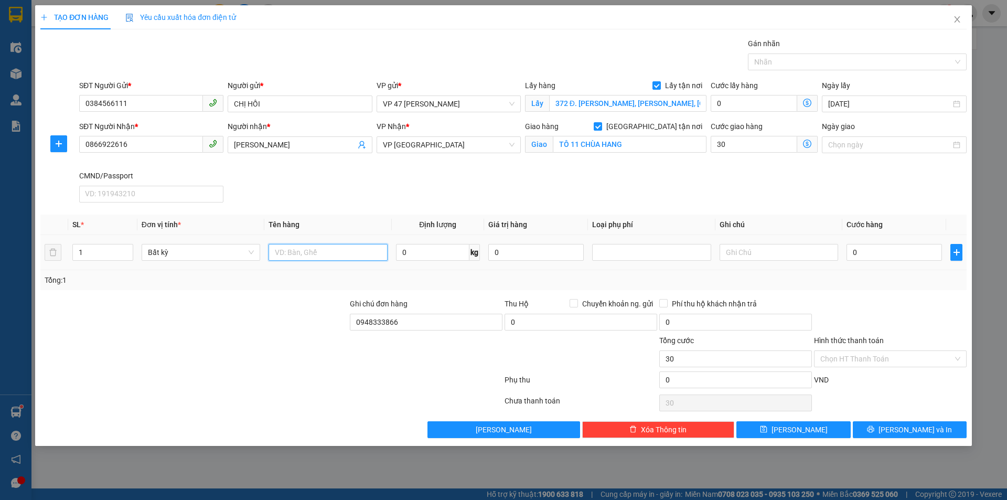
type input "30.000"
click at [351, 258] on input "text" at bounding box center [328, 252] width 119 height 17
type input "HỘP ĐIỆN THOẠI"
click at [418, 244] on input "0" at bounding box center [432, 252] width 73 height 17
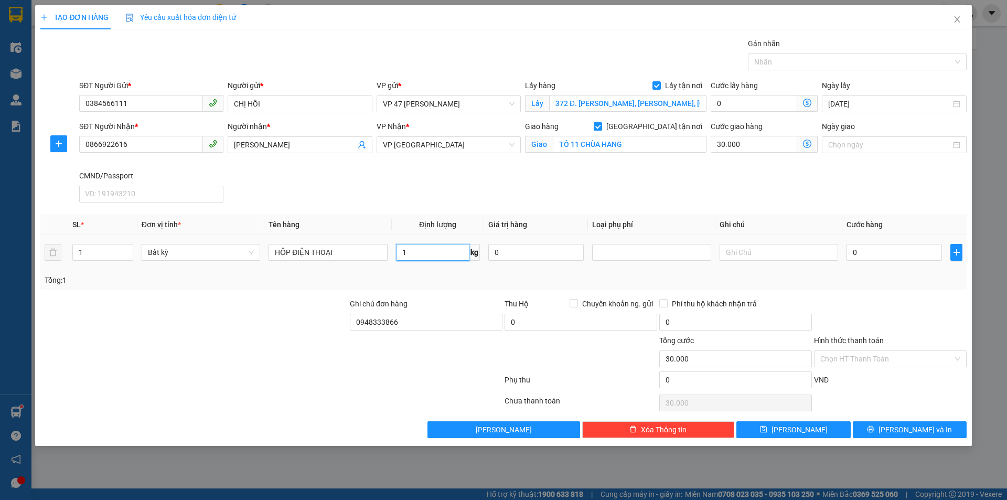
type input "1"
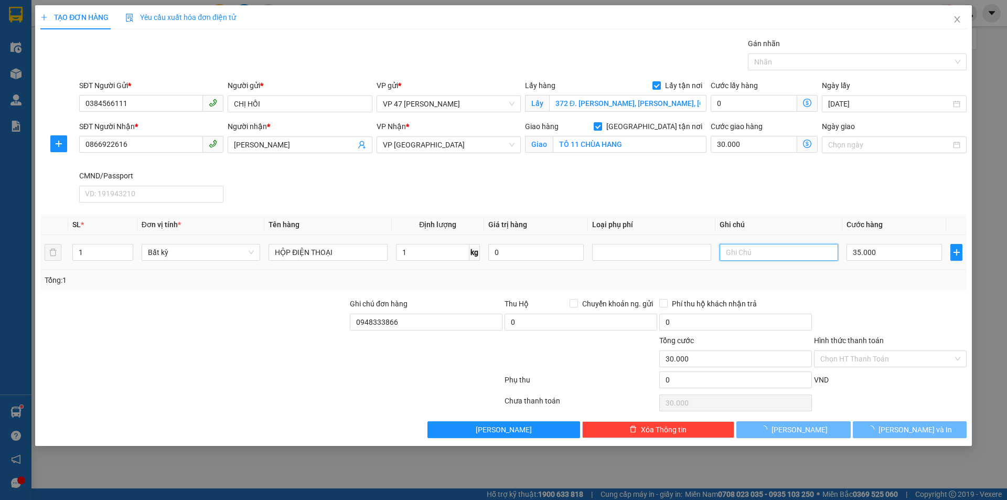
type input "35.000"
type input "65.000"
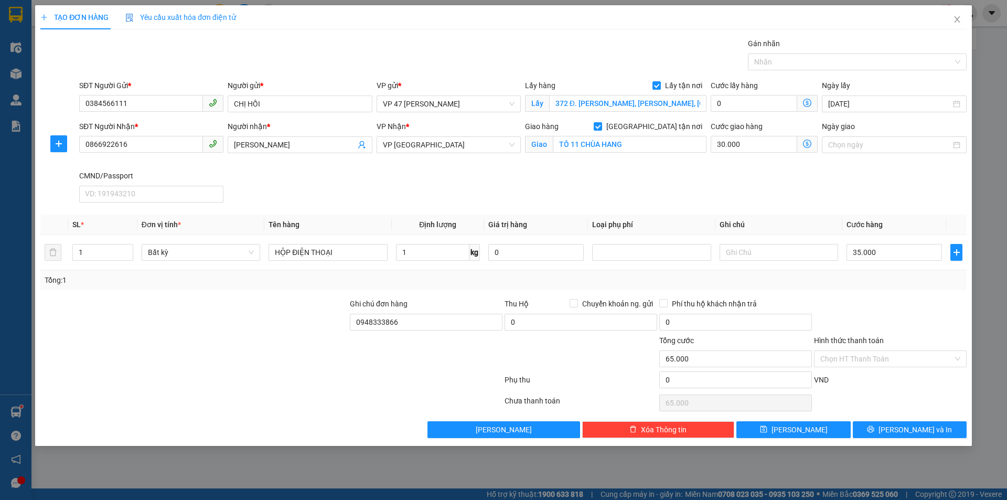
click at [808, 100] on icon "dollar-circle" at bounding box center [807, 103] width 8 height 8
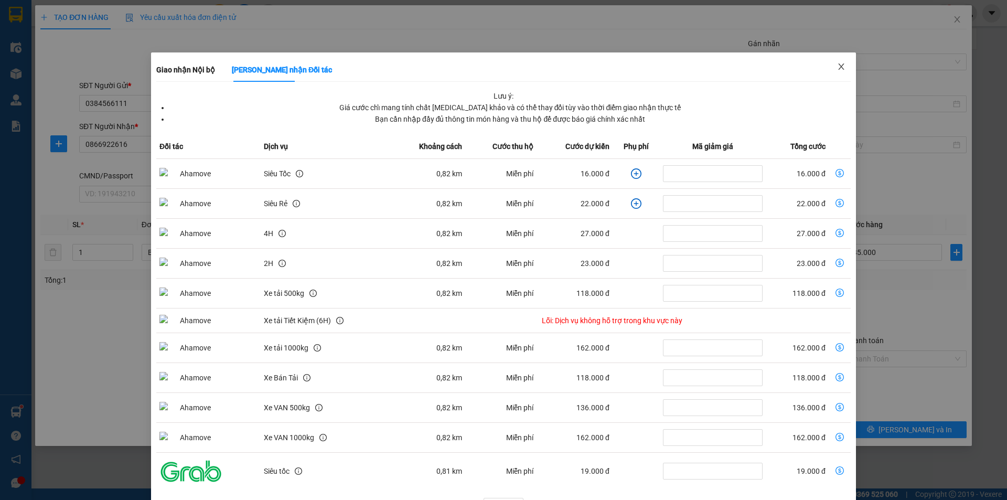
click at [839, 69] on span "Close" at bounding box center [841, 66] width 29 height 29
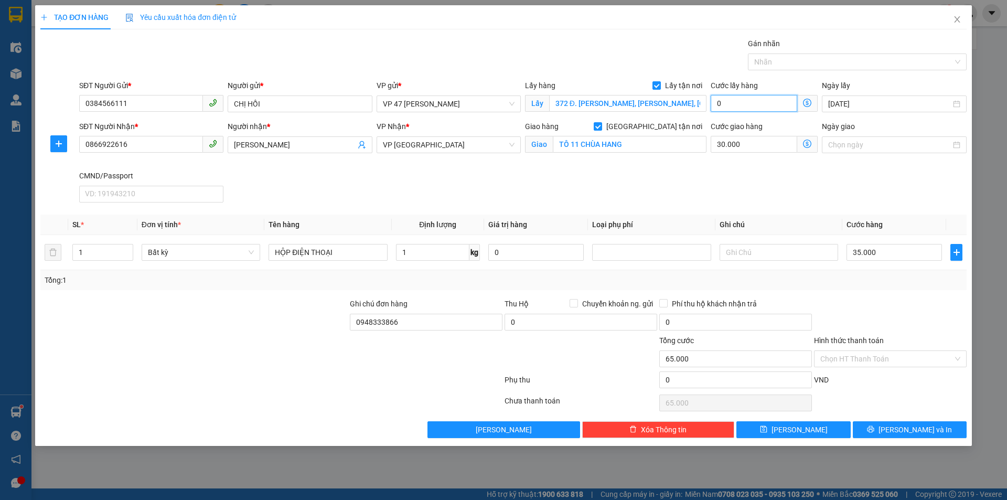
click at [726, 109] on input "0" at bounding box center [754, 103] width 87 height 17
type input "65.003"
type input "3"
type input "65.030"
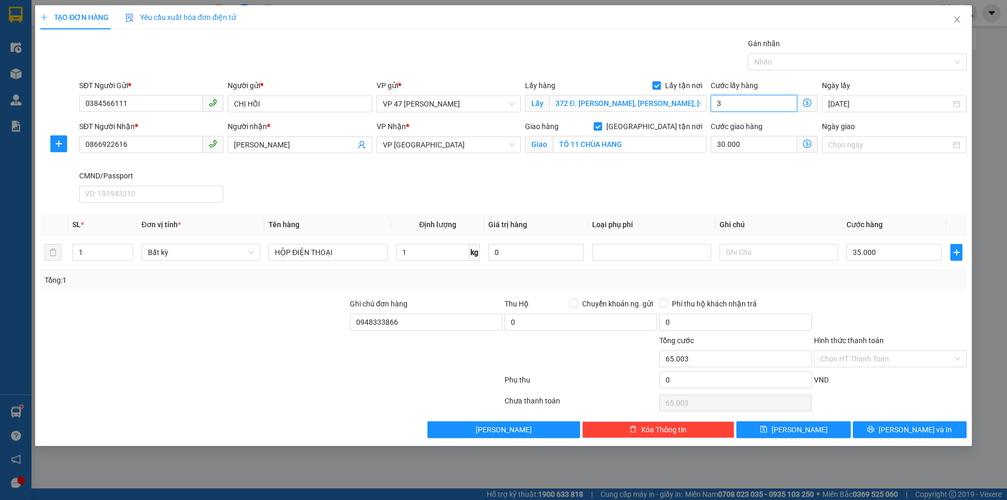
type input "65.030"
click at [745, 197] on div "SĐT Người Nhận * 0866922616 Người nhận * ANH LINH VP Nhận * VP [GEOGRAPHIC_DATA…" at bounding box center [523, 164] width 892 height 86
click at [461, 320] on input "0948333866" at bounding box center [426, 322] width 153 height 17
click at [571, 301] on input "Chuyển khoản ng. gửi" at bounding box center [573, 302] width 7 height 7
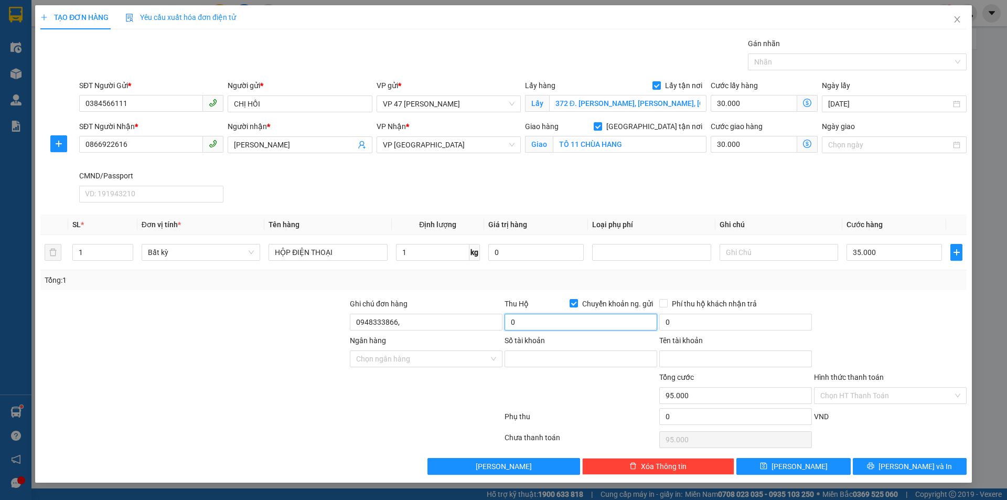
click at [559, 322] on input "0" at bounding box center [581, 322] width 153 height 17
click at [573, 276] on div "Tổng: 1" at bounding box center [504, 280] width 918 height 12
click at [576, 306] on input "Chuyển khoản ng. gửi" at bounding box center [573, 302] width 7 height 7
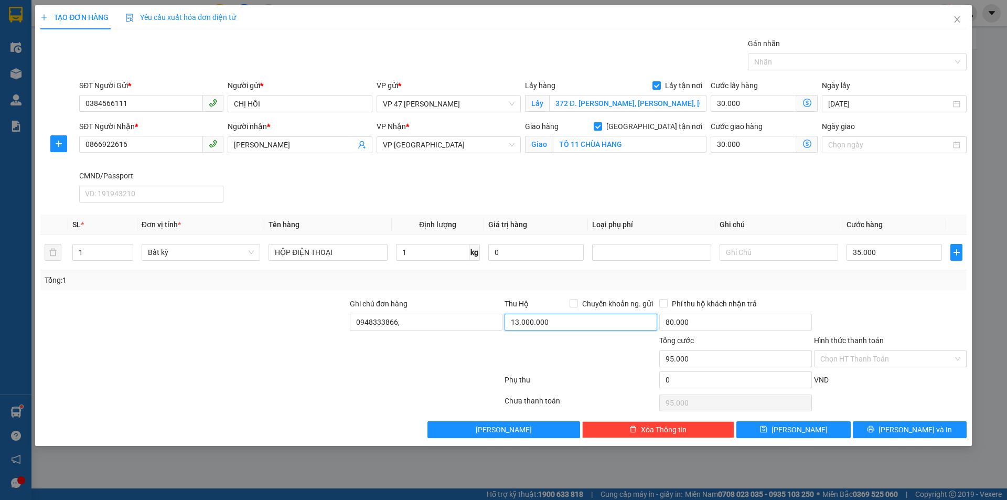
click at [574, 318] on input "13.000.000" at bounding box center [581, 322] width 153 height 17
click at [703, 325] on input "80.000" at bounding box center [735, 322] width 153 height 17
click at [815, 292] on div "Transit Pickup Surcharge Ids Transit Deliver Surcharge Ids Transit Deliver Surc…" at bounding box center [503, 238] width 926 height 400
click at [809, 104] on icon "dollar-circle" at bounding box center [807, 103] width 8 height 8
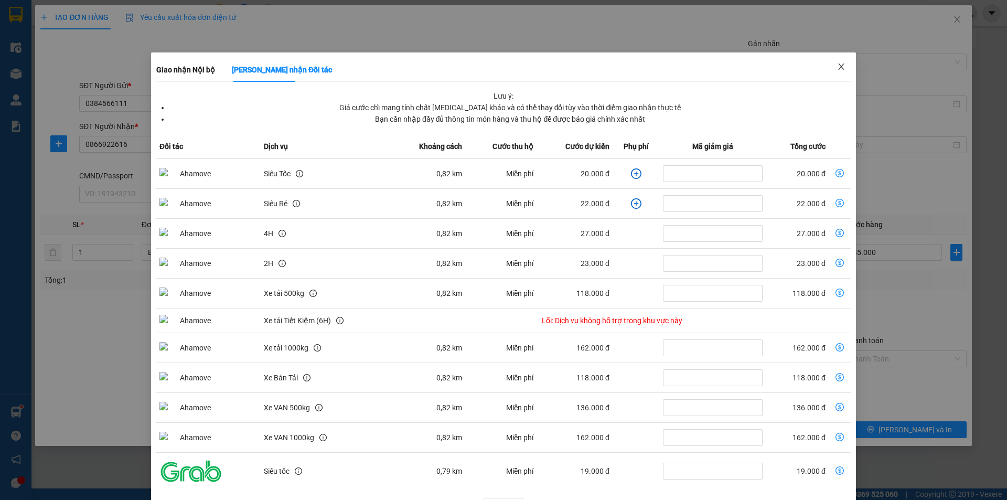
click at [842, 60] on span "Close" at bounding box center [841, 66] width 29 height 29
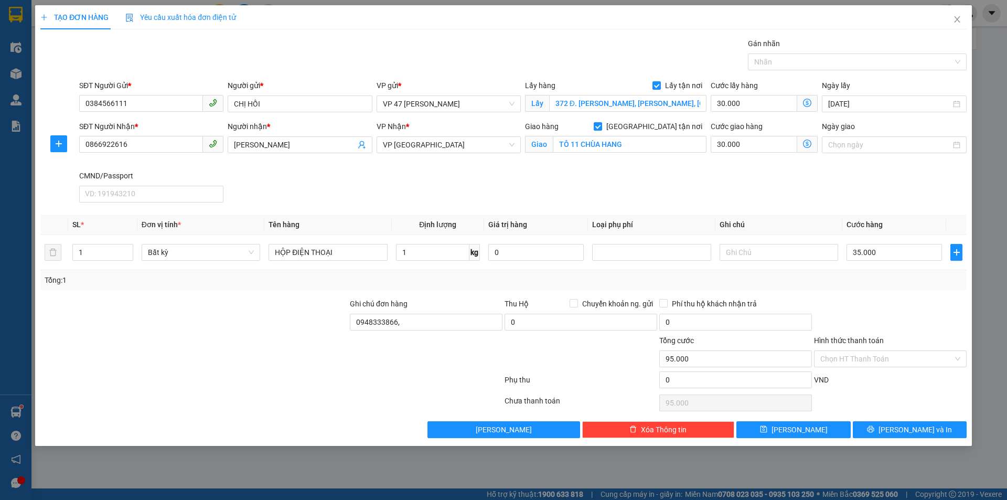
click at [809, 103] on icon "dollar-circle" at bounding box center [807, 103] width 8 height 8
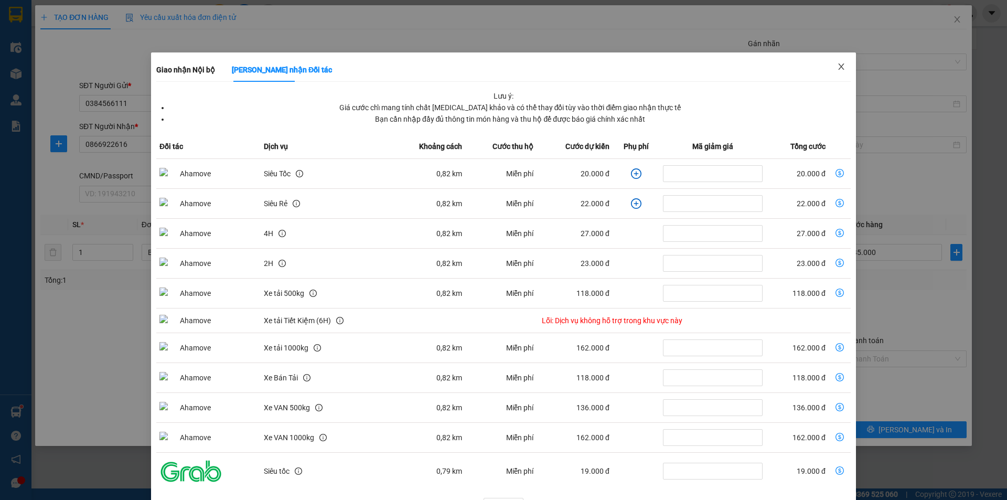
click at [845, 68] on span "Close" at bounding box center [841, 66] width 29 height 29
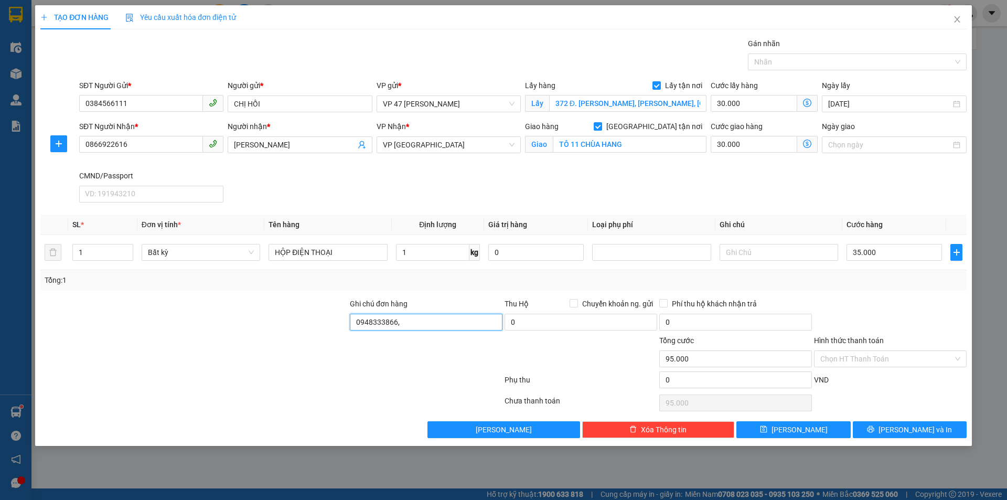
click at [455, 322] on input "0948333866," at bounding box center [426, 322] width 153 height 17
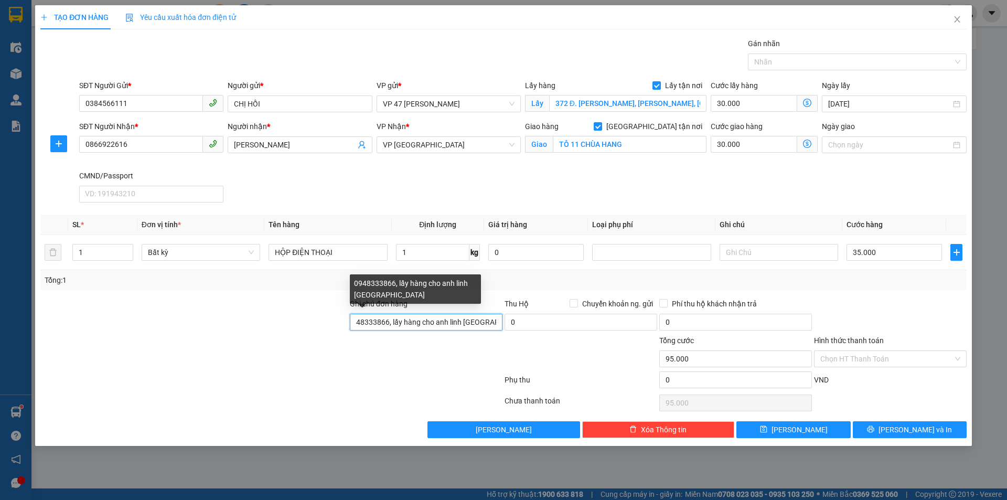
scroll to position [0, 13]
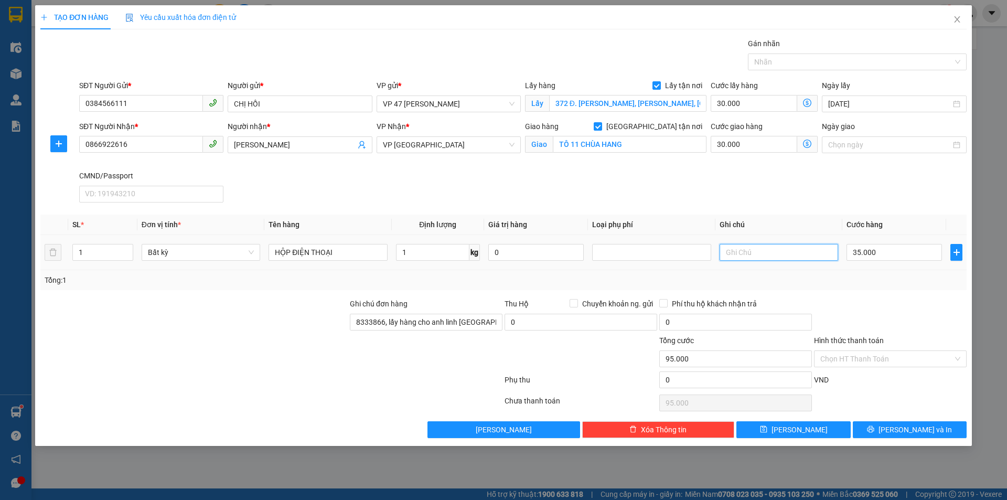
click at [818, 251] on input "text" at bounding box center [779, 252] width 119 height 17
click at [887, 431] on button "[PERSON_NAME] và In" at bounding box center [910, 429] width 114 height 17
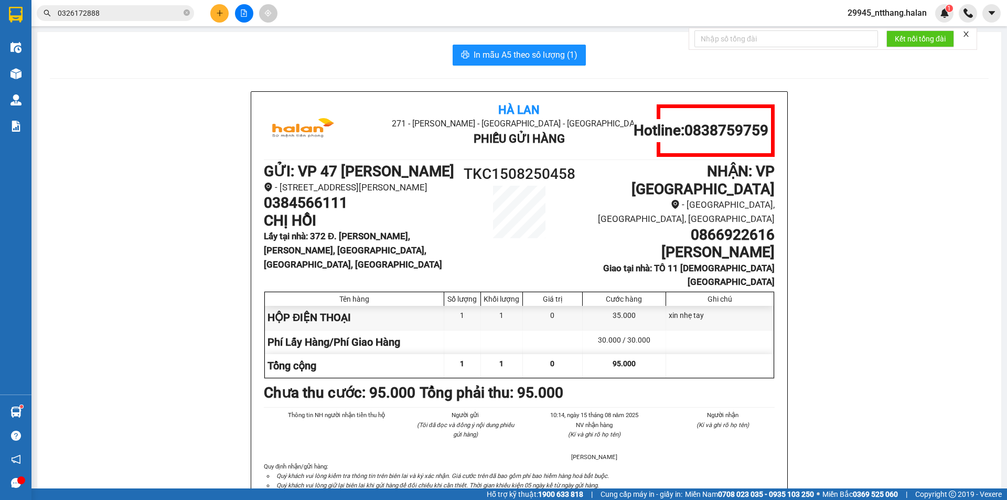
drag, startPoint x: 418, startPoint y: 206, endPoint x: 499, endPoint y: 164, distance: 91.5
click at [421, 195] on li "- [STREET_ADDRESS][PERSON_NAME]" at bounding box center [359, 187] width 191 height 14
click at [515, 173] on h1 "TKC1508250458" at bounding box center [519, 174] width 128 height 23
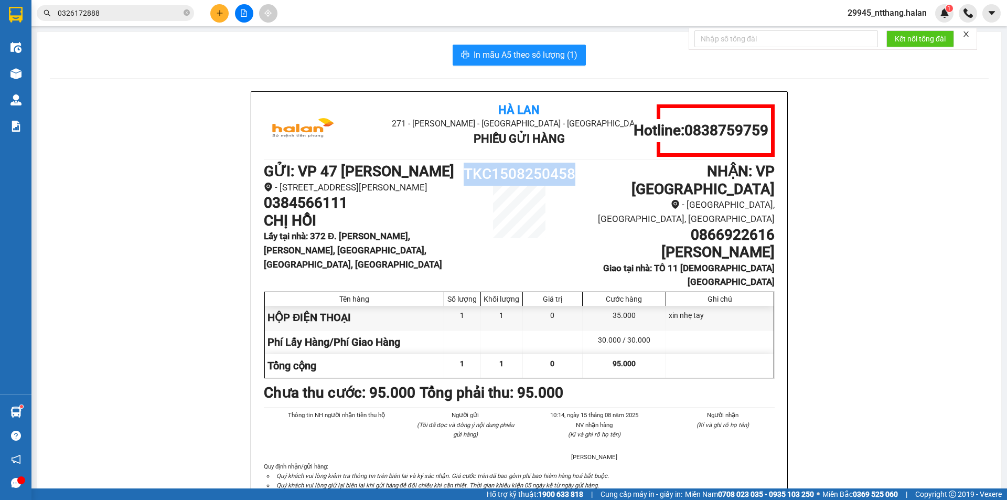
copy h1 "TKC1508250458"
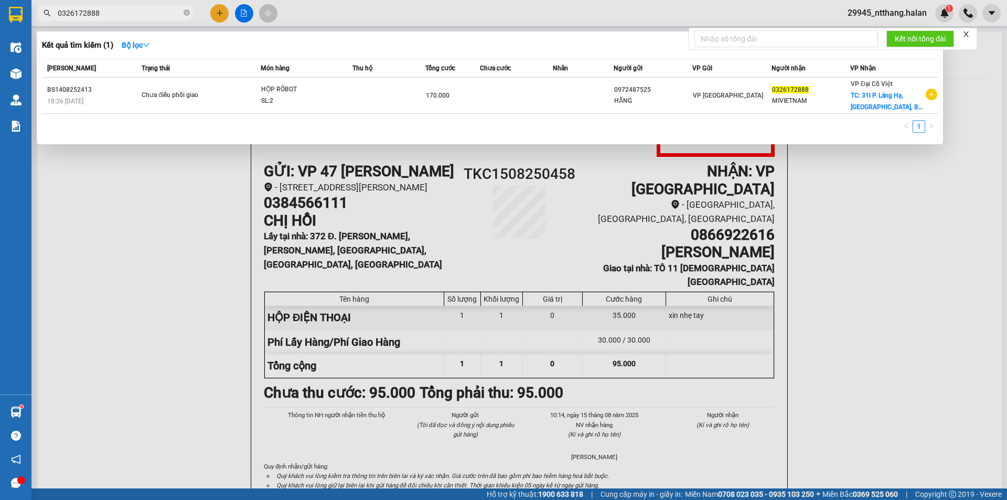
click at [156, 13] on input "0326172888" at bounding box center [120, 13] width 124 height 12
click at [157, 13] on input "0326172888" at bounding box center [120, 13] width 124 height 12
paste input "TKC150825045"
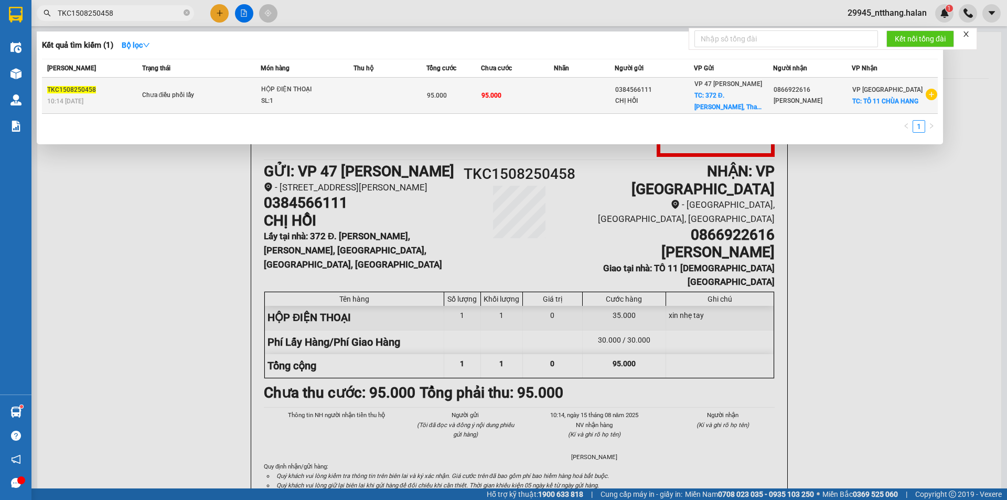
click at [455, 93] on div "95.000" at bounding box center [454, 96] width 54 height 12
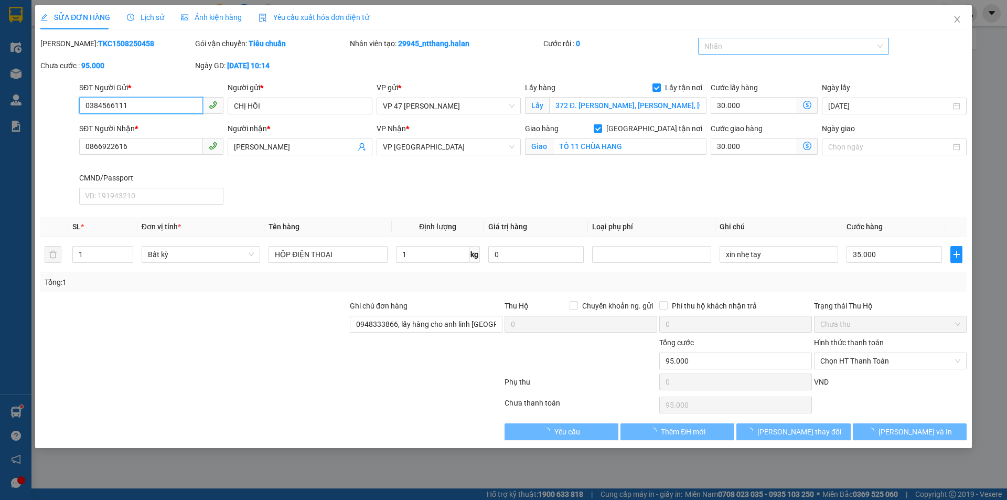
click at [736, 39] on div "Nhãn" at bounding box center [793, 46] width 191 height 17
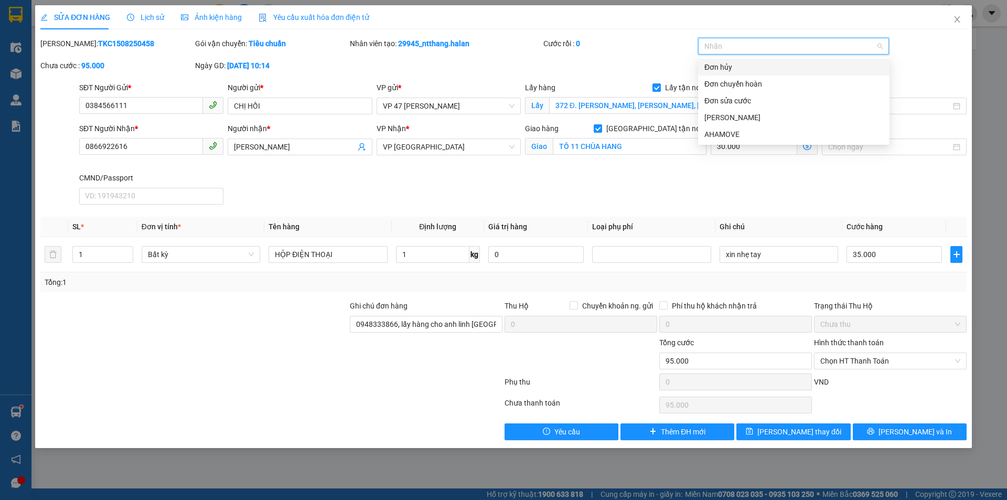
drag, startPoint x: 595, startPoint y: 46, endPoint x: 610, endPoint y: 63, distance: 23.4
click at [606, 59] on div "Cước rồi : 0" at bounding box center [619, 49] width 155 height 22
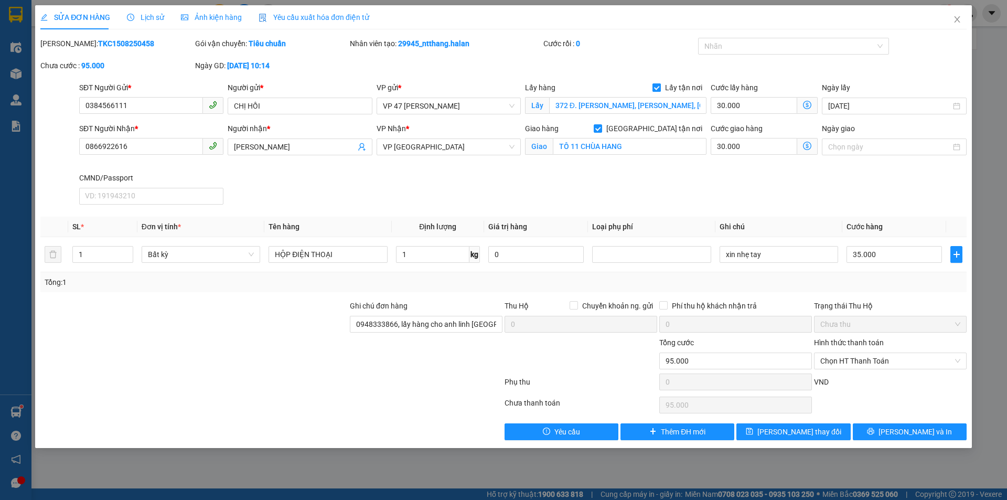
click at [658, 89] on input "Lấy tận nơi" at bounding box center [656, 86] width 7 height 7
click at [740, 102] on input "30.000" at bounding box center [764, 106] width 107 height 17
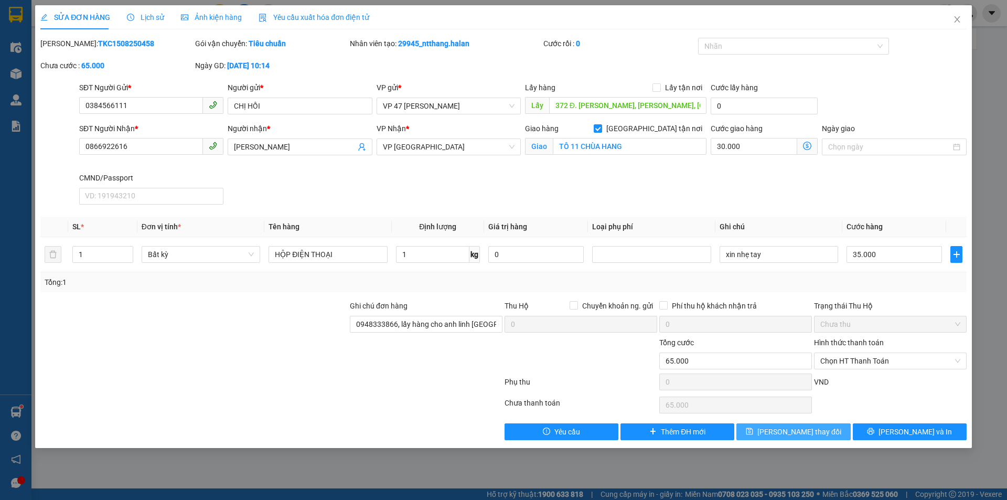
click at [832, 435] on button "[PERSON_NAME] thay đổi" at bounding box center [793, 431] width 114 height 17
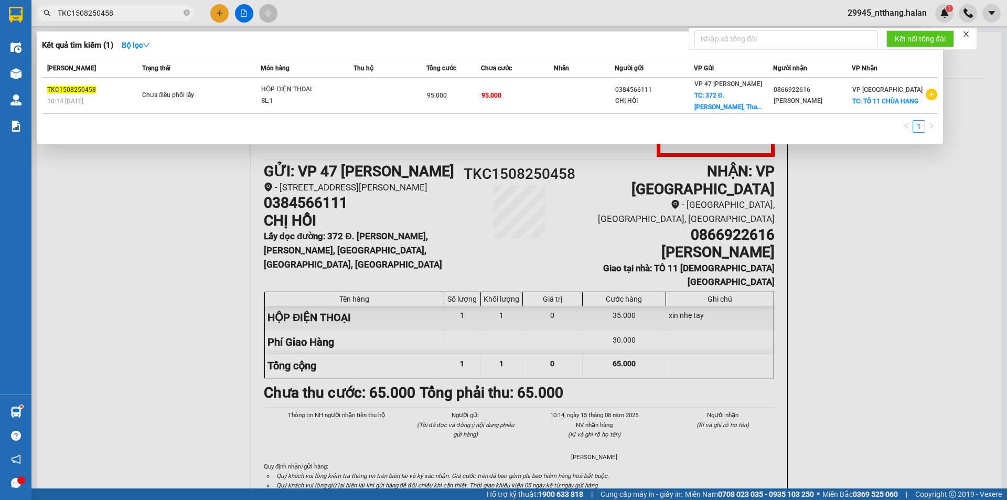
drag, startPoint x: 125, startPoint y: 8, endPoint x: 133, endPoint y: 15, distance: 10.5
click at [126, 9] on input "TKC1508250458" at bounding box center [120, 13] width 124 height 12
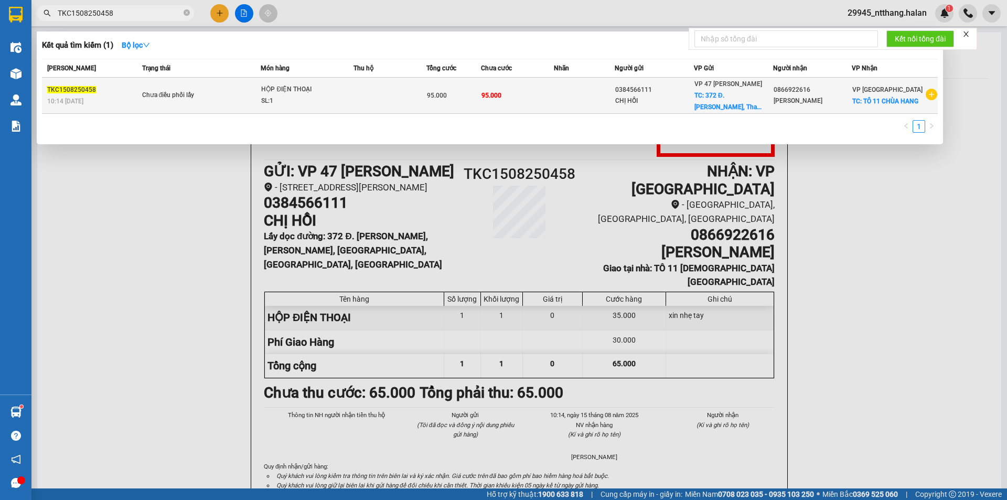
click at [304, 96] on div "SL: 1" at bounding box center [300, 101] width 79 height 12
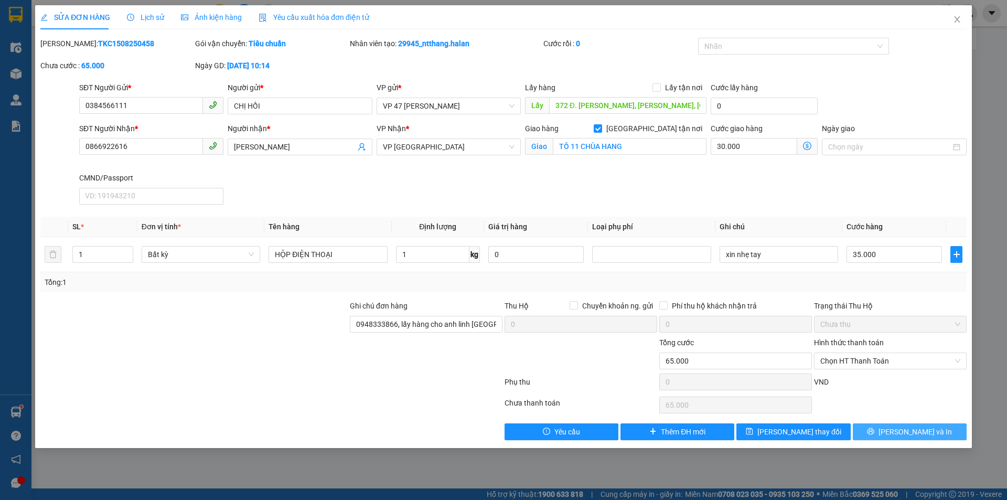
drag, startPoint x: 888, startPoint y: 431, endPoint x: 560, endPoint y: 389, distance: 330.6
click at [884, 431] on button "[PERSON_NAME] và In" at bounding box center [910, 431] width 114 height 17
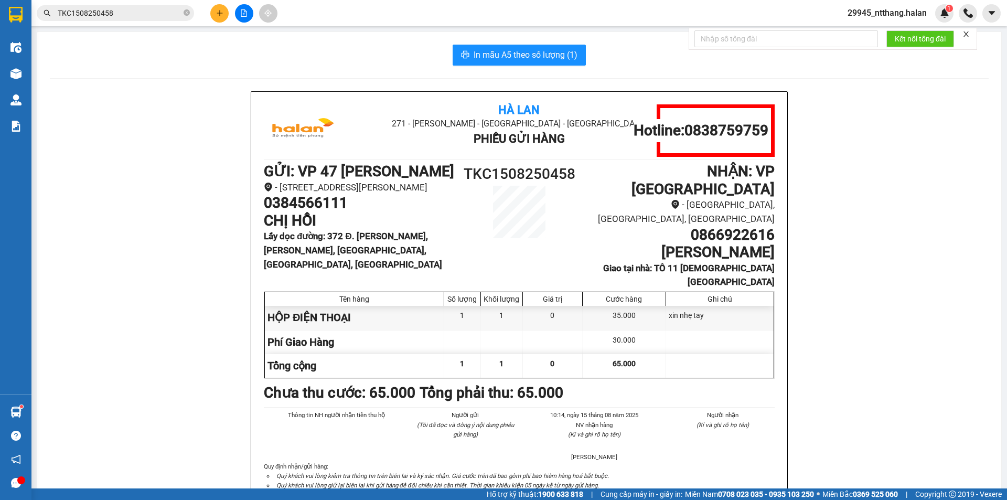
click at [346, 49] on div "In mẫu A5 theo số lượng (1)" at bounding box center [519, 55] width 939 height 21
click at [126, 13] on input "TKC1508250458" at bounding box center [120, 13] width 124 height 12
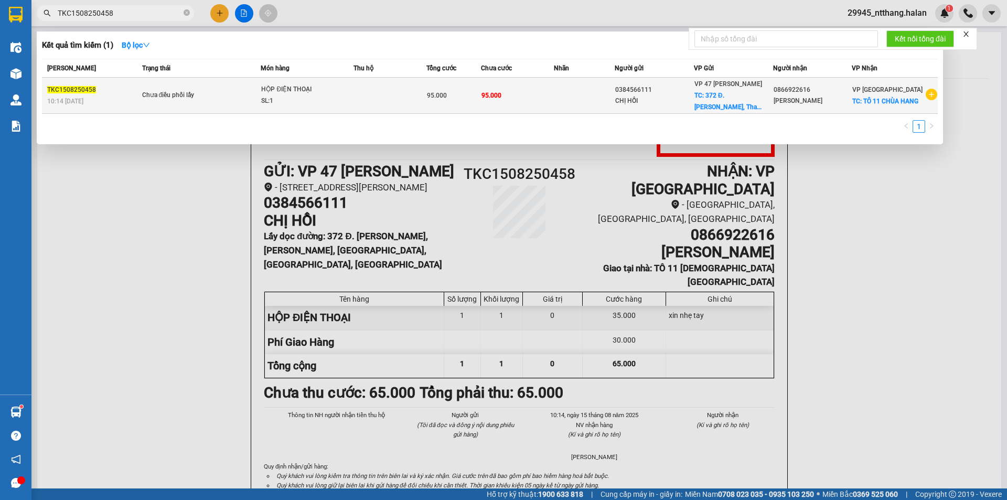
click at [218, 82] on td "Chưa điều phối lấy" at bounding box center [201, 96] width 122 height 36
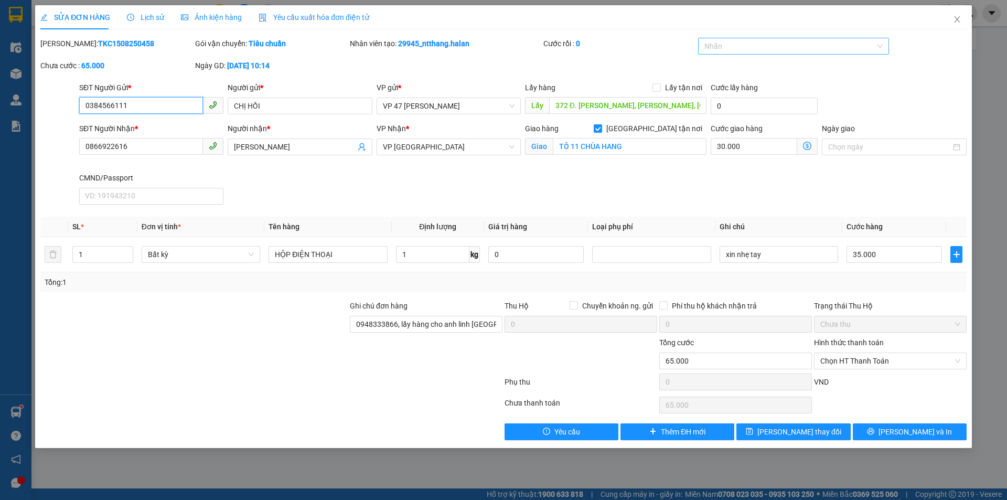
click at [753, 48] on div at bounding box center [789, 46] width 176 height 13
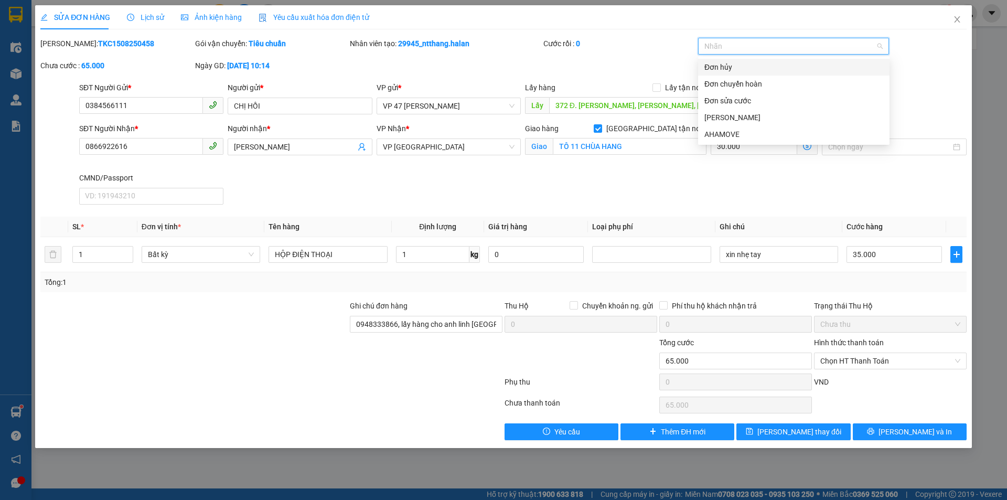
click at [734, 68] on div "Đơn hủy" at bounding box center [793, 67] width 179 height 12
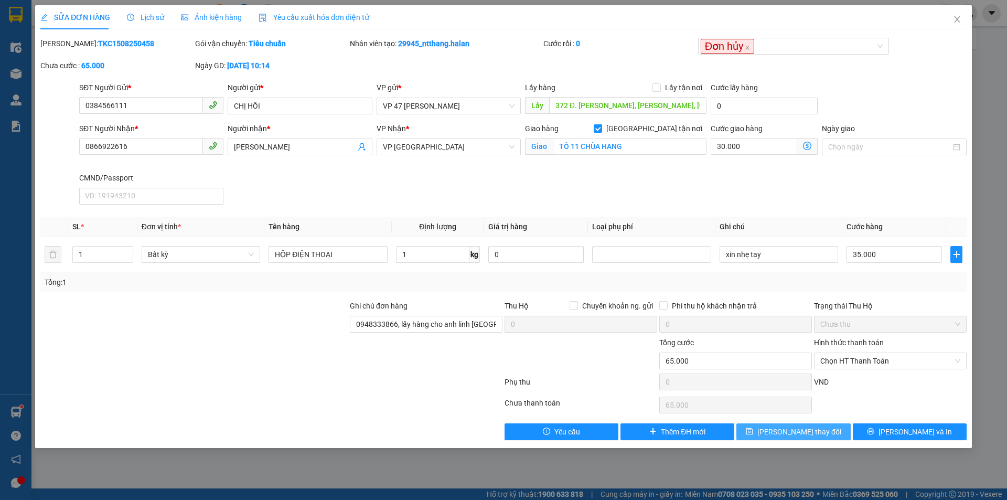
click at [791, 434] on span "[PERSON_NAME] thay đổi" at bounding box center [799, 432] width 84 height 12
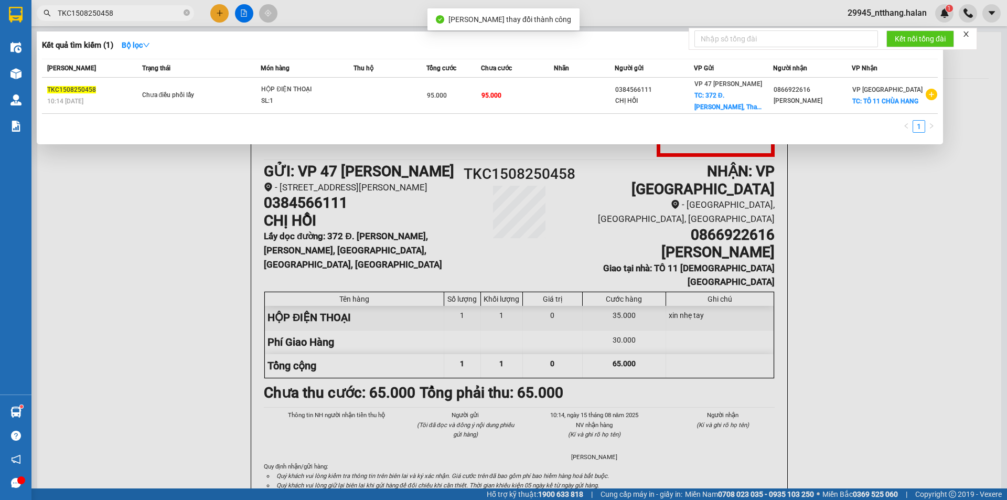
click at [119, 9] on input "TKC1508250458" at bounding box center [120, 13] width 124 height 12
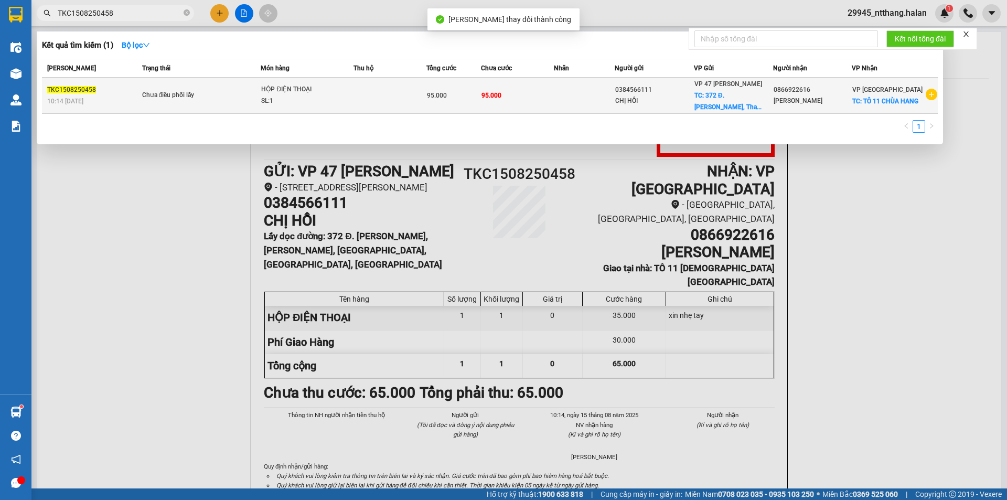
click at [165, 82] on td "Chưa điều phối lấy" at bounding box center [201, 96] width 122 height 36
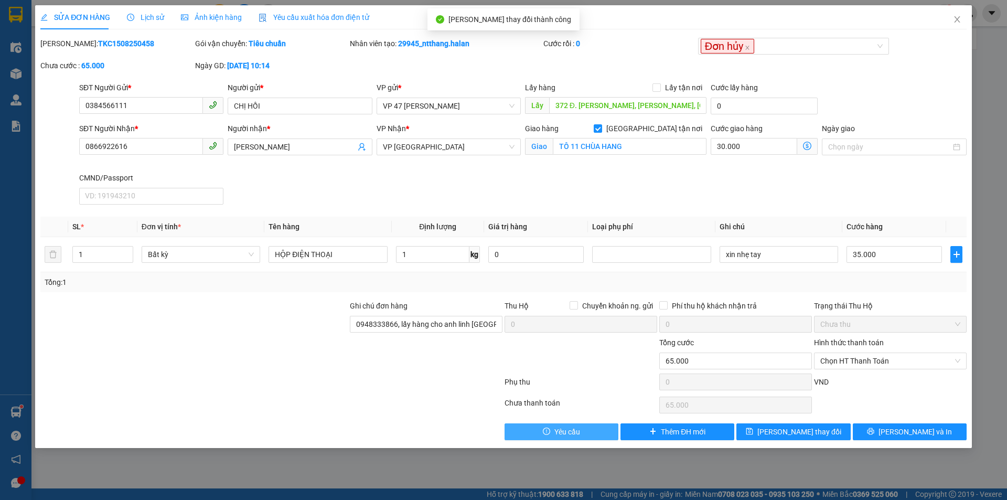
click at [550, 429] on icon "exclamation-circle" at bounding box center [546, 431] width 7 height 7
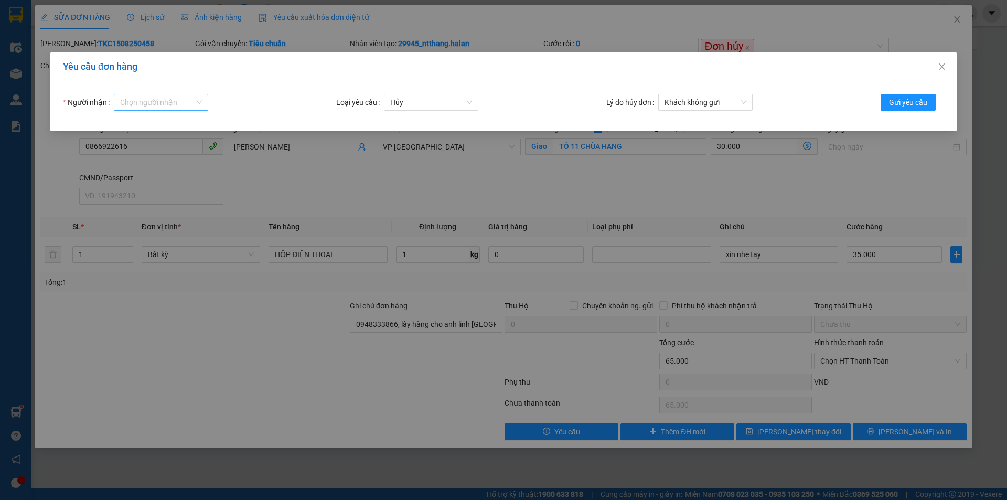
drag, startPoint x: 137, startPoint y: 101, endPoint x: 146, endPoint y: 108, distance: 11.6
click at [138, 101] on input "Người nhận" at bounding box center [157, 102] width 74 height 16
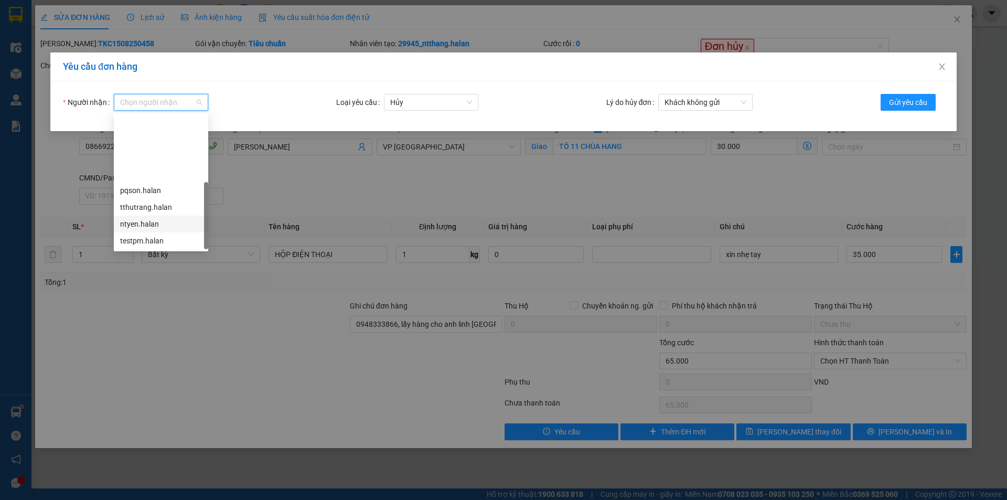
scroll to position [84, 0]
click at [170, 127] on div "tthutrang.halan" at bounding box center [161, 123] width 82 height 12
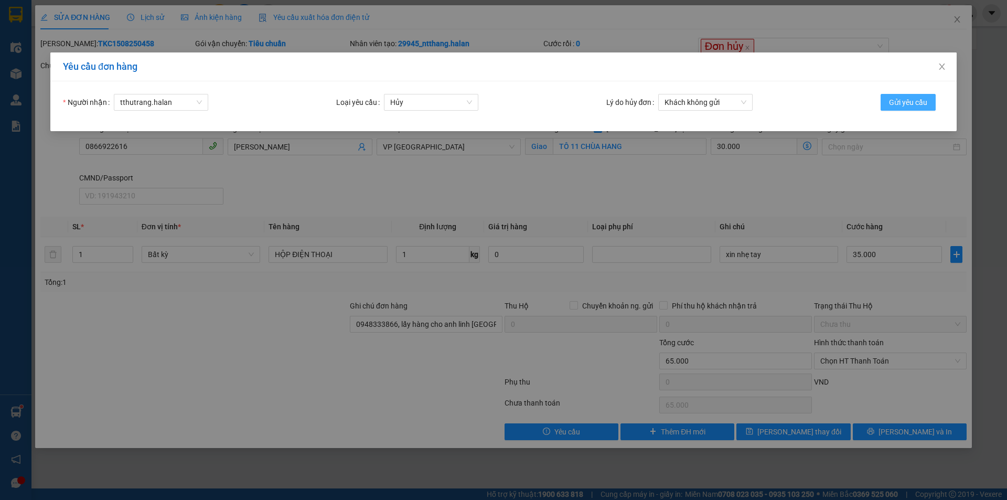
click at [907, 94] on button "Gửi yêu cầu" at bounding box center [908, 102] width 55 height 17
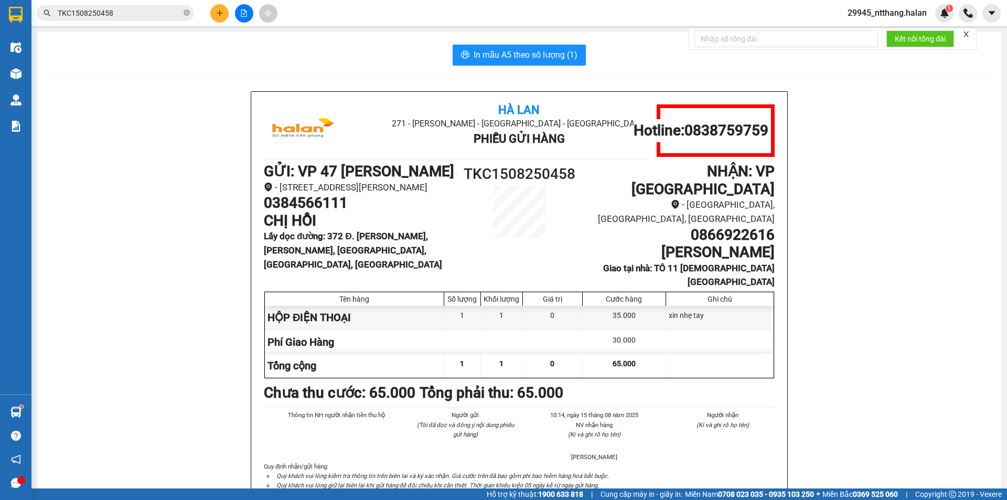
click at [201, 173] on div "Hà Lan 271 - [PERSON_NAME] - [GEOGRAPHIC_DATA] Long - [GEOGRAPHIC_DATA] Phiếu G…" at bounding box center [519, 317] width 939 height 453
click at [232, 251] on div "Hà Lan 271 - [PERSON_NAME] - [GEOGRAPHIC_DATA] Long - [GEOGRAPHIC_DATA] Phiếu G…" at bounding box center [519, 317] width 939 height 453
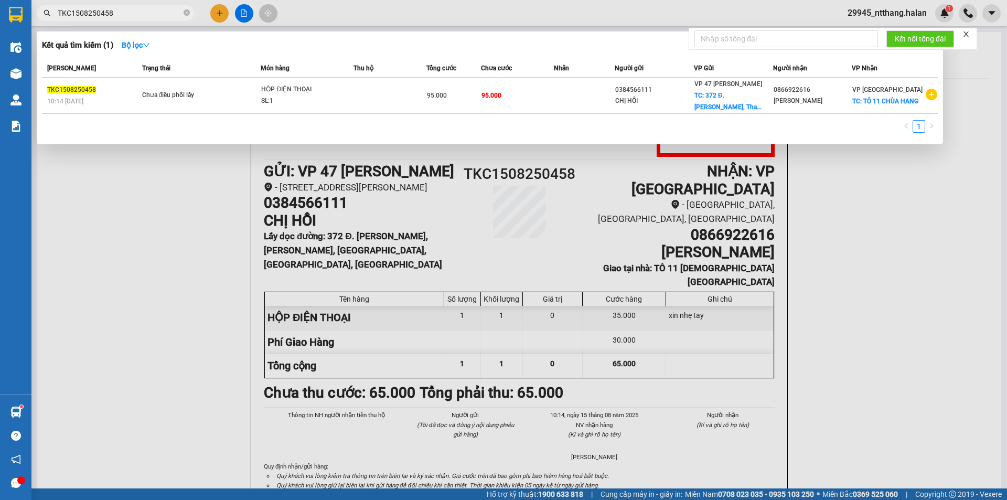
click at [142, 17] on input "TKC1508250458" at bounding box center [120, 13] width 124 height 12
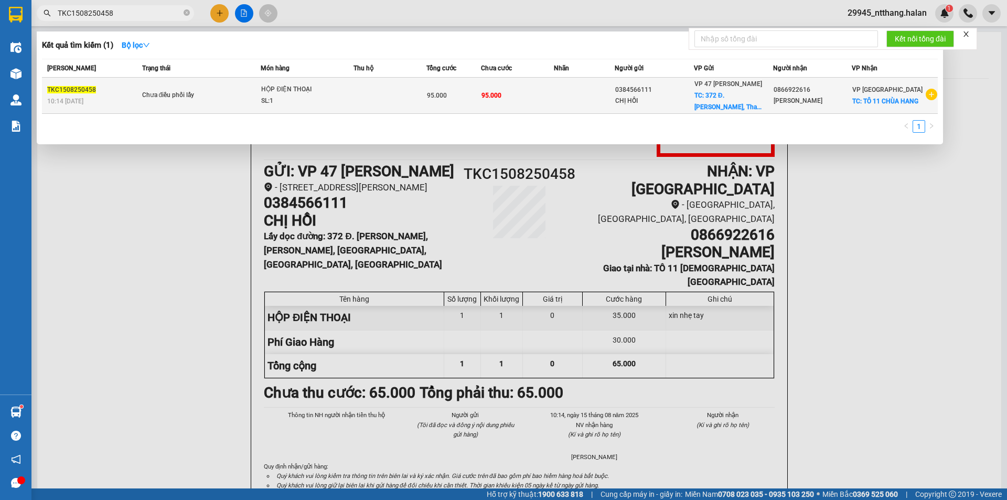
click at [535, 91] on td "95.000" at bounding box center [517, 96] width 73 height 36
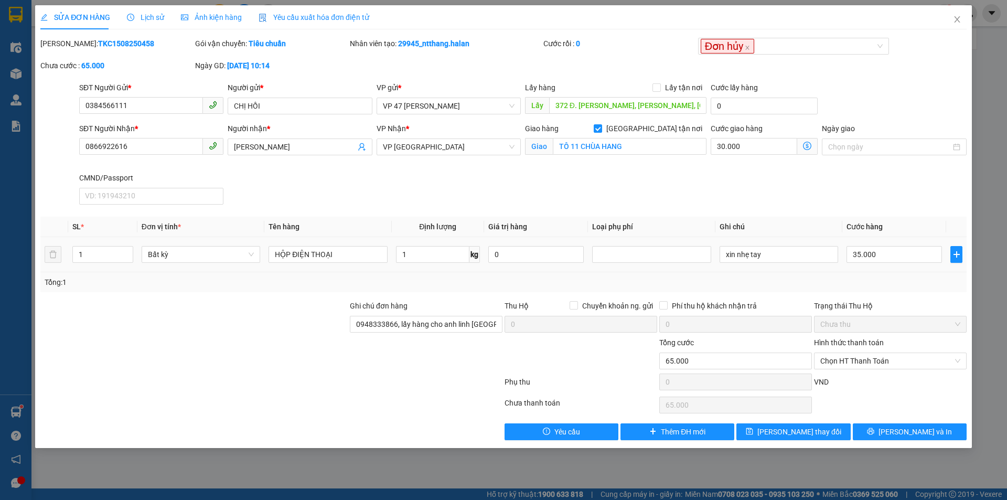
click at [638, 223] on th "Loại phụ phí" at bounding box center [651, 227] width 127 height 20
click at [148, 145] on input "0866922616" at bounding box center [141, 146] width 124 height 17
click at [950, 16] on span "Close" at bounding box center [957, 19] width 29 height 29
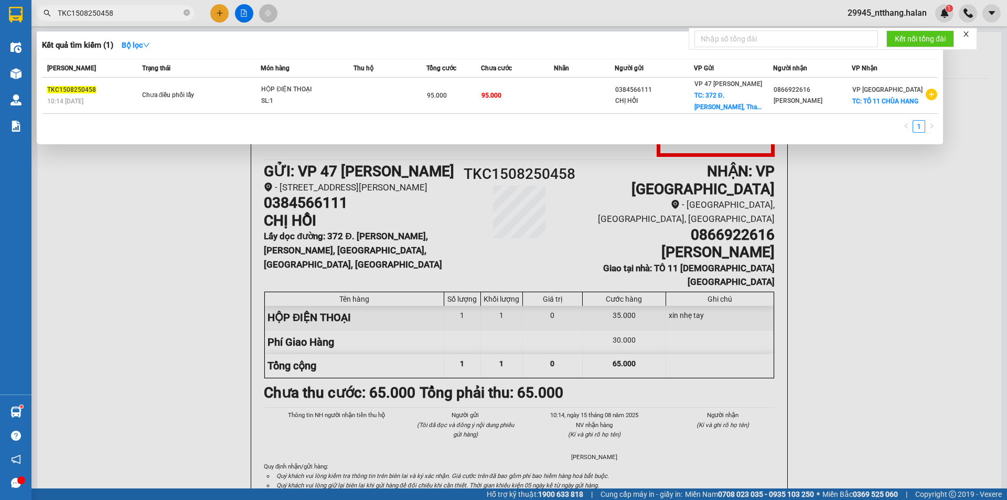
click at [120, 9] on input "TKC1508250458" at bounding box center [120, 13] width 124 height 12
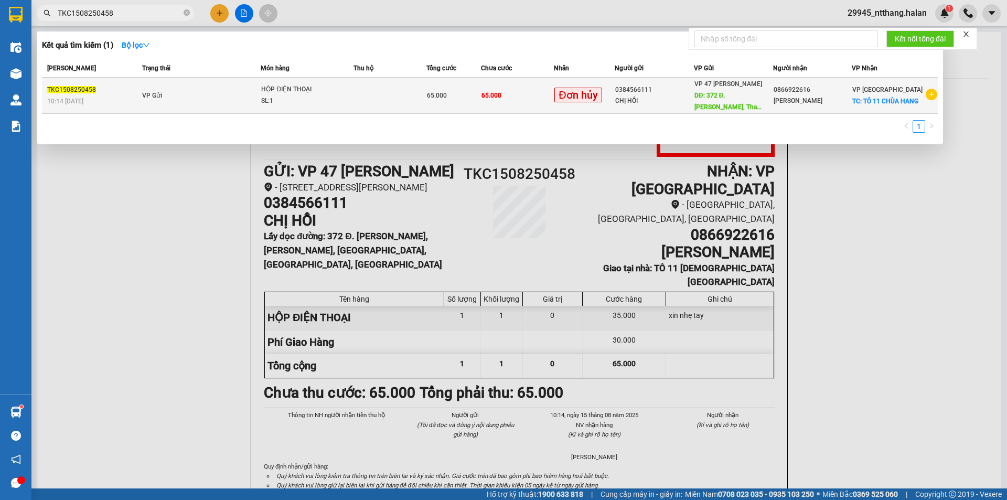
click at [446, 101] on td "65.000" at bounding box center [453, 96] width 55 height 36
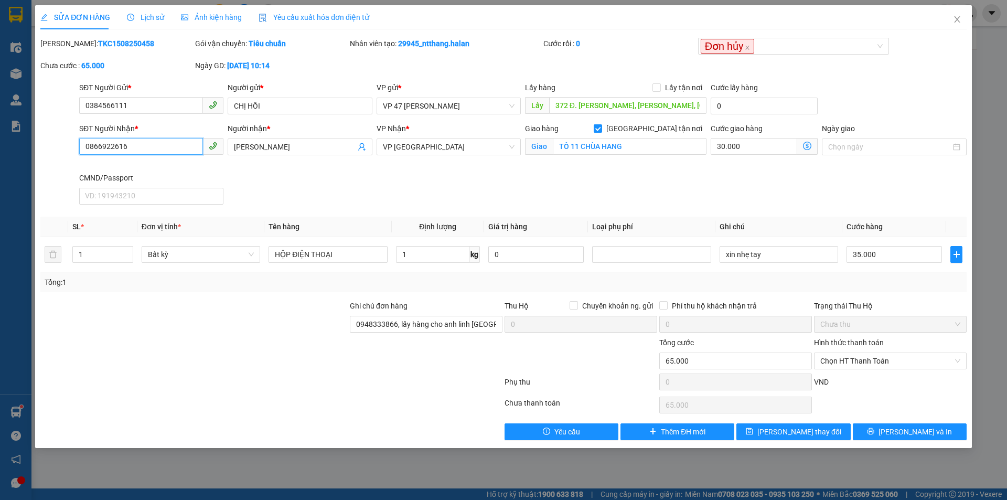
click at [140, 147] on input "0866922616" at bounding box center [141, 146] width 124 height 17
click at [953, 17] on icon "close" at bounding box center [957, 19] width 8 height 8
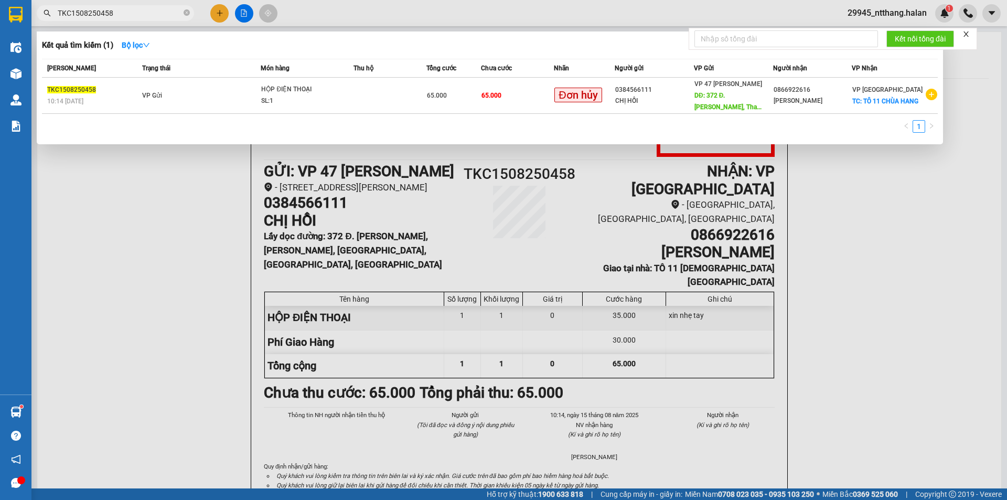
click at [171, 8] on input "TKC1508250458" at bounding box center [120, 13] width 124 height 12
paste input "0866922616"
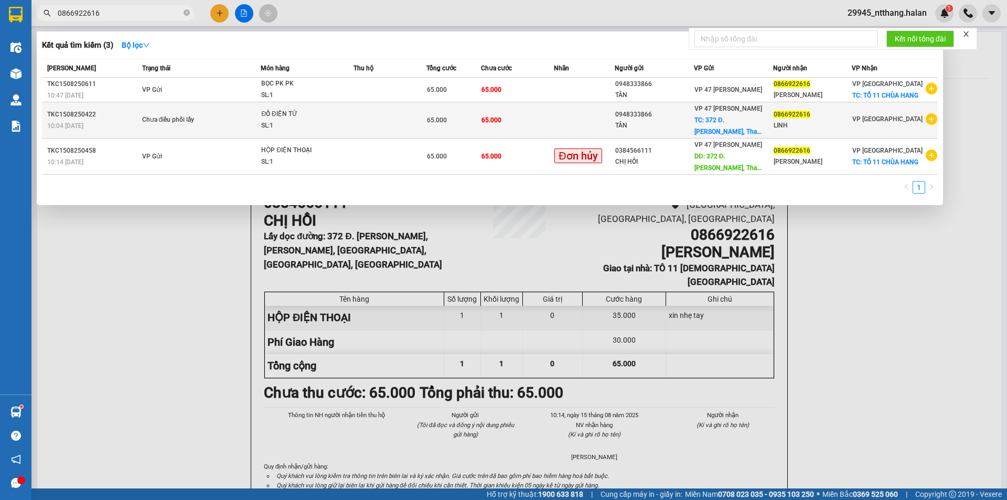
click at [568, 119] on td at bounding box center [584, 120] width 61 height 36
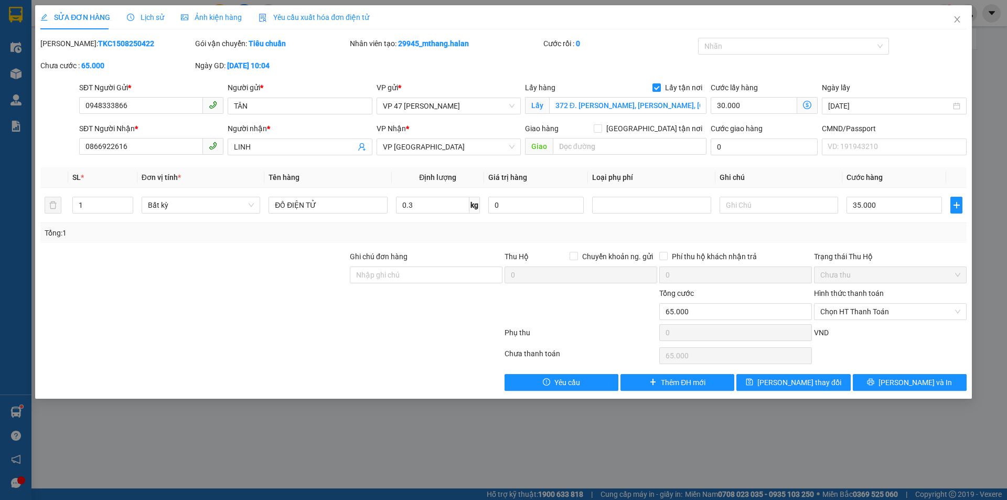
drag, startPoint x: 658, startPoint y: 89, endPoint x: 756, endPoint y: 114, distance: 100.9
click at [659, 88] on input "Lấy tận nơi" at bounding box center [656, 86] width 7 height 7
click at [773, 104] on input "30.000" at bounding box center [764, 106] width 107 height 17
click at [736, 50] on div at bounding box center [789, 46] width 176 height 13
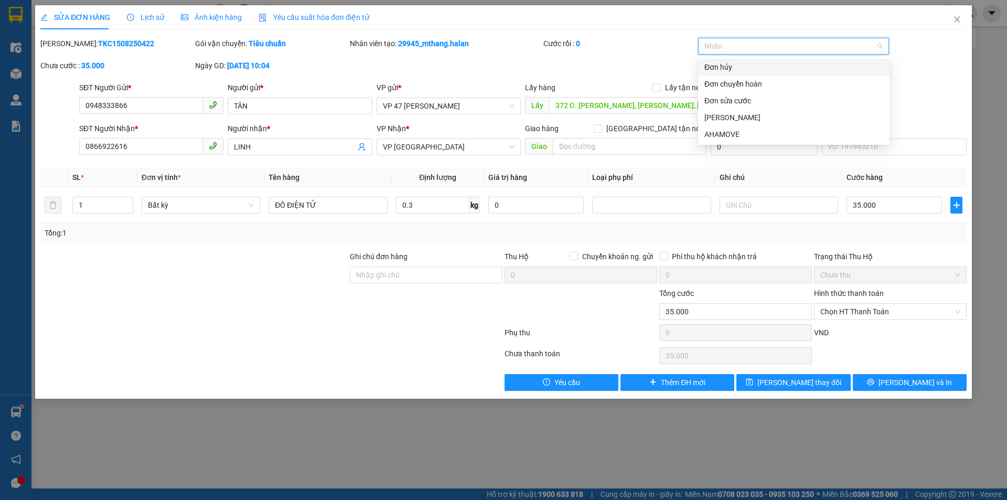
drag, startPoint x: 731, startPoint y: 67, endPoint x: 822, endPoint y: 334, distance: 282.0
click at [731, 68] on div "Đơn hủy" at bounding box center [793, 67] width 179 height 12
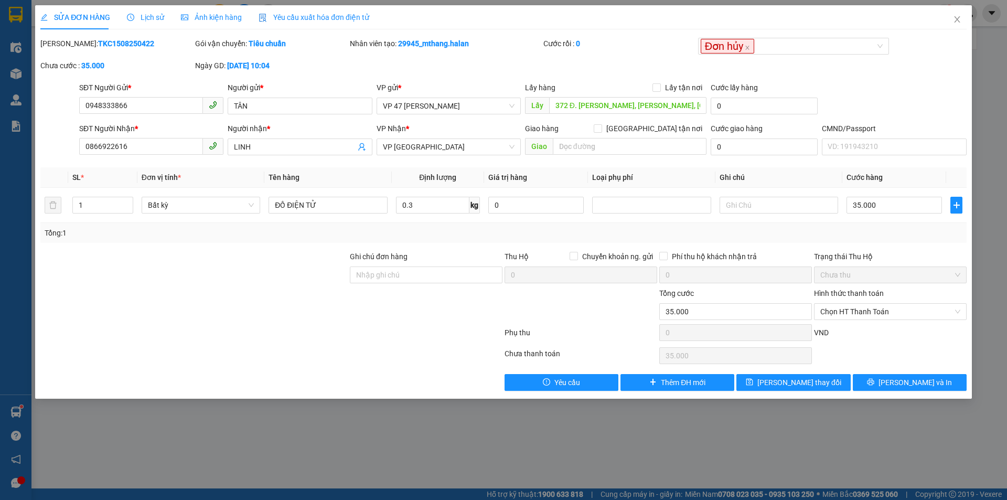
click at [801, 373] on div "Total Paid Fee 0 Total UnPaid Fee 65.000 Cash Collection Total Fee Mã ĐH: TKC15…" at bounding box center [503, 214] width 926 height 353
click at [812, 372] on div "Total Paid Fee 0 Total UnPaid Fee 65.000 Cash Collection Total Fee Mã ĐH: TKC15…" at bounding box center [503, 214] width 926 height 353
click at [812, 381] on span "[PERSON_NAME] thay đổi" at bounding box center [799, 383] width 84 height 12
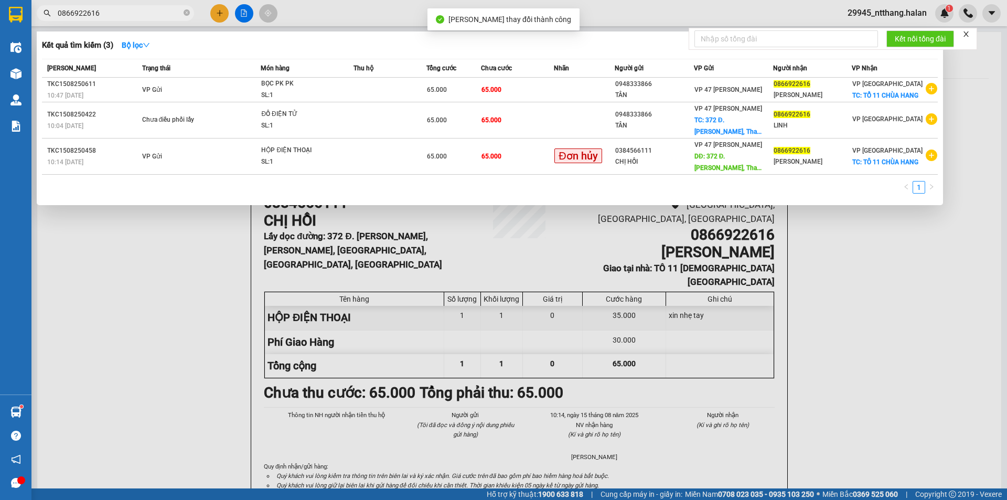
click at [98, 16] on input "0866922616" at bounding box center [120, 13] width 124 height 12
click at [257, 93] on td "VP Gửi" at bounding box center [201, 90] width 122 height 25
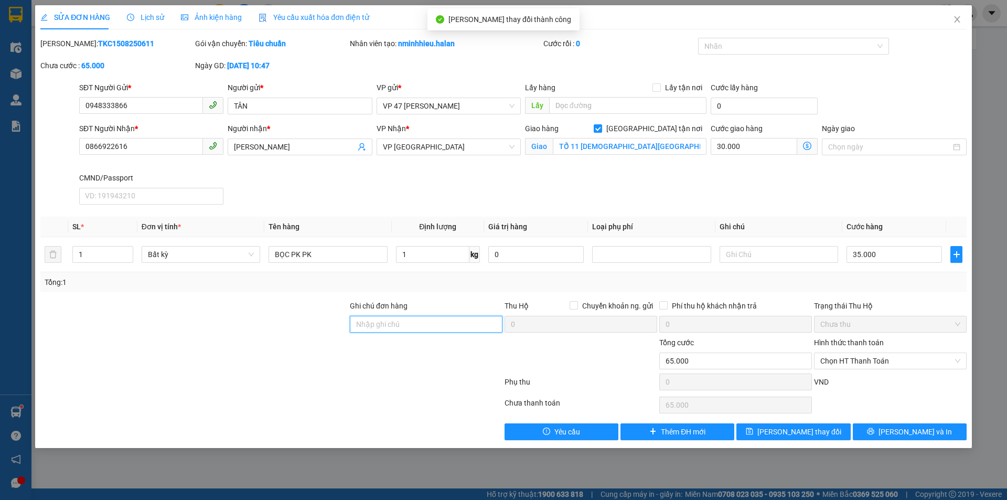
click at [396, 325] on input "Ghi chú đơn hàng" at bounding box center [426, 324] width 153 height 17
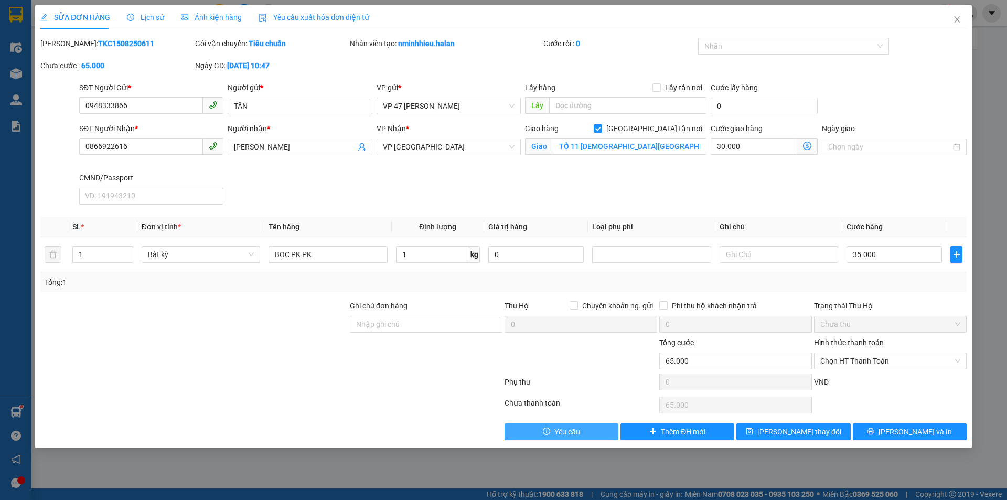
click at [603, 433] on button "Yêu cầu" at bounding box center [562, 431] width 114 height 17
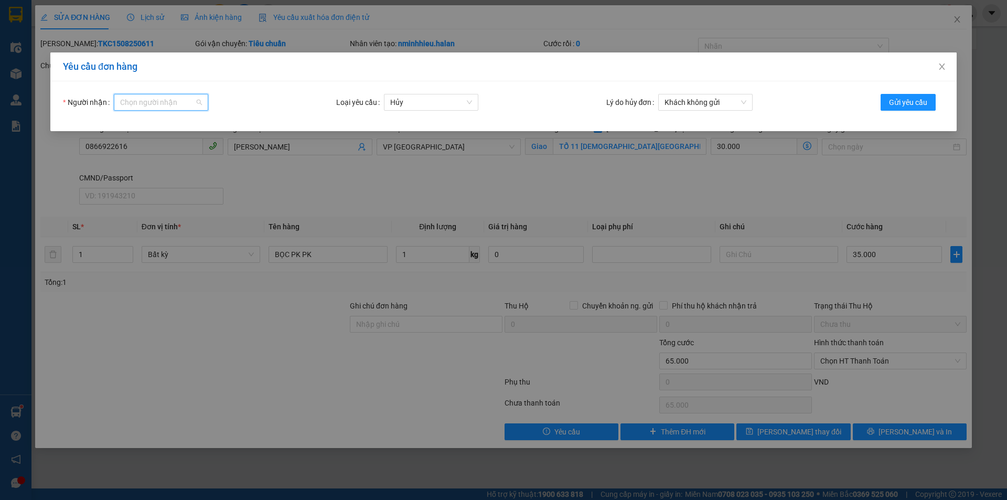
click at [152, 103] on input "Người nhận" at bounding box center [157, 102] width 74 height 16
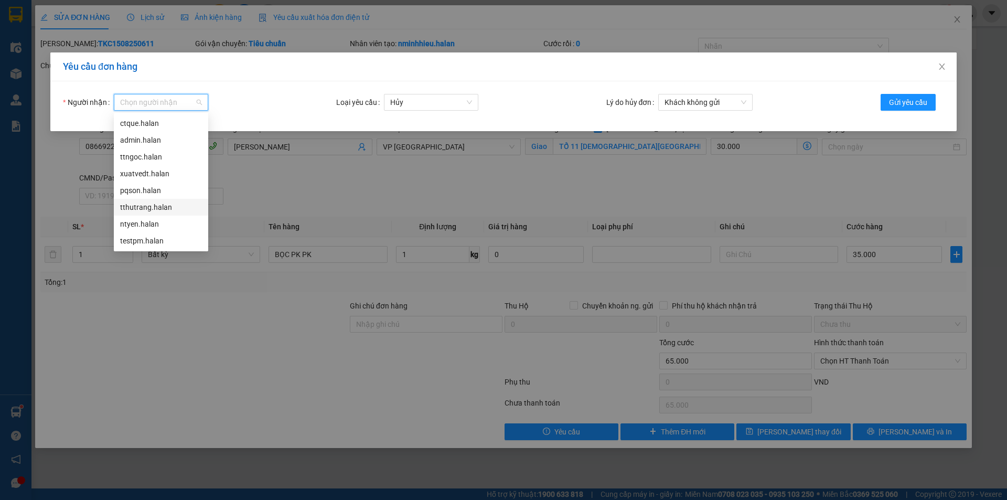
drag, startPoint x: 164, startPoint y: 213, endPoint x: 402, endPoint y: 164, distance: 243.8
click at [165, 213] on div "tthutrang.halan" at bounding box center [161, 207] width 94 height 17
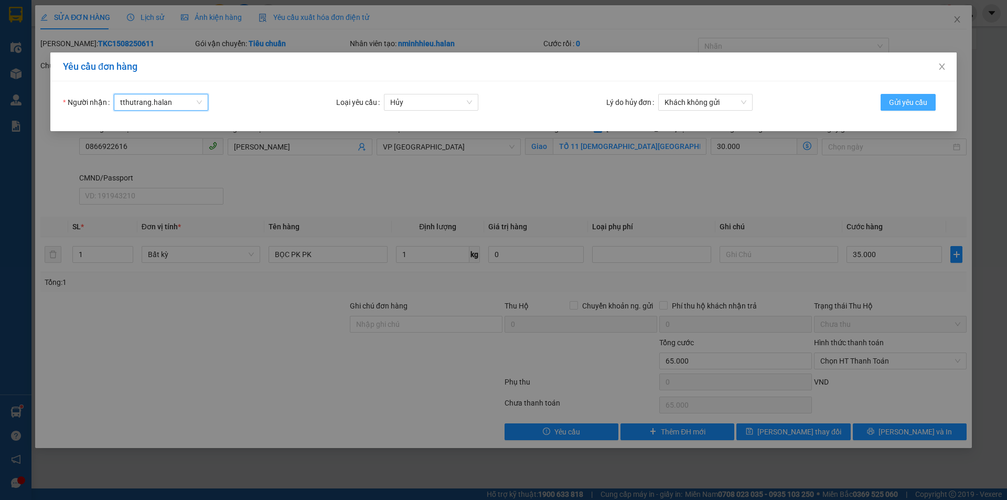
click at [901, 102] on span "Gửi yêu cầu" at bounding box center [908, 103] width 38 height 12
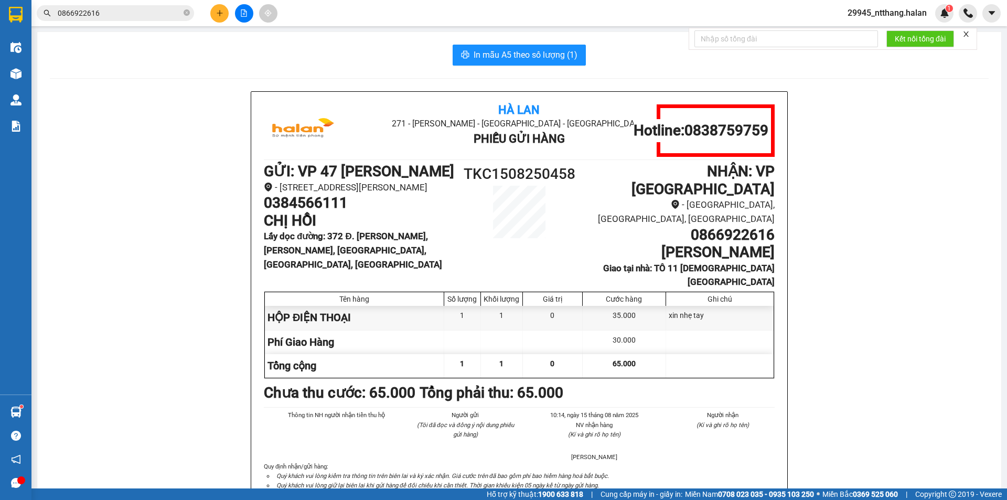
click at [187, 193] on div "Hà Lan 271 - [PERSON_NAME] - [GEOGRAPHIC_DATA] Long - [GEOGRAPHIC_DATA] Phiếu G…" at bounding box center [519, 317] width 939 height 453
click at [541, 173] on h1 "TKC1508250458" at bounding box center [519, 174] width 128 height 23
copy h1 "TKC1508250458"
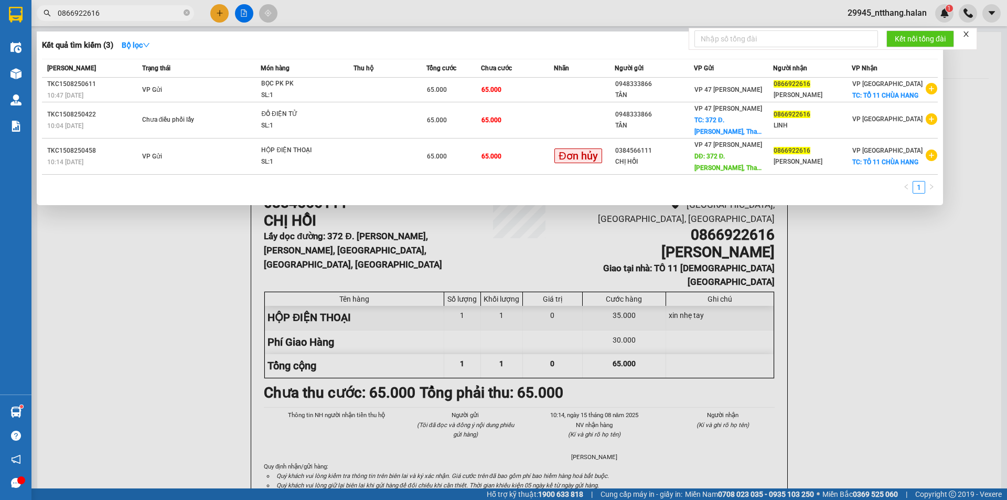
click at [134, 12] on input "0866922616" at bounding box center [120, 13] width 124 height 12
click at [555, 245] on div at bounding box center [503, 250] width 1007 height 500
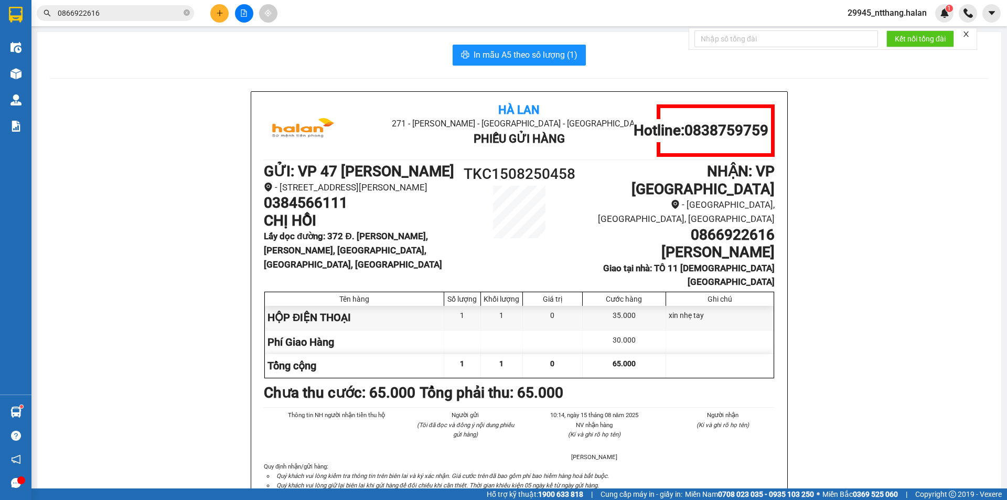
click at [153, 15] on input "0866922616" at bounding box center [120, 13] width 124 height 12
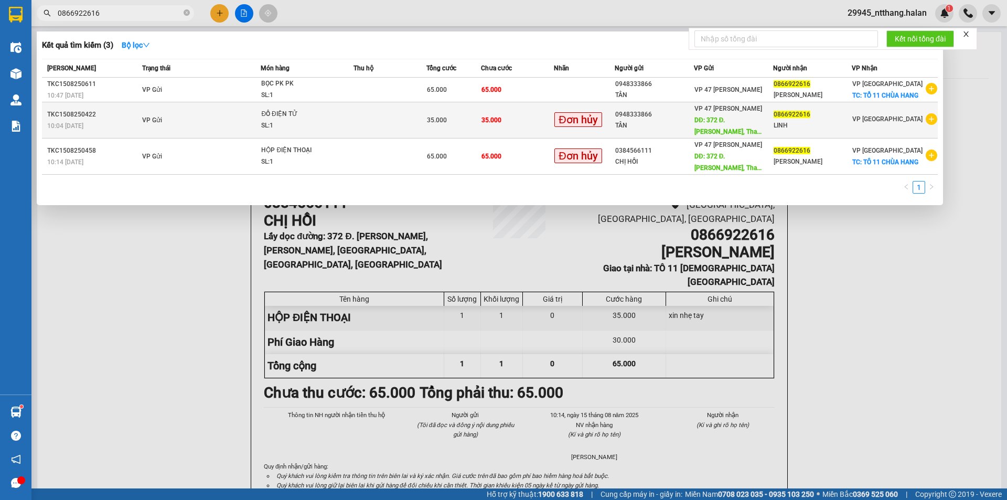
click at [540, 126] on td "35.000" at bounding box center [517, 120] width 73 height 36
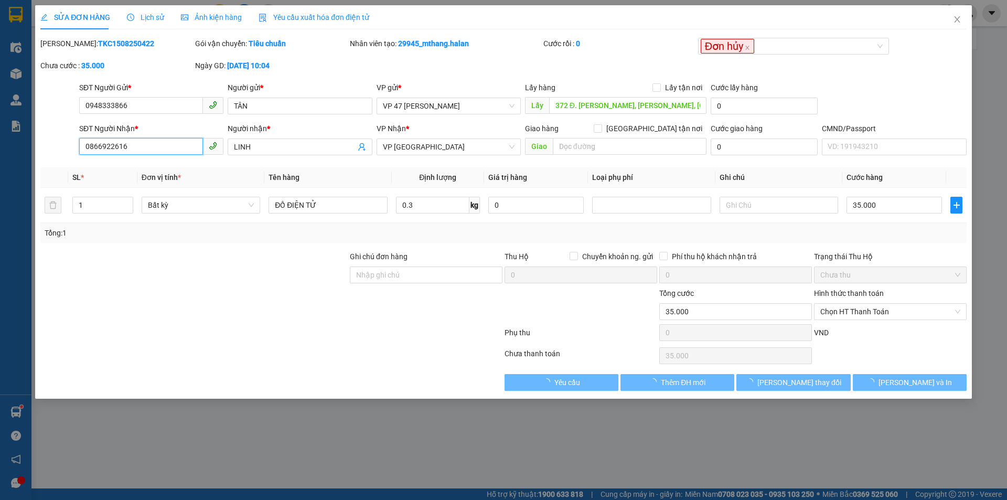
click at [132, 149] on input "0866922616" at bounding box center [141, 146] width 124 height 17
click at [131, 150] on input "0866922616" at bounding box center [141, 146] width 124 height 17
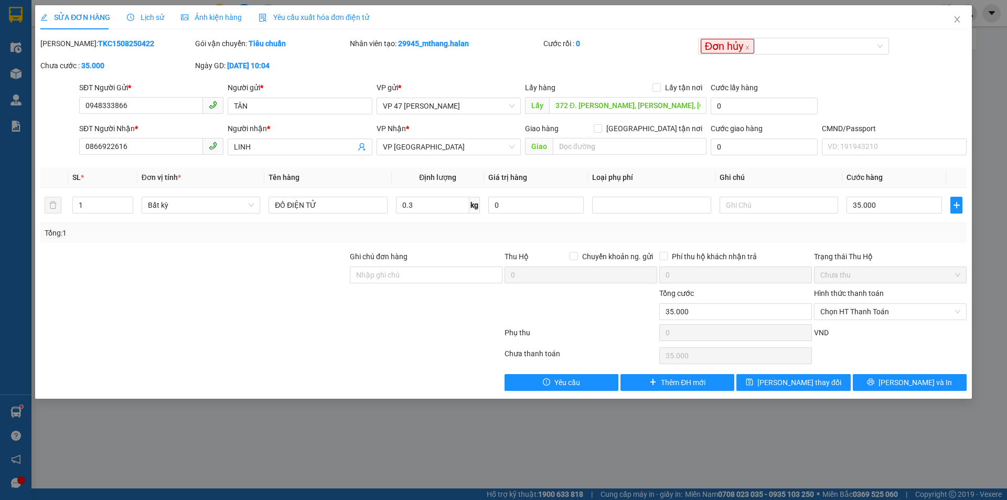
click at [108, 46] on b "TKC1508250422" at bounding box center [126, 43] width 56 height 8
copy b "TKC1508250422"
drag, startPoint x: 264, startPoint y: 293, endPoint x: 661, endPoint y: 170, distance: 415.5
click at [265, 293] on div at bounding box center [193, 305] width 309 height 37
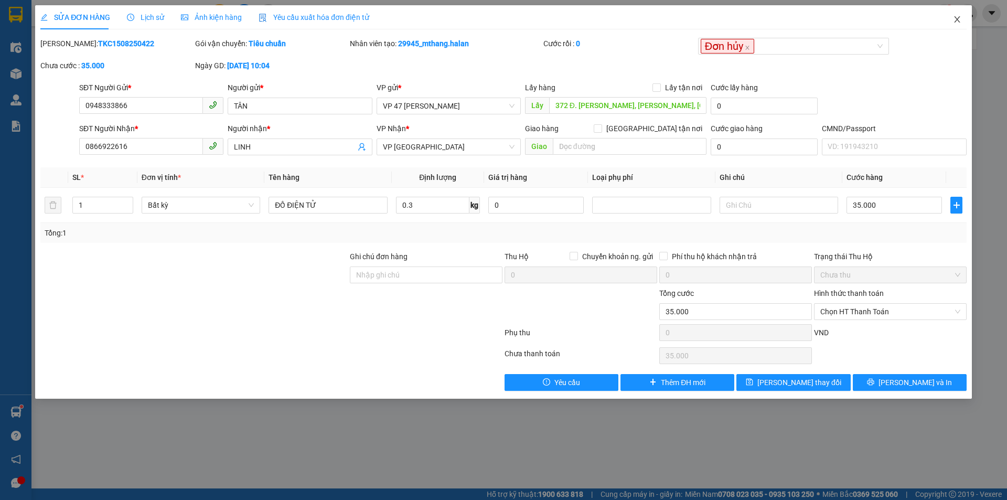
click at [959, 17] on icon "close" at bounding box center [957, 19] width 8 height 8
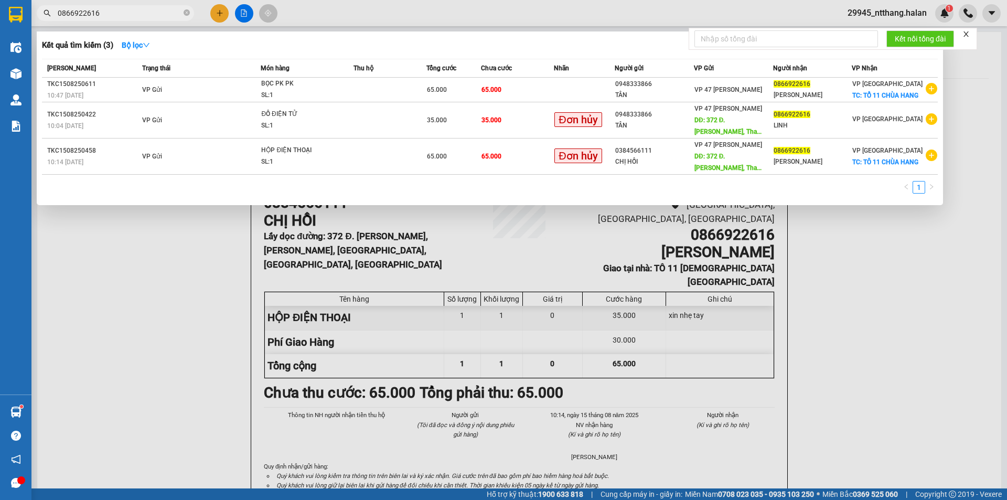
click at [158, 15] on input "0866922616" at bounding box center [120, 13] width 124 height 12
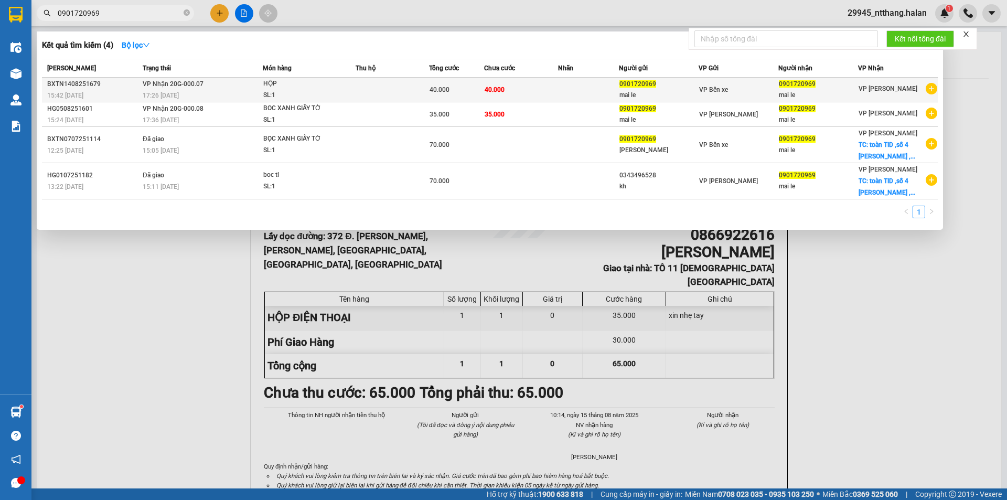
click at [389, 87] on td at bounding box center [392, 90] width 73 height 25
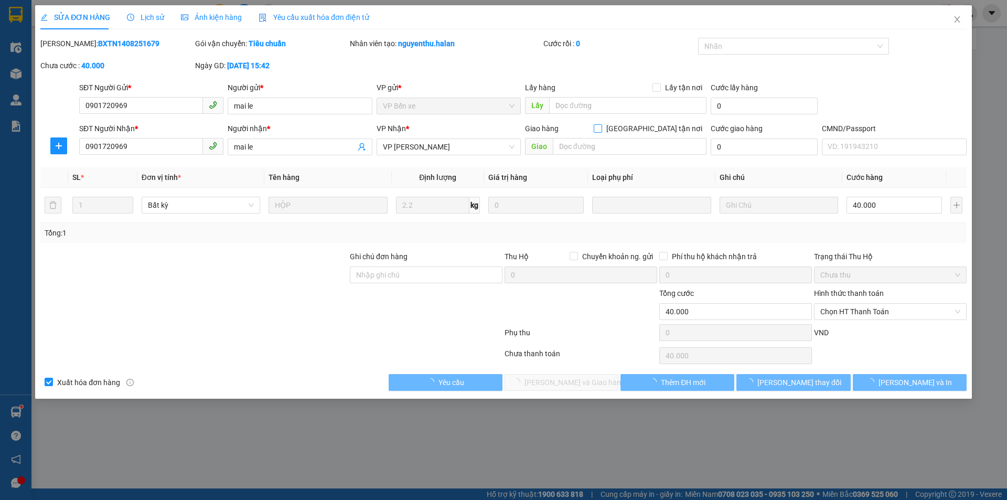
click at [601, 128] on input "[GEOGRAPHIC_DATA] tận nơi" at bounding box center [597, 127] width 7 height 7
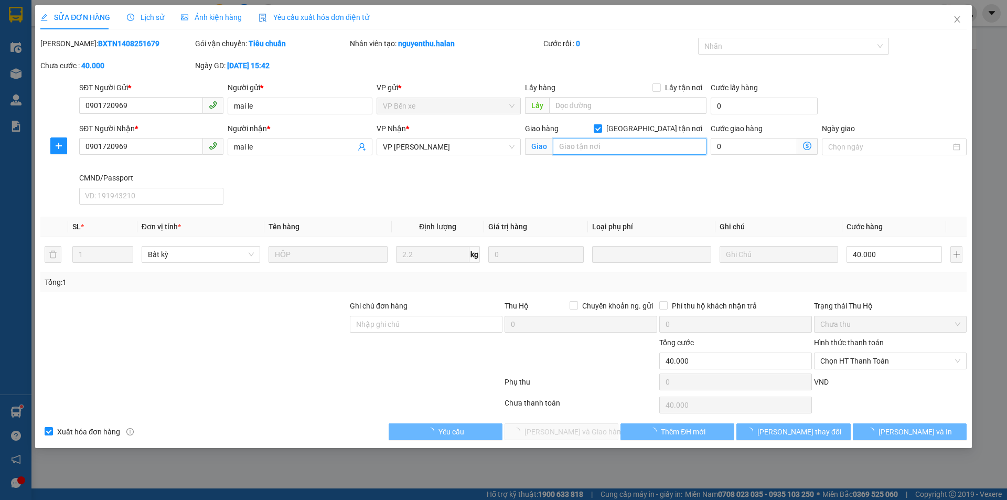
click at [580, 145] on input "text" at bounding box center [630, 146] width 154 height 17
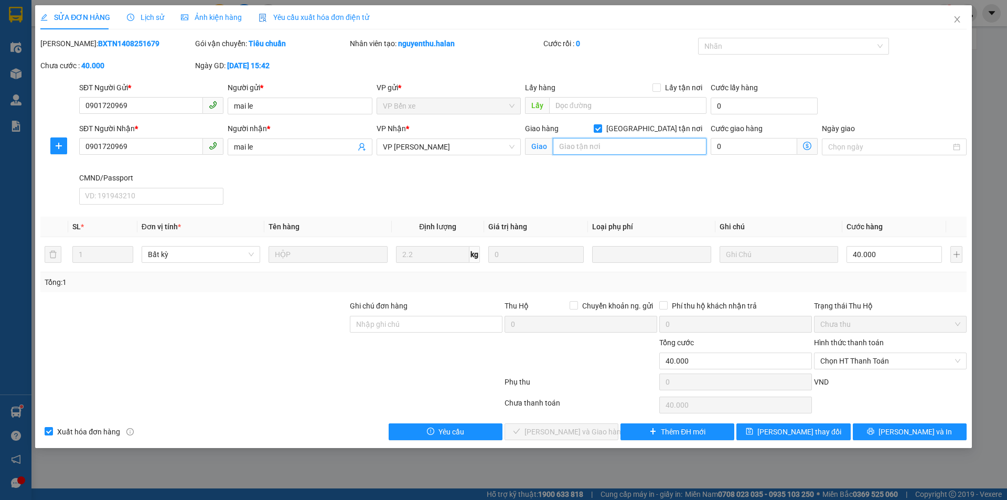
paste input "Tháp 1/29 P. [PERSON_NAME], [PERSON_NAME], Ba Đình, [GEOGRAPHIC_DATA] 100000, […"
click at [423, 320] on input "Ghi chú đơn hàng" at bounding box center [426, 324] width 153 height 17
click at [381, 324] on input "2 đơn 0982752831" at bounding box center [426, 324] width 153 height 17
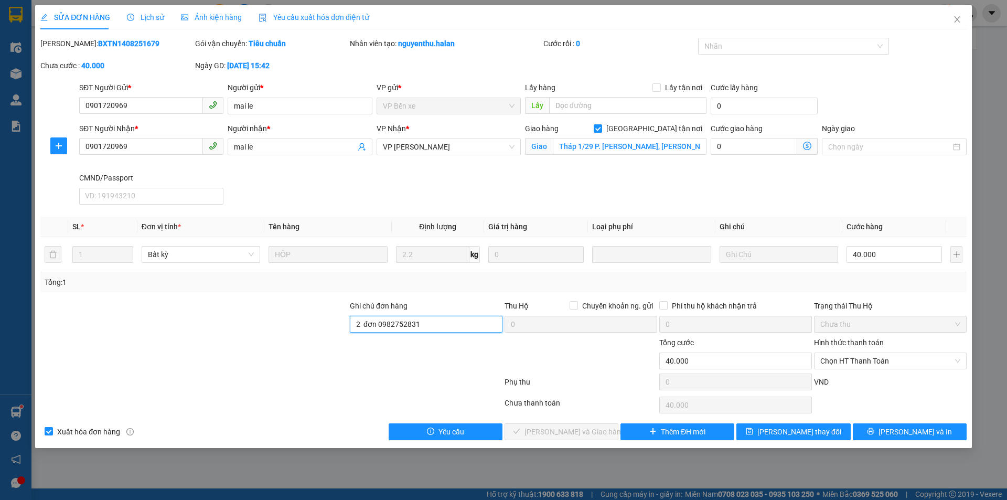
click at [379, 323] on input "2 đơn 0982752831" at bounding box center [426, 324] width 153 height 17
click at [794, 429] on span "[PERSON_NAME] thay đổi" at bounding box center [799, 432] width 84 height 12
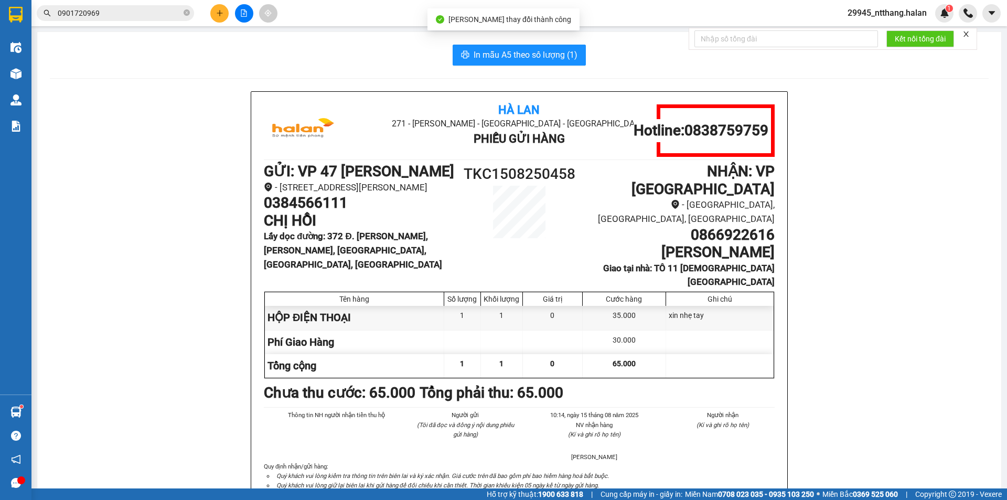
click at [154, 18] on input "0901720969" at bounding box center [120, 13] width 124 height 12
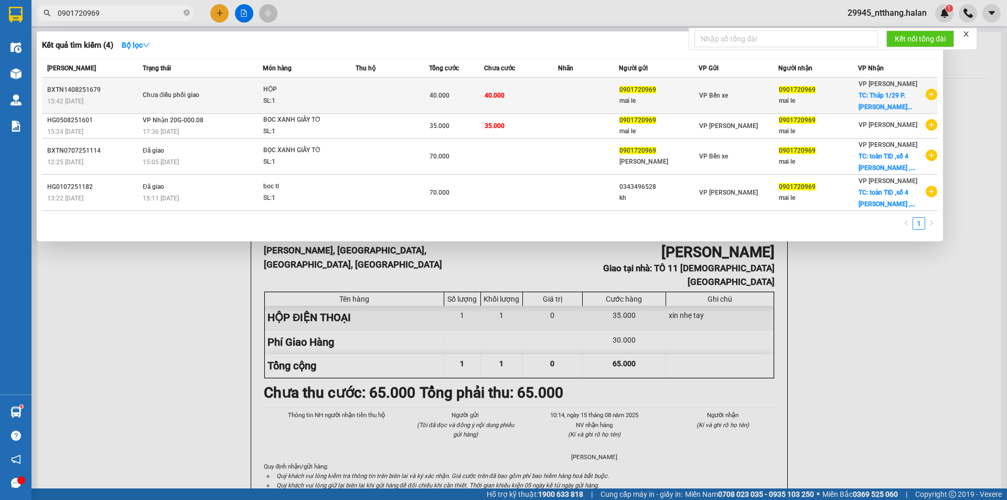
click at [596, 100] on td at bounding box center [588, 96] width 61 height 36
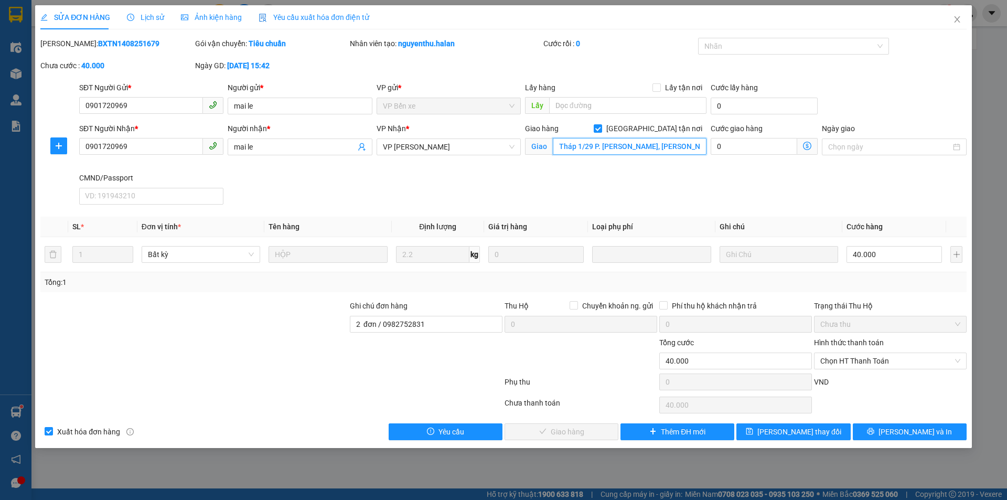
click at [651, 149] on input "Tháp 1/29 P. [PERSON_NAME], [PERSON_NAME], Ba Đình, [GEOGRAPHIC_DATA] 100000, […" at bounding box center [630, 146] width 154 height 17
drag, startPoint x: 955, startPoint y: 20, endPoint x: 658, endPoint y: 2, distance: 298.0
click at [955, 20] on icon "close" at bounding box center [957, 19] width 8 height 8
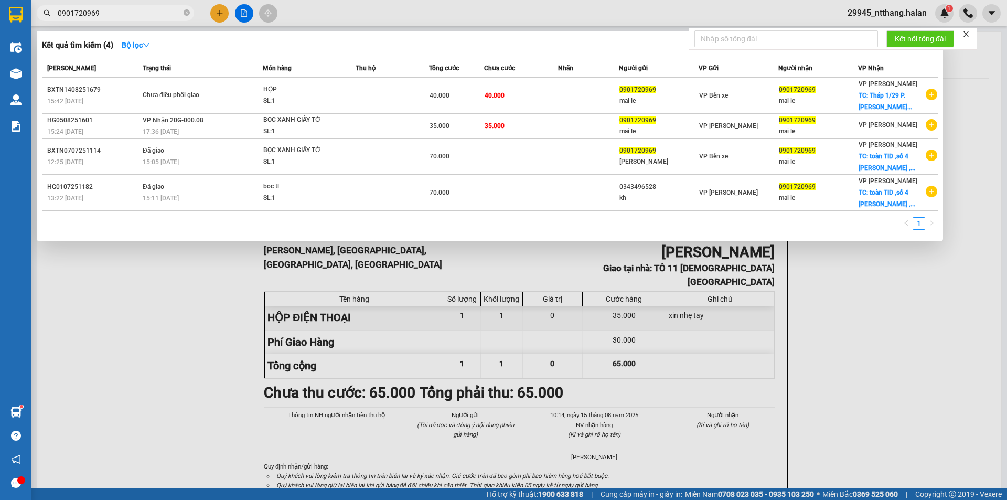
click at [140, 6] on span "0901720969" at bounding box center [115, 13] width 157 height 16
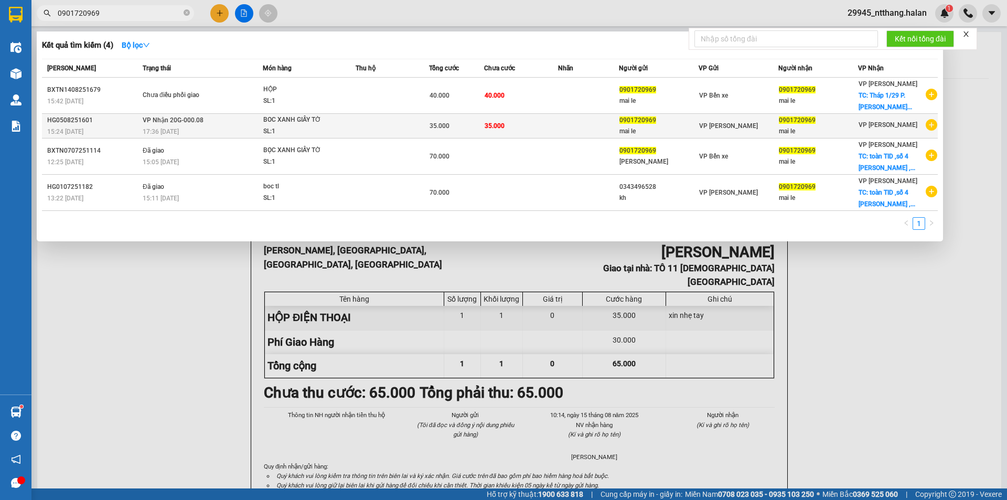
click at [387, 130] on td at bounding box center [392, 126] width 73 height 25
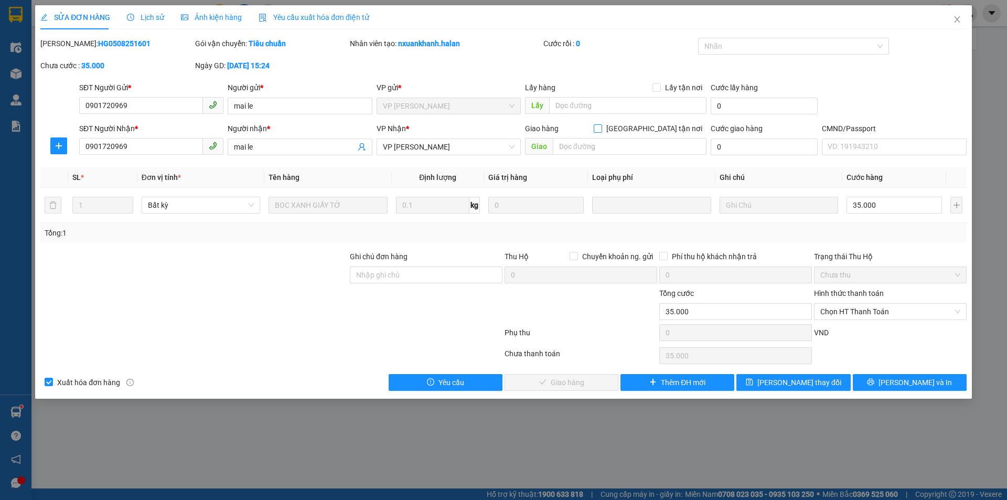
click at [601, 130] on input "[GEOGRAPHIC_DATA] tận nơi" at bounding box center [597, 127] width 7 height 7
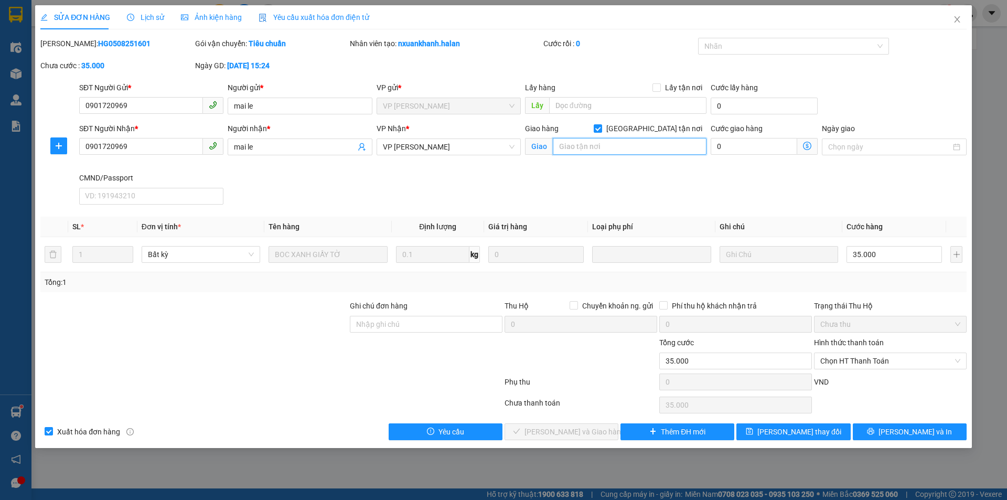
click at [614, 146] on input "text" at bounding box center [630, 146] width 154 height 17
paste input "Tháp 1/29 P. [PERSON_NAME], [PERSON_NAME], Ba Đình, [GEOGRAPHIC_DATA] 100000, […"
drag, startPoint x: 643, startPoint y: 152, endPoint x: 771, endPoint y: 147, distance: 128.6
click at [771, 147] on div "SĐT Người Nhận * 0901720969 Người nhận * mai le VP Nhận * VP Võ Chí Công Giao h…" at bounding box center [523, 166] width 892 height 86
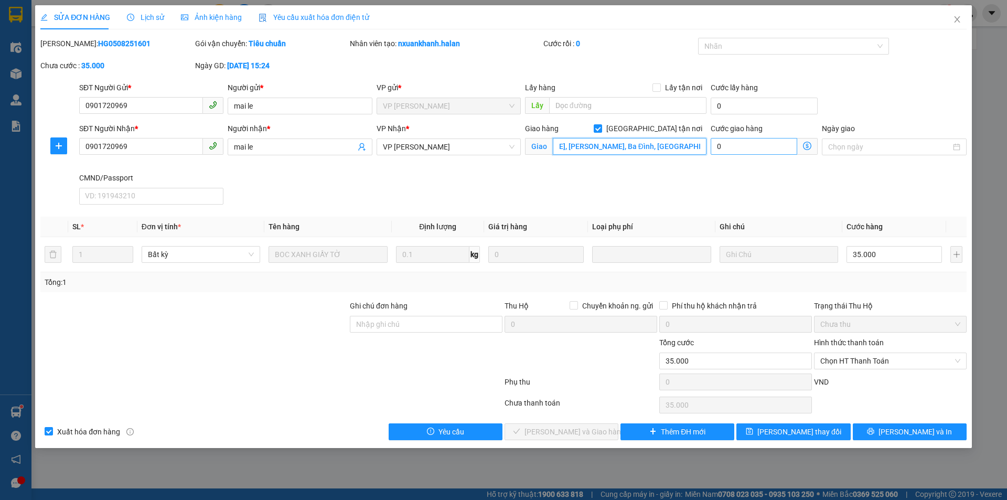
scroll to position [0, 34]
click at [361, 328] on input "Ghi chú đơn hàng" at bounding box center [426, 324] width 153 height 17
drag, startPoint x: 752, startPoint y: 430, endPoint x: 737, endPoint y: 425, distance: 15.4
click at [752, 430] on button "[PERSON_NAME] thay đổi" at bounding box center [793, 431] width 114 height 17
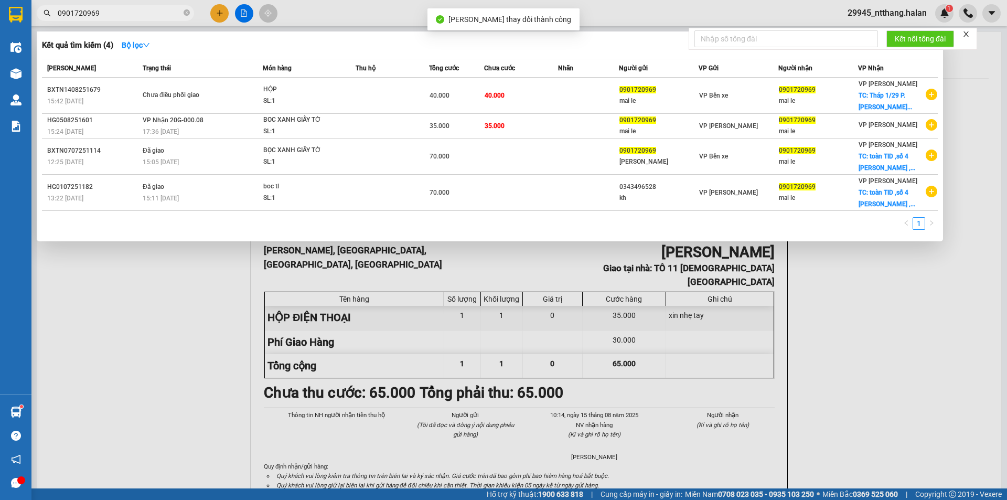
click at [112, 10] on input "0901720969" at bounding box center [120, 13] width 124 height 12
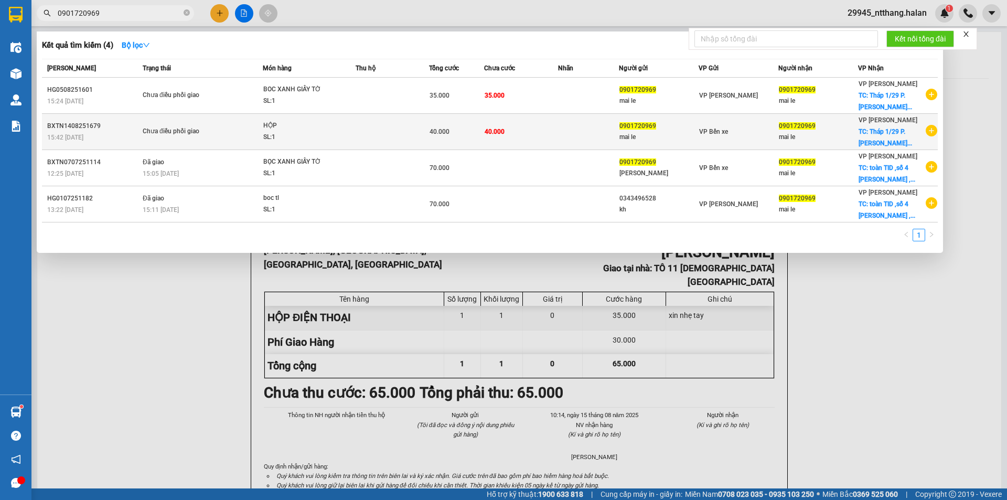
click at [585, 136] on td at bounding box center [588, 132] width 61 height 36
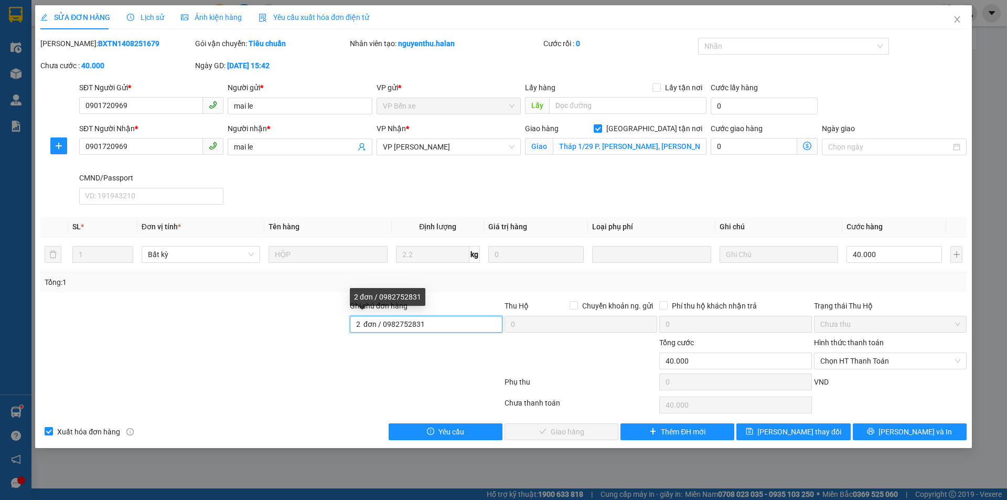
drag, startPoint x: 436, startPoint y: 326, endPoint x: 0, endPoint y: 307, distance: 436.8
click at [0, 307] on div "SỬA ĐƠN HÀNG Lịch sử Ảnh kiện hàng Yêu cầu xuất hóa đơn điện tử Total Paid Fee …" at bounding box center [503, 250] width 1007 height 500
drag, startPoint x: 965, startPoint y: 20, endPoint x: 698, endPoint y: 49, distance: 269.1
click at [958, 20] on span "Close" at bounding box center [957, 19] width 29 height 29
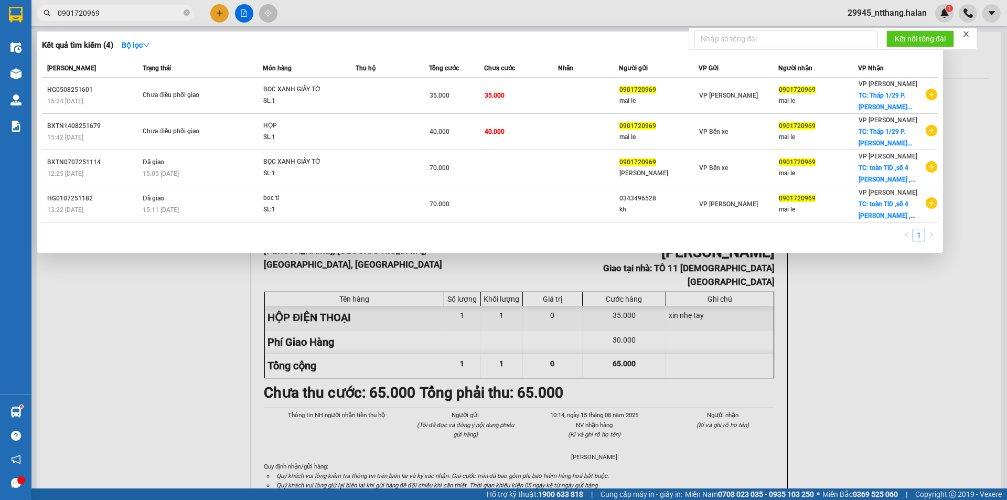
click at [149, 10] on input "0901720969" at bounding box center [120, 13] width 124 height 12
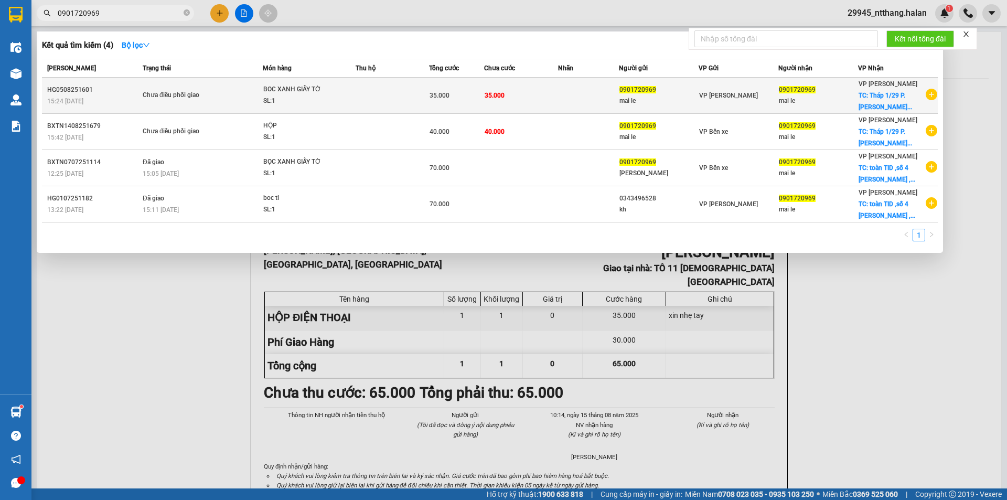
click at [486, 90] on td "35.000" at bounding box center [520, 96] width 73 height 36
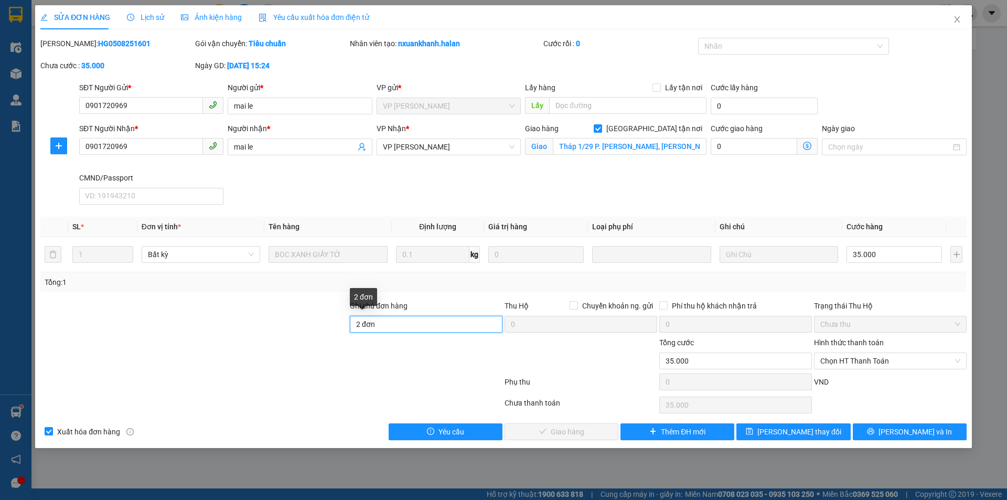
drag, startPoint x: 411, startPoint y: 325, endPoint x: 126, endPoint y: 323, distance: 284.8
click at [126, 323] on div "Ghi chú đơn hàng 2 đơn Thu Hộ Chuyển khoản ng. gửi 0 Phí thu hộ khách nhận trả …" at bounding box center [503, 318] width 928 height 37
paste input "đơn / 0982752831"
drag, startPoint x: 765, startPoint y: 424, endPoint x: 732, endPoint y: 415, distance: 34.9
click at [764, 424] on button "[PERSON_NAME] thay đổi" at bounding box center [793, 431] width 114 height 17
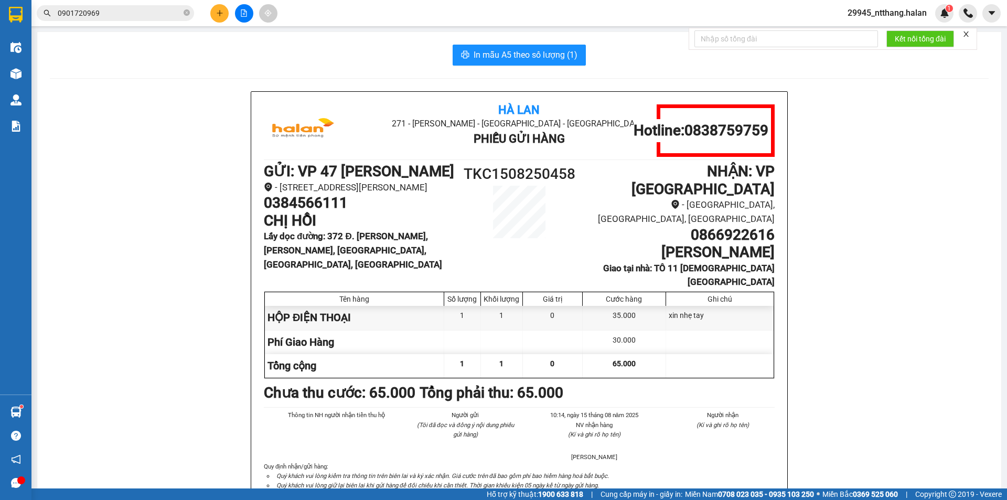
click at [156, 12] on input "0901720969" at bounding box center [120, 13] width 124 height 12
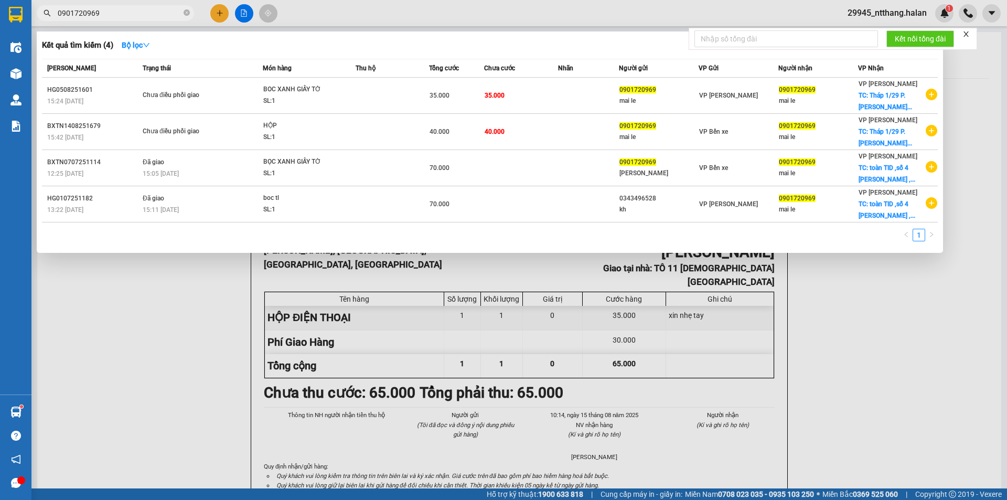
click at [156, 12] on input "0901720969" at bounding box center [120, 13] width 124 height 12
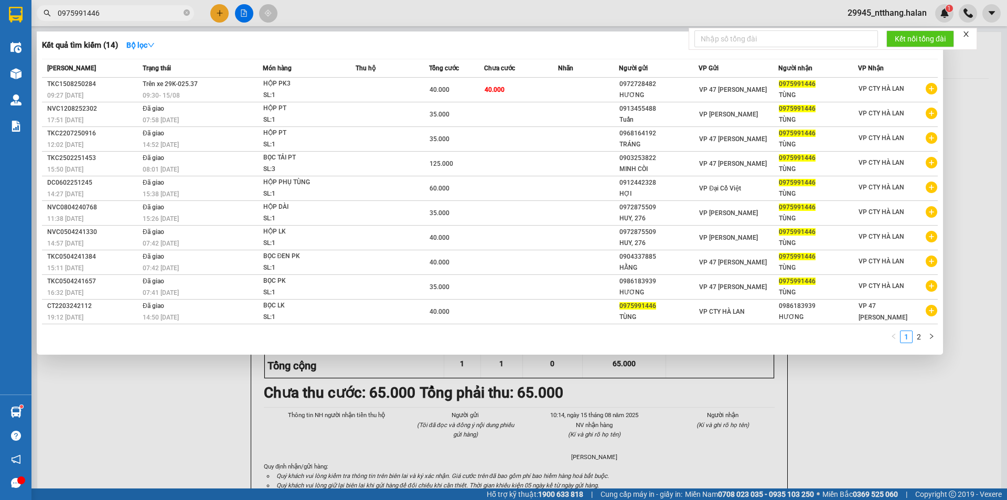
click at [146, 9] on input "0975991446" at bounding box center [120, 13] width 124 height 12
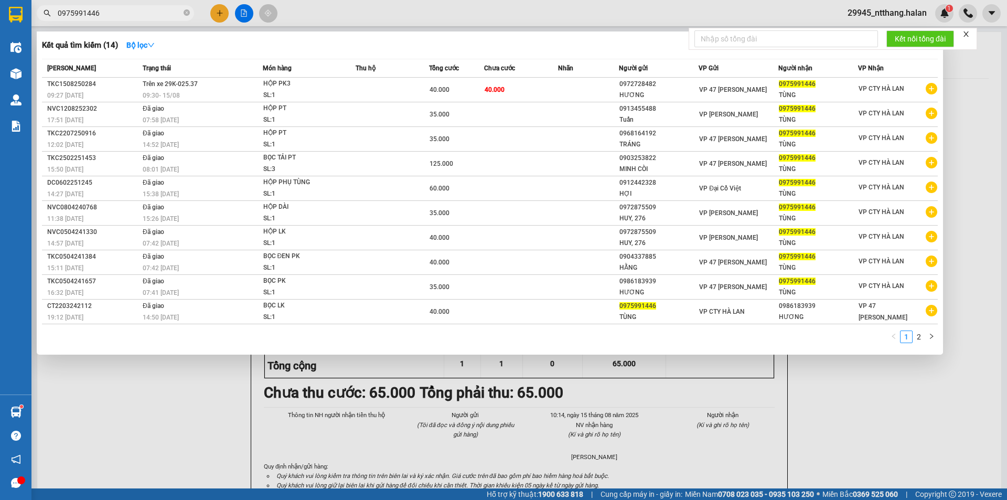
click at [146, 9] on input "0975991446" at bounding box center [120, 13] width 124 height 12
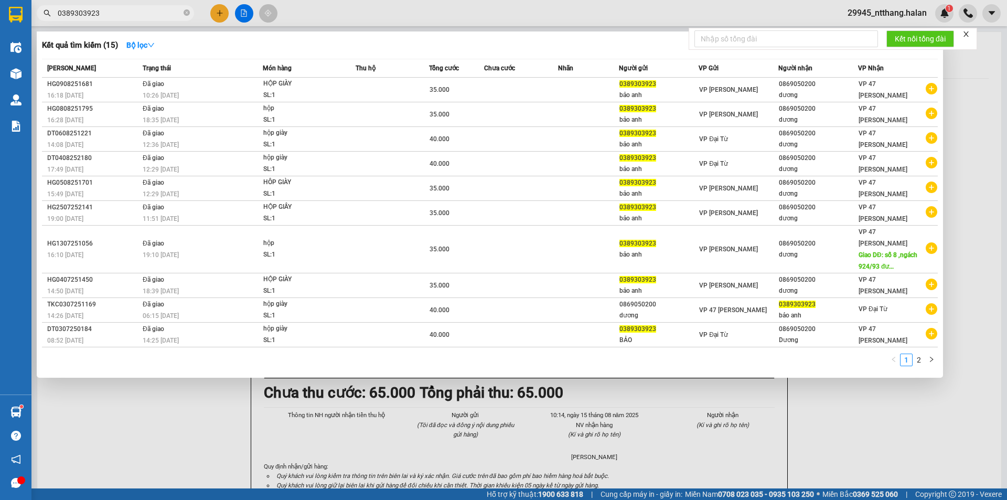
click at [146, 9] on input "0389303923" at bounding box center [120, 13] width 124 height 12
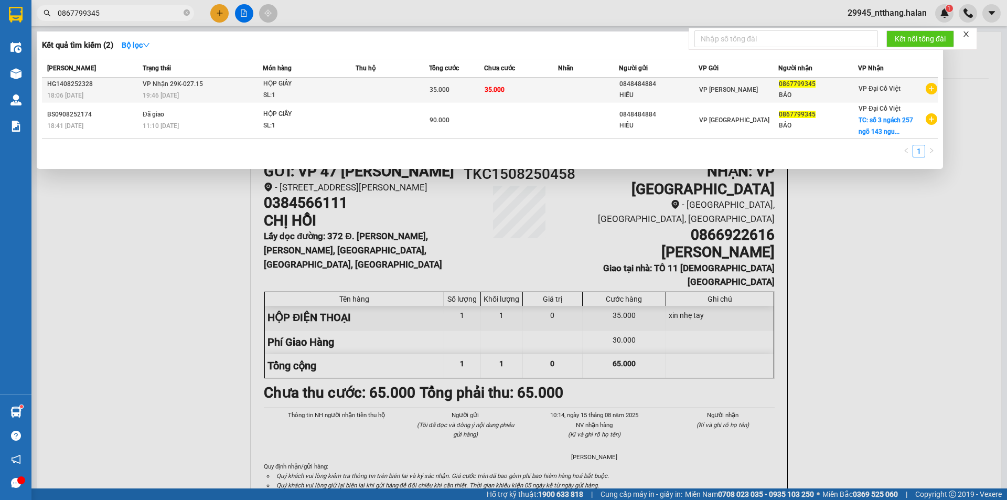
click at [379, 84] on td at bounding box center [392, 90] width 73 height 25
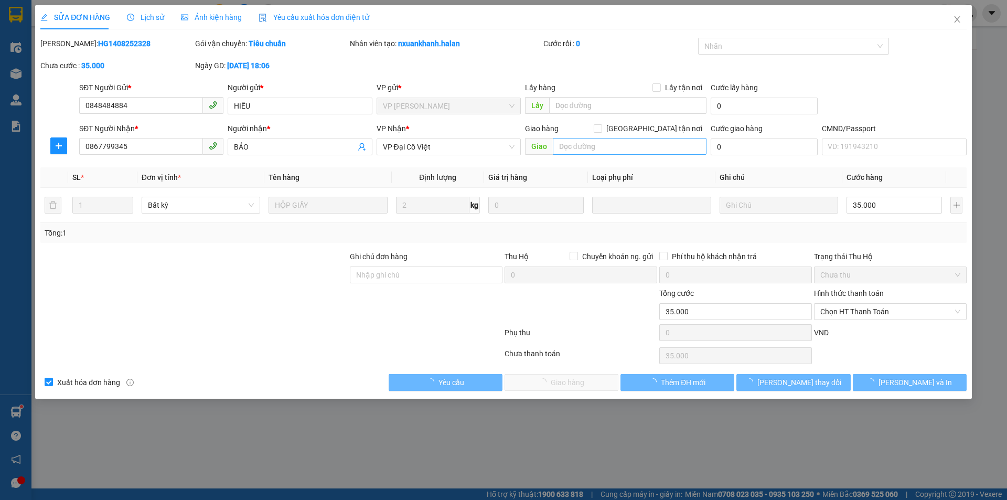
click at [602, 130] on span at bounding box center [598, 128] width 8 height 8
click at [601, 130] on input "[GEOGRAPHIC_DATA] tận nơi" at bounding box center [597, 127] width 7 height 7
click at [619, 154] on input "text" at bounding box center [630, 146] width 154 height 17
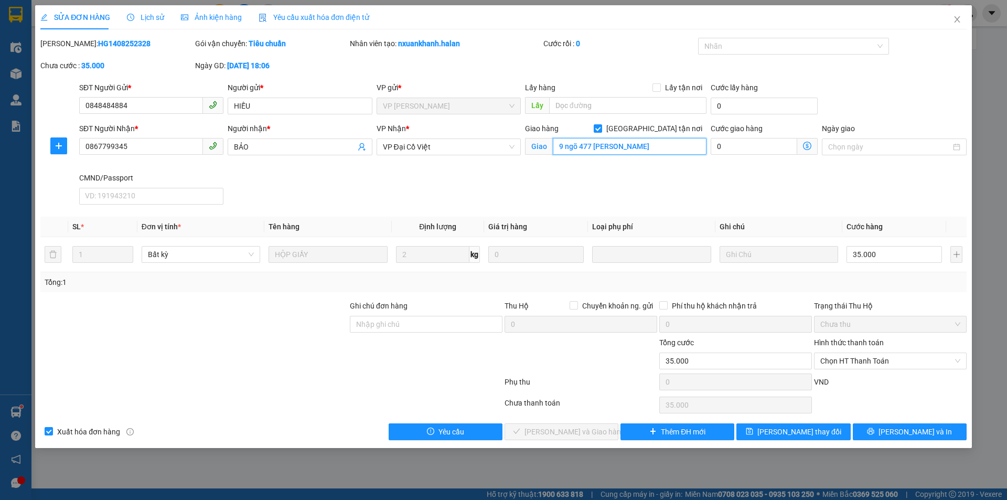
click at [615, 153] on input "9 ngõ 477 [PERSON_NAME]" at bounding box center [630, 146] width 154 height 17
click at [639, 147] on input "9 ngõ 477 [PERSON_NAME]" at bounding box center [630, 146] width 154 height 17
click at [472, 328] on input "Ghi chú đơn hàng" at bounding box center [426, 324] width 153 height 17
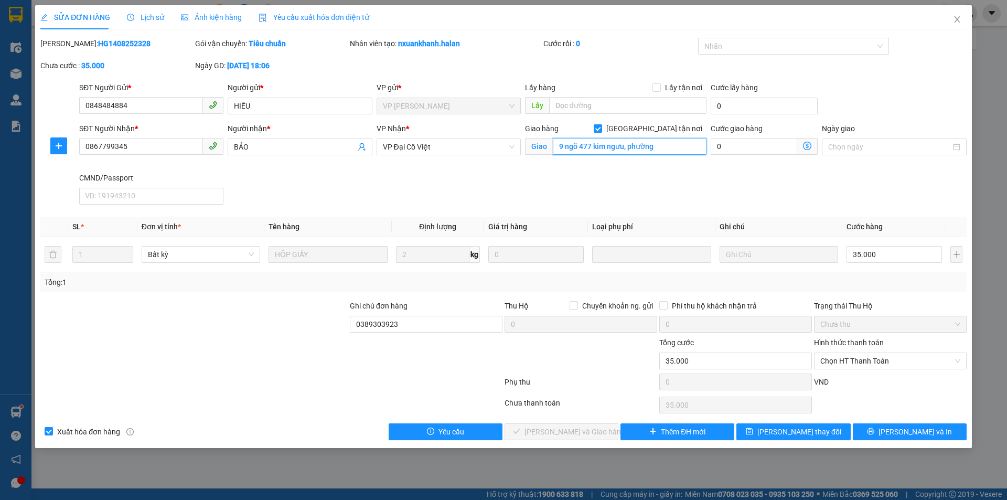
click at [695, 153] on input "9 ngõ 477 kim ngưu, phường" at bounding box center [630, 146] width 154 height 17
click at [807, 144] on icon "dollar-circle" at bounding box center [807, 146] width 8 height 8
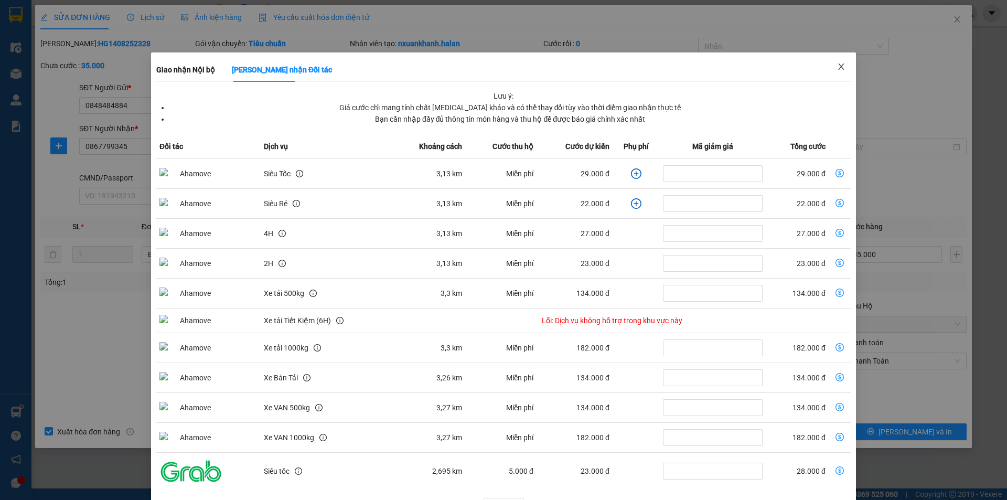
click at [830, 74] on span "Close" at bounding box center [841, 66] width 29 height 29
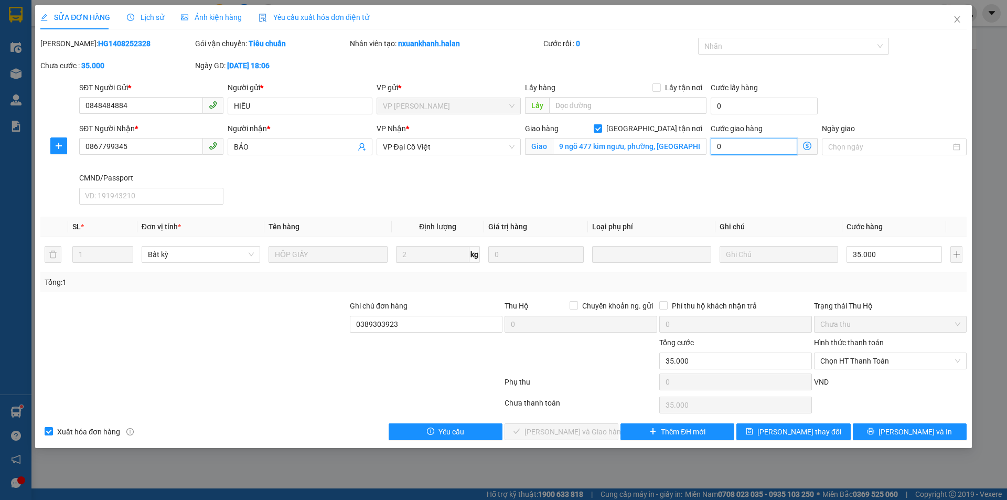
click at [746, 152] on input "0" at bounding box center [754, 146] width 87 height 17
click at [715, 175] on div "SĐT Người Nhận * 0867799345 Người nhận * BẢO VP Nhận * VP Đại Cồ Việt Giao hàng…" at bounding box center [523, 166] width 892 height 86
click at [753, 429] on icon "save" at bounding box center [749, 431] width 7 height 7
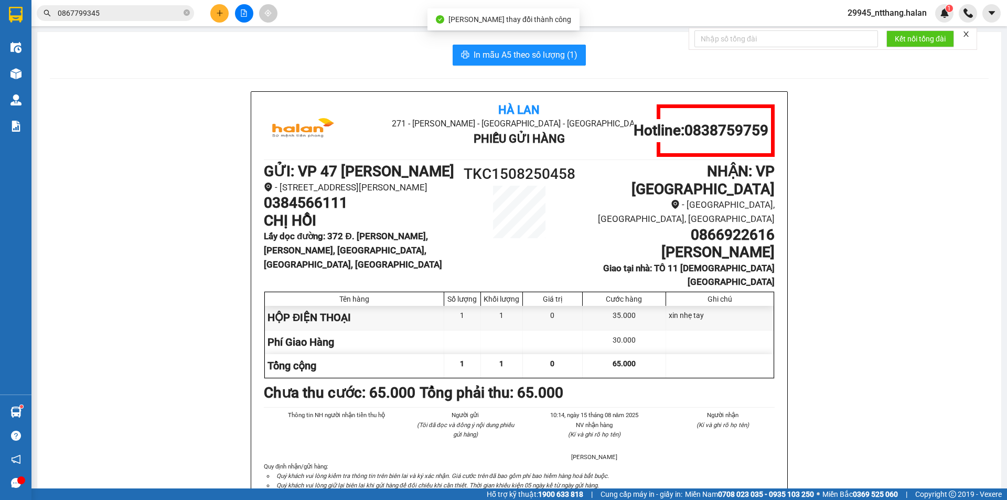
click at [129, 25] on div "Kết quả tìm kiếm ( 2 ) Bộ lọc Mã ĐH Trạng thái Món hàng Thu hộ Tổng cước Chưa c…" at bounding box center [503, 13] width 1007 height 26
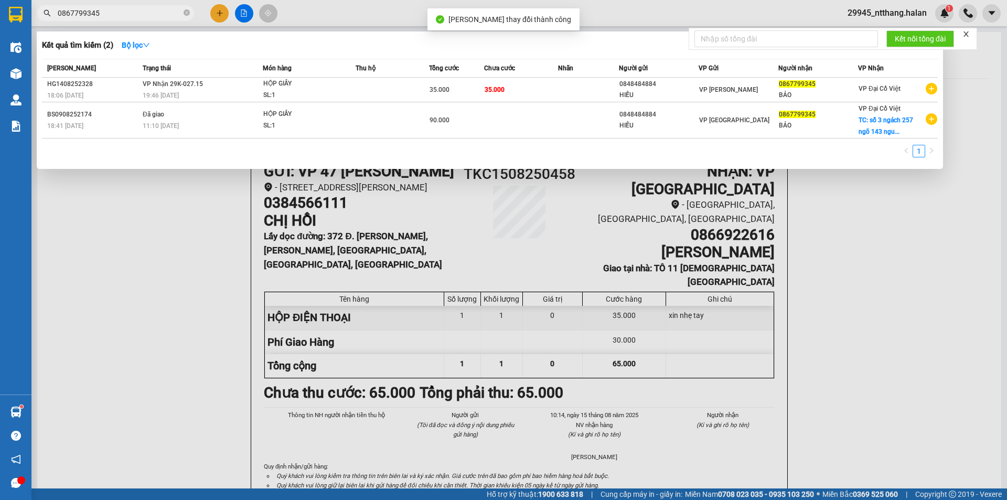
click at [132, 12] on input "0867799345" at bounding box center [120, 13] width 124 height 12
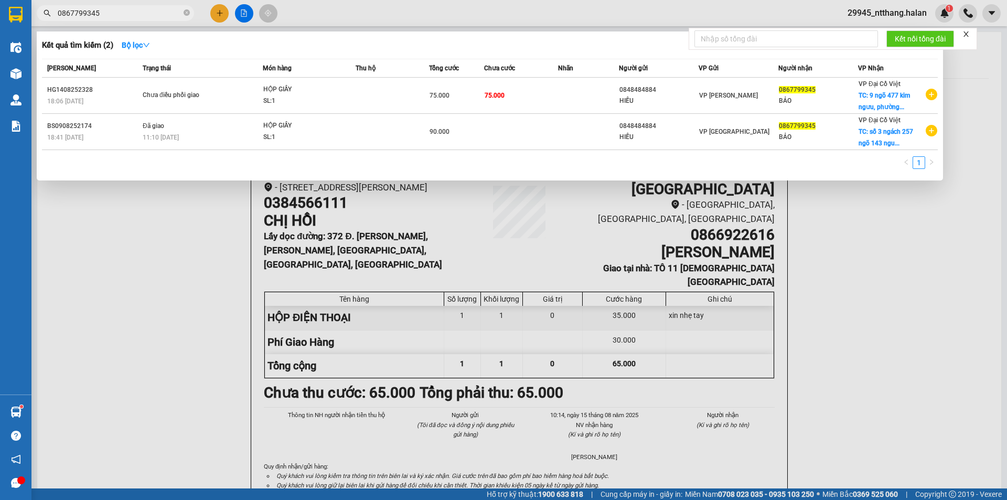
click at [123, 10] on input "0867799345" at bounding box center [120, 13] width 124 height 12
click at [132, 18] on input "0867799345" at bounding box center [120, 13] width 124 height 12
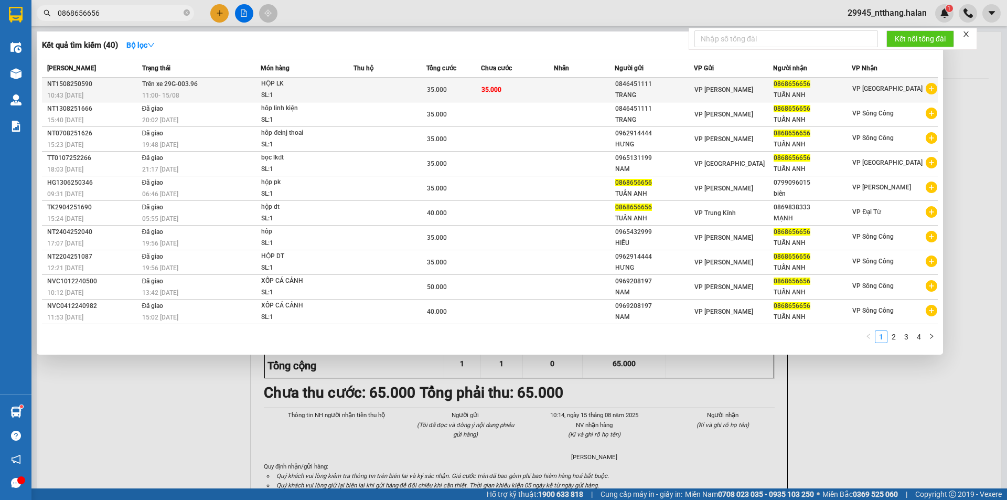
click at [480, 92] on div "35.000" at bounding box center [454, 90] width 54 height 12
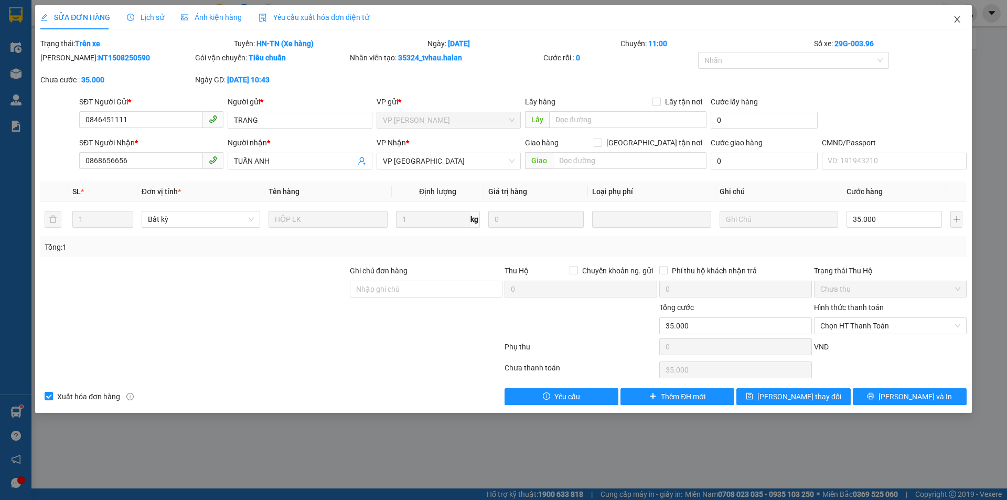
drag, startPoint x: 954, startPoint y: 23, endPoint x: 222, endPoint y: 28, distance: 731.8
click at [950, 23] on span "Close" at bounding box center [957, 19] width 29 height 29
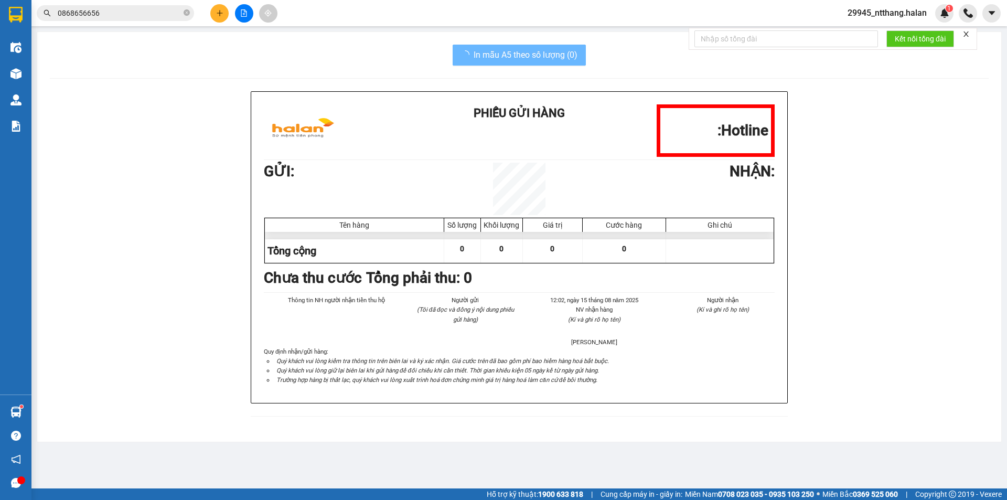
click at [136, 16] on input "0868656656" at bounding box center [120, 13] width 124 height 12
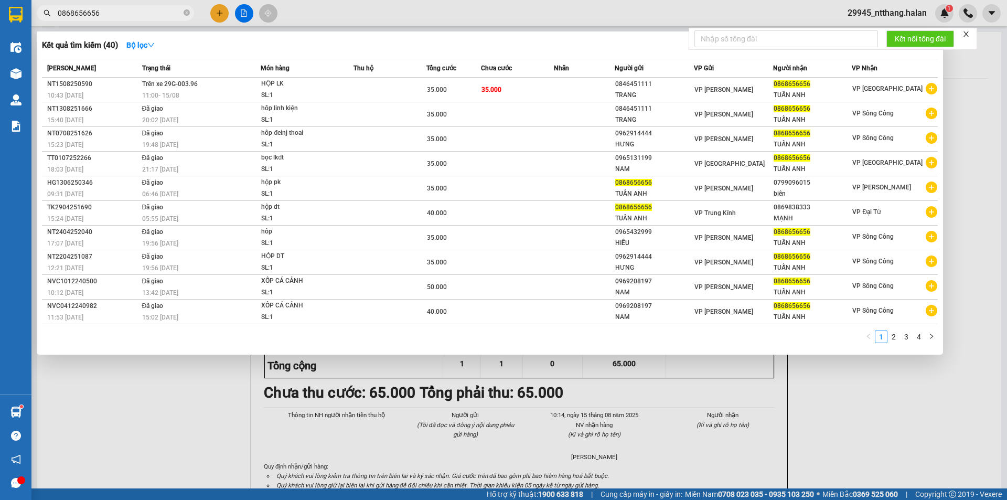
click at [136, 16] on input "0868656656" at bounding box center [120, 13] width 124 height 12
